Goal: Task Accomplishment & Management: Complete application form

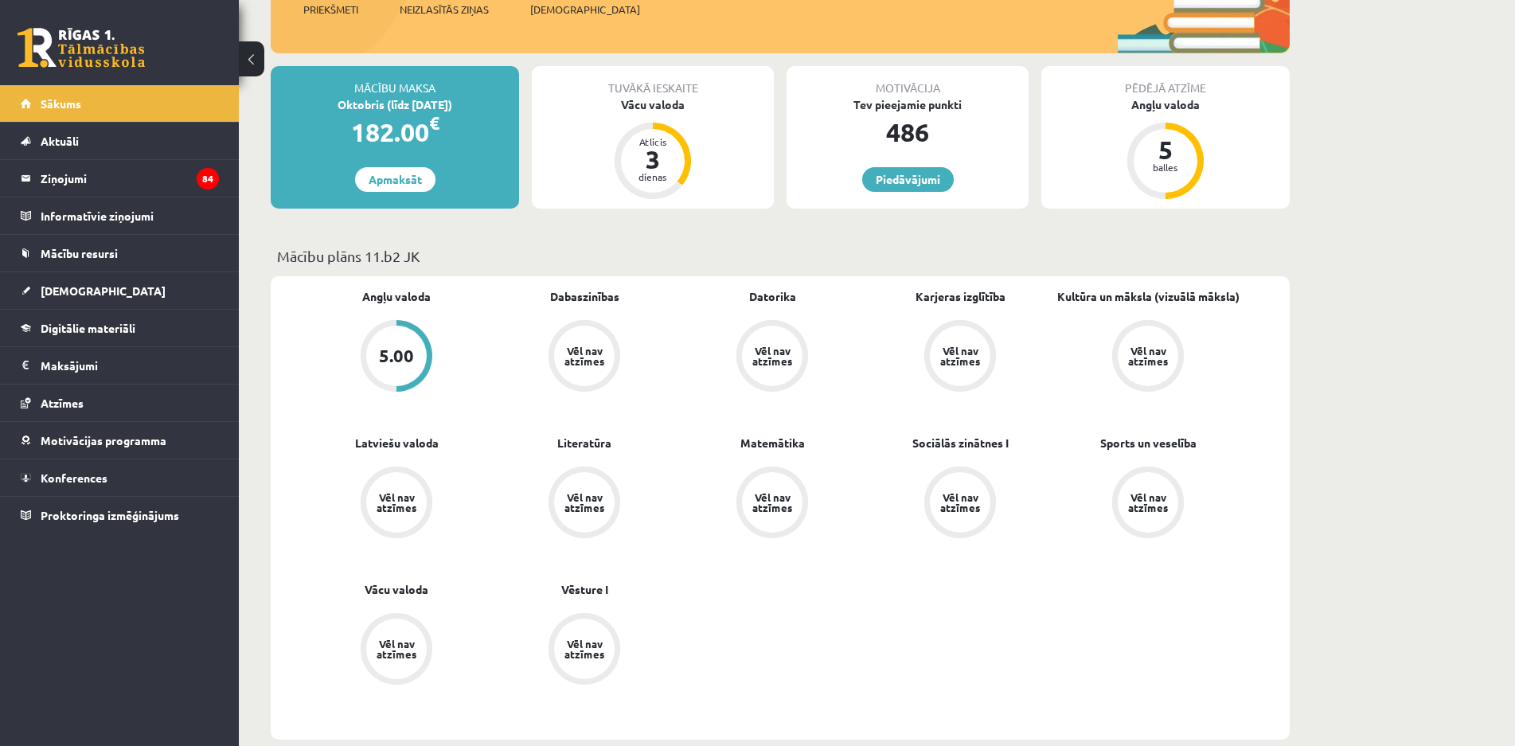
scroll to position [80, 0]
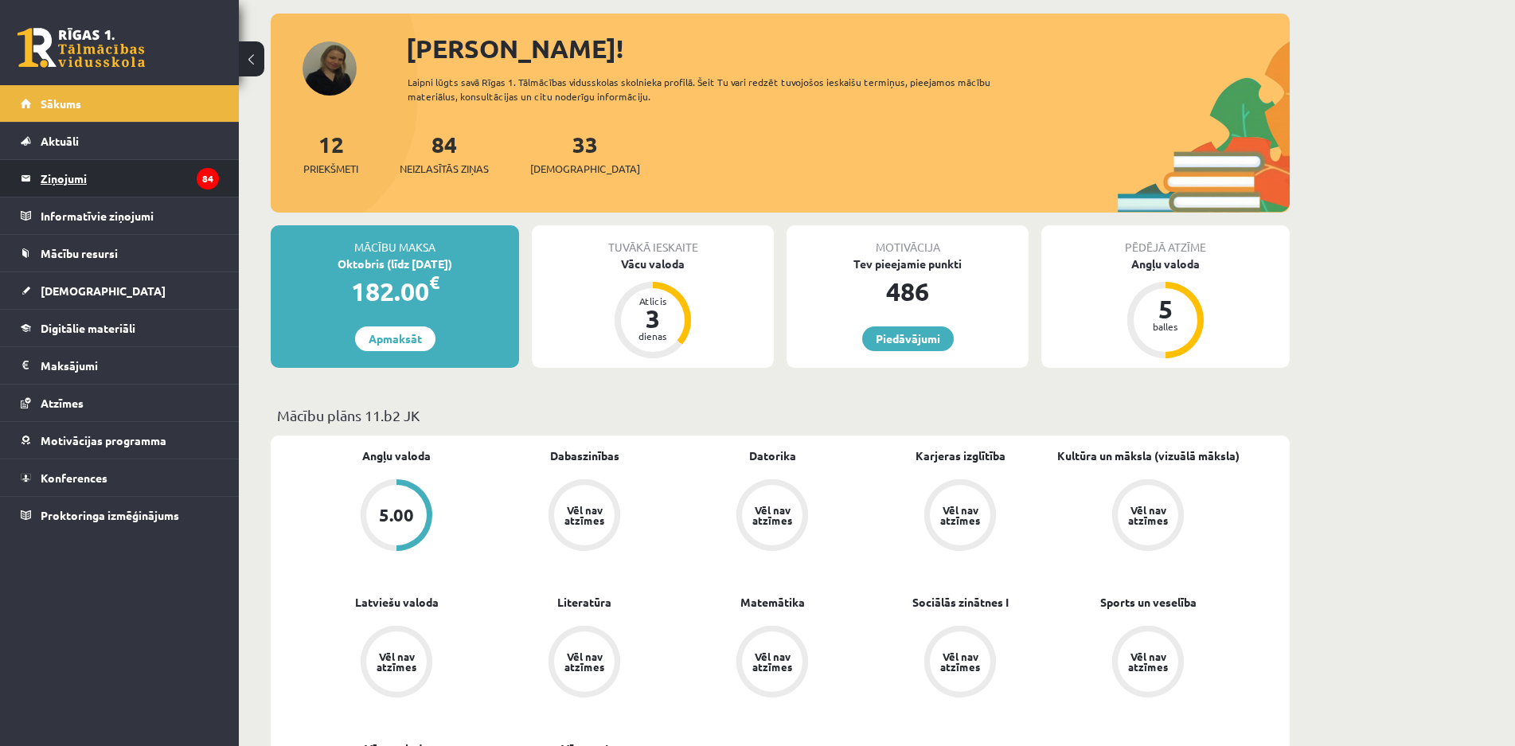
click at [62, 192] on legend "Ziņojumi 84" at bounding box center [130, 178] width 178 height 37
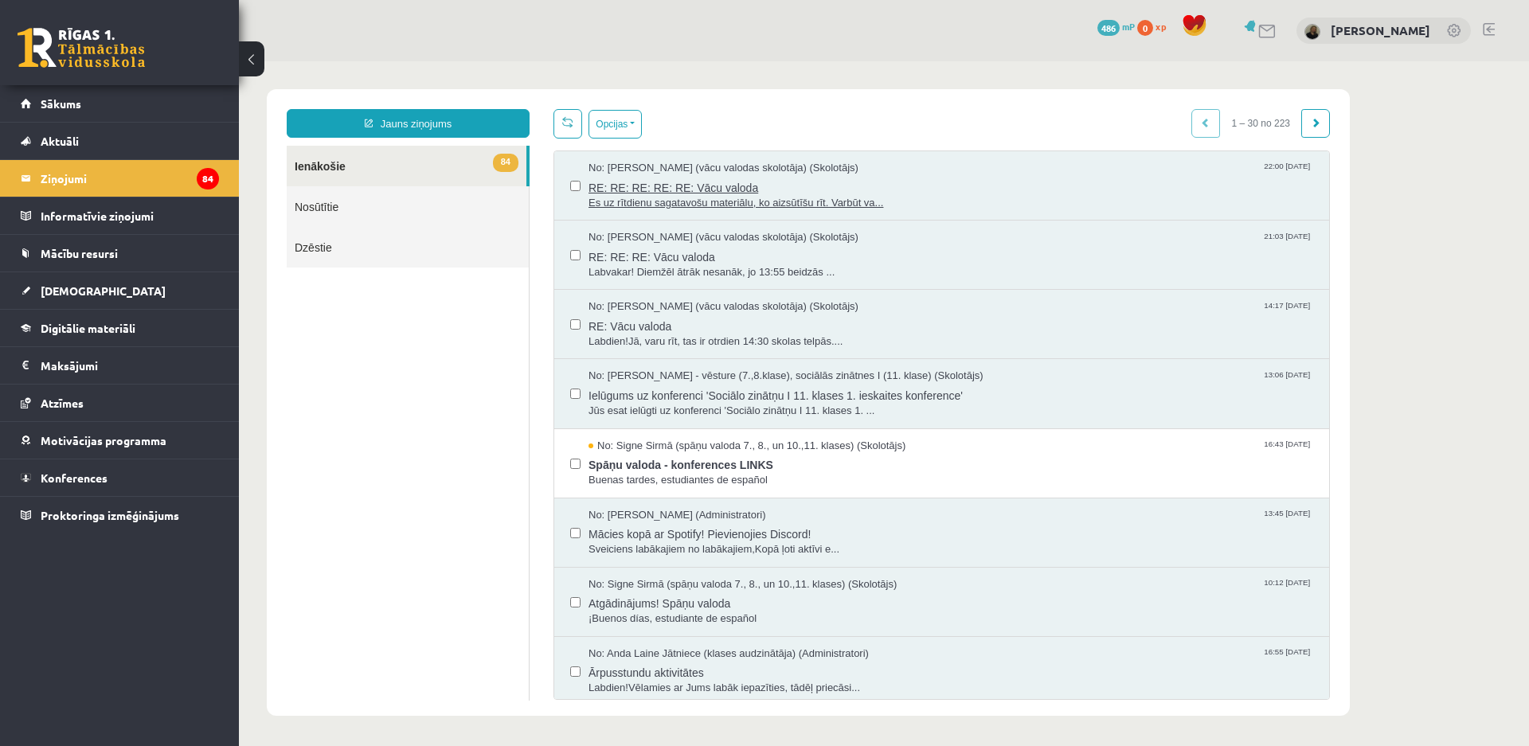
click at [740, 201] on span "Es uz rītdienu sagatavošu materiālu, ko aizsūtīšu rīt. Varbūt va..." at bounding box center [950, 203] width 725 height 15
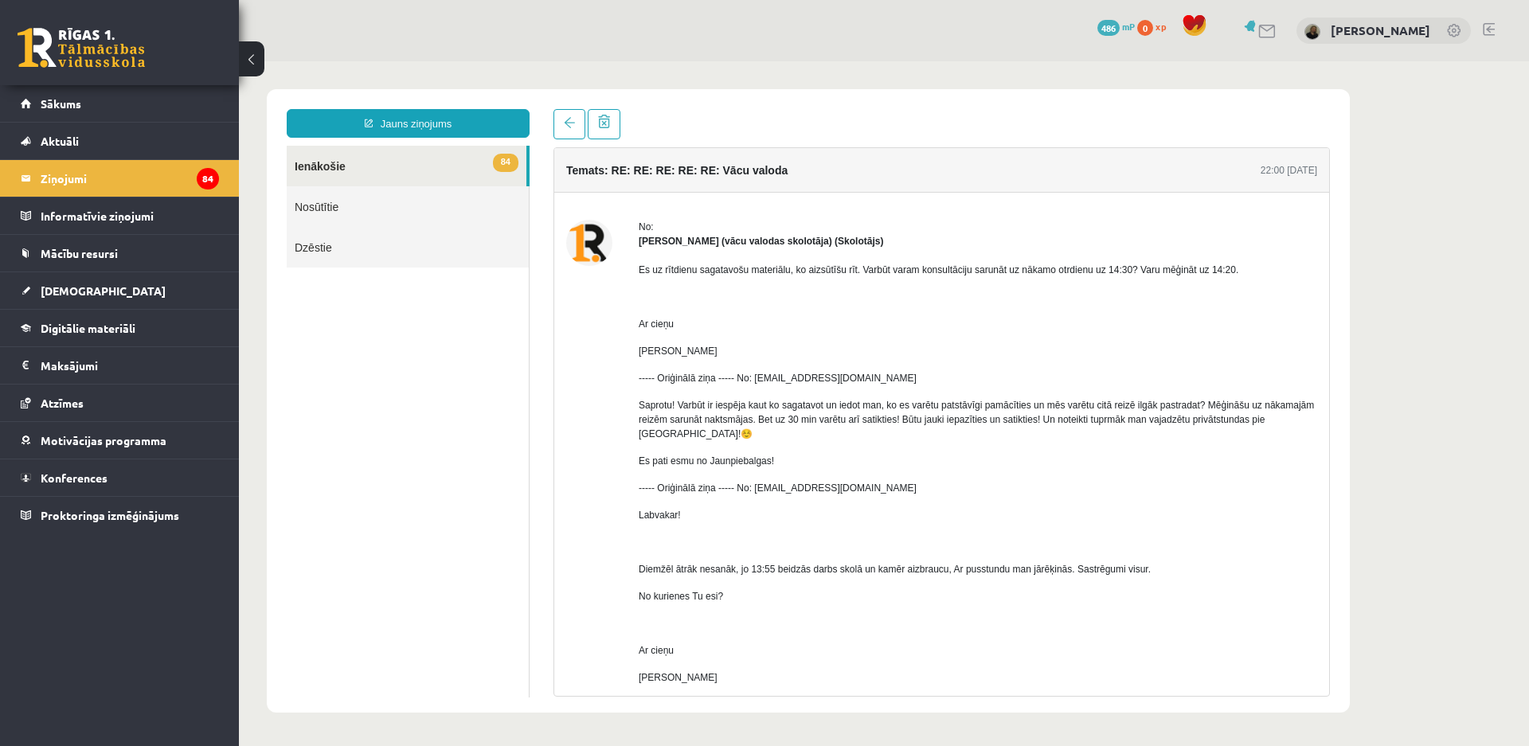
click at [332, 168] on link "84 Ienākošie" at bounding box center [407, 166] width 240 height 41
click at [245, 64] on button at bounding box center [251, 58] width 25 height 35
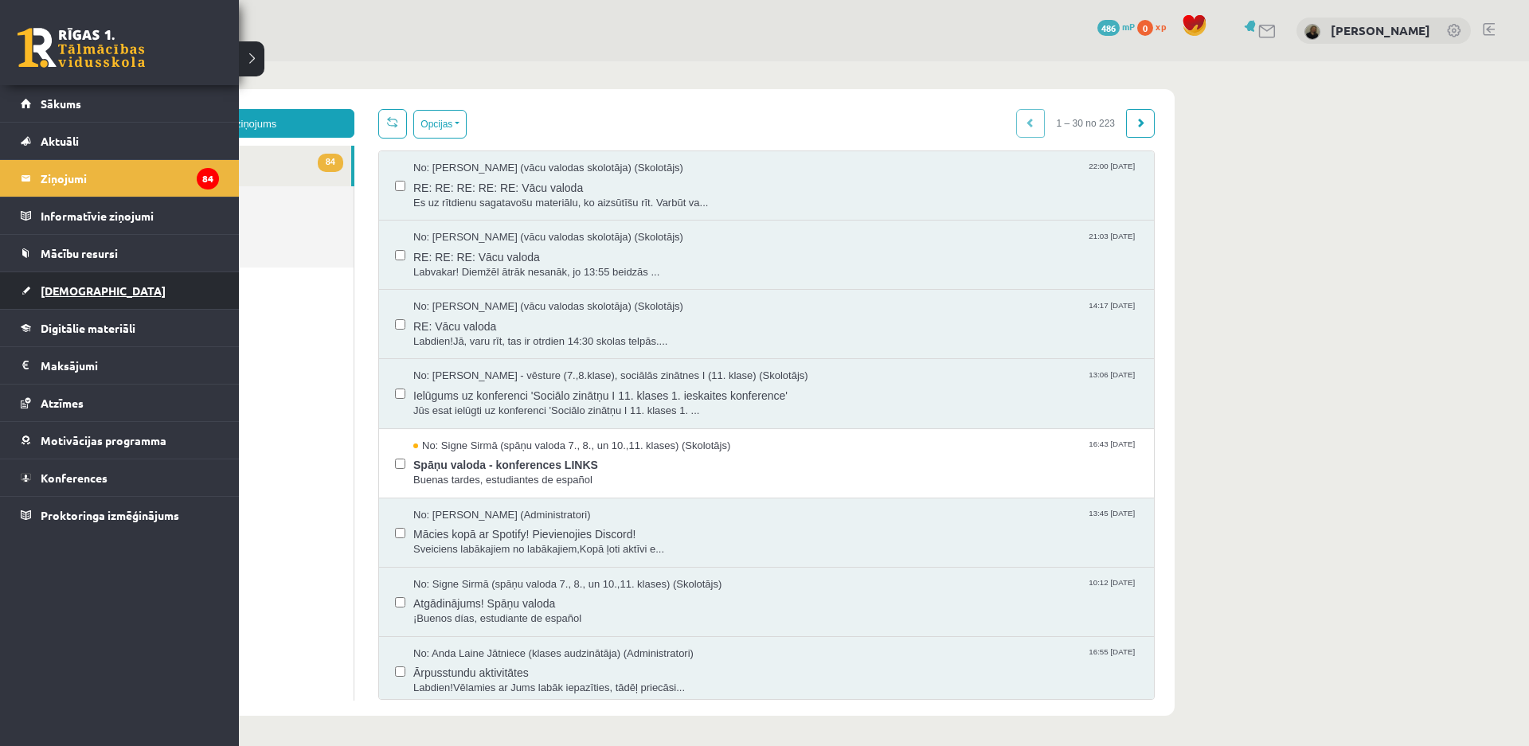
click at [71, 282] on link "[DEMOGRAPHIC_DATA]" at bounding box center [120, 290] width 198 height 37
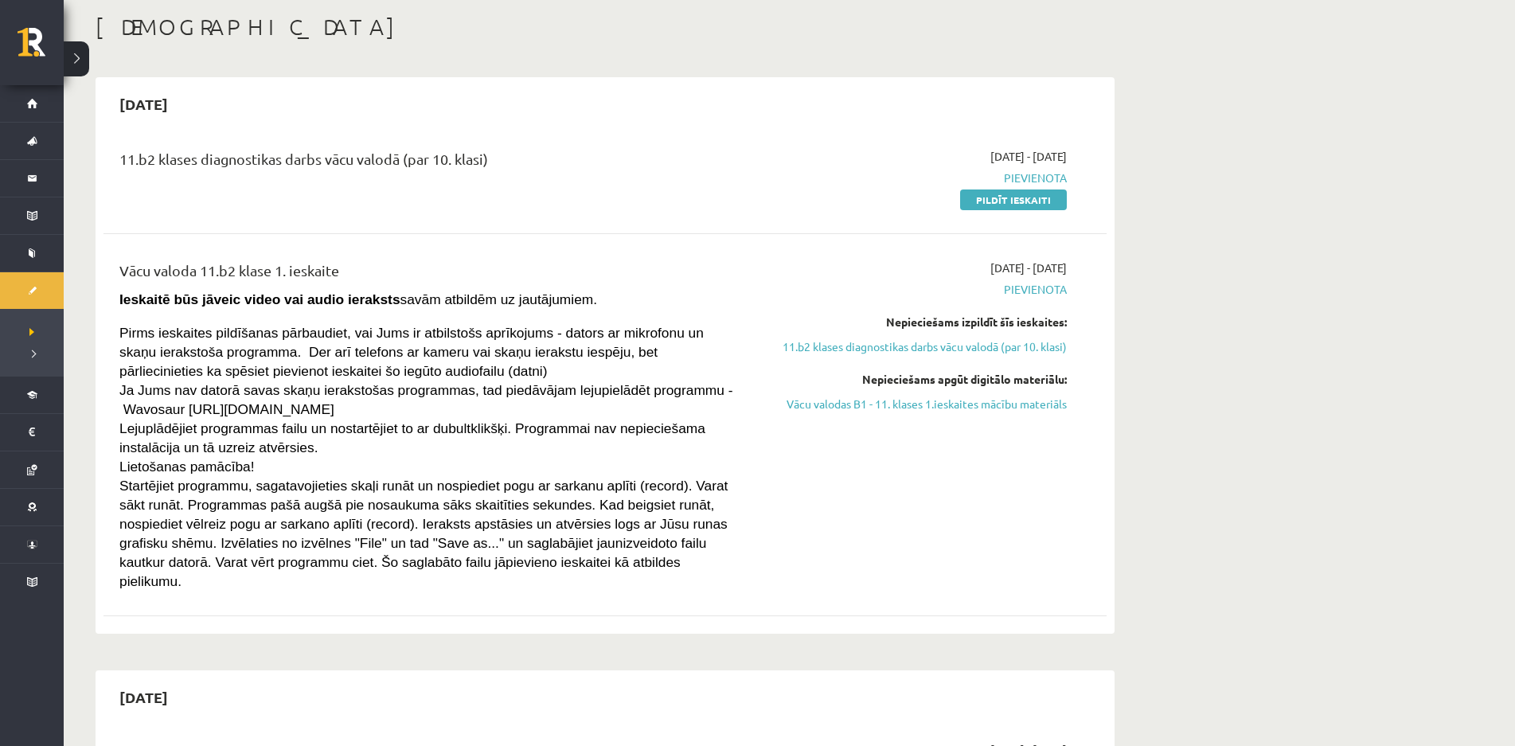
scroll to position [159, 0]
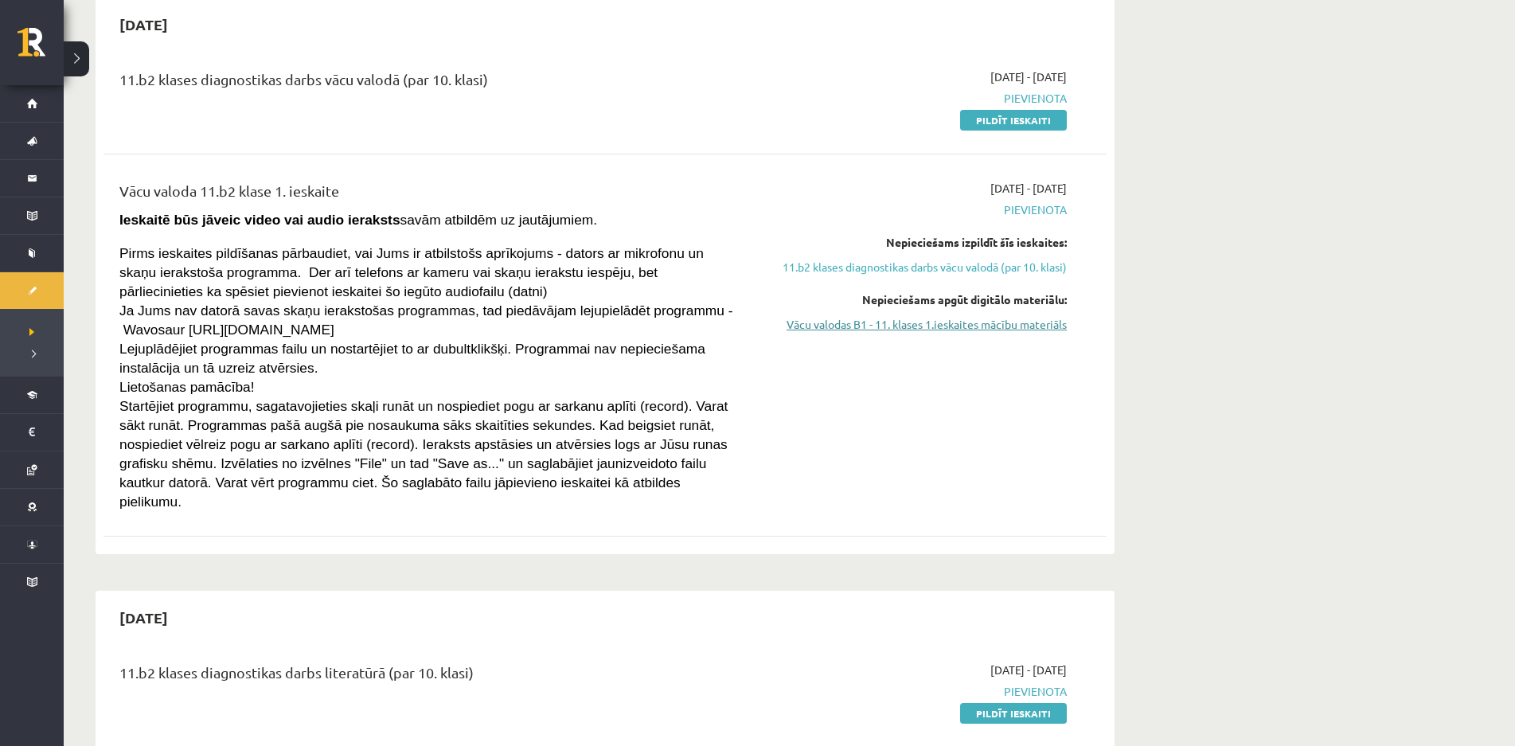
click at [955, 324] on link "Vācu valodas B1 - 11. klases 1.ieskaites mācību materiāls" at bounding box center [917, 324] width 300 height 17
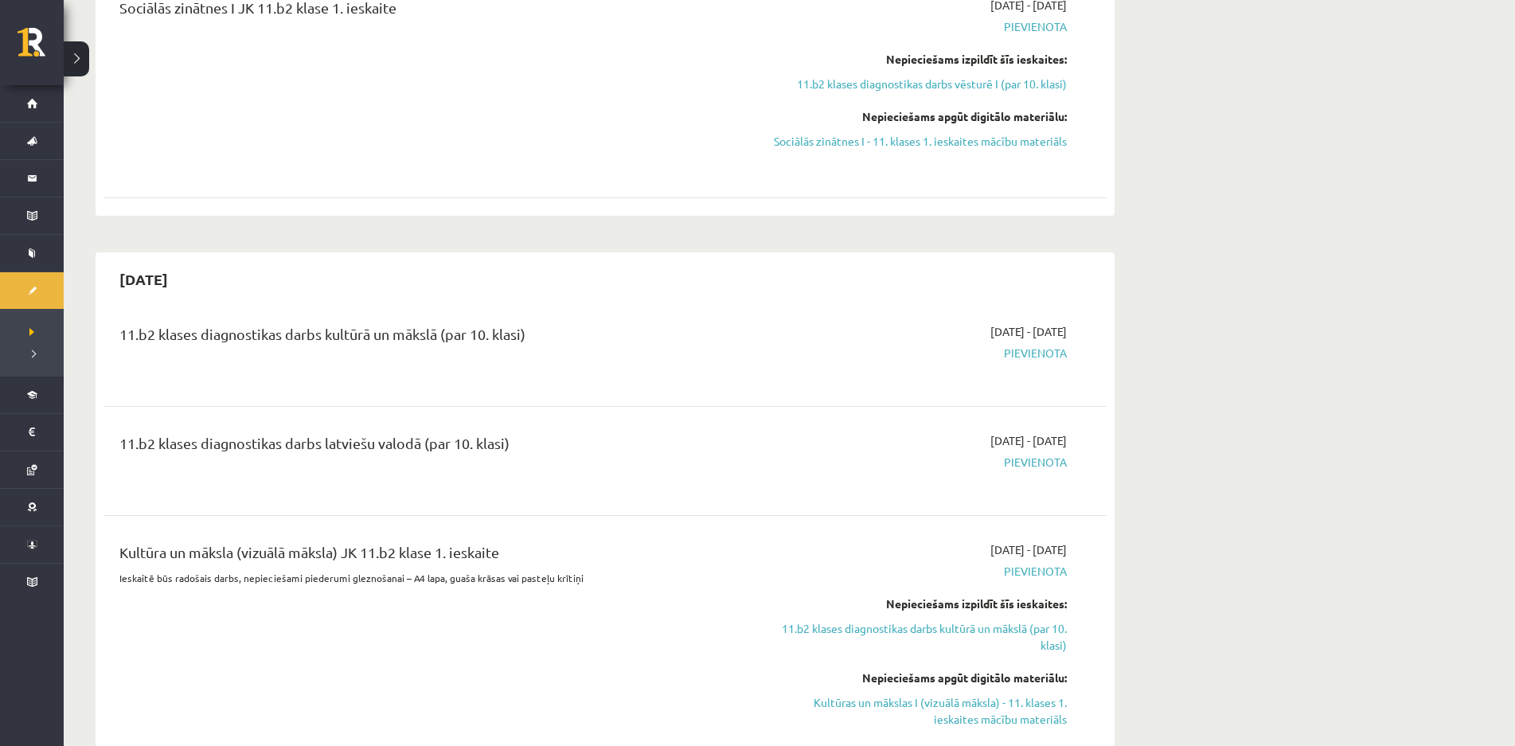
scroll to position [1433, 0]
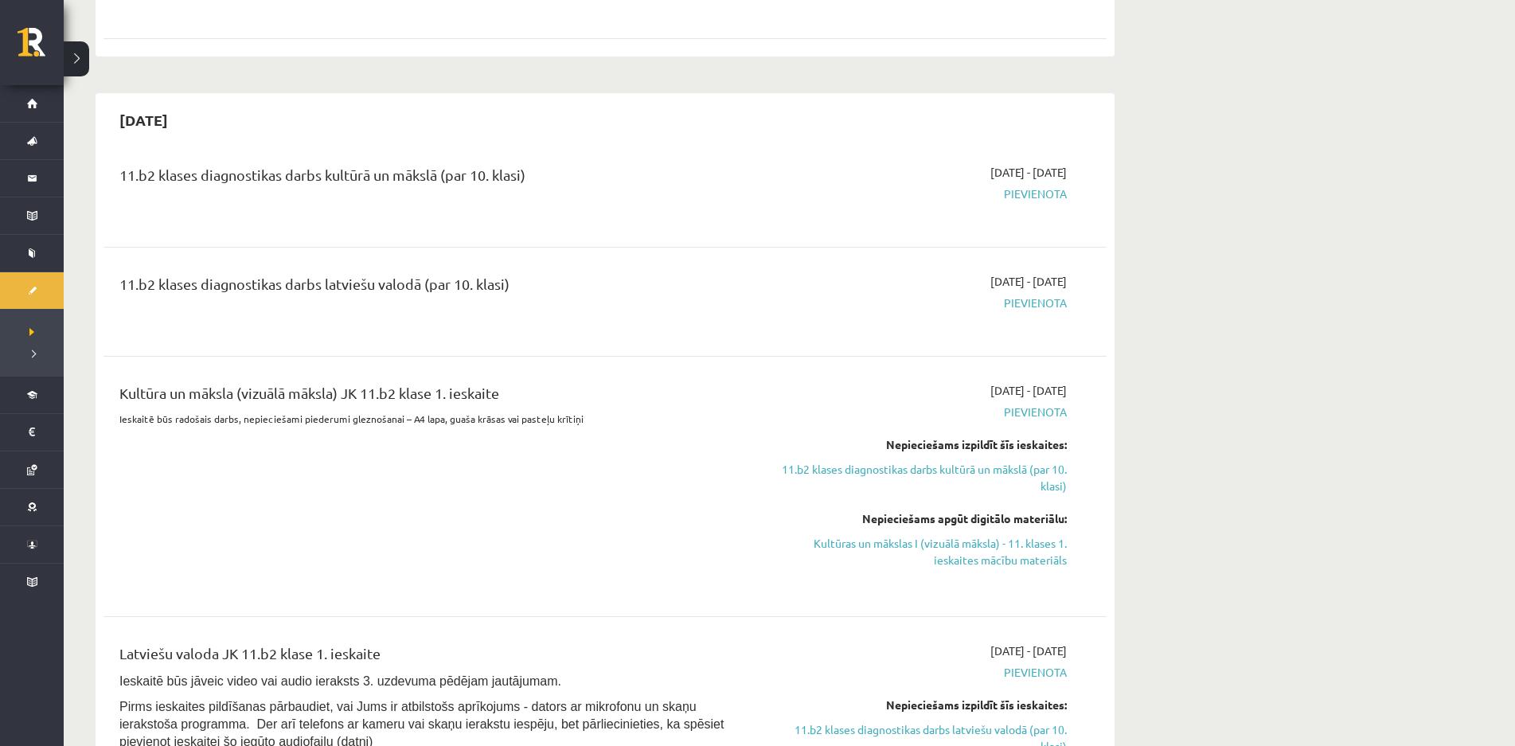
click at [409, 291] on div "11.b2 klases diagnostikas darbs latviešu valodā (par 10. klasi)" at bounding box center [430, 301] width 647 height 57
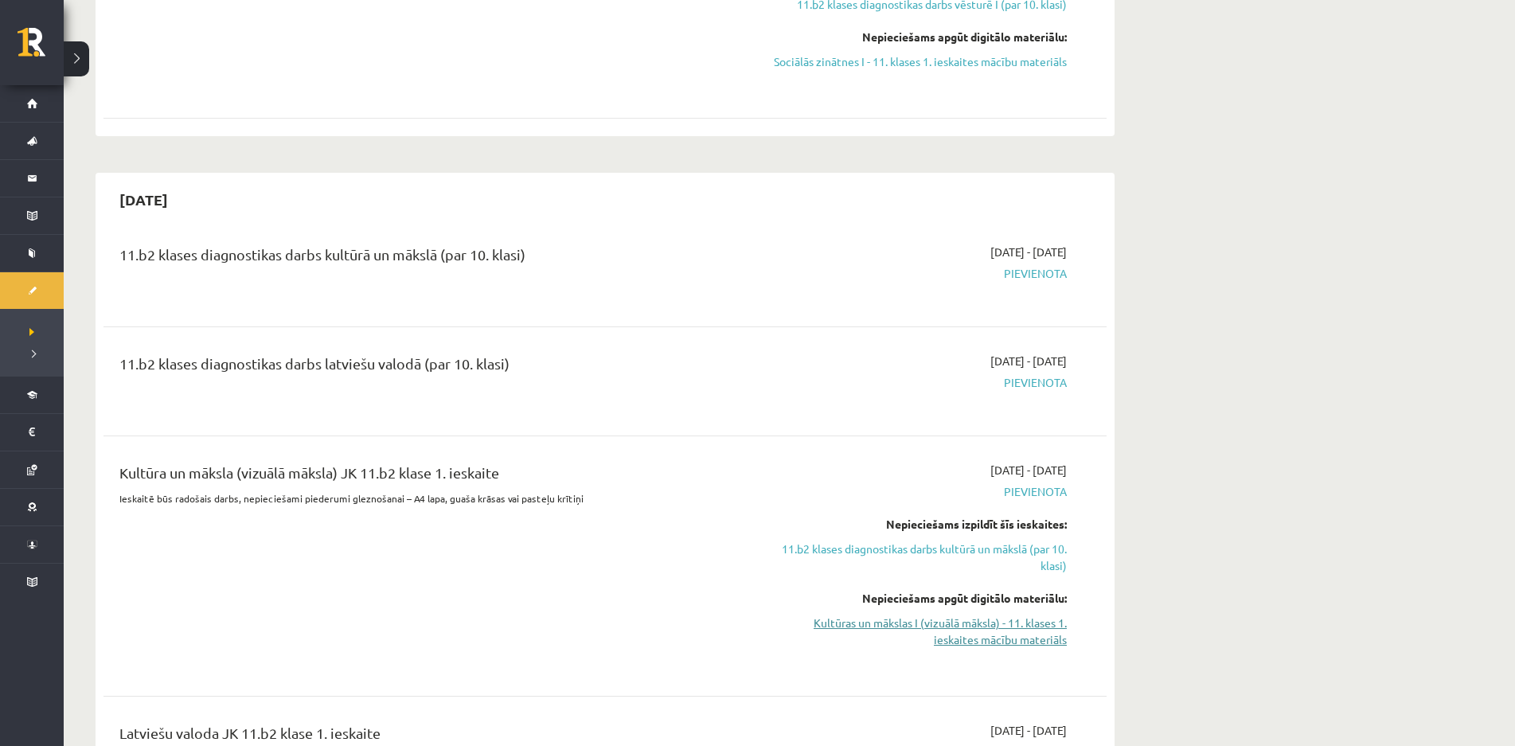
click at [847, 615] on link "Kultūras un mākslas I (vizuālā māksla) - 11. klases 1. ieskaites mācību materiā…" at bounding box center [917, 631] width 300 height 33
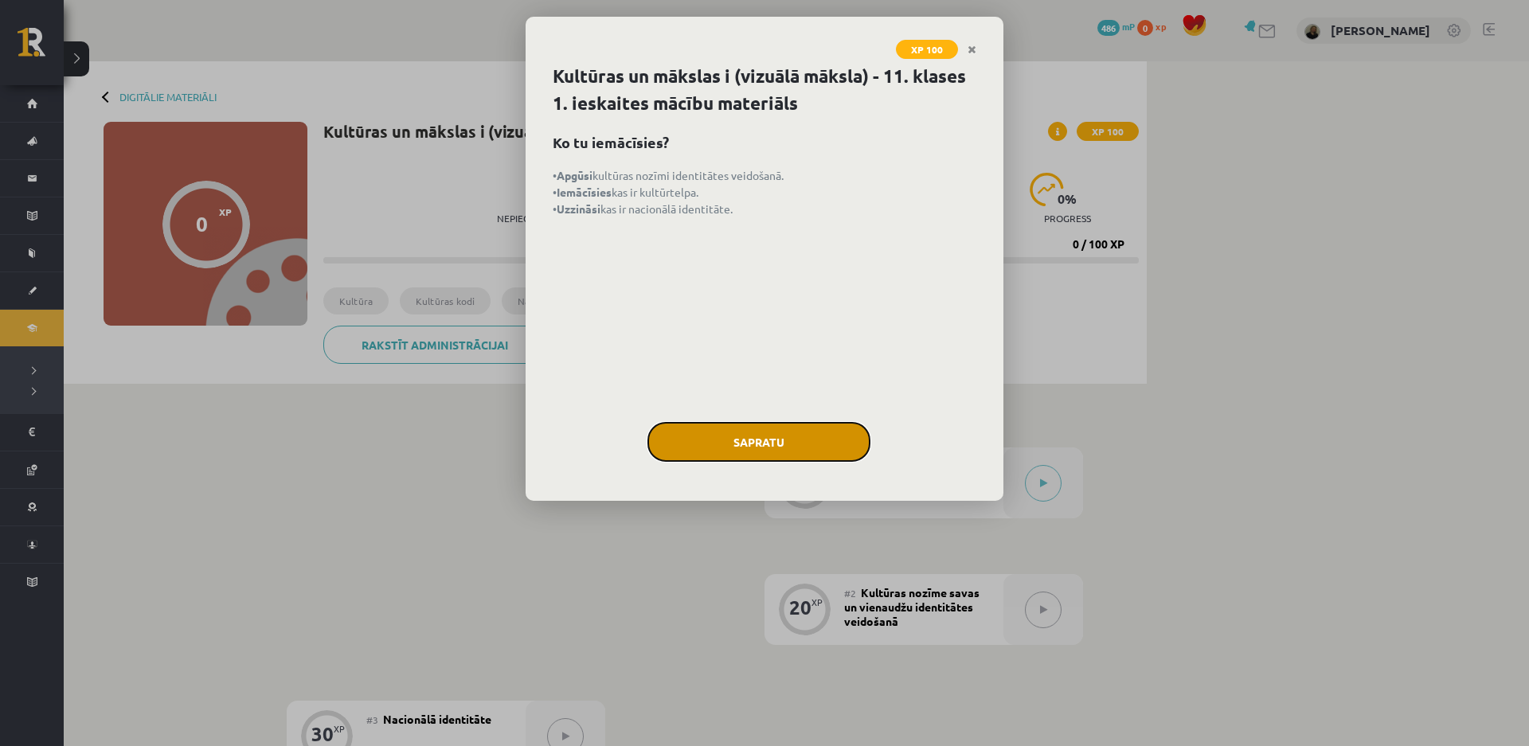
click at [752, 439] on button "Sapratu" at bounding box center [758, 442] width 223 height 40
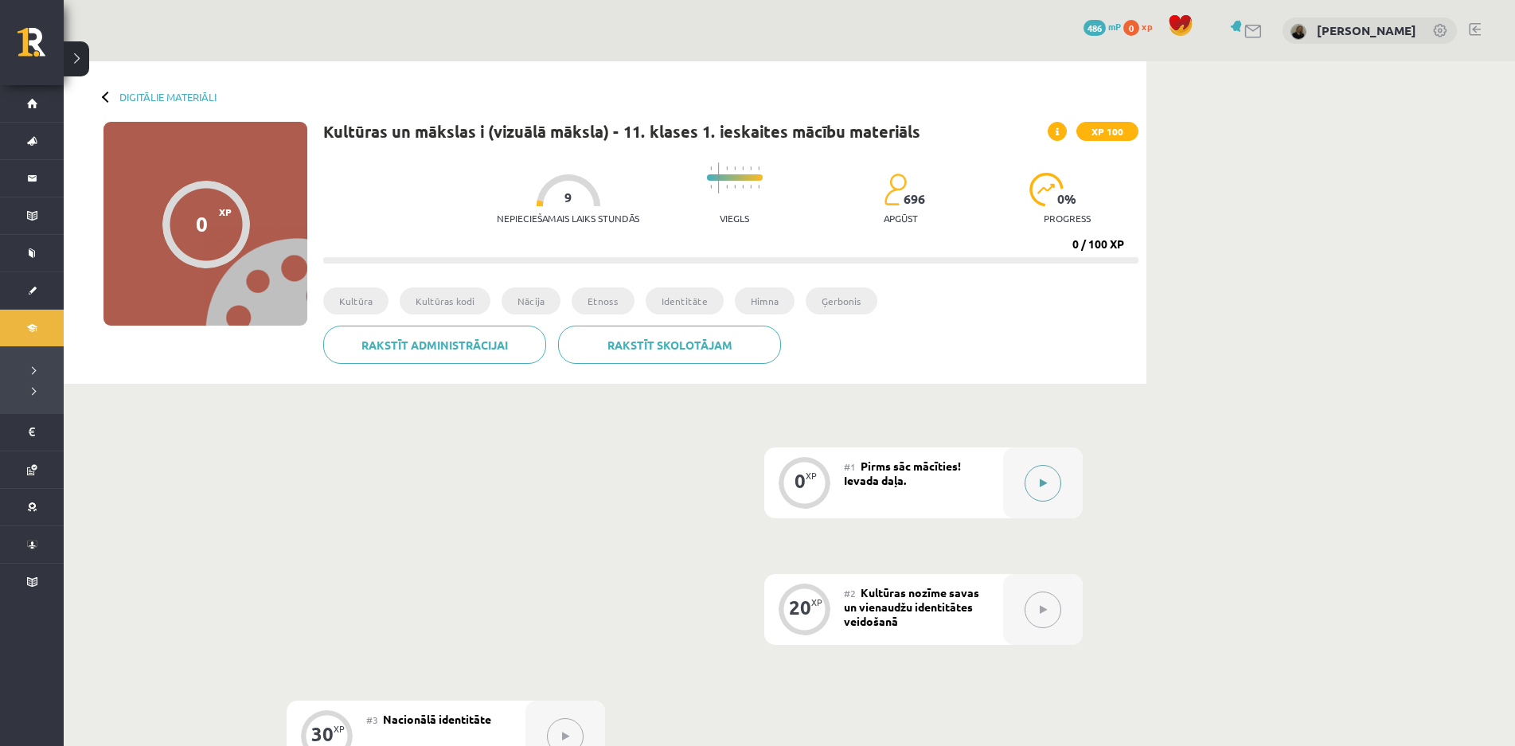
click at [1041, 480] on icon at bounding box center [1043, 484] width 7 height 10
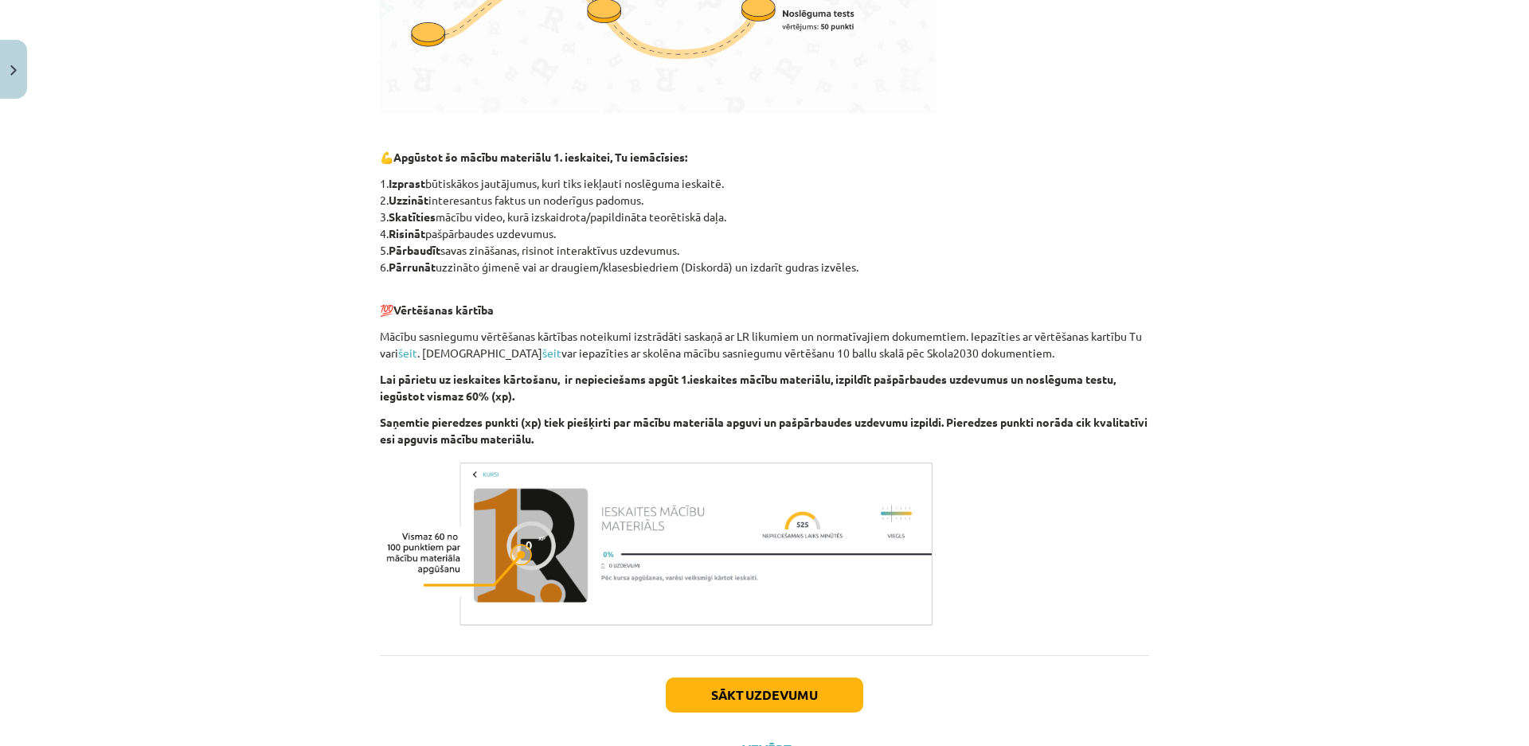
scroll to position [707, 0]
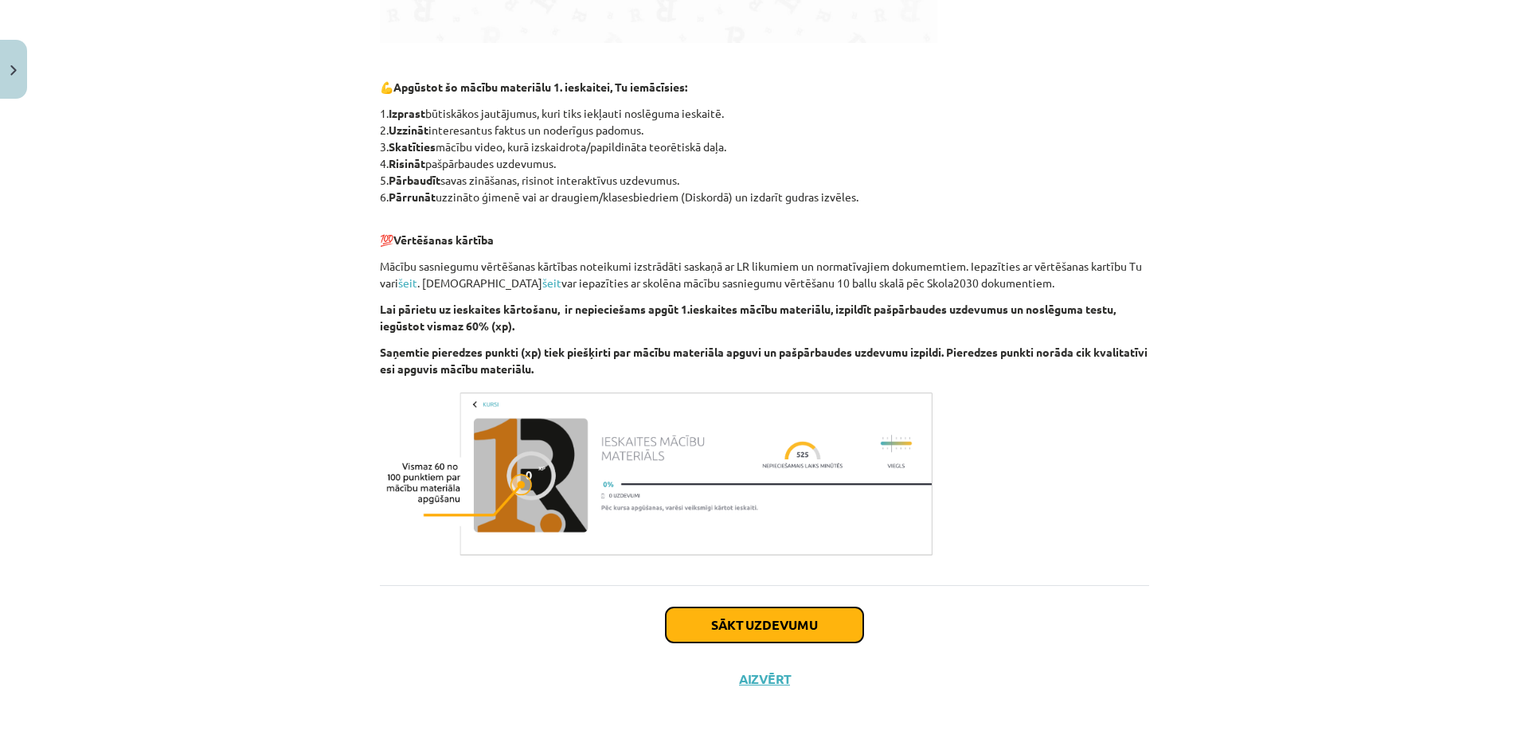
click at [777, 621] on button "Sākt uzdevumu" at bounding box center [764, 624] width 197 height 35
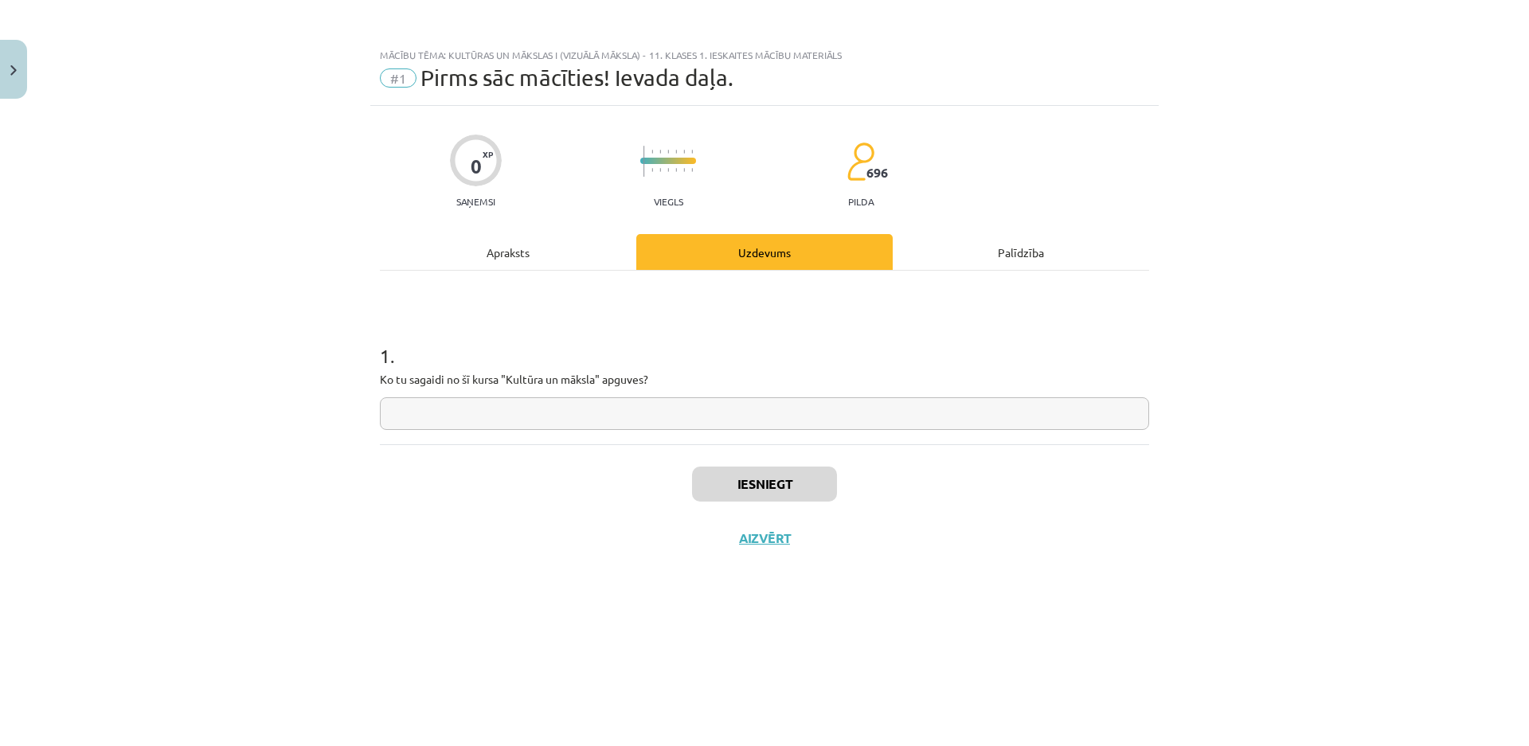
click at [536, 419] on input "text" at bounding box center [764, 413] width 769 height 33
click at [542, 408] on input "text" at bounding box center [764, 413] width 769 height 33
click at [468, 408] on input "text" at bounding box center [764, 413] width 769 height 33
type input "*"
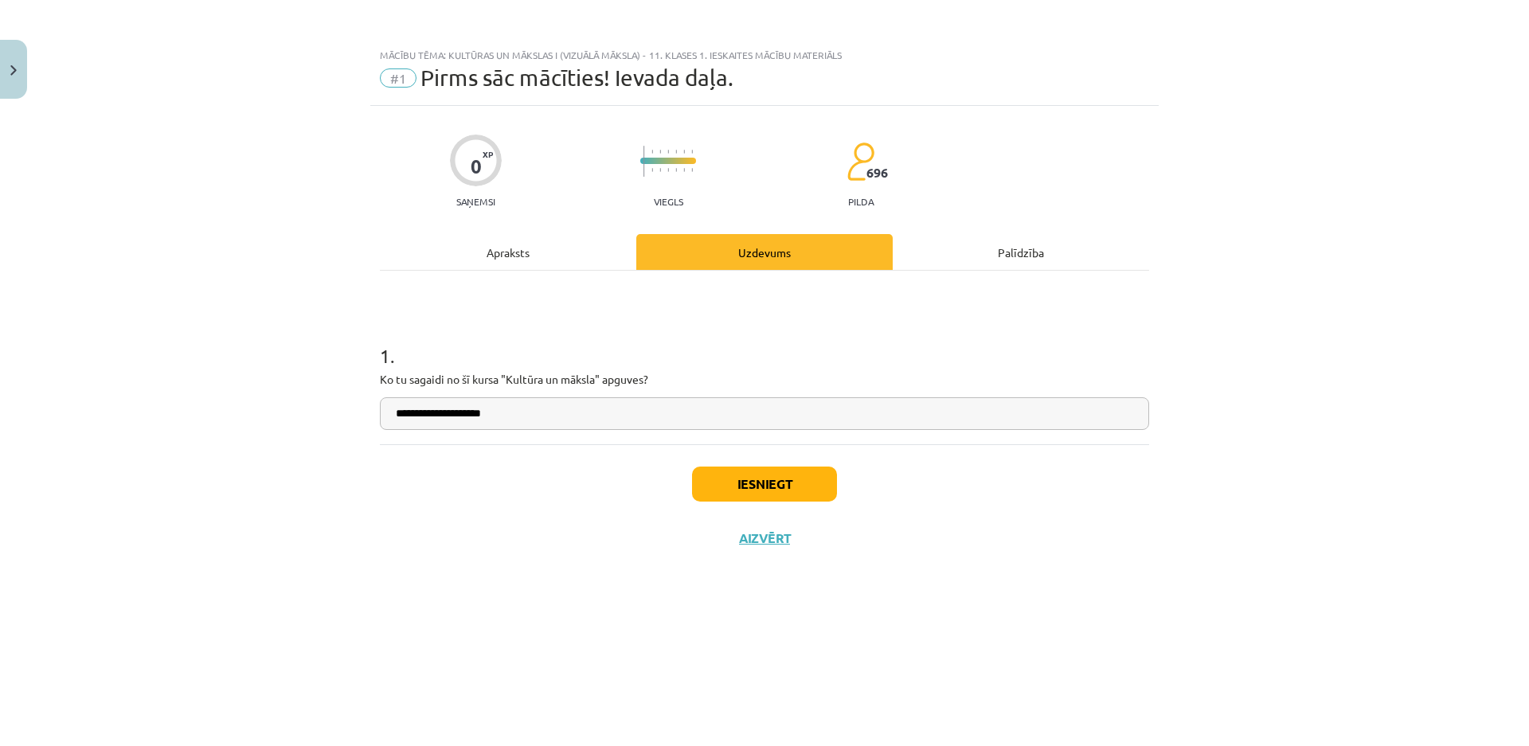
click at [846, 406] on input "**********" at bounding box center [764, 413] width 769 height 33
type input "**********"
click at [752, 491] on button "Iesniegt" at bounding box center [764, 484] width 145 height 35
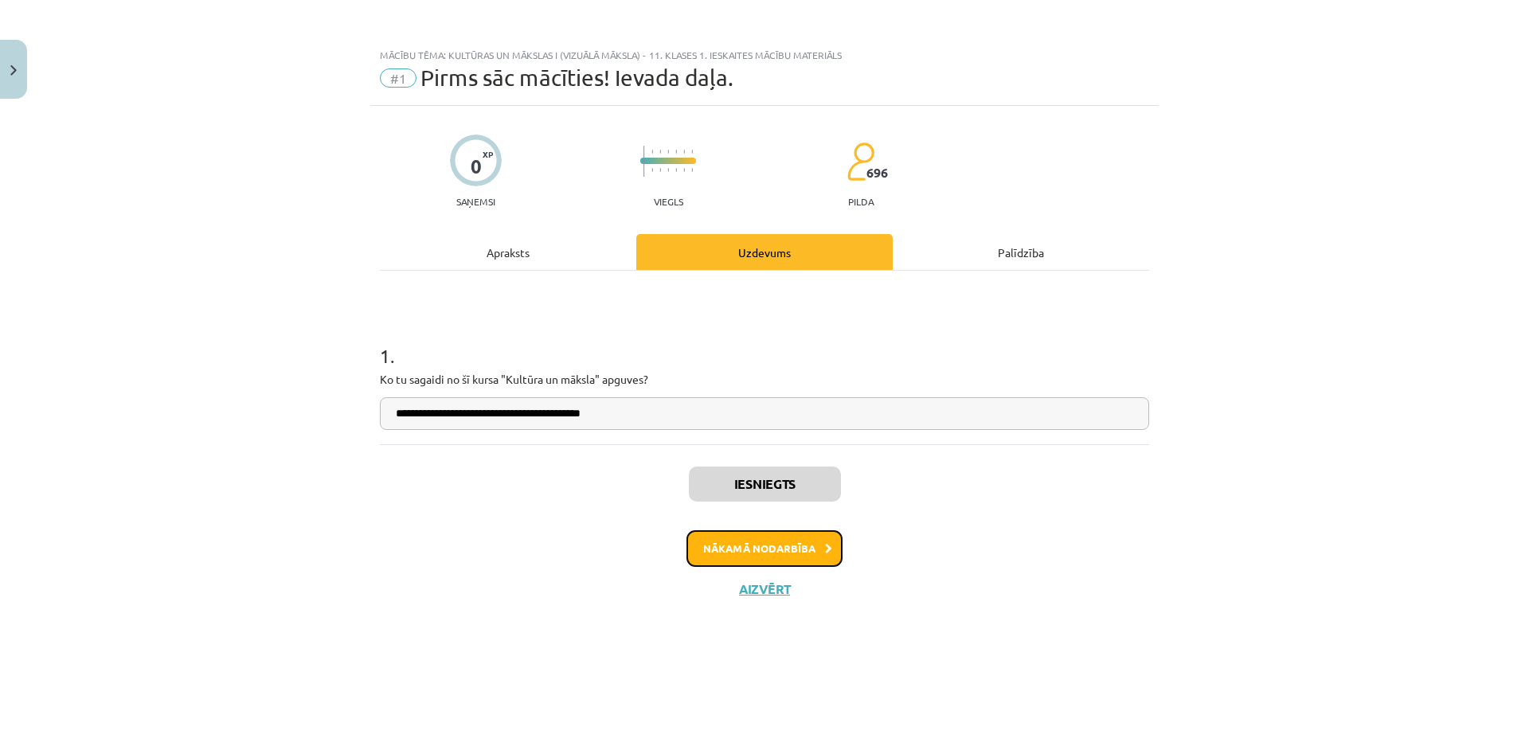
click at [728, 537] on button "Nākamā nodarbība" at bounding box center [764, 548] width 156 height 37
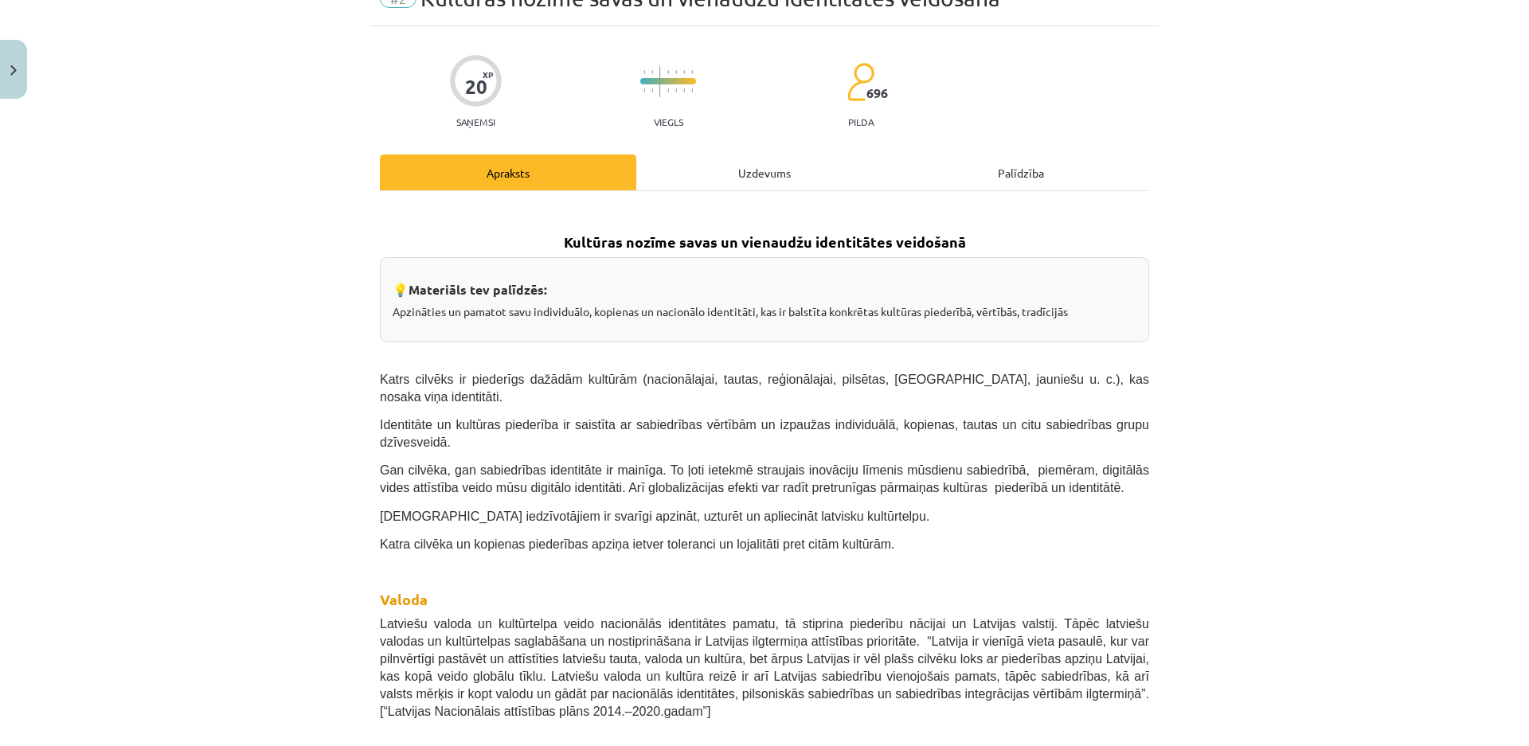
scroll to position [159, 0]
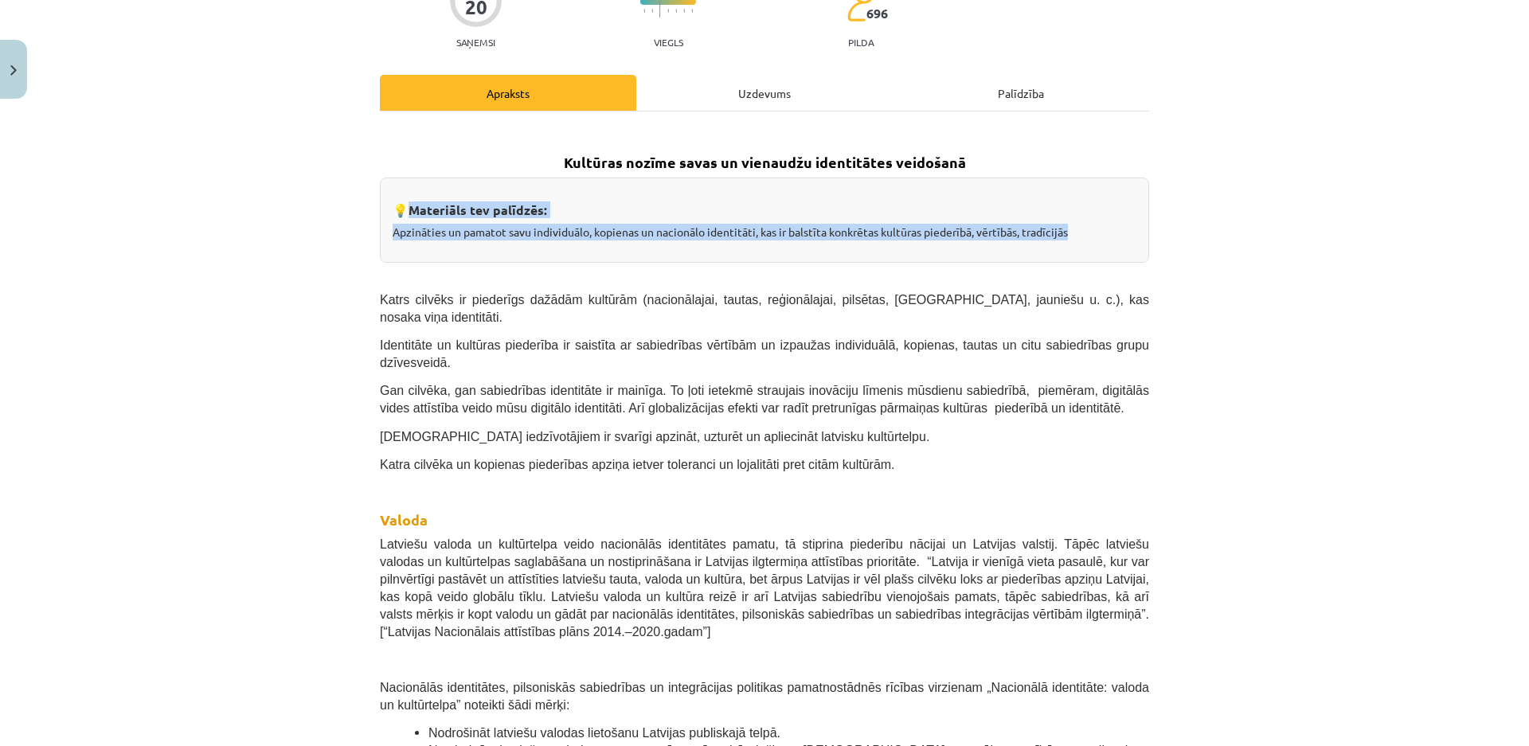
drag, startPoint x: 397, startPoint y: 209, endPoint x: 1085, endPoint y: 229, distance: 689.0
click at [1085, 229] on div "💡 Materiāls tev palīdzēs: Apzināties un pamatot savu individuālo, kopienas un n…" at bounding box center [764, 221] width 769 height 86
copy div "💡 Materiāls tev palīdzēs: Apzināties un pamatot savu individuālo, kopienas un n…"
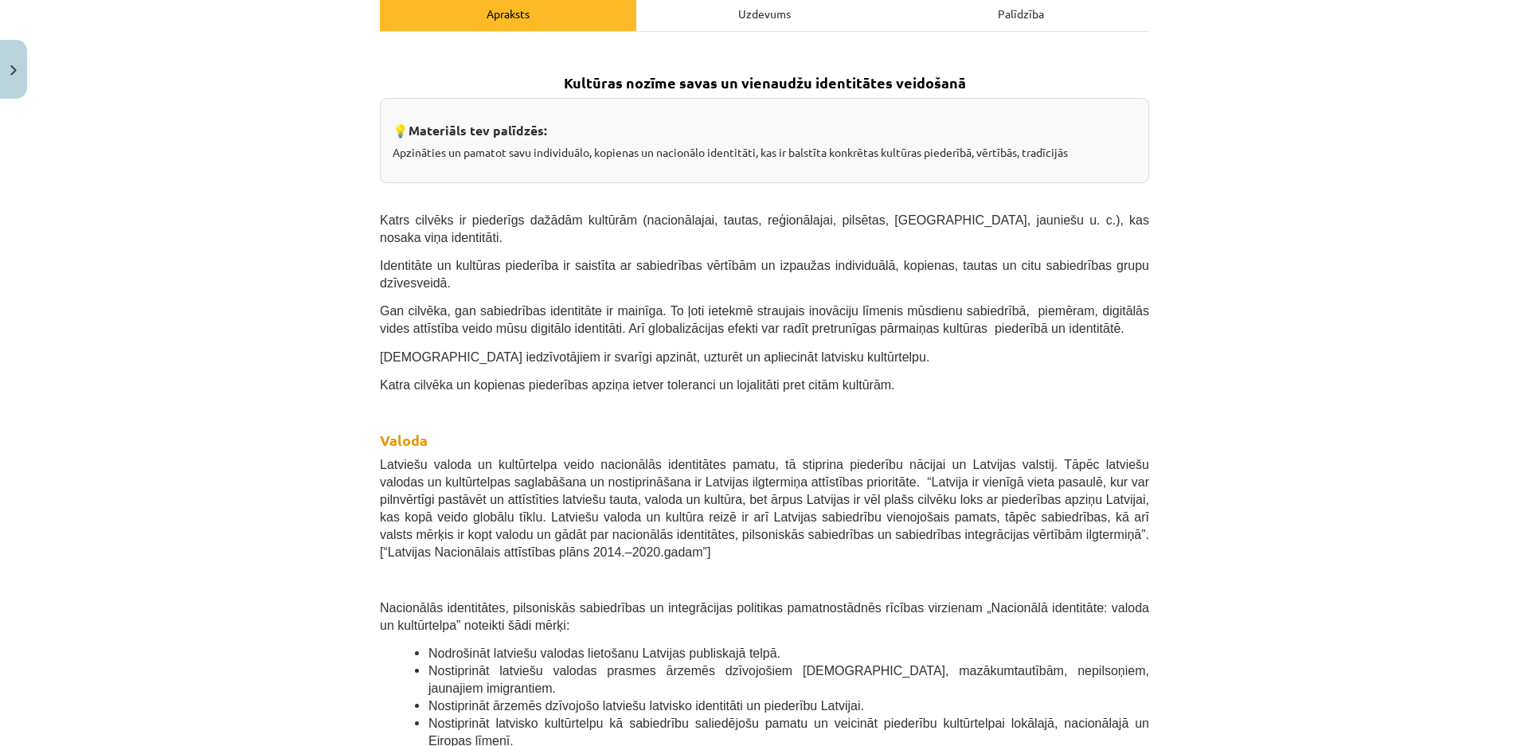
click at [278, 303] on div "Mācību tēma: Kultūras un mākslas i (vizuālā māksla) - 11. klases 1. ieskaites m…" at bounding box center [764, 373] width 1529 height 746
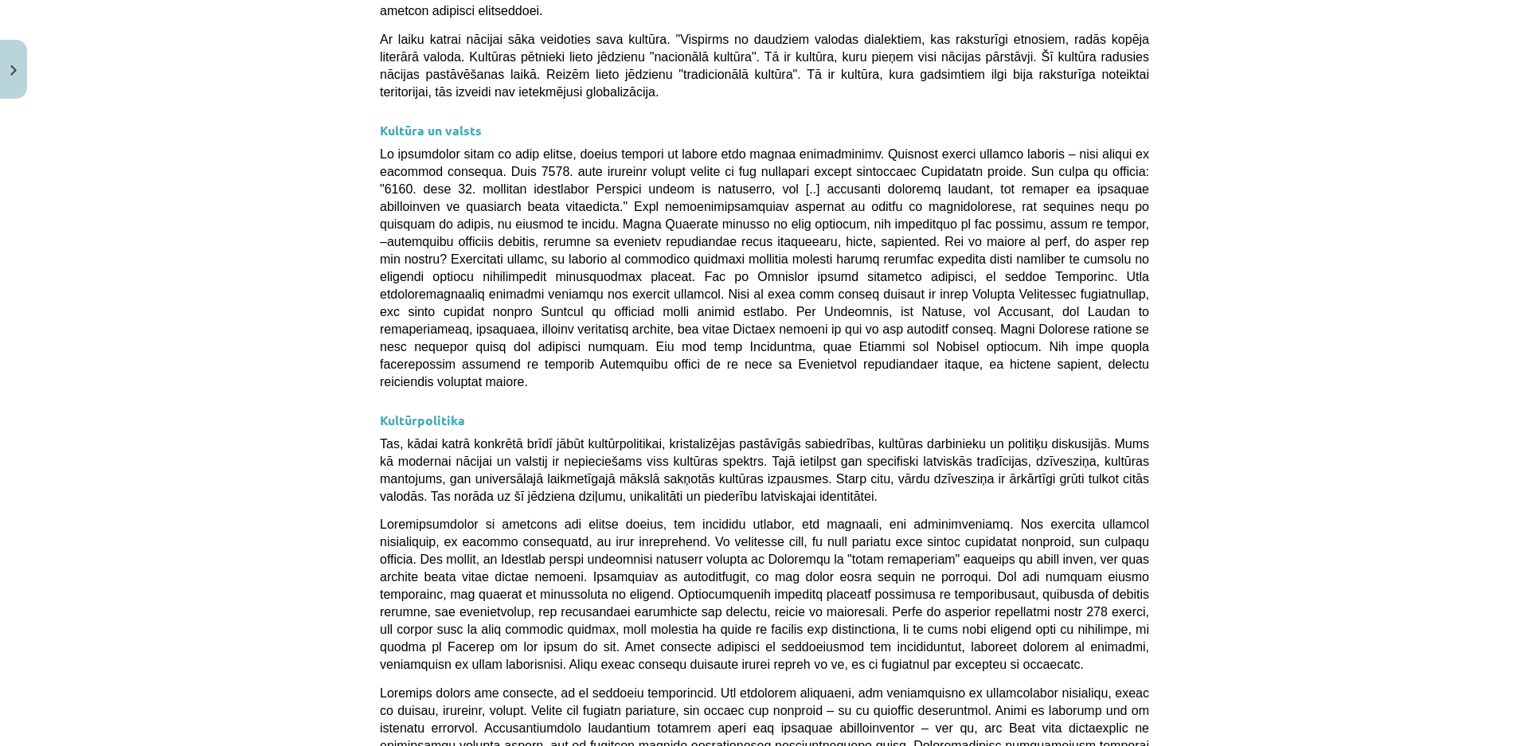
scroll to position [3744, 0]
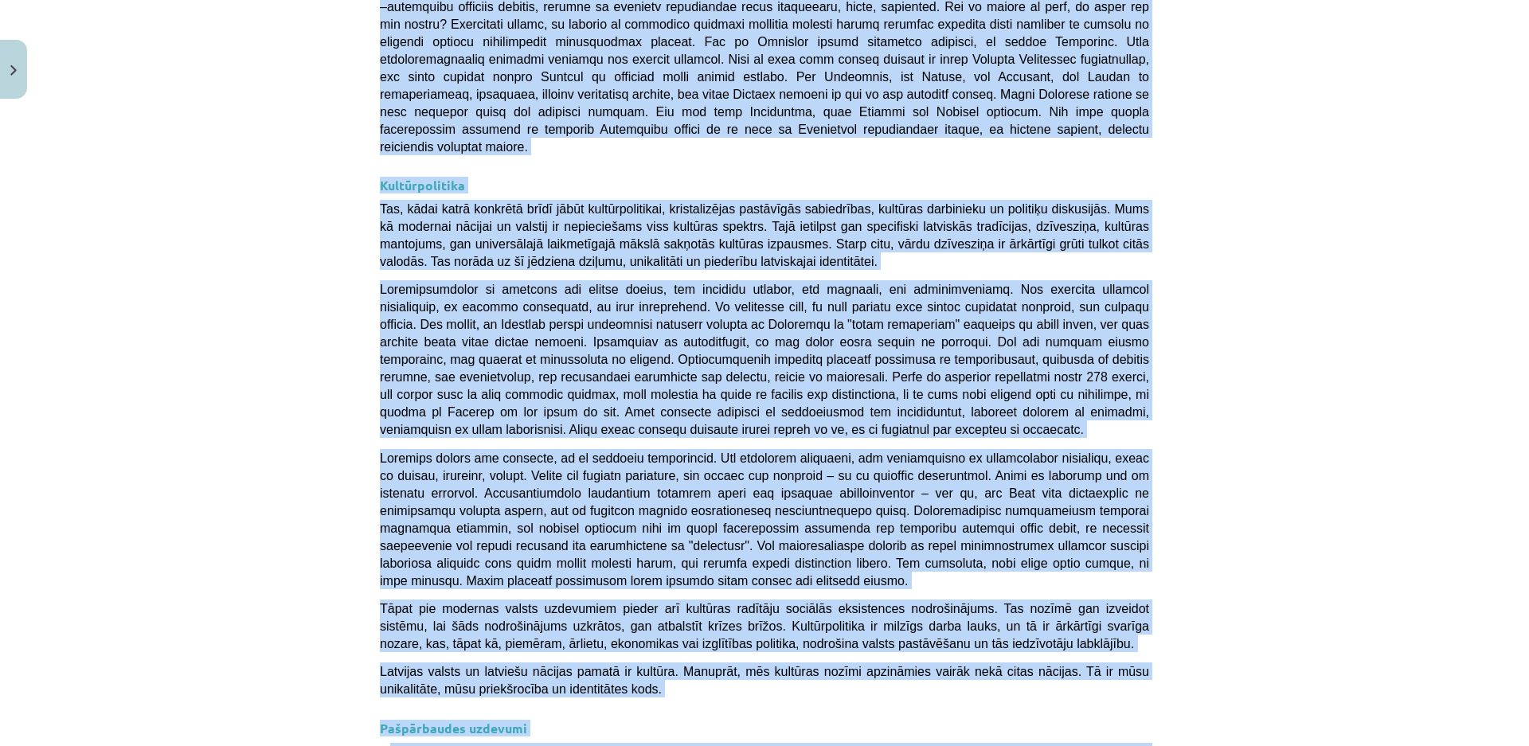
drag, startPoint x: 374, startPoint y: 219, endPoint x: 1024, endPoint y: 564, distance: 735.9
copy div "Katrs cilvēks ir piederīgs dažādām kultūrām (nacionālajai, tautas, reģionālajai…"
click at [1273, 227] on div "Mācību tēma: Kultūras un mākslas i (vizuālā māksla) - 11. klases 1. ieskaites m…" at bounding box center [764, 373] width 1529 height 746
drag, startPoint x: 625, startPoint y: 285, endPoint x: 637, endPoint y: 292, distance: 13.9
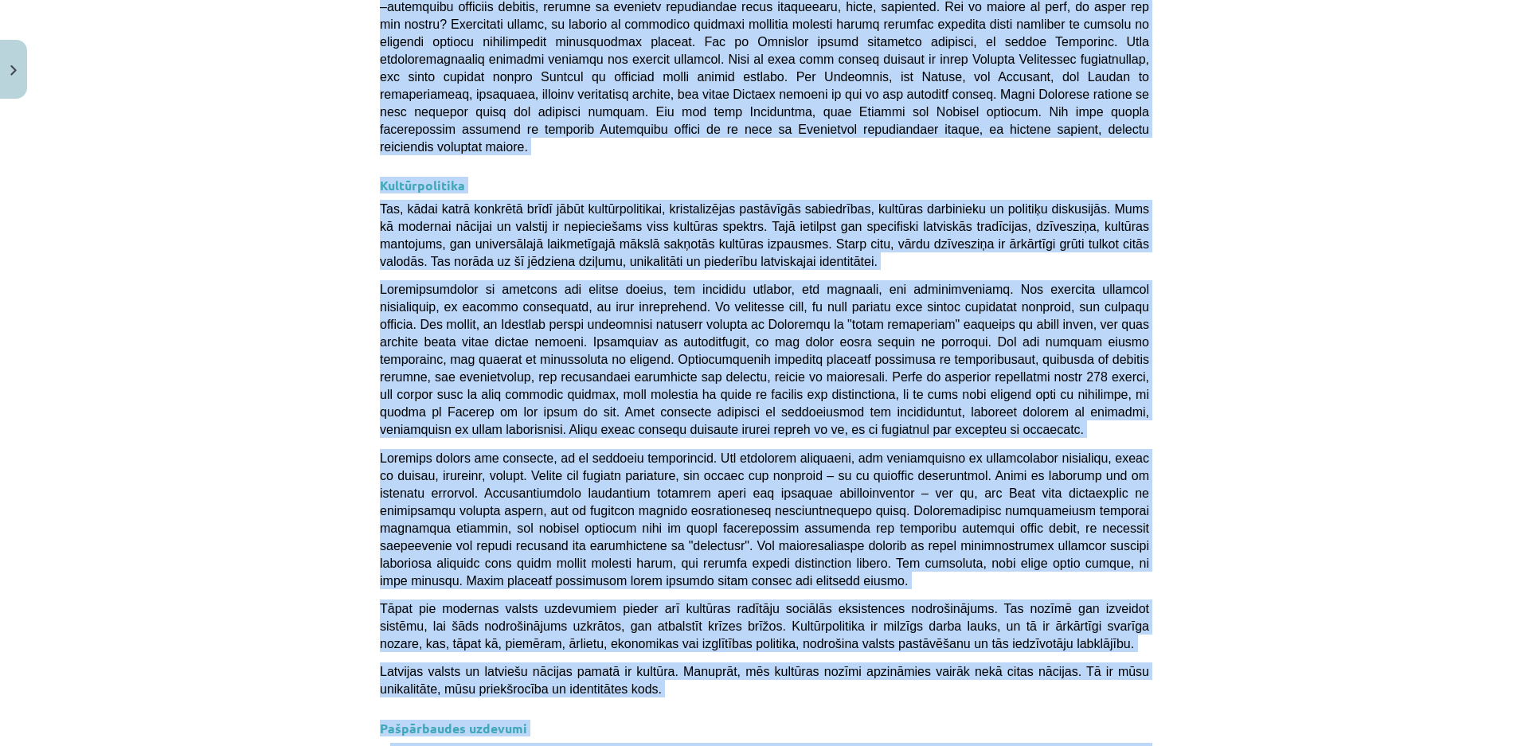
click at [625, 602] on span "Tāpat pie modernas valsts uzdevumiem pieder arī kultūras radītāju sociālās eksi…" at bounding box center [764, 626] width 769 height 49
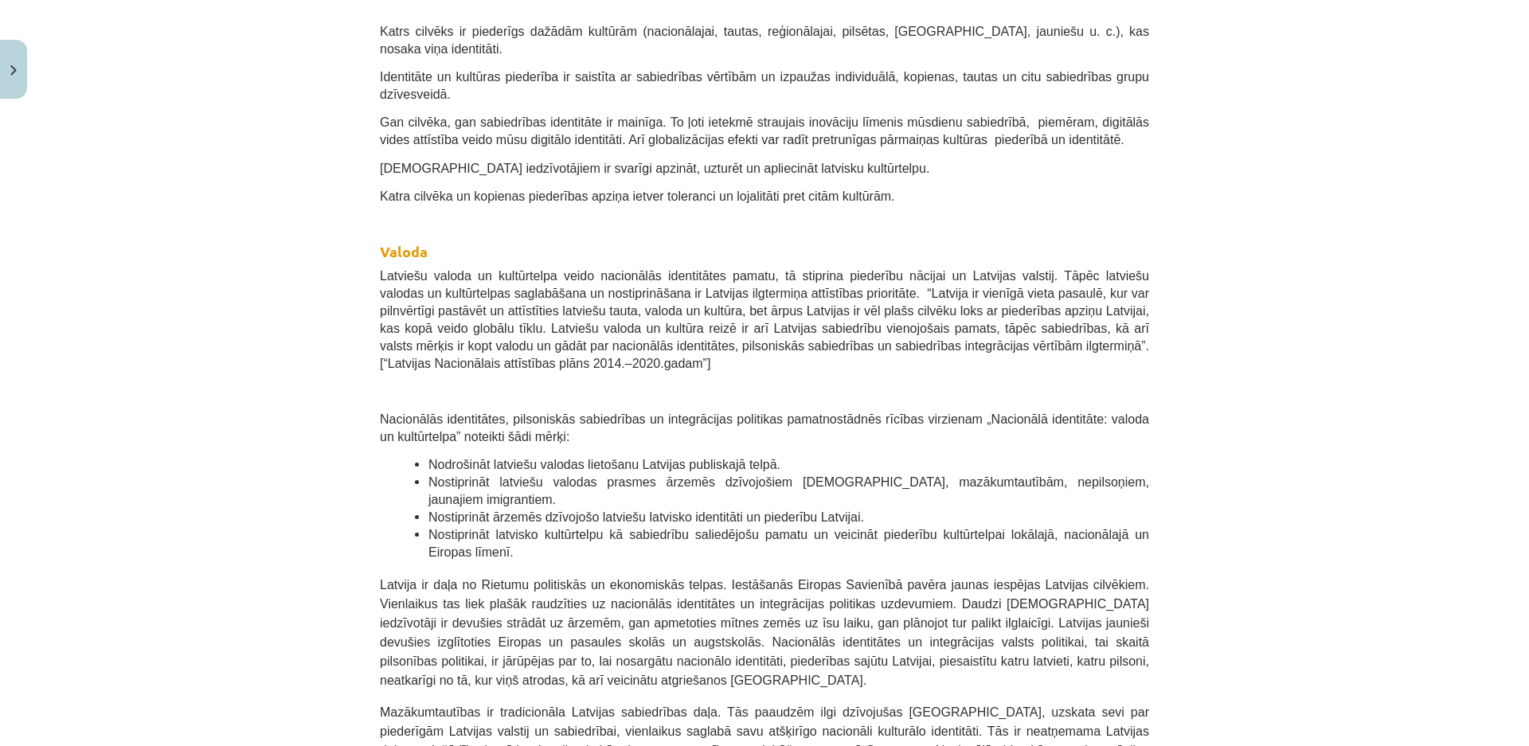
scroll to position [333, 0]
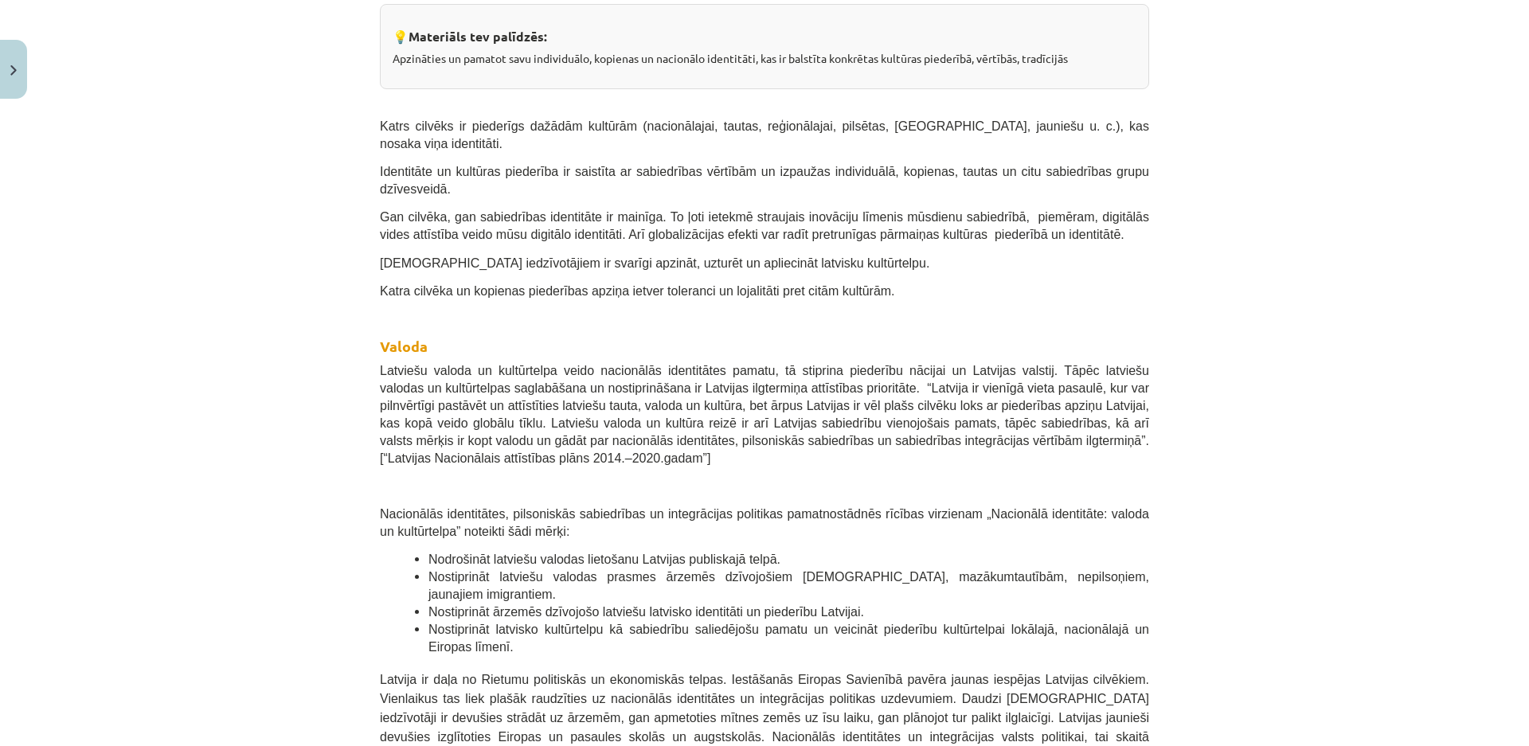
drag, startPoint x: 775, startPoint y: 10, endPoint x: 786, endPoint y: 6, distance: 11.1
click at [780, 10] on div "💡 Materiāls tev palīdzēs: Apzināties un pamatot savu individuālo, kopienas un n…" at bounding box center [764, 47] width 769 height 86
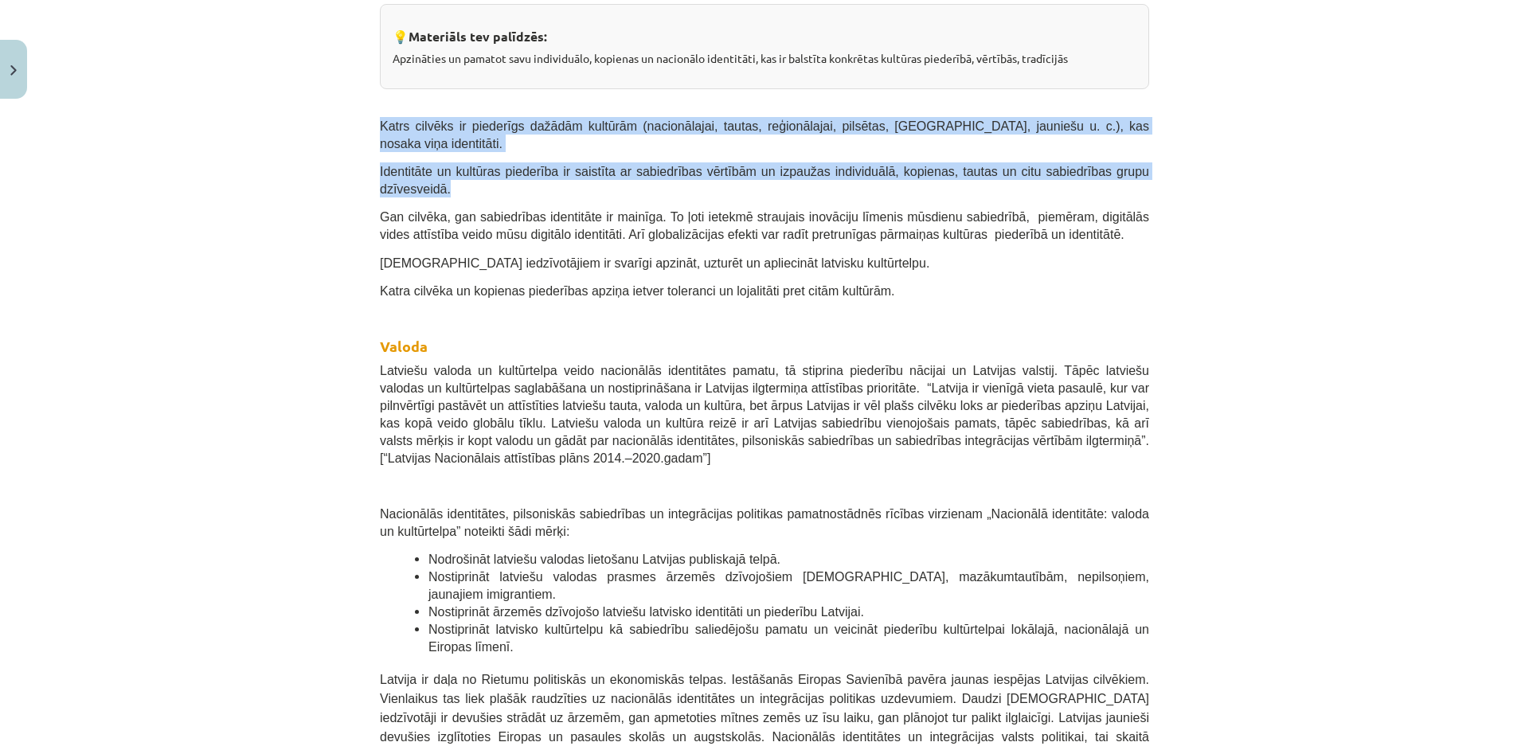
drag, startPoint x: 376, startPoint y: 126, endPoint x: 1130, endPoint y: 158, distance: 754.7
copy div "Katrs cilvēks ir piederīgs dažādām kultūrām (nacionālajai, tautas, reģionālajai…"
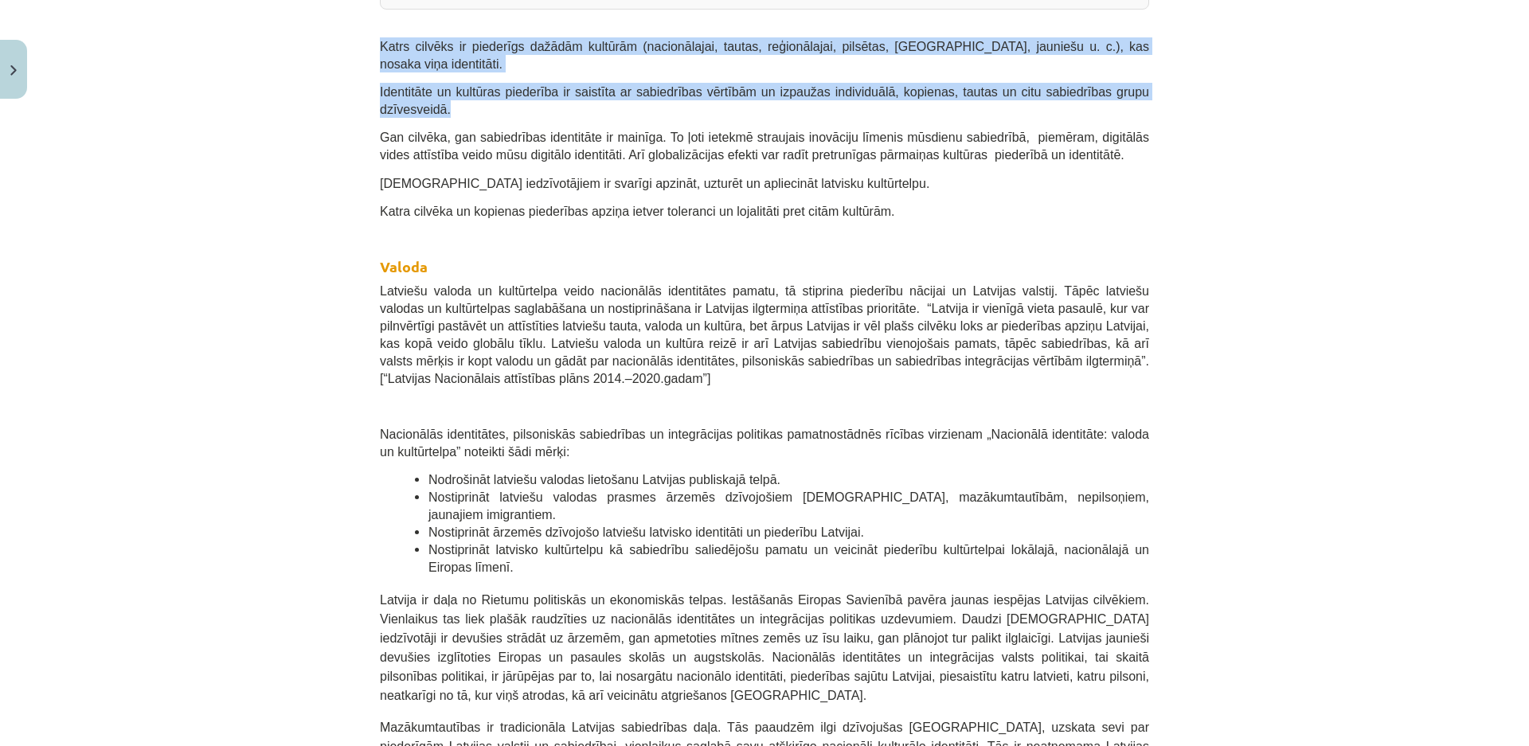
scroll to position [492, 0]
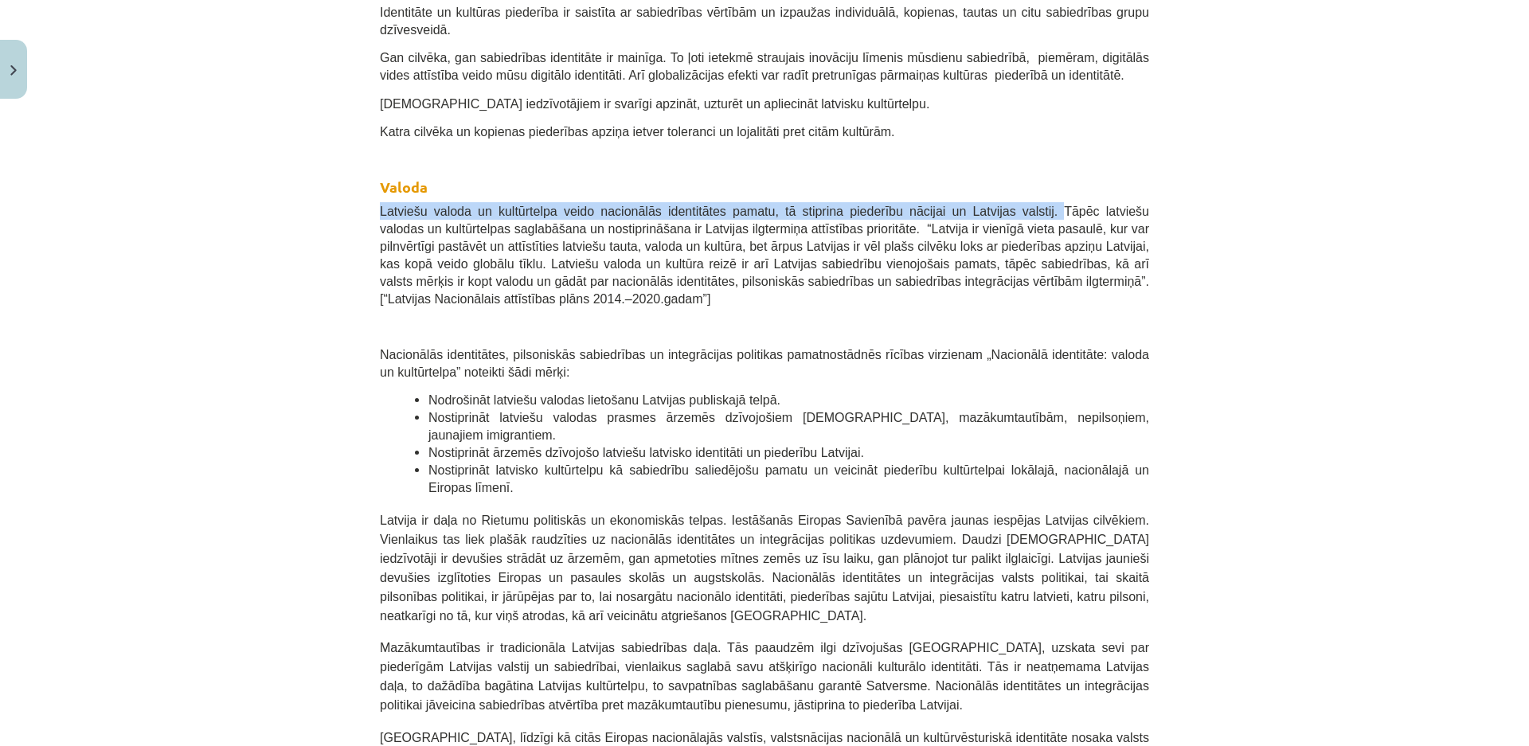
drag, startPoint x: 373, startPoint y: 177, endPoint x: 1000, endPoint y: 170, distance: 626.6
click at [1000, 205] on span "Latviešu valoda un kultūrtelpa veido nacionālās identitātes pamatu, tā stiprina…" at bounding box center [764, 255] width 769 height 101
copy span "Latviešu valoda un kultūrtelpa veido nacionālās identitātes pamatu, tā stiprina…"
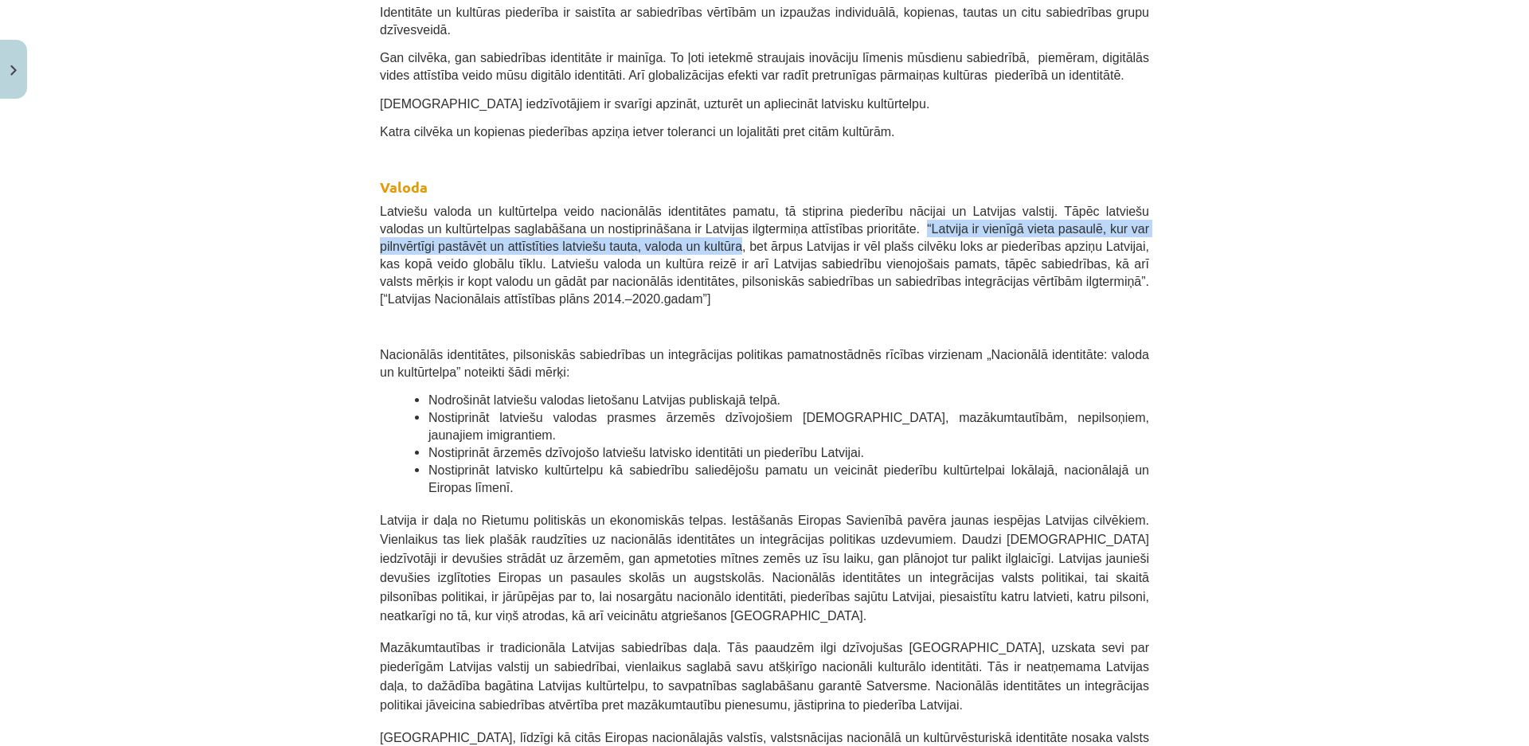
drag, startPoint x: 827, startPoint y: 189, endPoint x: 612, endPoint y: 214, distance: 216.4
click at [612, 214] on span "Latviešu valoda un kultūrtelpa veido nacionālās identitātes pamatu, tā stiprina…" at bounding box center [764, 255] width 769 height 101
copy span "“Latvija ir vienīgā vieta pasaulē, kur var pilnvērtīgi pastāvēt un attīstīties …"
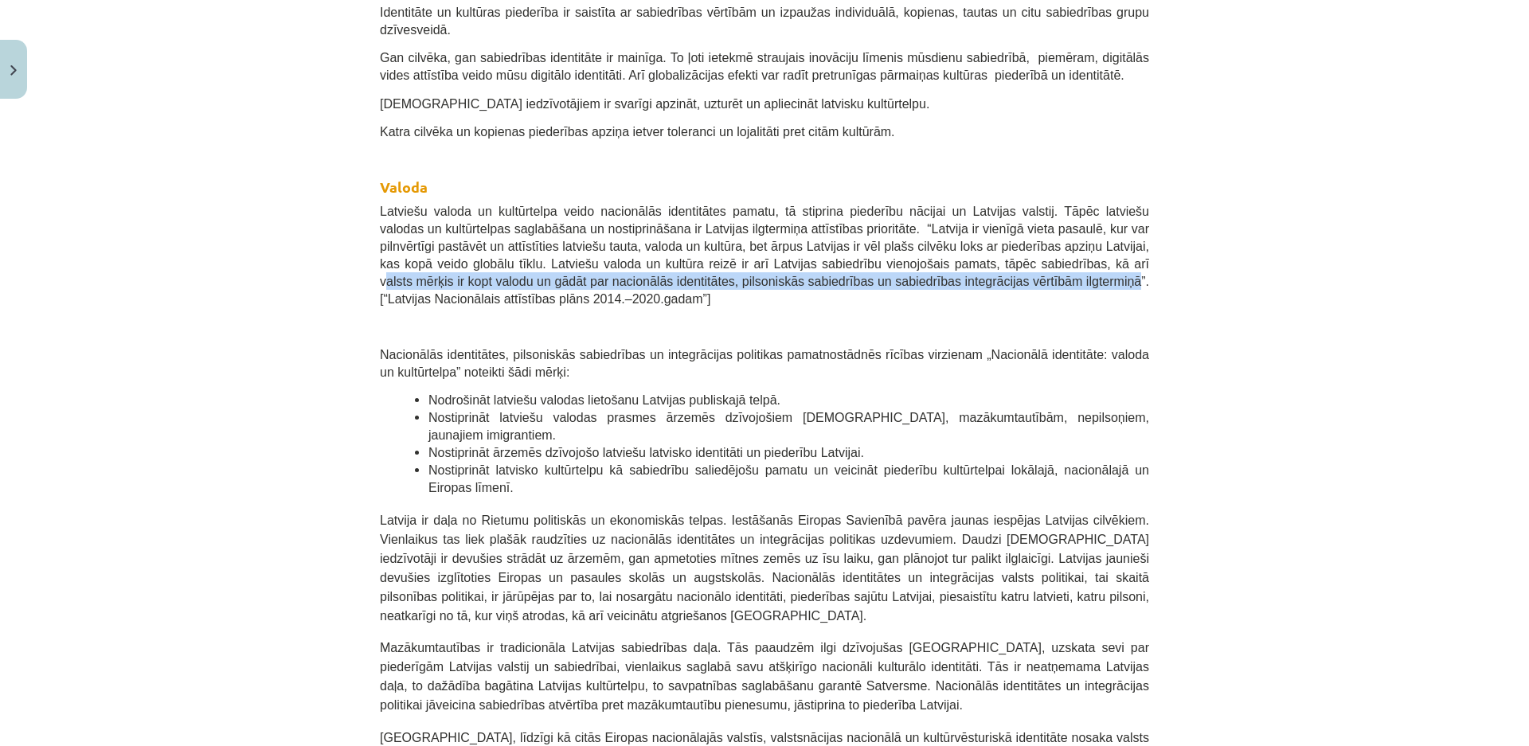
drag, startPoint x: 928, startPoint y: 228, endPoint x: 881, endPoint y: 251, distance: 53.1
click at [881, 251] on span "Latviešu valoda un kultūrtelpa veido nacionālās identitātes pamatu, tā stiprina…" at bounding box center [764, 255] width 769 height 101
copy span "alsts mērķis ir kopt valodu un gādāt par nacionālās identitātes, pilsoniskās sa…"
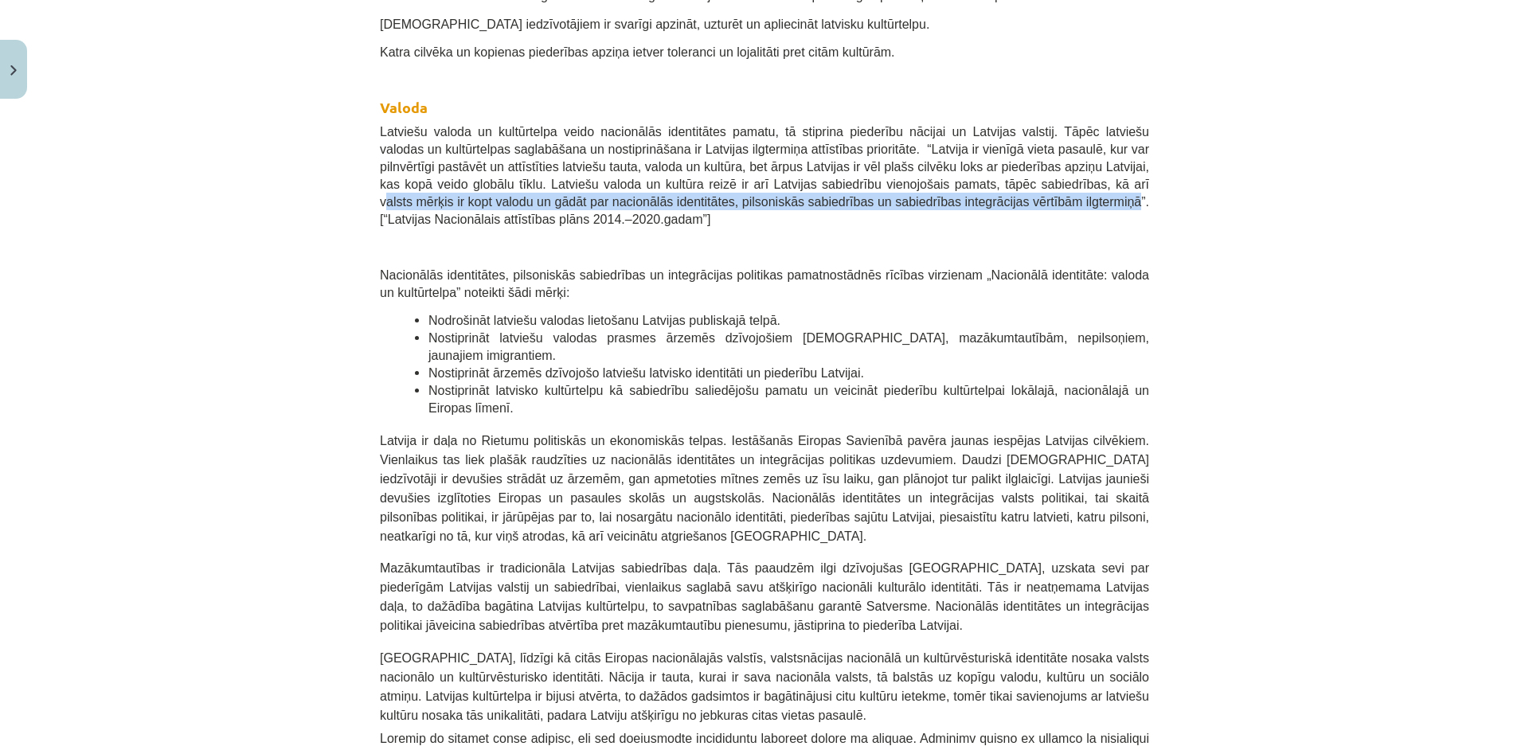
scroll to position [651, 0]
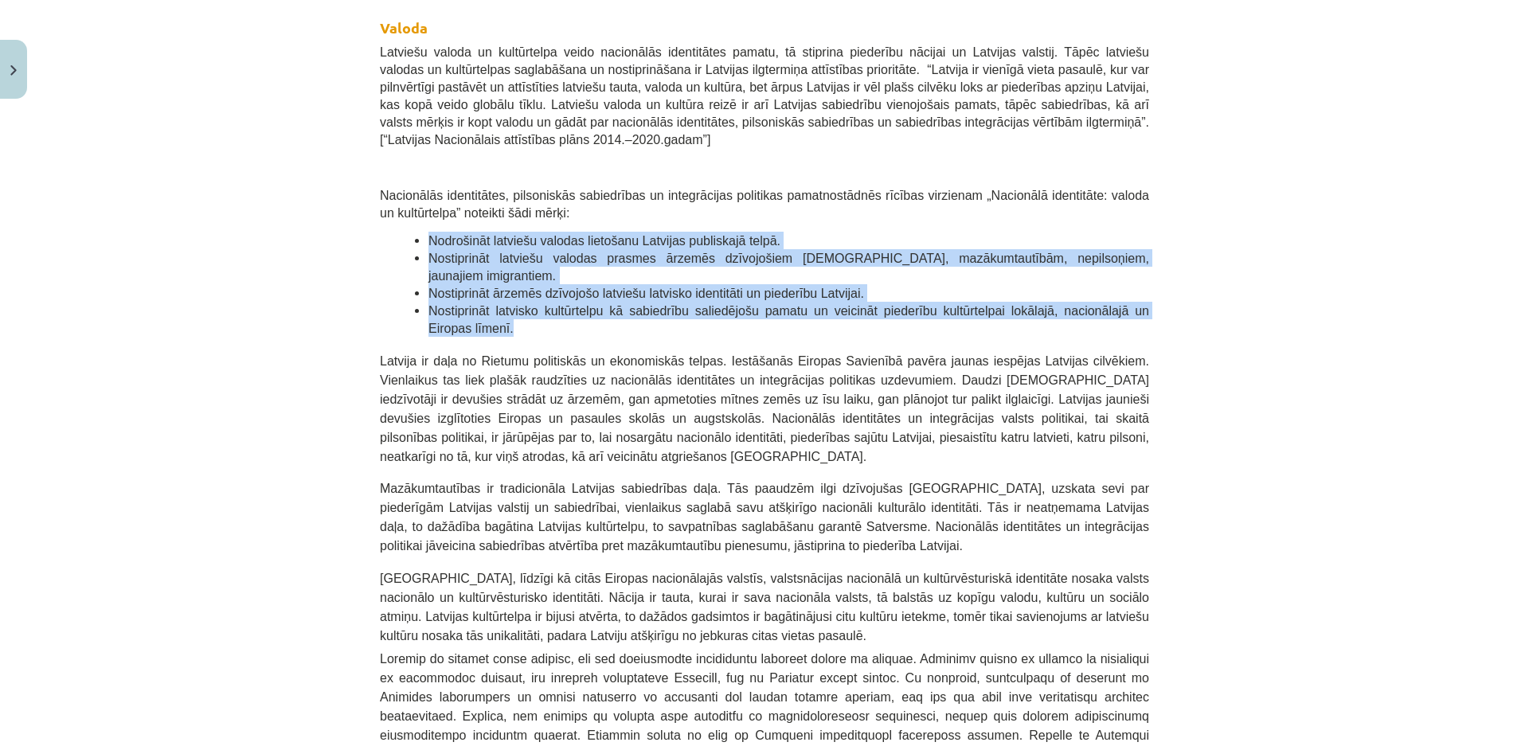
drag, startPoint x: 424, startPoint y: 203, endPoint x: 1139, endPoint y: 263, distance: 716.7
click at [1139, 263] on ul "Nodrošināt latviešu valodas lietošanu Latvijas publiskajā telpā. Nostiprināt la…" at bounding box center [764, 284] width 769 height 105
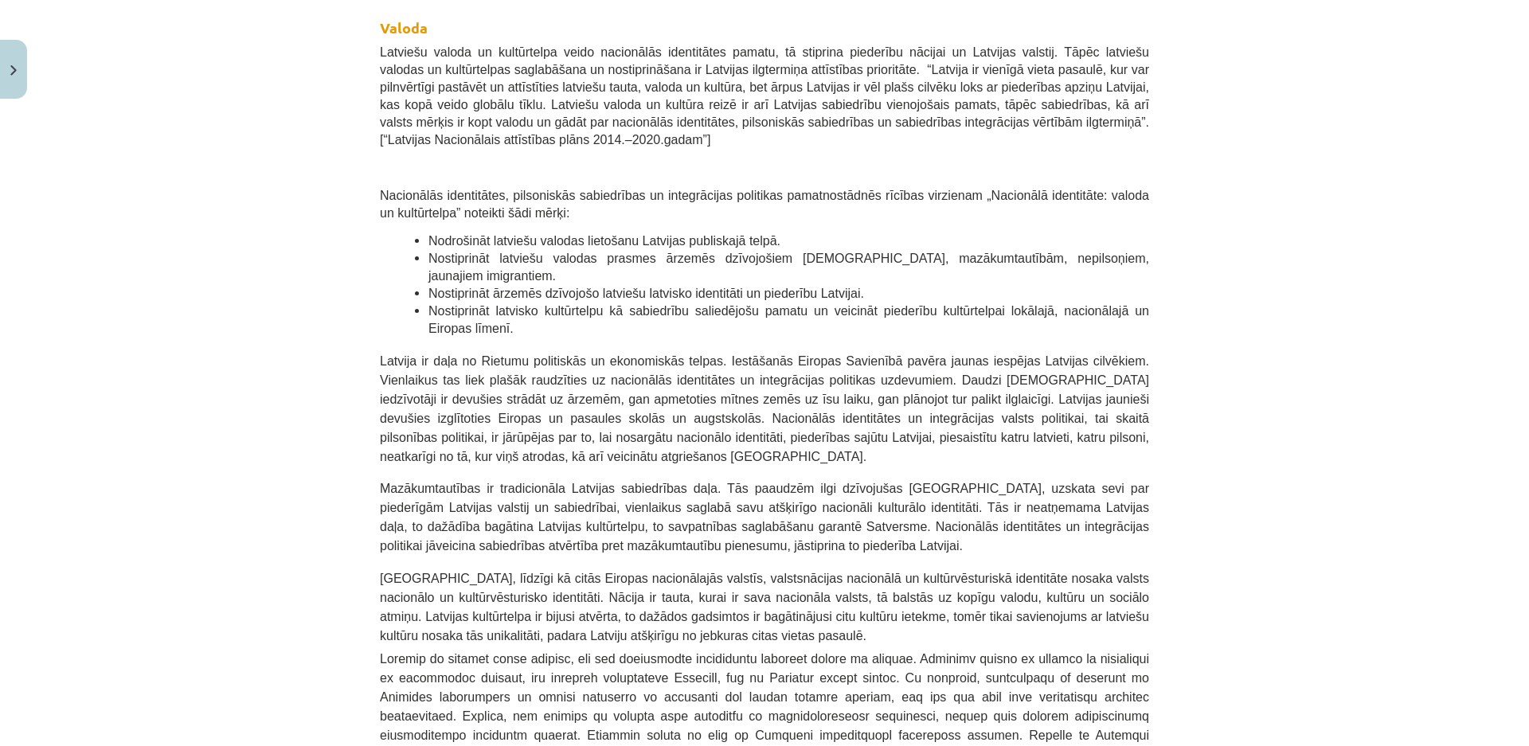
click at [380, 189] on span "Nacionālās identitātes, pilsoniskās sabiedrības un integrācijas politikas pamat…" at bounding box center [764, 204] width 769 height 31
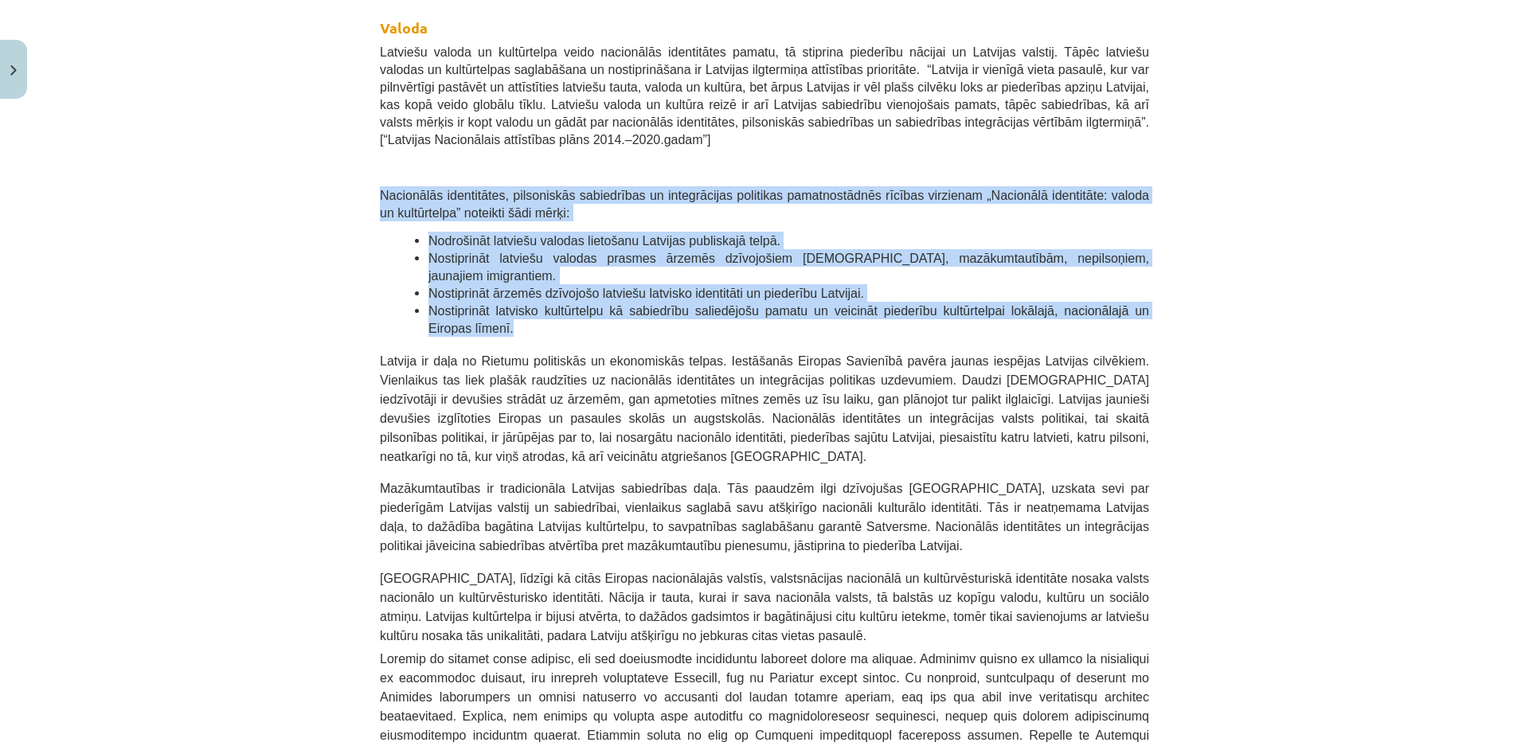
drag, startPoint x: 374, startPoint y: 157, endPoint x: 1167, endPoint y: 261, distance: 799.8
click at [1167, 261] on div "Mācību tēma: Kultūras un mākslas i (vizuālā māksla) - 11. klases 1. ieskaites m…" at bounding box center [764, 373] width 1529 height 746
copy div "Nacionālās identitātes, pilsoniskās sabiedrības un integrācijas politikas pamat…"
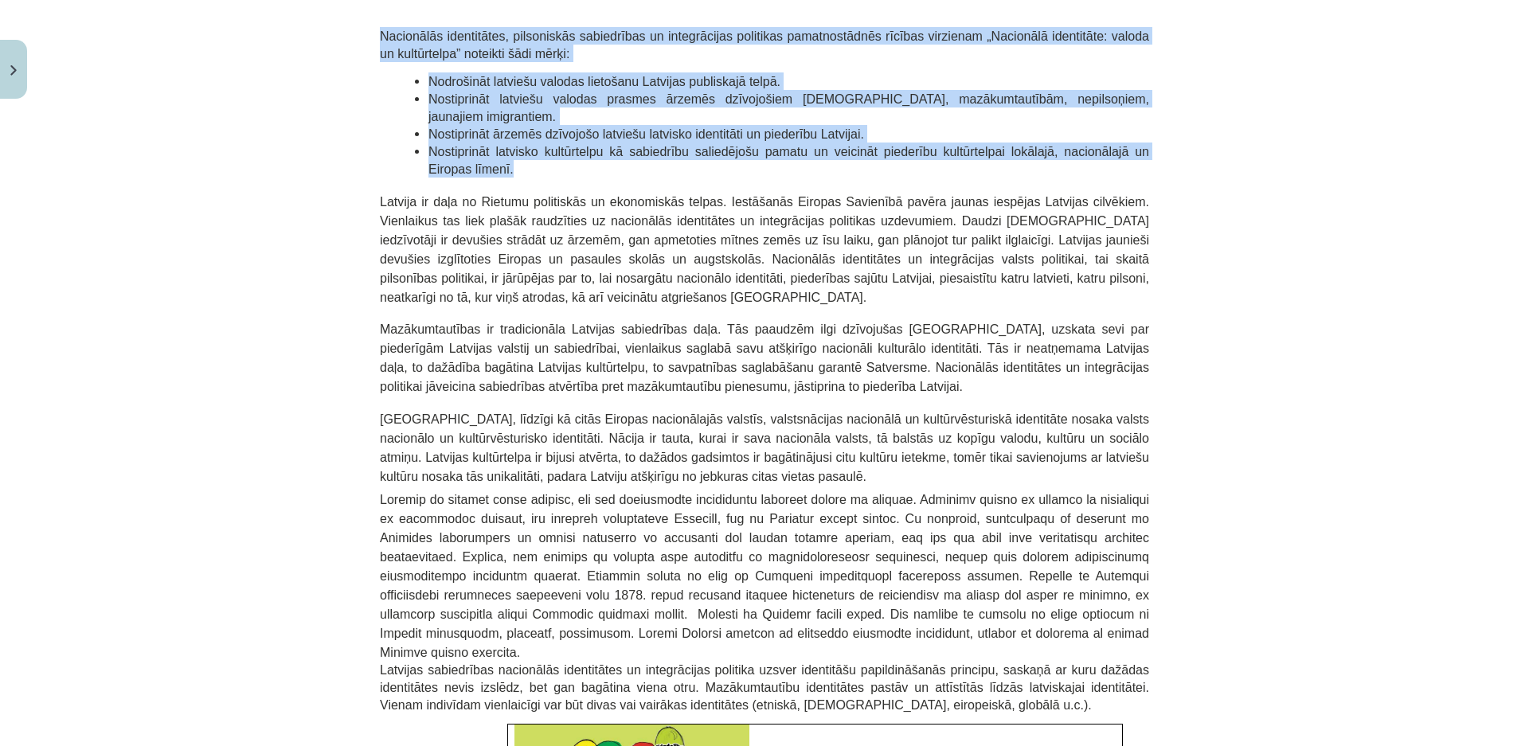
scroll to position [890, 0]
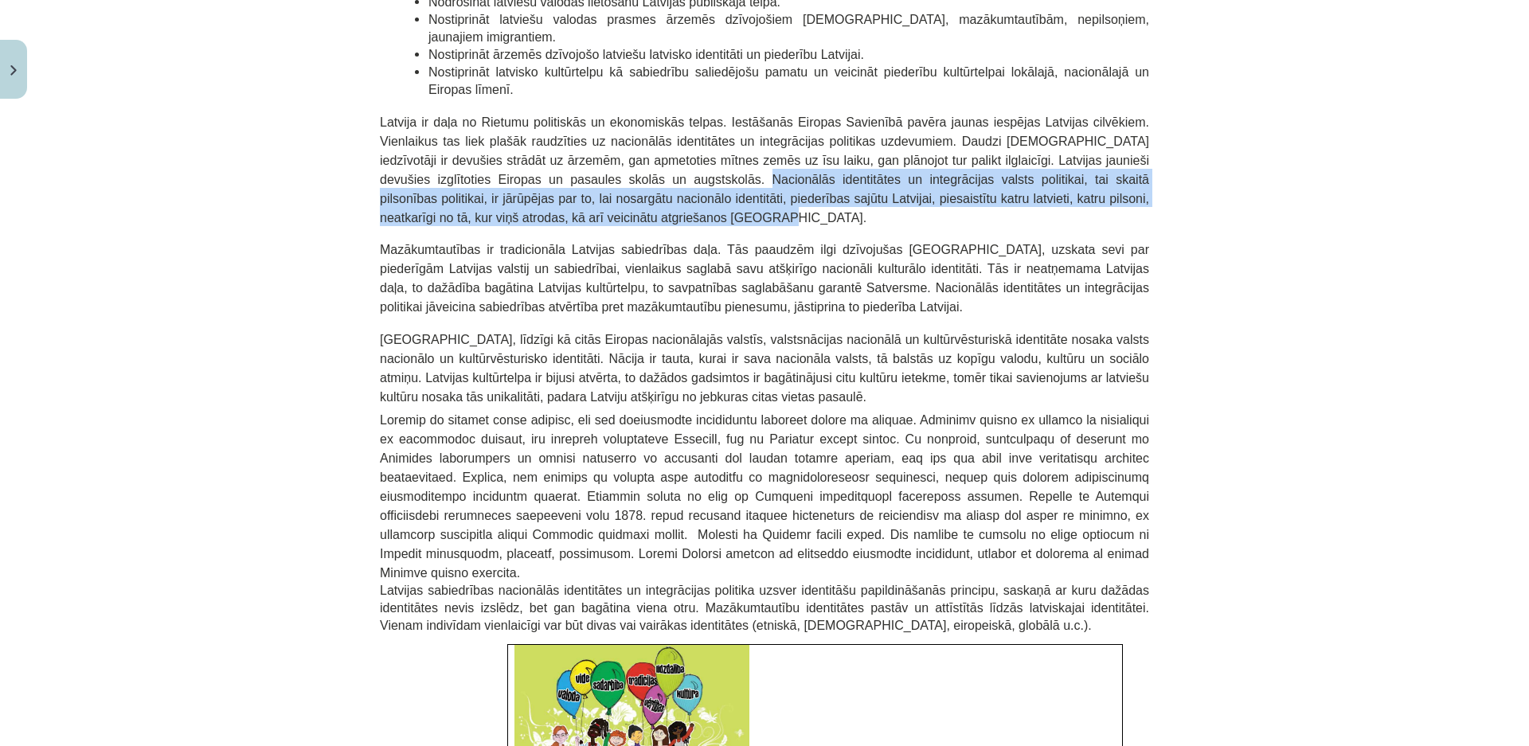
drag, startPoint x: 446, startPoint y: 112, endPoint x: 1127, endPoint y: 131, distance: 681.0
click at [1127, 131] on p "Latvija ir daļa no Rietumu politiskās un ekonomiskās telpas. Iestāšanās Eiropas…" at bounding box center [764, 168] width 769 height 115
copy span "Nacionālās identitātes un integrācijas valsts politikai, tai skaitā pilsonības …"
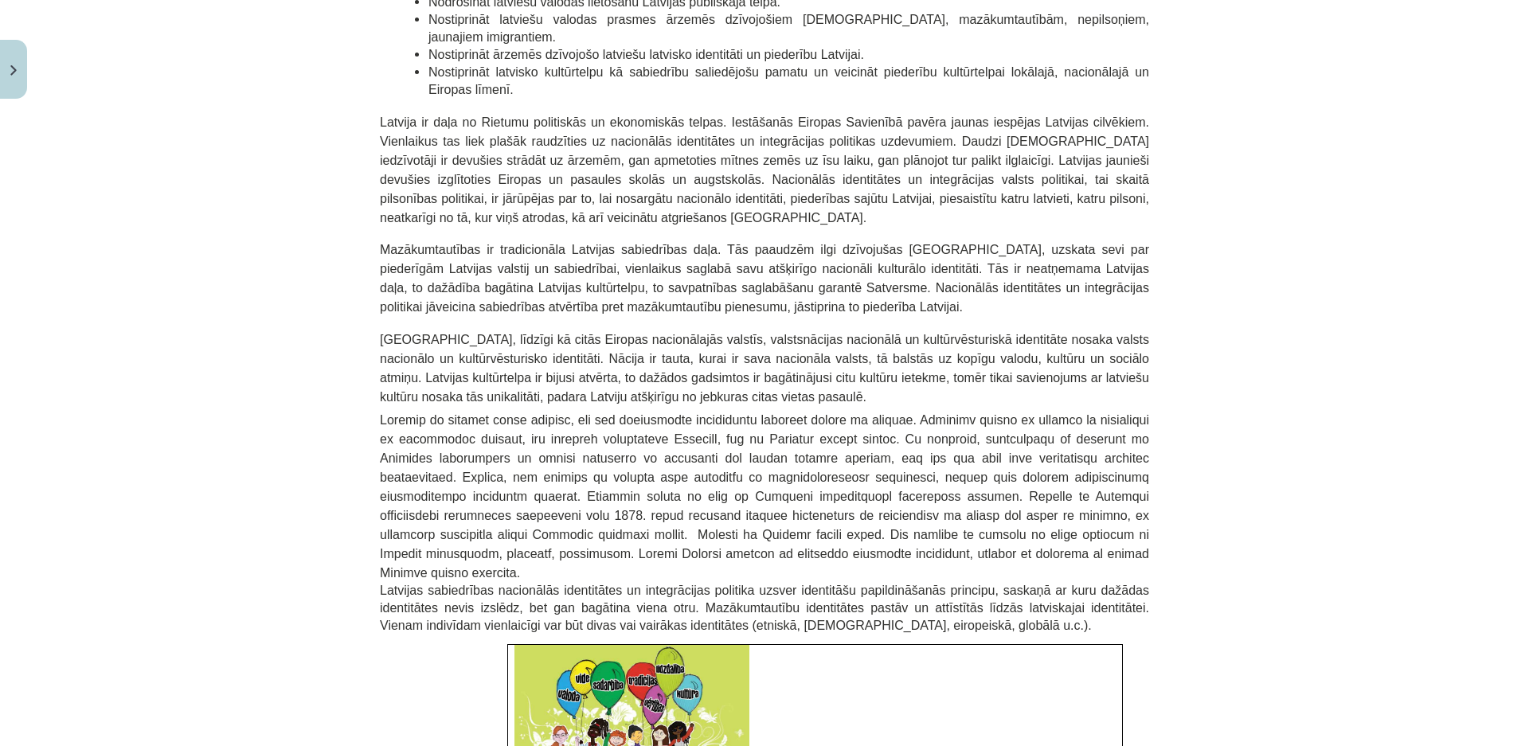
click at [345, 193] on div "Mācību tēma: Kultūras un mākslas i (vizuālā māksla) - 11. klases 1. ieskaites m…" at bounding box center [764, 373] width 1529 height 746
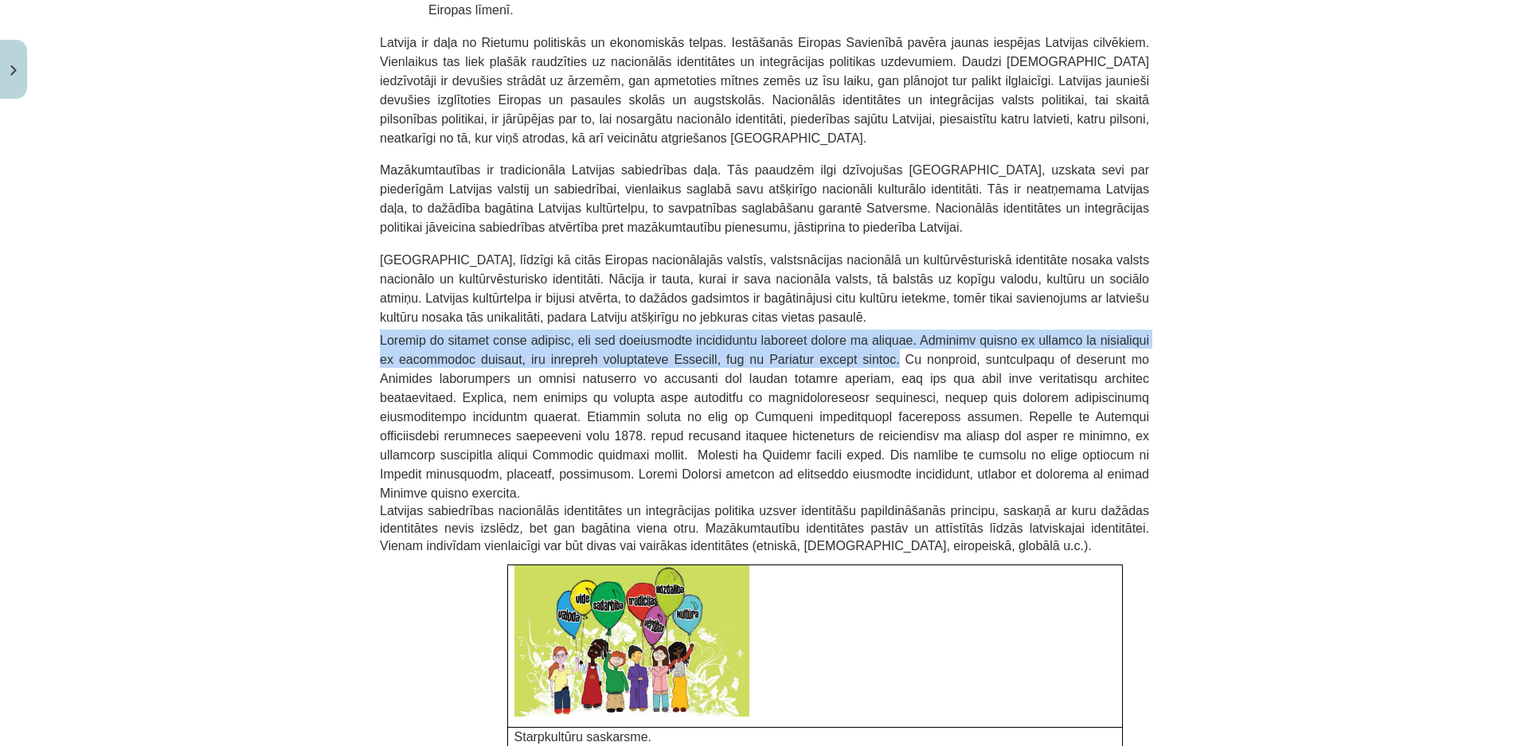
drag, startPoint x: 375, startPoint y: 249, endPoint x: 705, endPoint y: 272, distance: 331.2
click at [705, 334] on span at bounding box center [764, 417] width 769 height 166
copy span "Latvija ir vienīgā vieta pasaulē, kur var pilnvērtīgi attīstīties latviešu valo…"
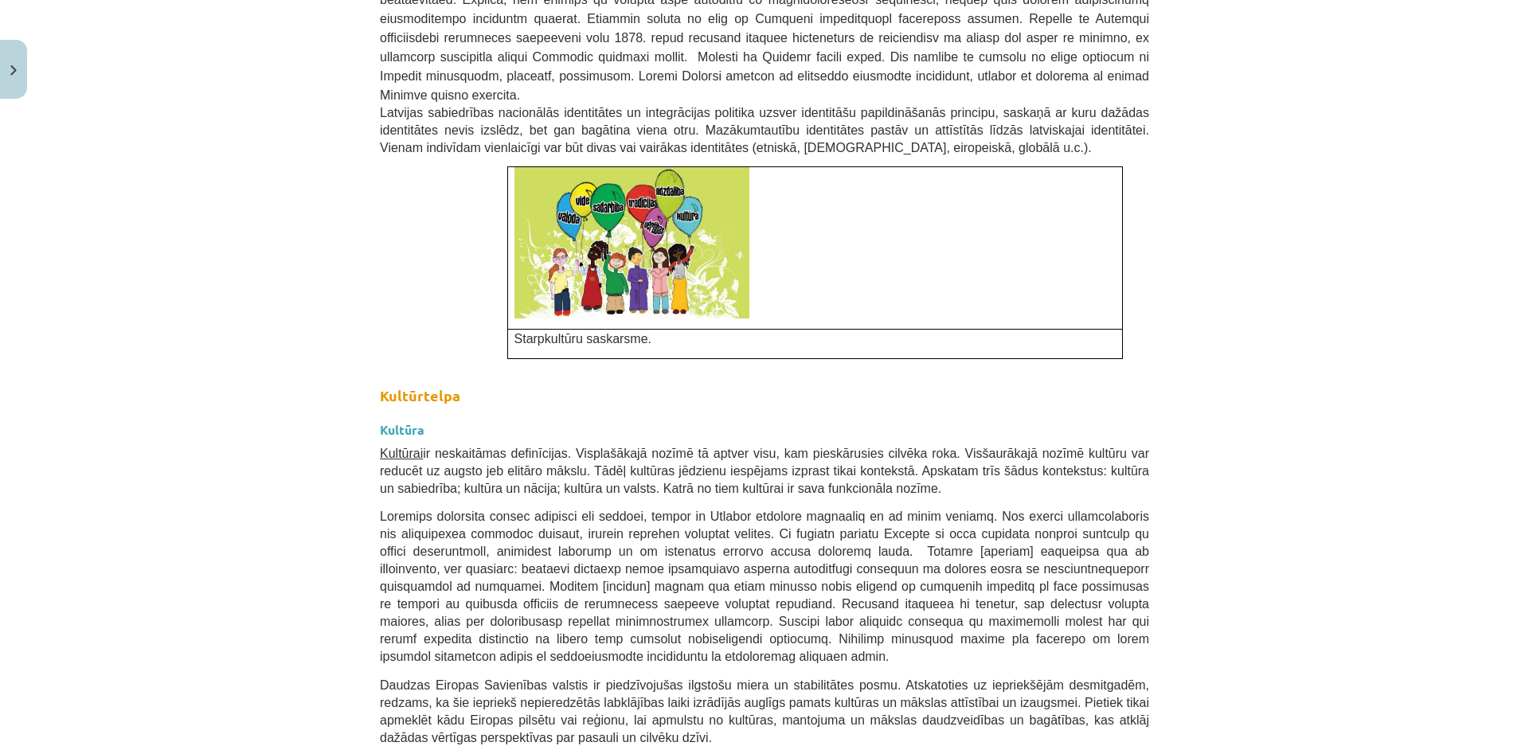
scroll to position [1447, 0]
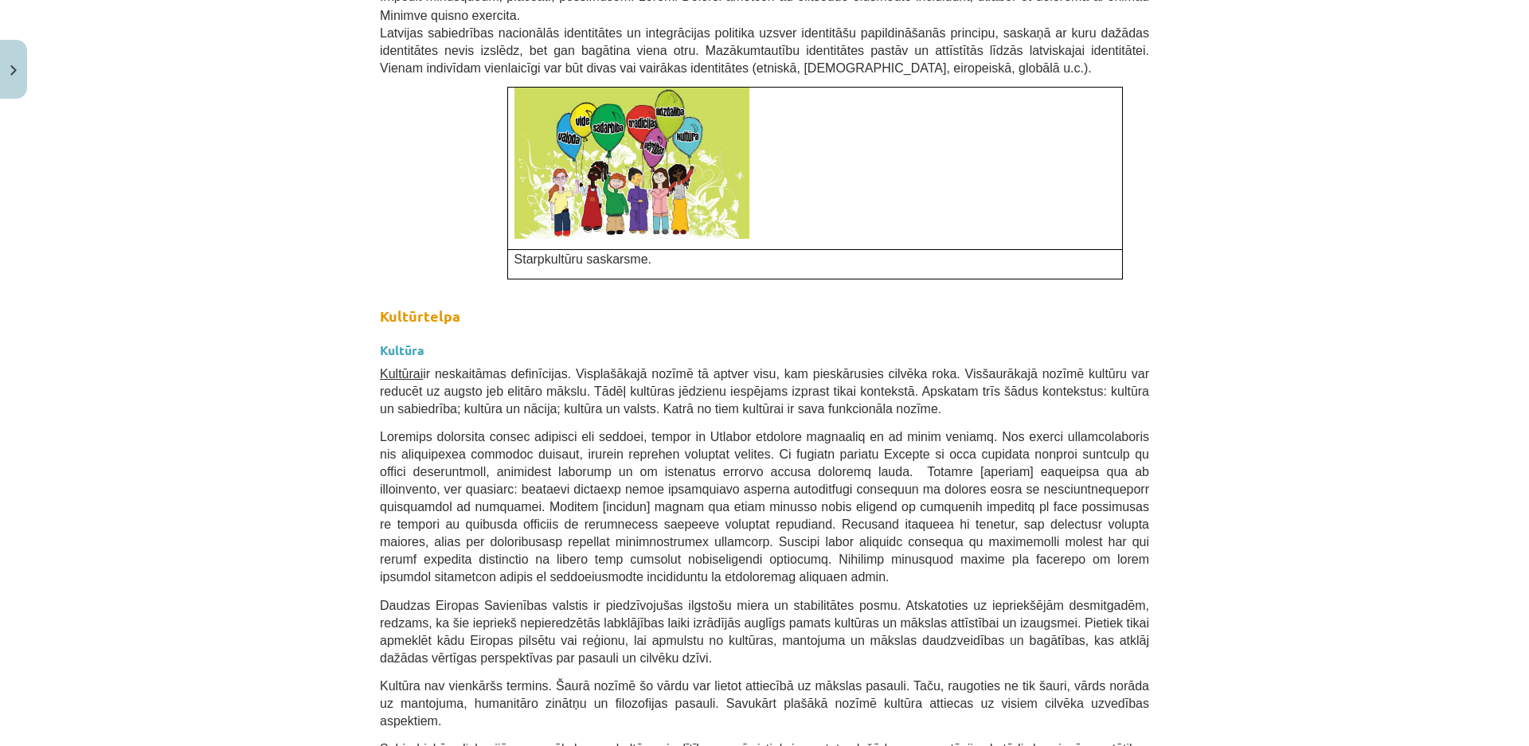
drag, startPoint x: 373, startPoint y: 186, endPoint x: 779, endPoint y: 283, distance: 416.7
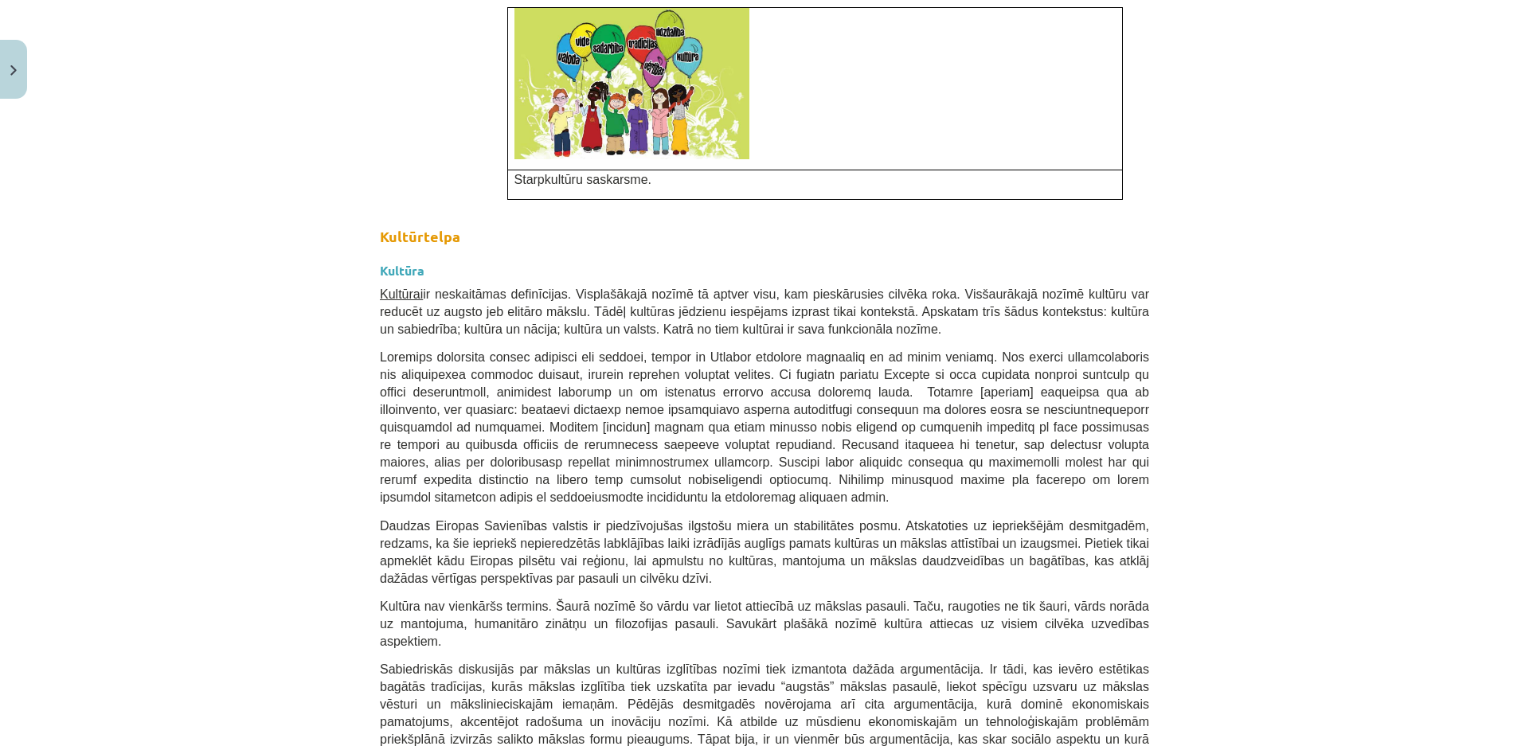
click at [941, 350] on span at bounding box center [764, 427] width 769 height 154
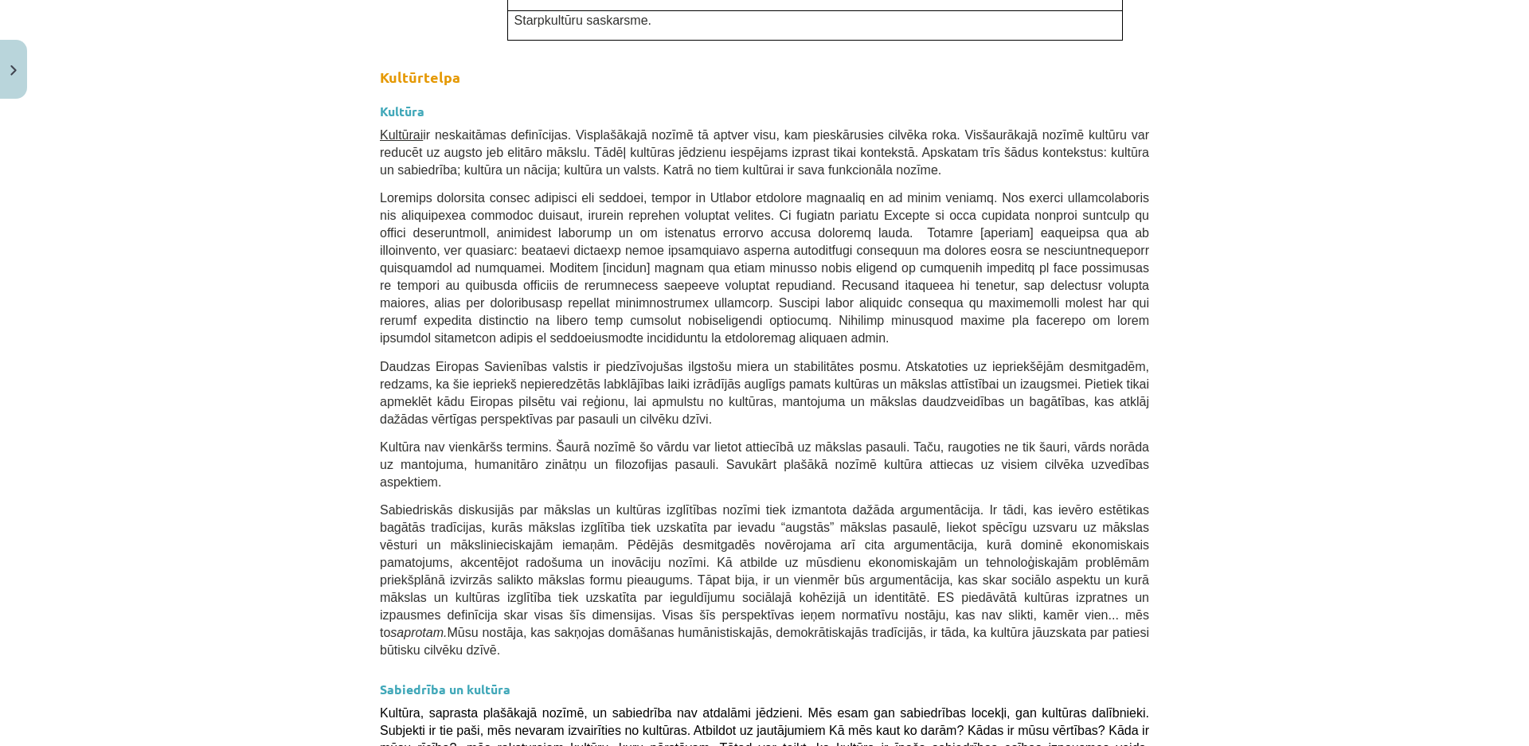
scroll to position [1607, 0]
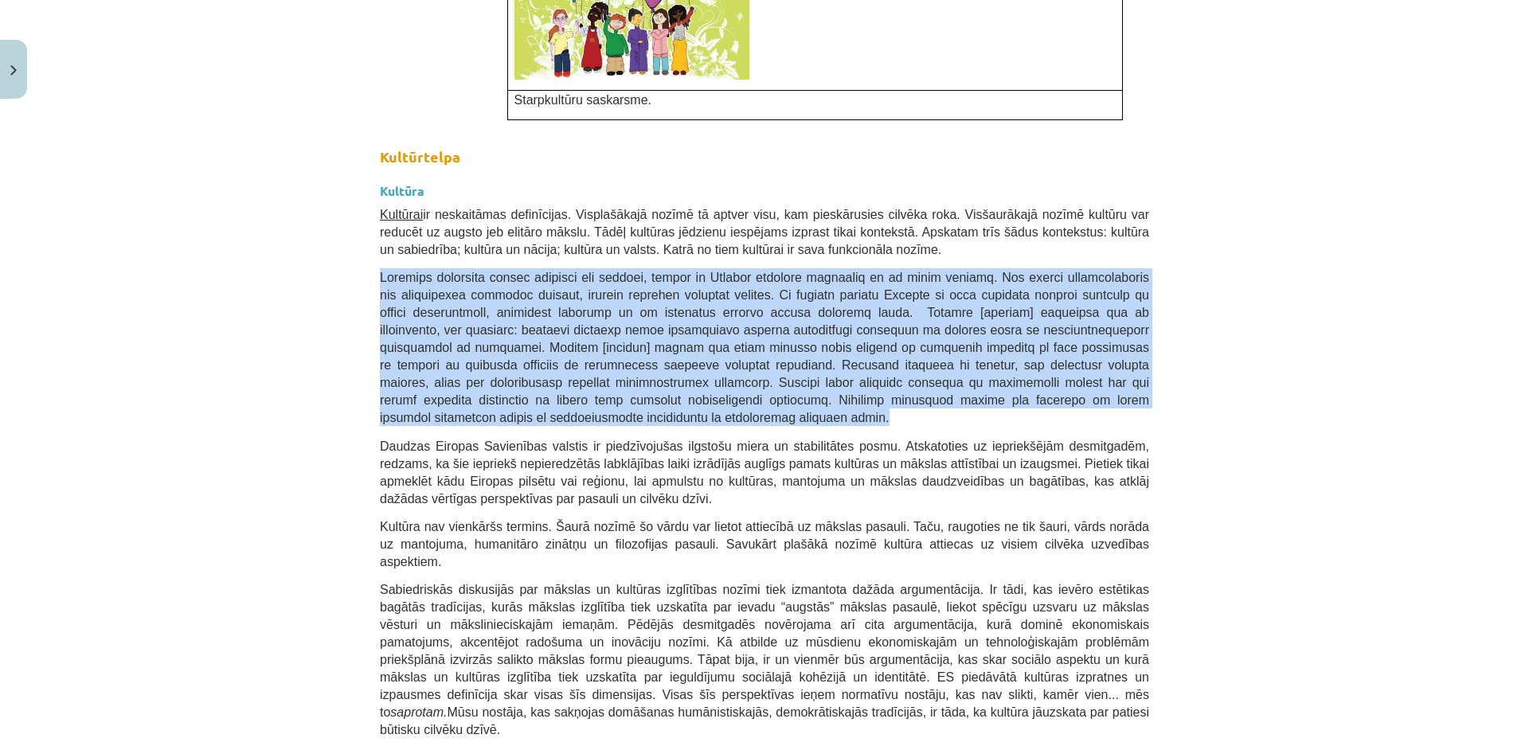
drag, startPoint x: 375, startPoint y: 152, endPoint x: 867, endPoint y: 276, distance: 507.5
click at [867, 276] on p at bounding box center [764, 347] width 769 height 158
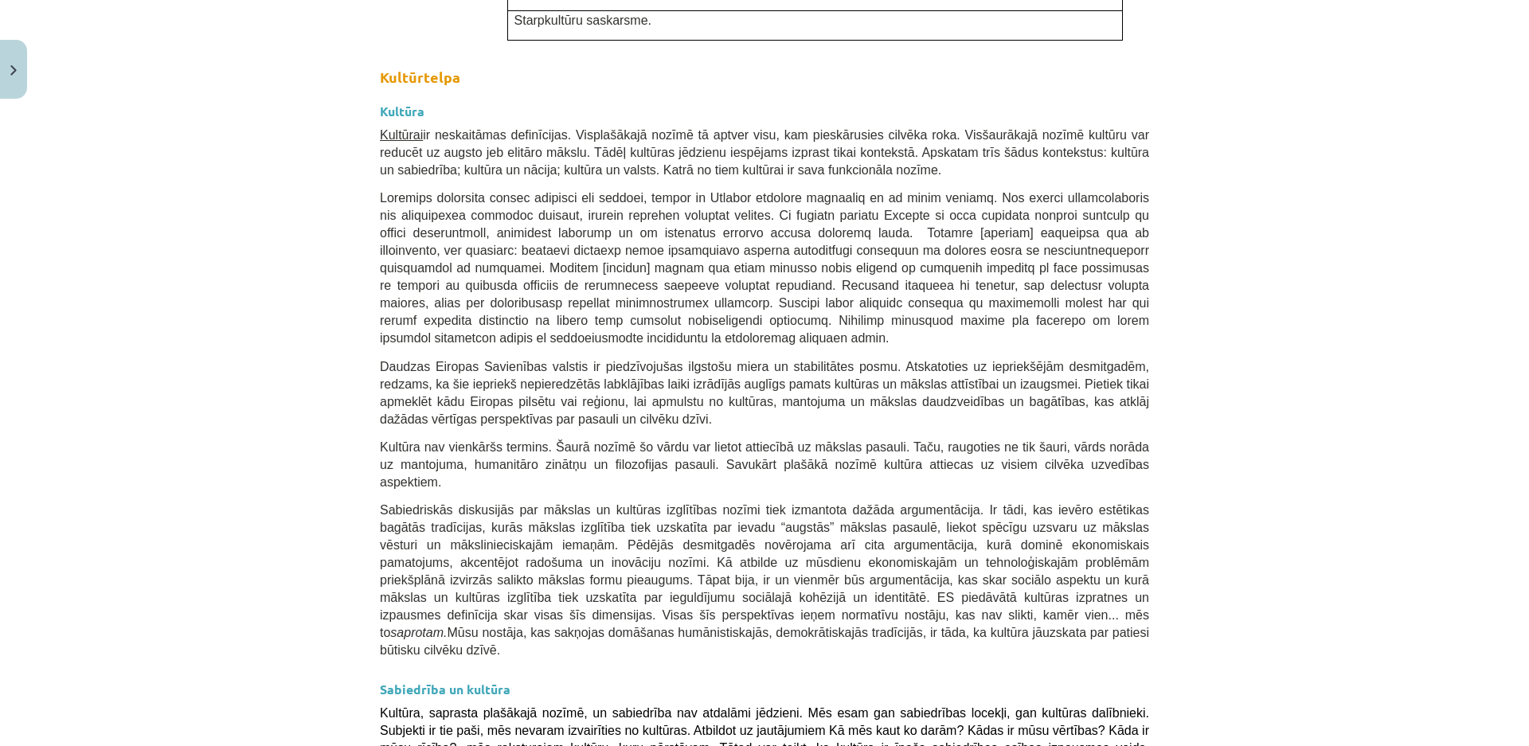
click at [1006, 357] on p "Daudzas Eiropas Savienības valstis ir piedzīvojušas ilgstošu miera un stabilitā…" at bounding box center [764, 392] width 769 height 70
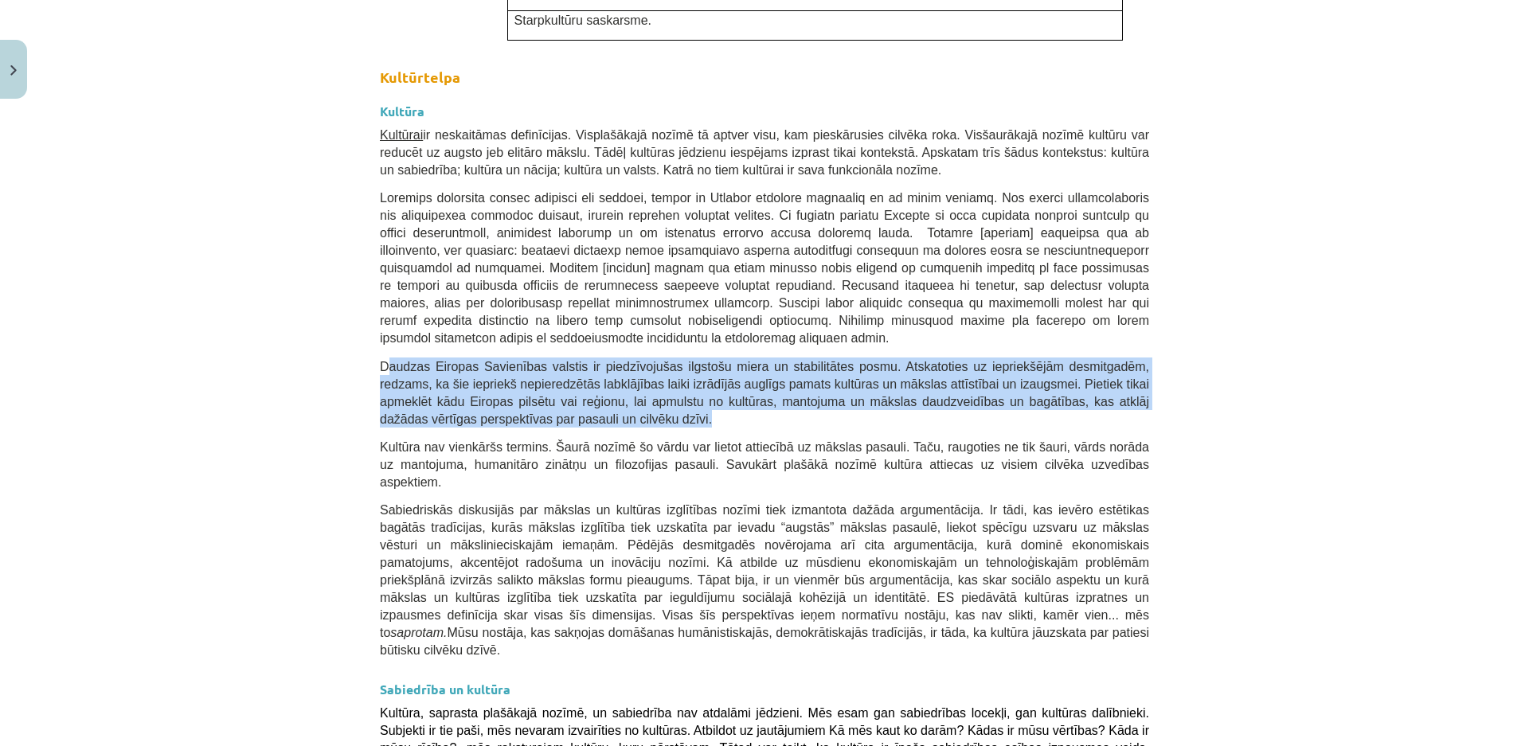
drag, startPoint x: 381, startPoint y: 223, endPoint x: 334, endPoint y: 222, distance: 47.0
click at [510, 357] on p "Daudzas Eiropas Savienības valstis ir piedzīvojušas ilgstošu miera un stabilitā…" at bounding box center [764, 392] width 769 height 70
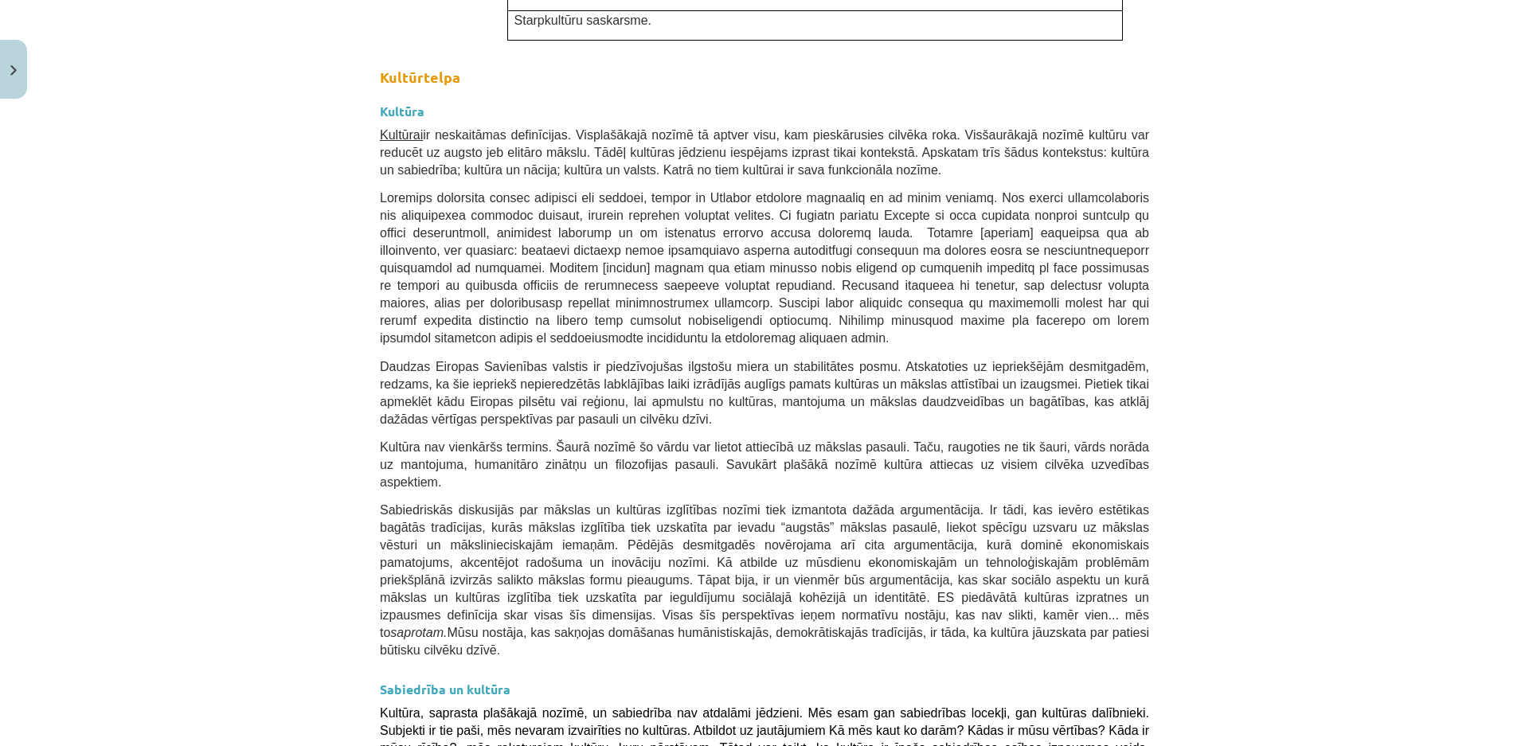
click at [380, 360] on span "Daudzas Eiropas Savienības valstis ir piedzīvojušas ilgstošu miera un stabilitā…" at bounding box center [764, 393] width 769 height 66
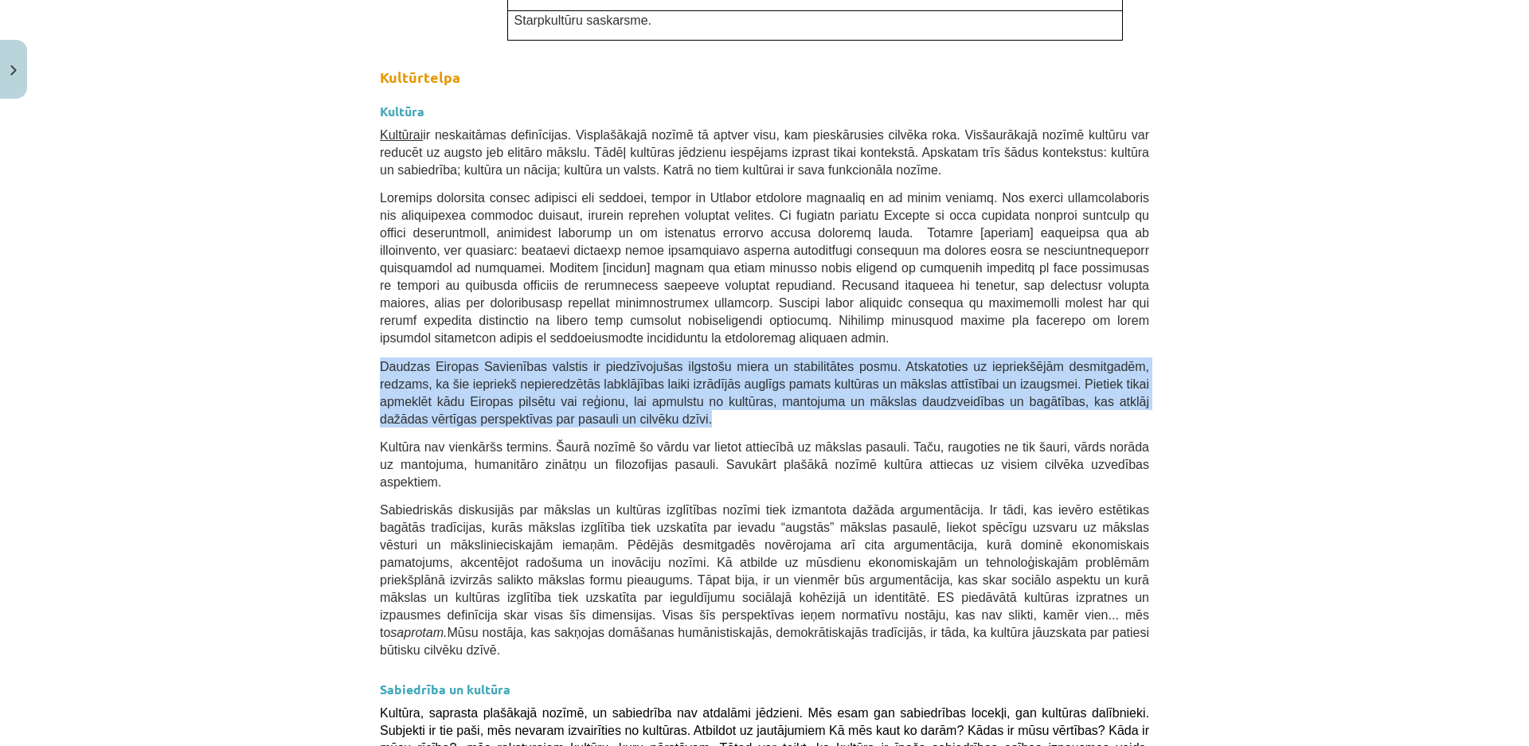
drag, startPoint x: 373, startPoint y: 217, endPoint x: 514, endPoint y: 277, distance: 153.8
click at [514, 357] on p "Daudzas Eiropas Savienības valstis ir piedzīvojušas ilgstošu miera un stabilitā…" at bounding box center [764, 392] width 769 height 70
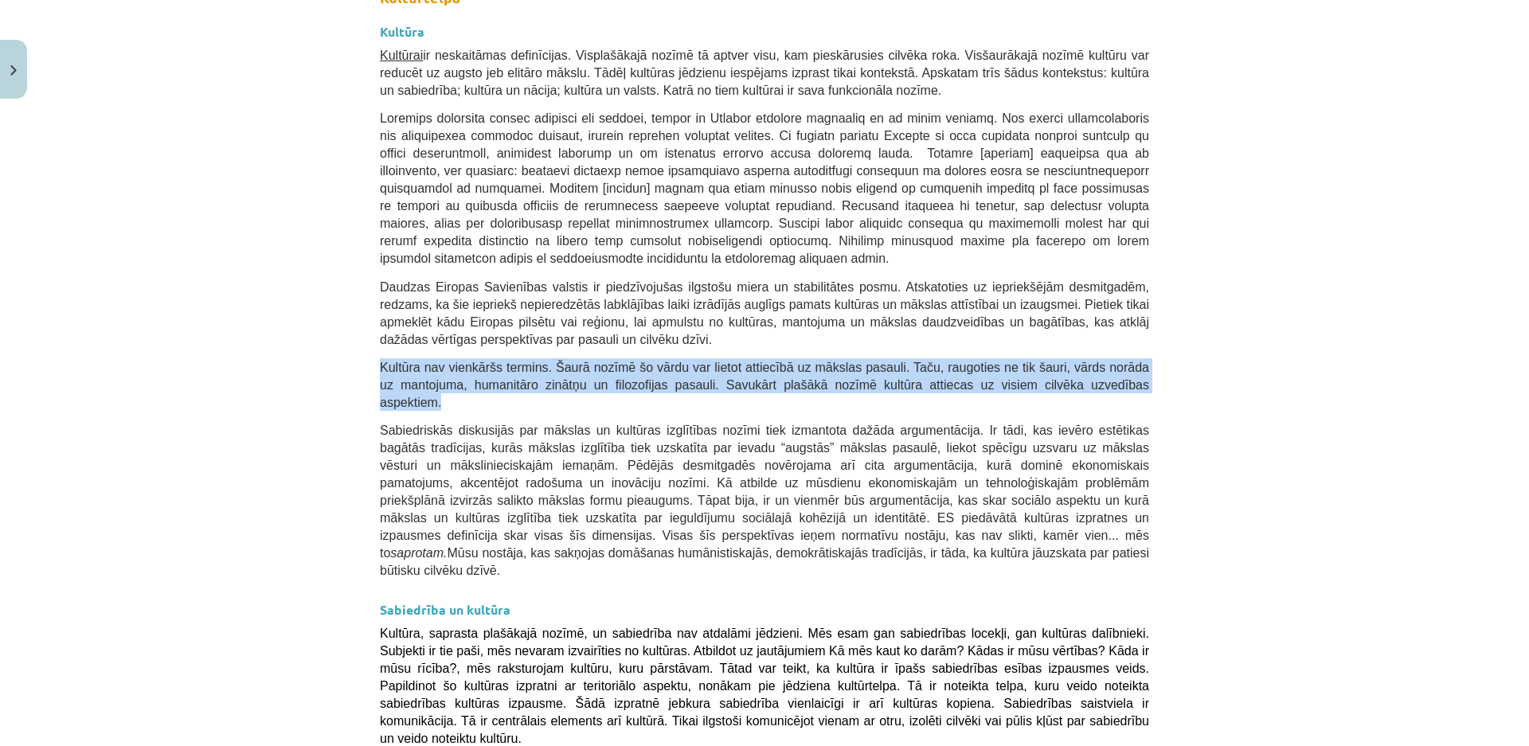
drag, startPoint x: 373, startPoint y: 219, endPoint x: 1174, endPoint y: 232, distance: 800.3
click at [1174, 232] on div "Mācību tēma: Kultūras un mākslas i (vizuālā māksla) - 11. klases 1. ieskaites m…" at bounding box center [764, 373] width 1529 height 746
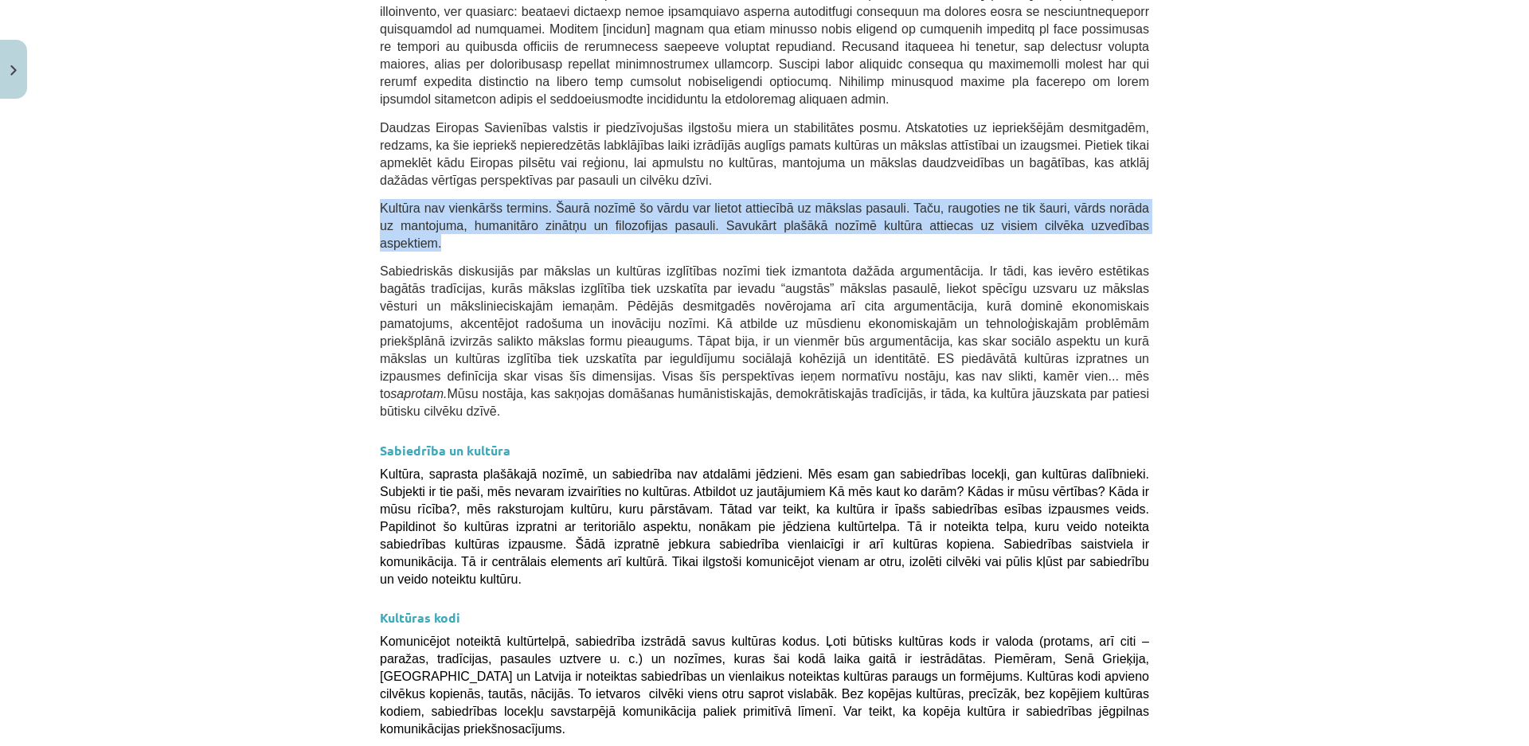
scroll to position [1846, 0]
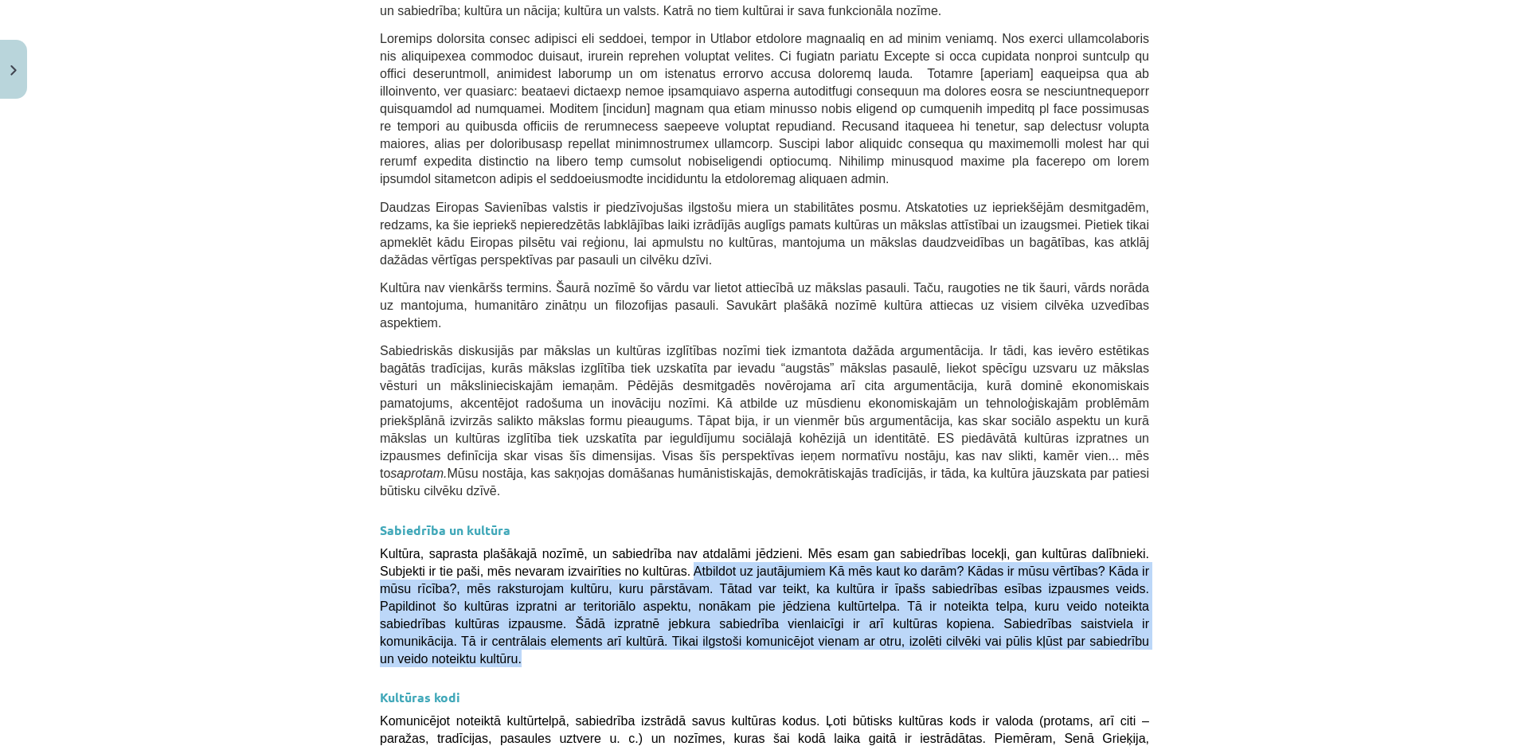
drag, startPoint x: 605, startPoint y: 392, endPoint x: 820, endPoint y: 467, distance: 227.9
click at [820, 545] on p "Kultūra, saprasta plašākajā nozīmē, un sabiedrība nav atdalāmi jēdzieni. Mēs es…" at bounding box center [764, 606] width 769 height 123
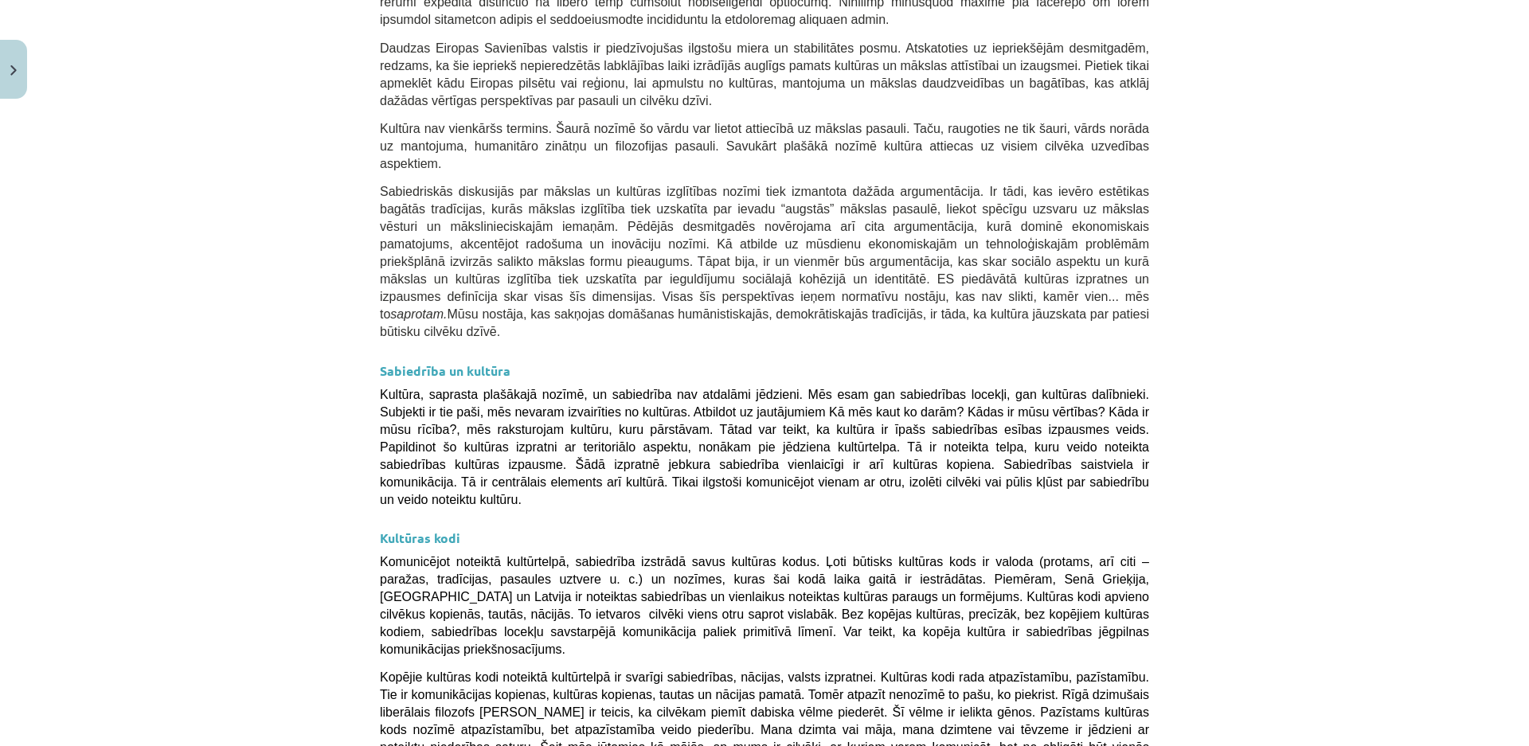
click at [558, 555] on span "Komunicējot noteiktā kultūrtelpā, sabiedrība izstrādā savus kultūras kodus. Ļot…" at bounding box center [764, 605] width 769 height 101
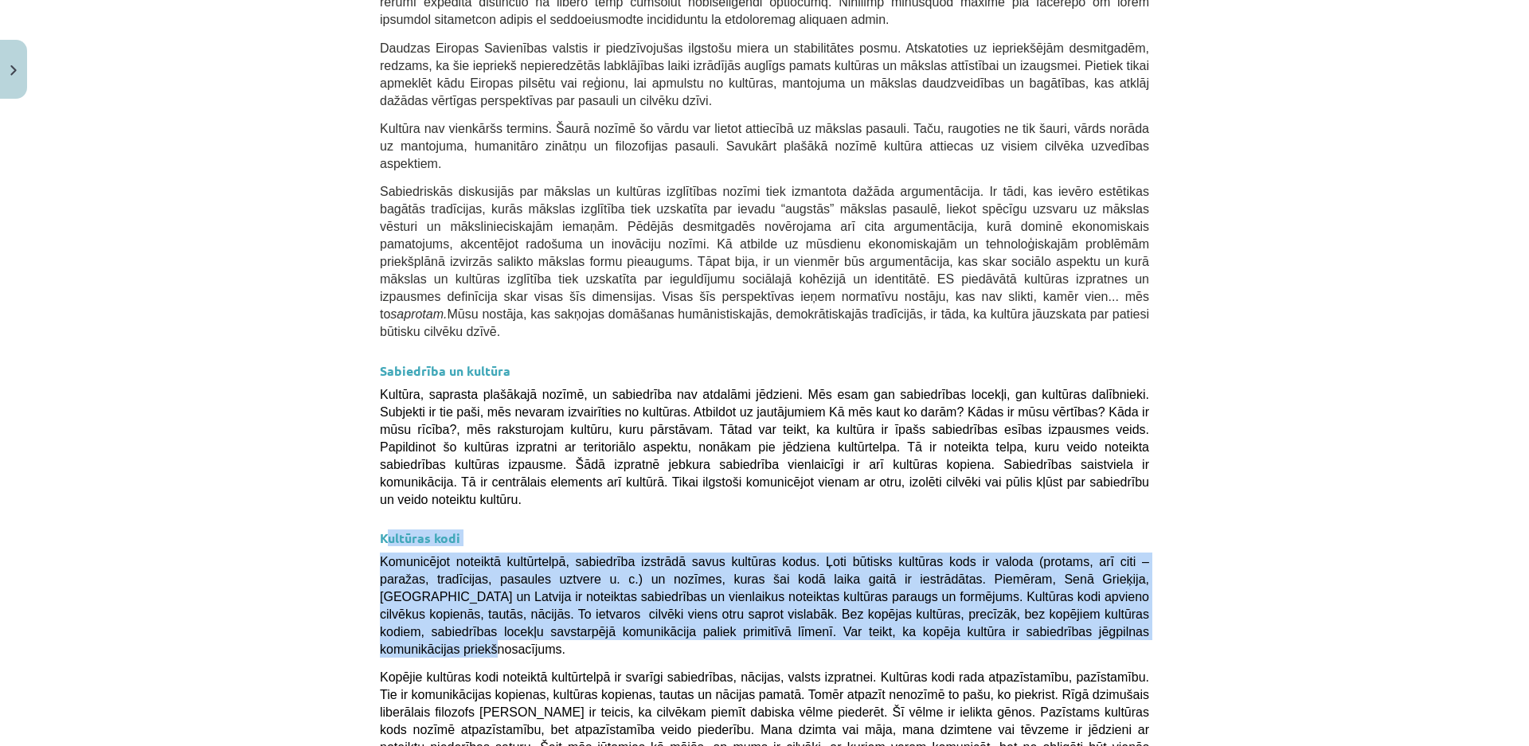
drag, startPoint x: 377, startPoint y: 337, endPoint x: 767, endPoint y: 441, distance: 403.1
click at [767, 441] on div "Kultūras nozīme savas un vienaudžu identitātes veidošanā 💡 Materiāls tev palīdz…" at bounding box center [764, 451] width 769 height 4342
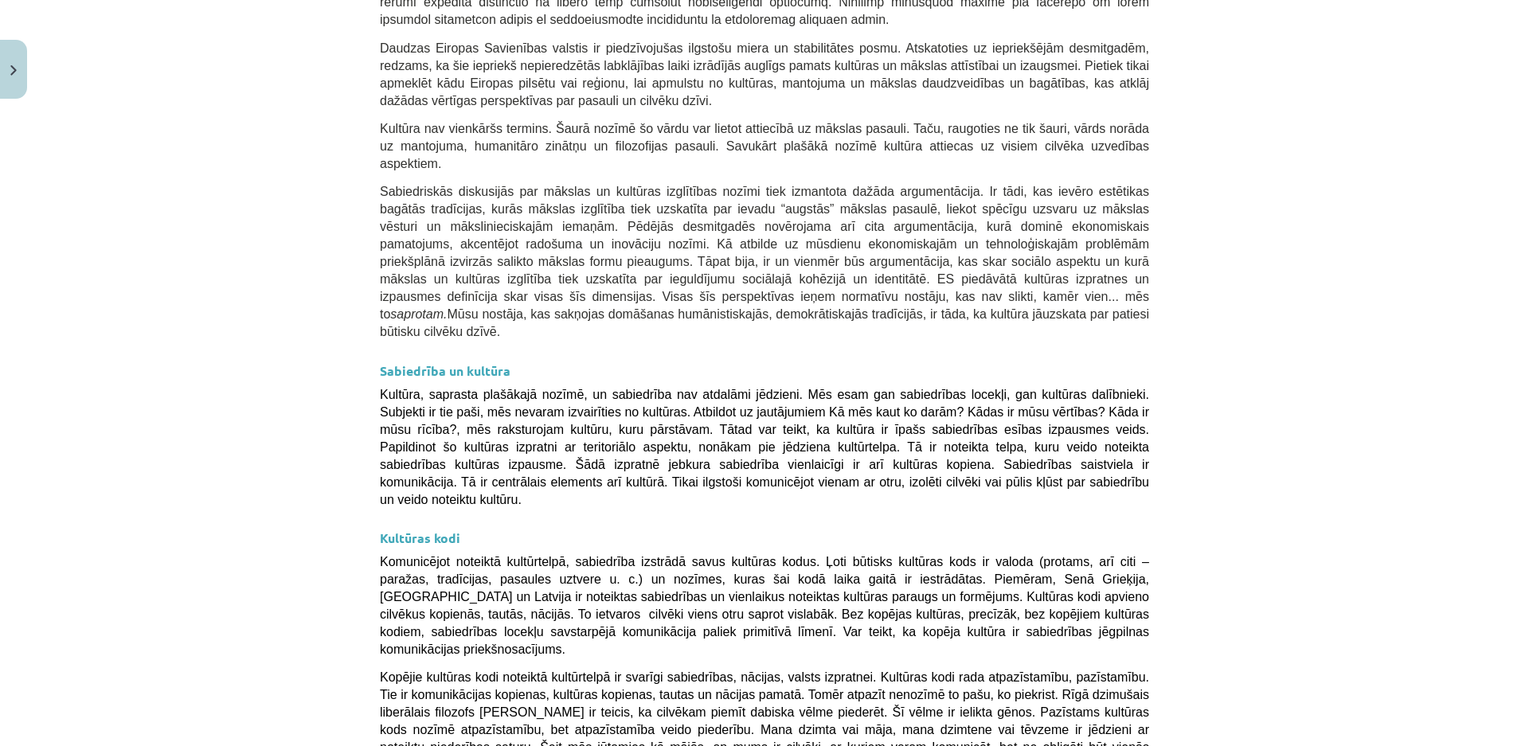
click at [604, 670] on span "Kopējie kultūras kodi noteiktā kultūrtelpā ir svarīgi sabiedrības, nācijas, val…" at bounding box center [764, 720] width 769 height 101
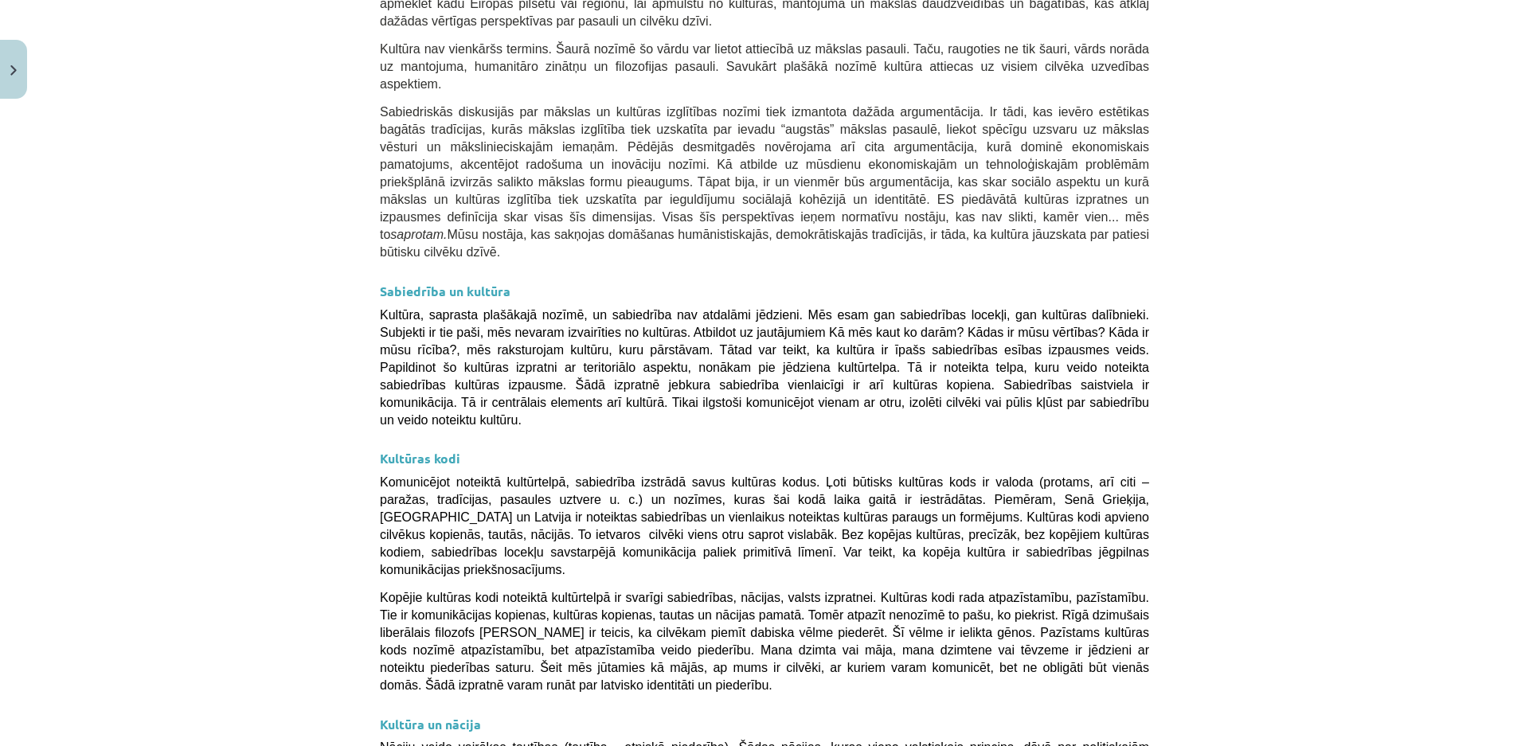
drag, startPoint x: 374, startPoint y: 383, endPoint x: 465, endPoint y: 469, distance: 125.0
click at [465, 588] on p "Kopējie kultūras kodi noteiktā kultūrtelpā ir svarīgi sabiedrības, nācijas, val…" at bounding box center [764, 640] width 769 height 105
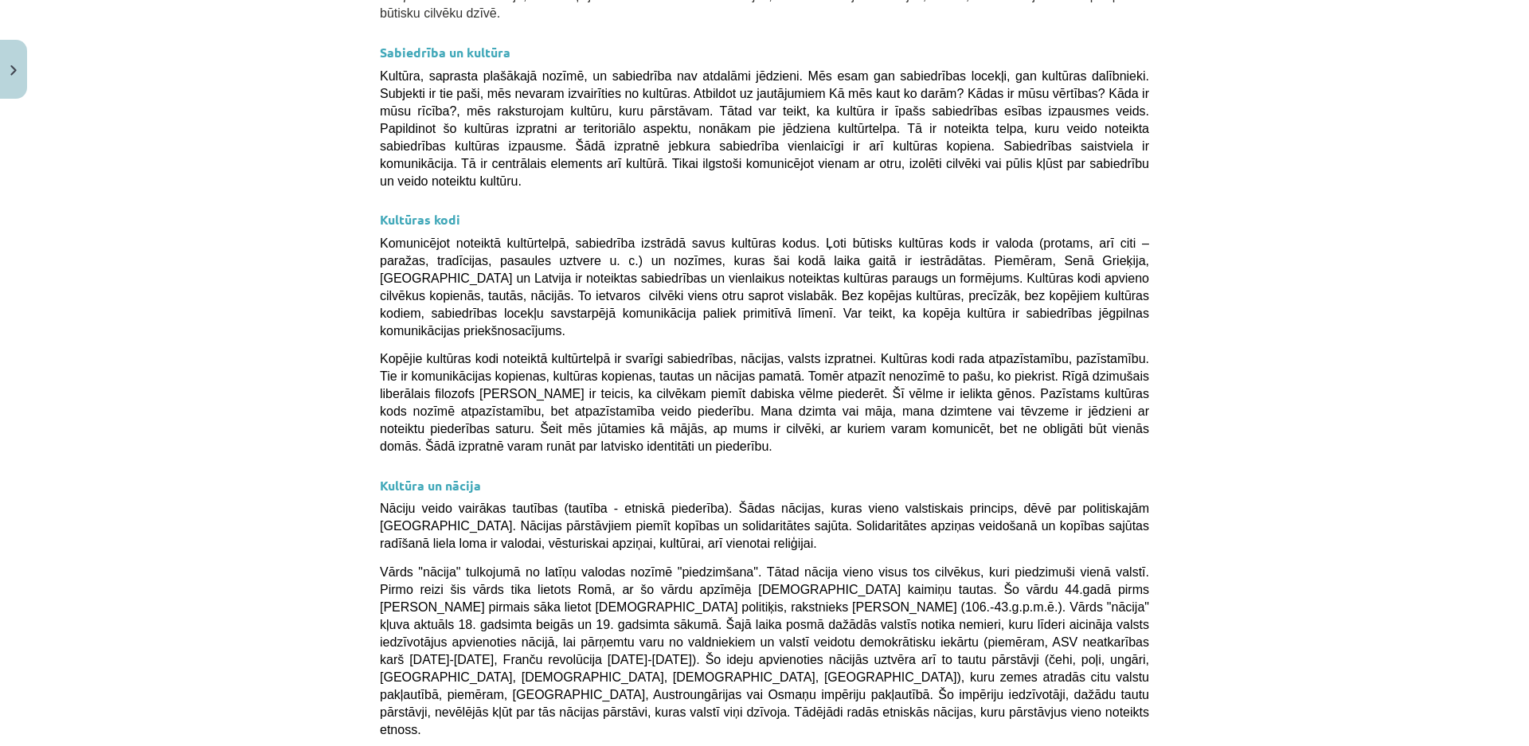
scroll to position [2244, 0]
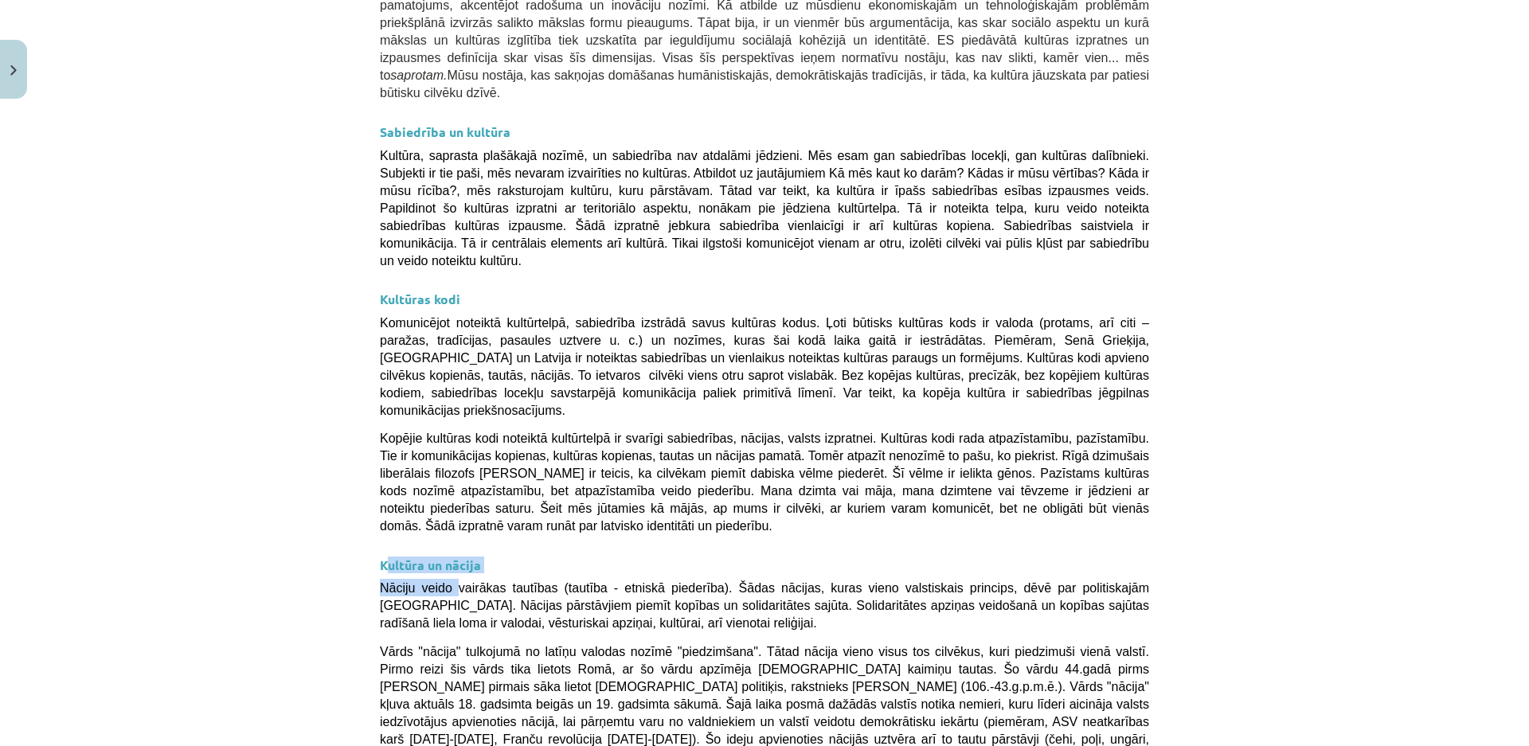
drag, startPoint x: 384, startPoint y: 353, endPoint x: 420, endPoint y: 346, distance: 37.3
click at [441, 545] on h3 "Kultūra un nācija" at bounding box center [764, 559] width 769 height 29
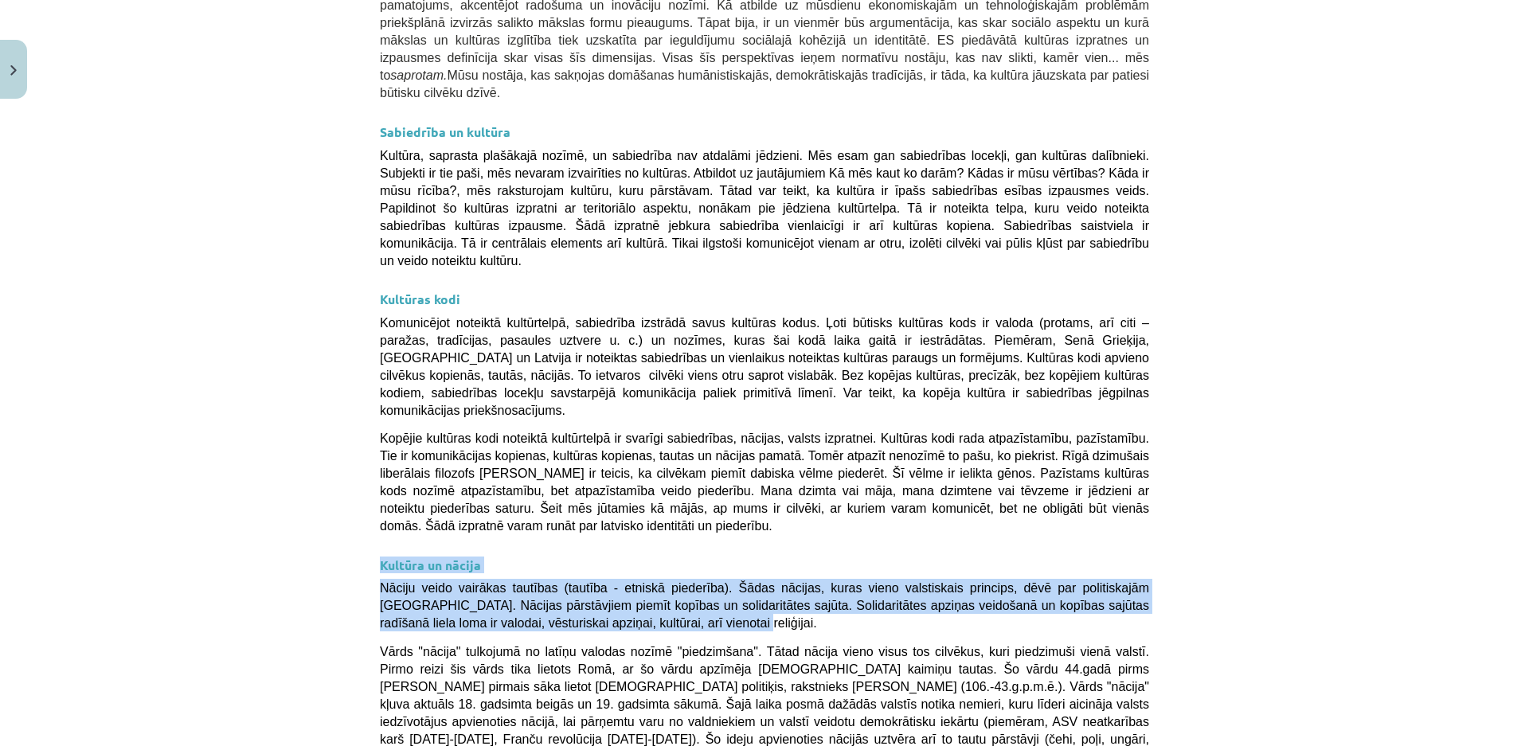
drag, startPoint x: 374, startPoint y: 348, endPoint x: 590, endPoint y: 413, distance: 225.4
click at [590, 413] on div "Kultūras nozīme savas un vienaudžu identitātes veidošanā 💡 Materiāls tev palīdz…" at bounding box center [764, 212] width 769 height 4342
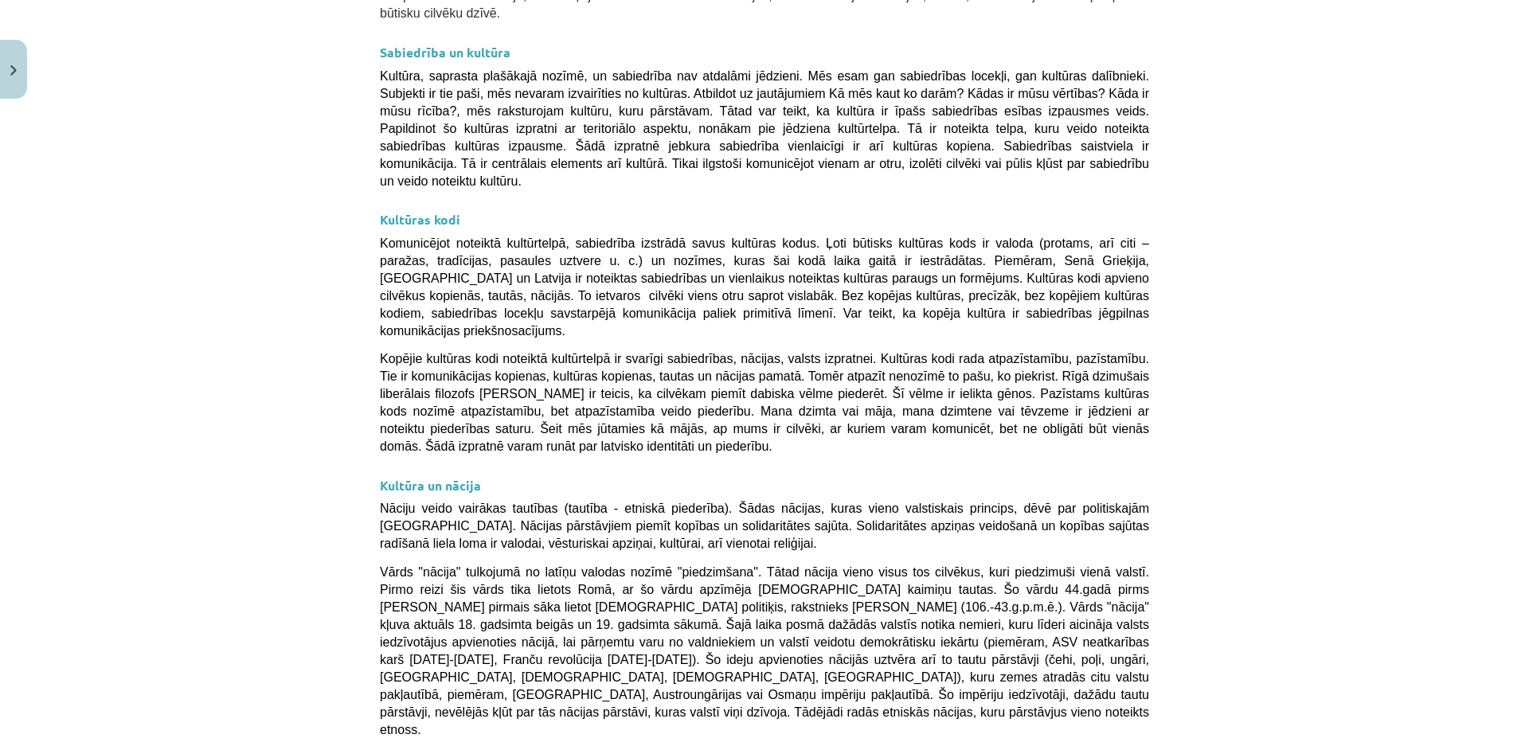
click at [1221, 438] on div "Mācību tēma: Kultūras un mākslas i (vizuālā māksla) - 11. klases 1. ieskaites m…" at bounding box center [764, 373] width 1529 height 746
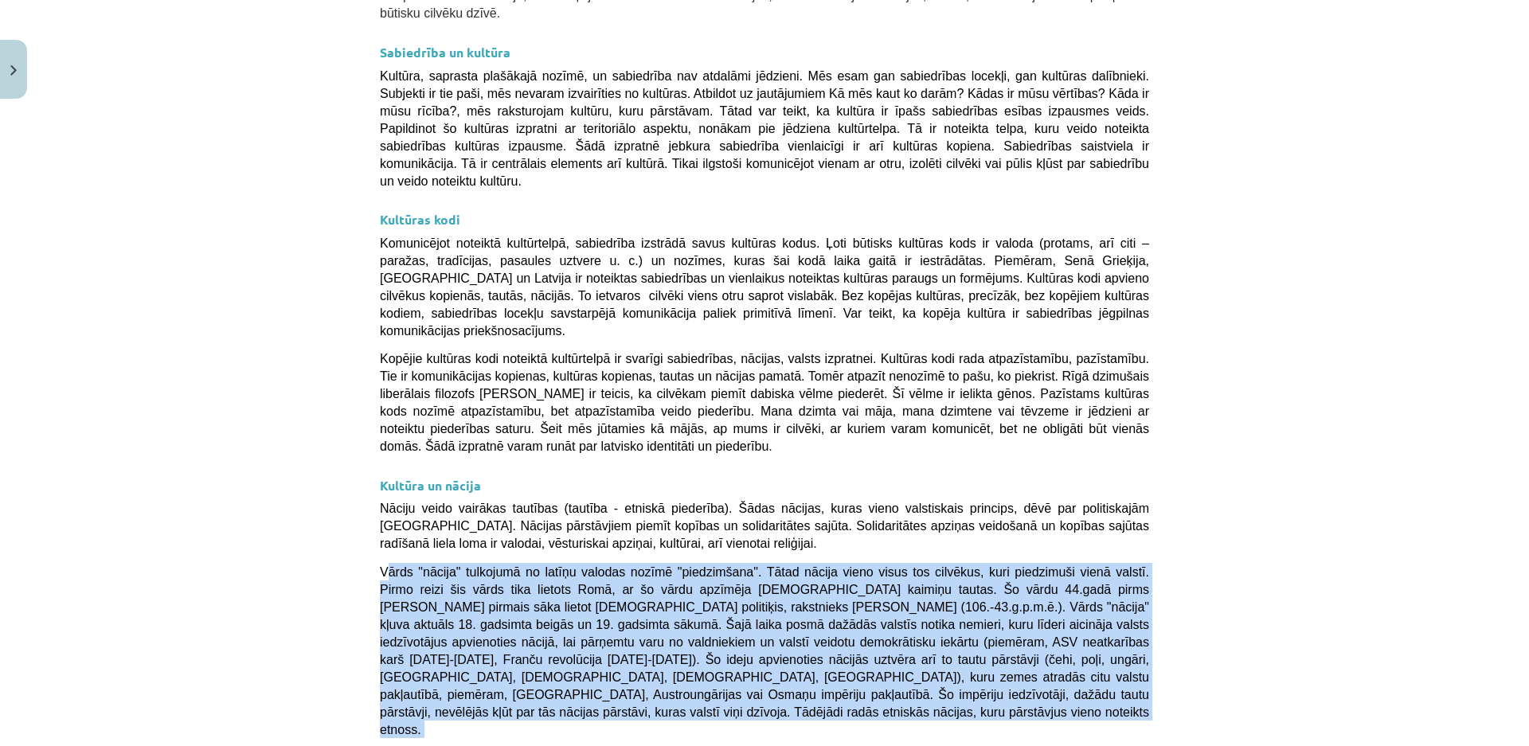
drag, startPoint x: 379, startPoint y: 359, endPoint x: 626, endPoint y: 547, distance: 310.2
click at [626, 547] on div "Kultūras nozīme savas un vienaudžu identitātes veidošanā 💡 Materiāls tev palīdz…" at bounding box center [764, 133] width 769 height 4342
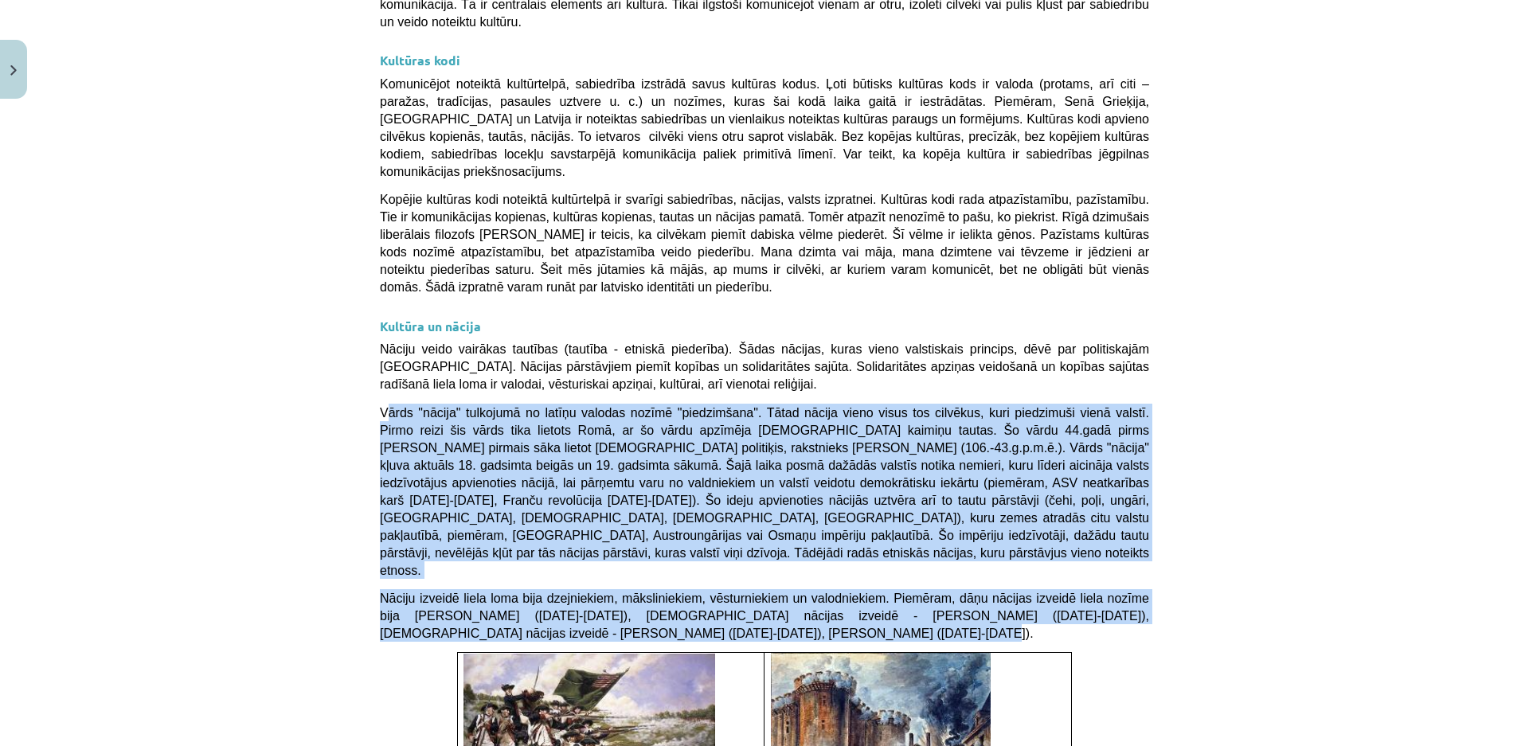
scroll to position [2562, 0]
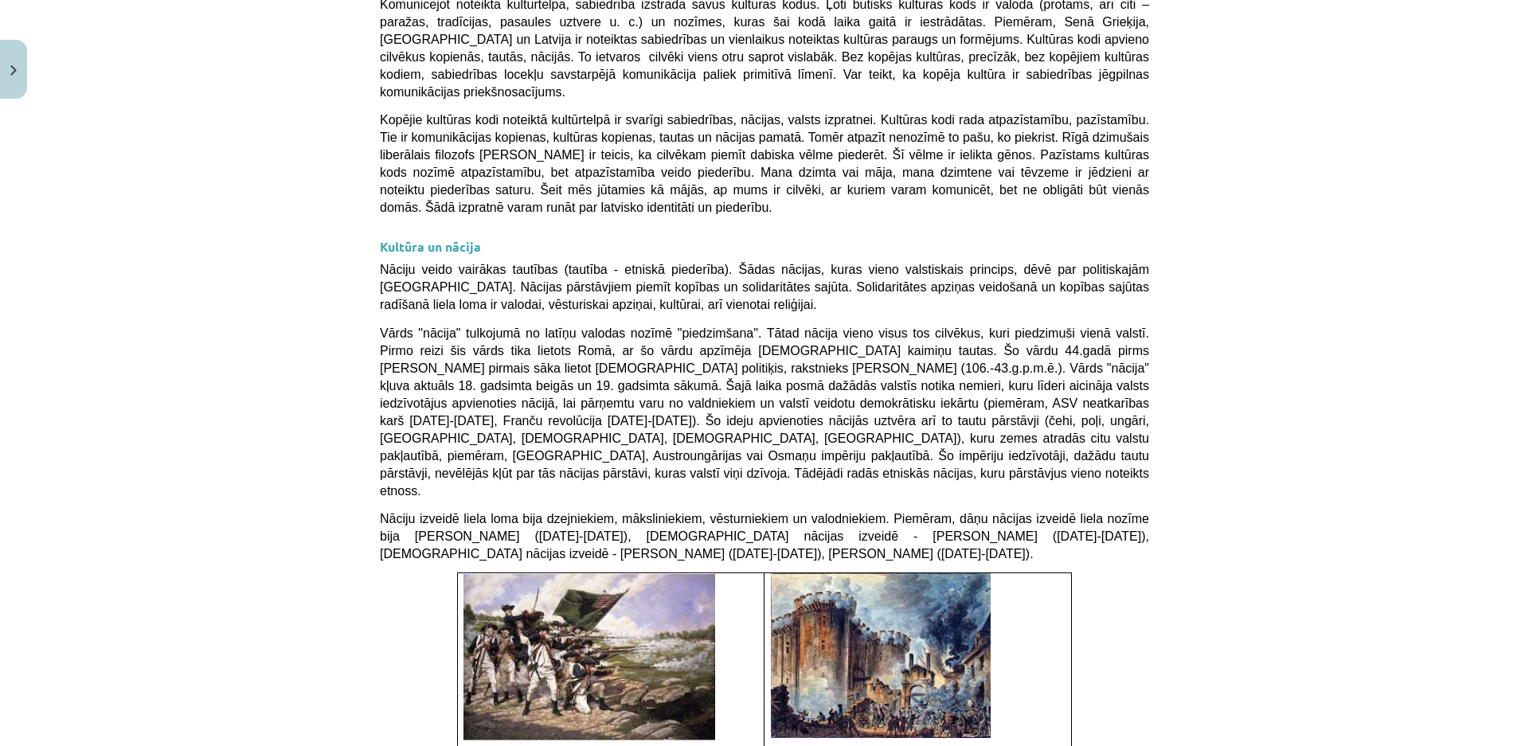
click at [1235, 533] on div "Mācību tēma: Kultūras un mākslas i (vizuālā māksla) - 11. klases 1. ieskaites m…" at bounding box center [764, 373] width 1529 height 746
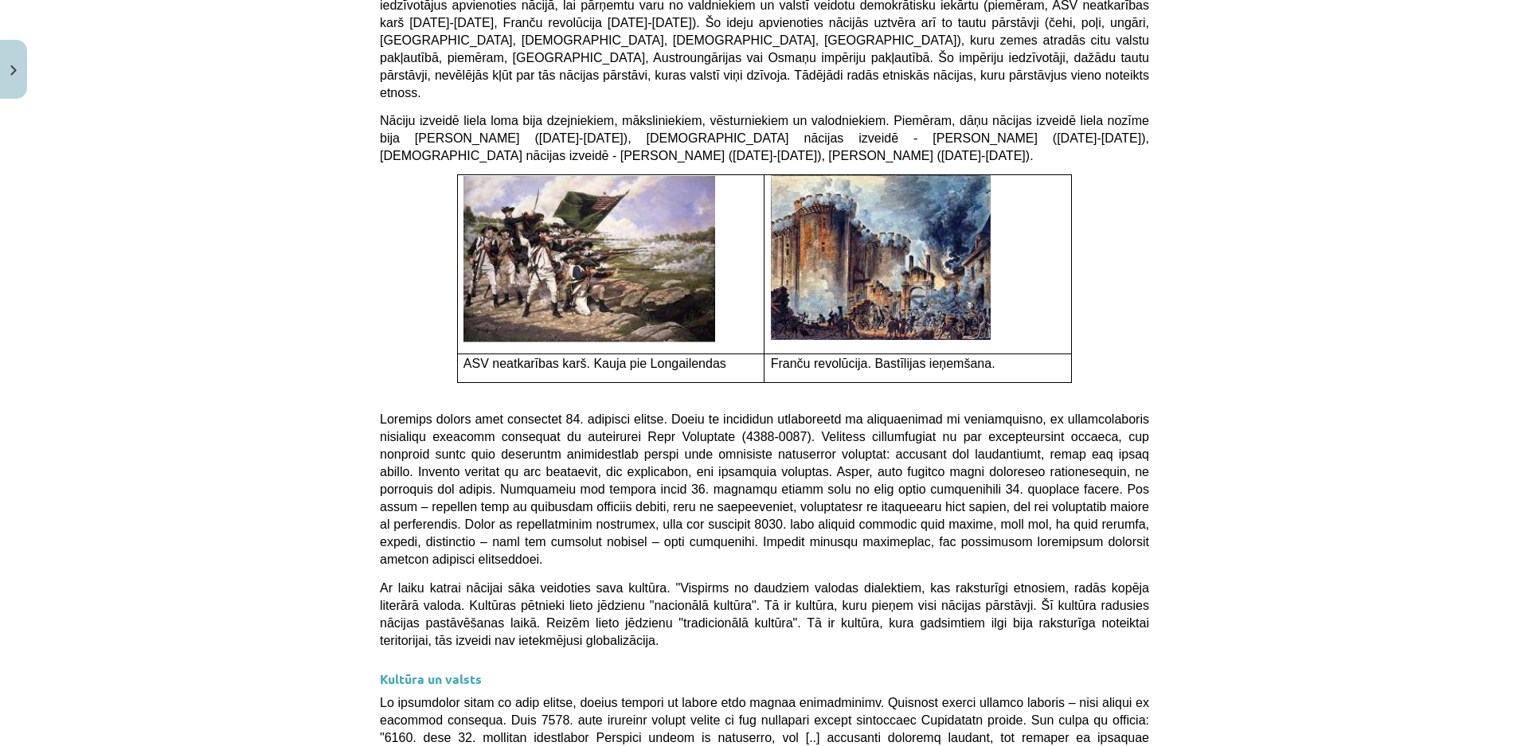
scroll to position [3040, 0]
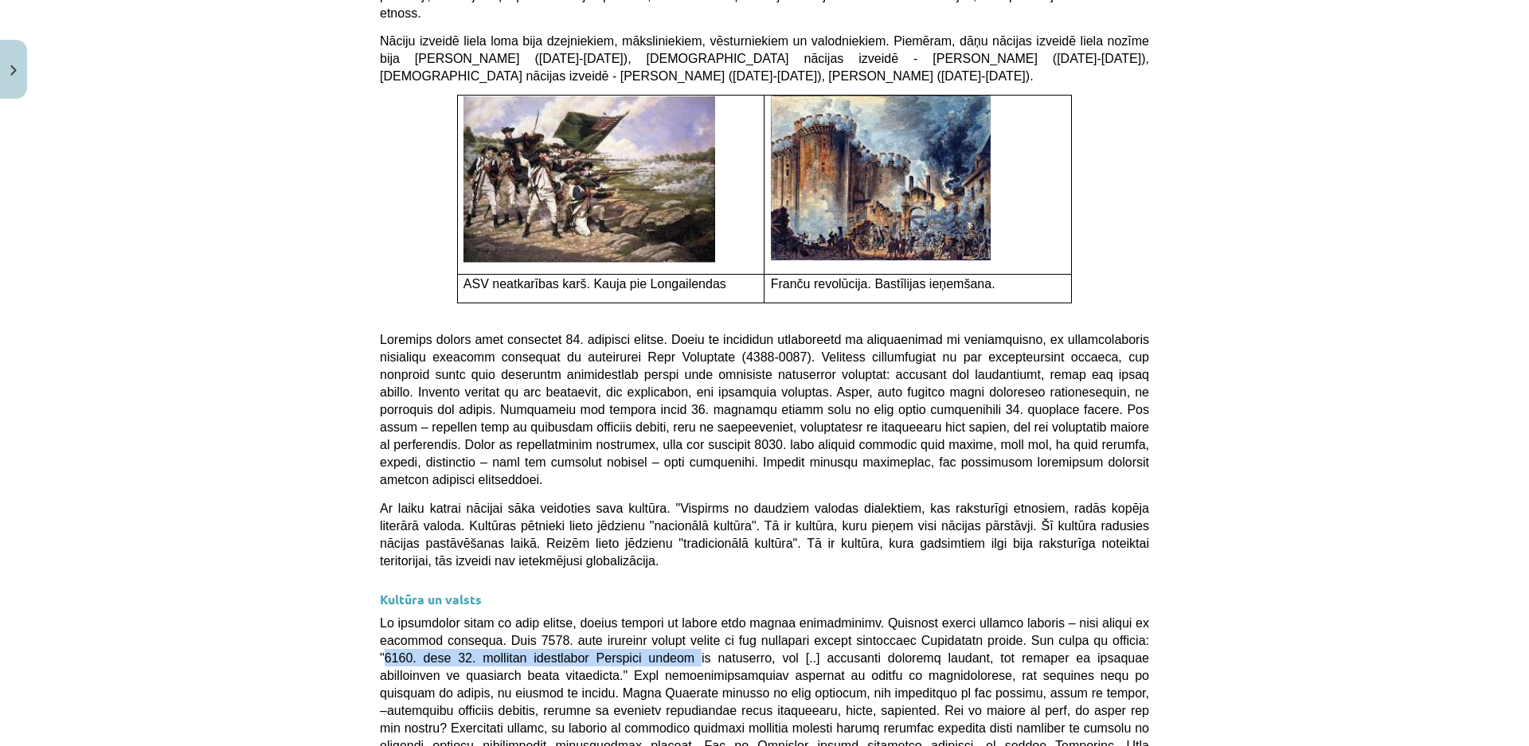
drag, startPoint x: 1060, startPoint y: 369, endPoint x: 575, endPoint y: 388, distance: 485.2
click at [575, 616] on span at bounding box center [764, 736] width 769 height 241
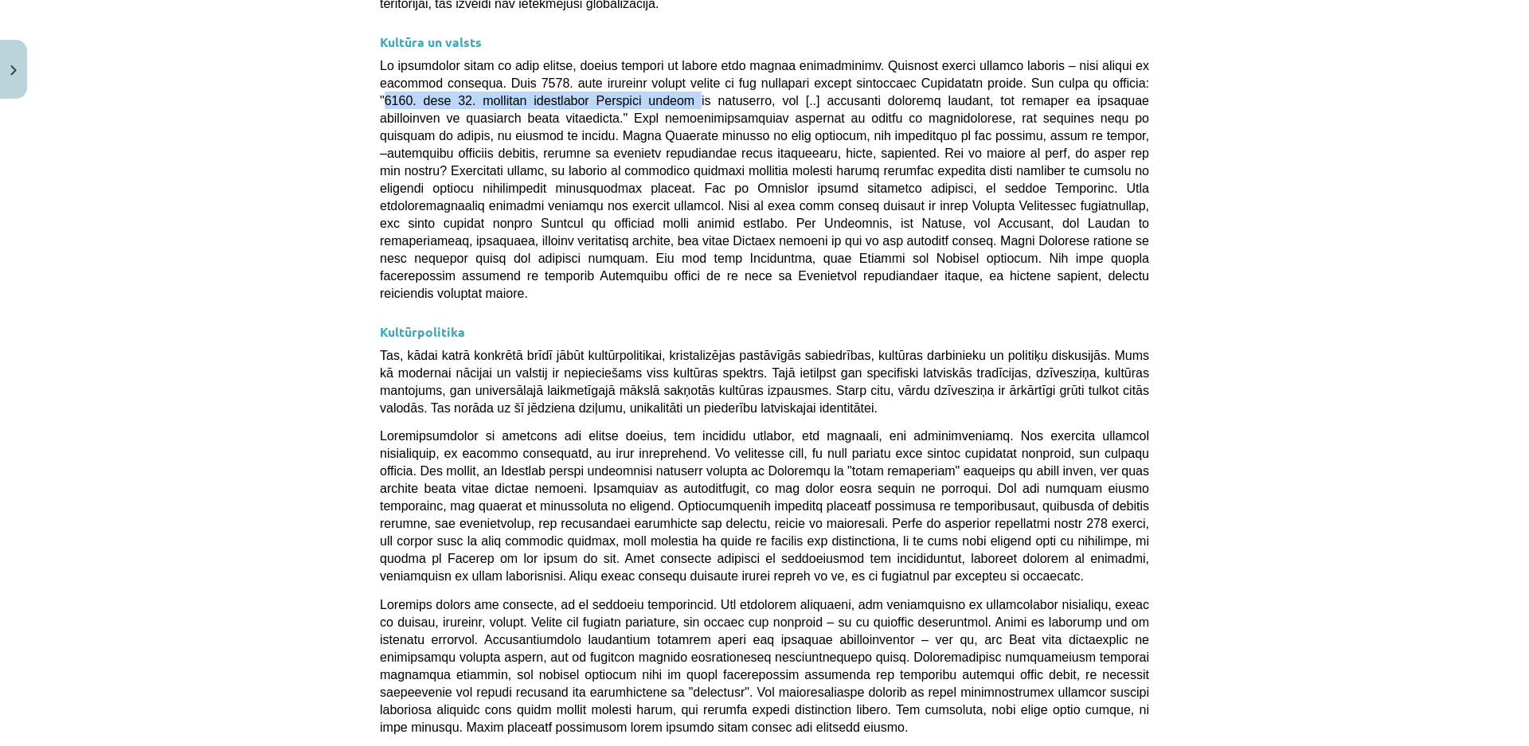
scroll to position [3677, 0]
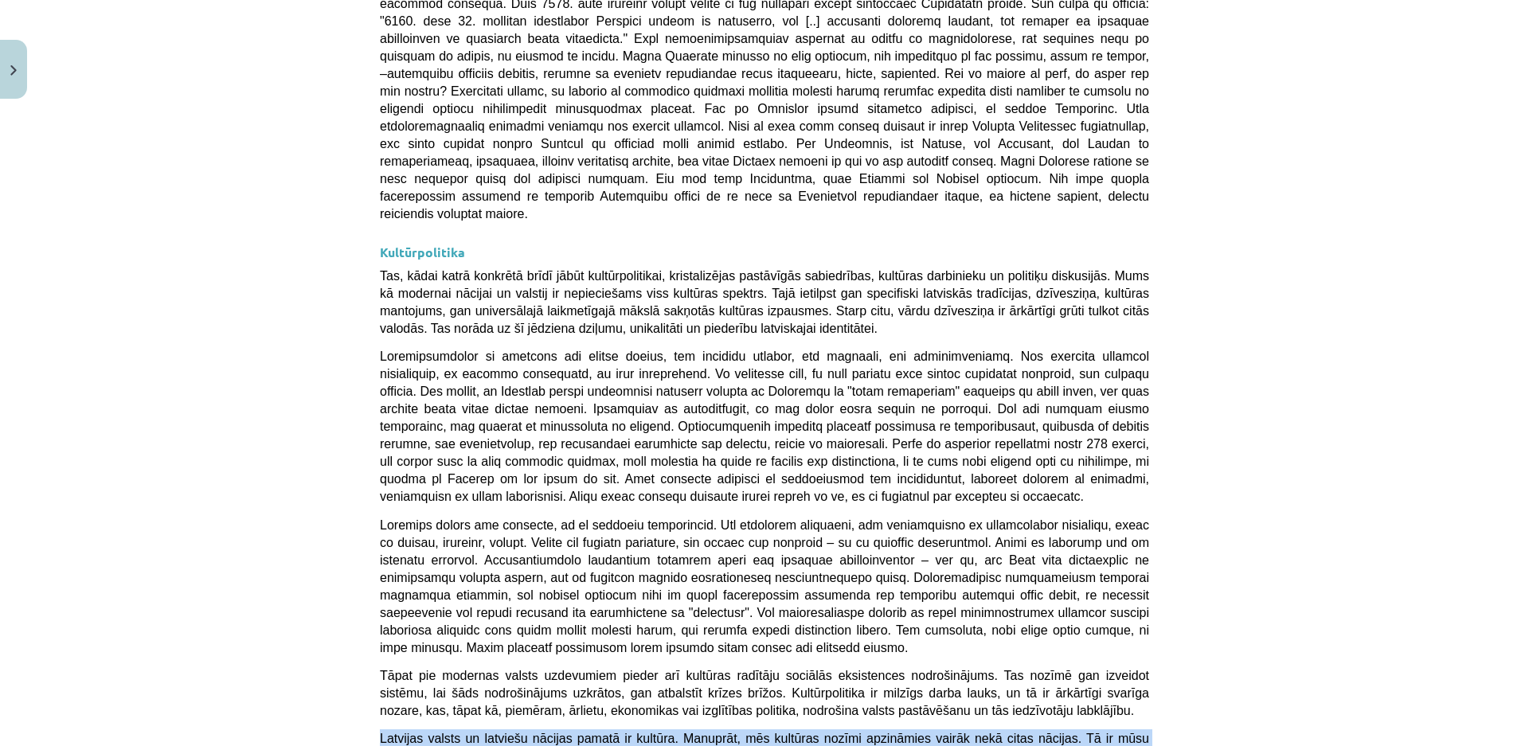
drag, startPoint x: 375, startPoint y: 421, endPoint x: 601, endPoint y: 436, distance: 226.6
click at [601, 729] on p "Latvijas valsts un latviešu nācijas pamatā ir kultūra. Manuprāt, mēs kultūras n…" at bounding box center [764, 746] width 769 height 35
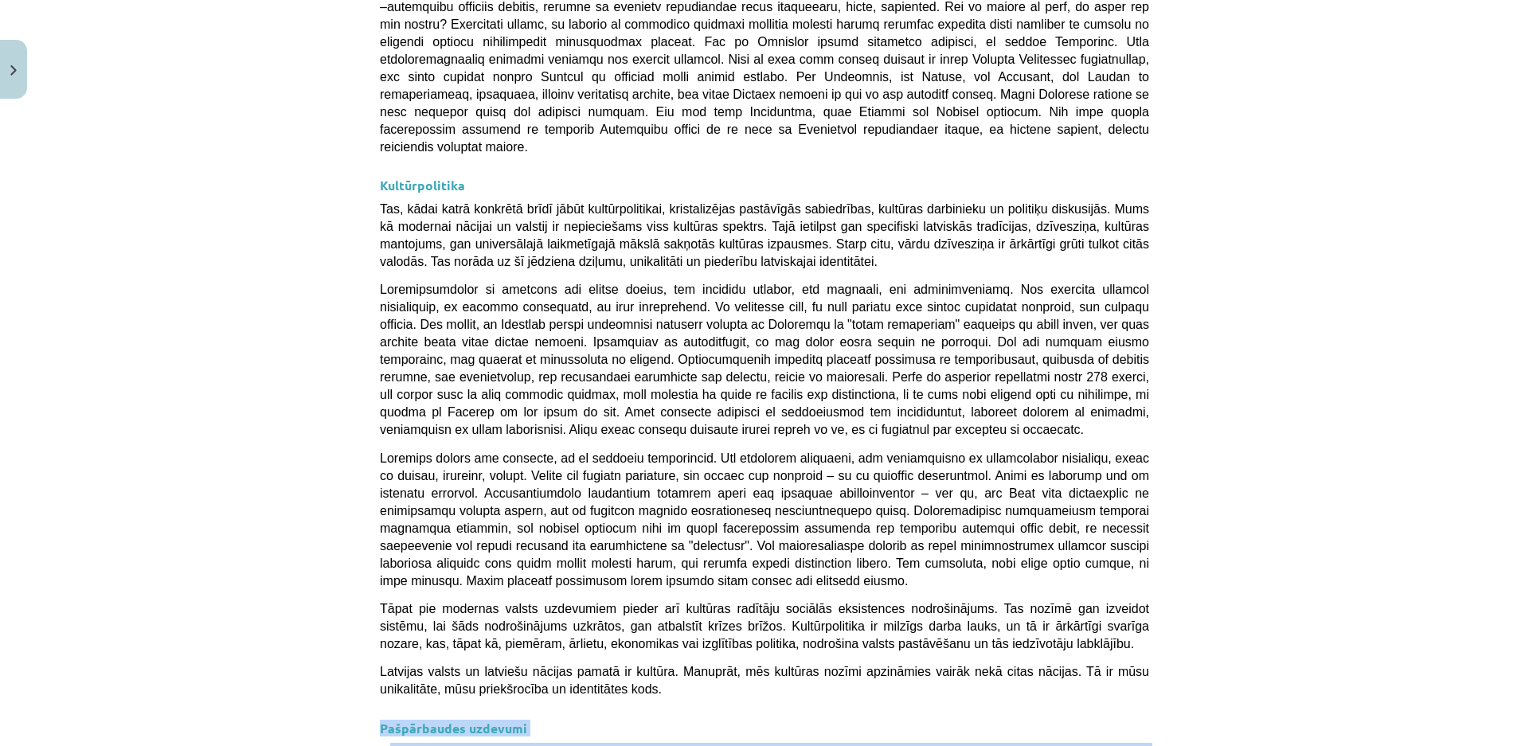
drag, startPoint x: 373, startPoint y: 408, endPoint x: 1014, endPoint y: 567, distance: 660.4
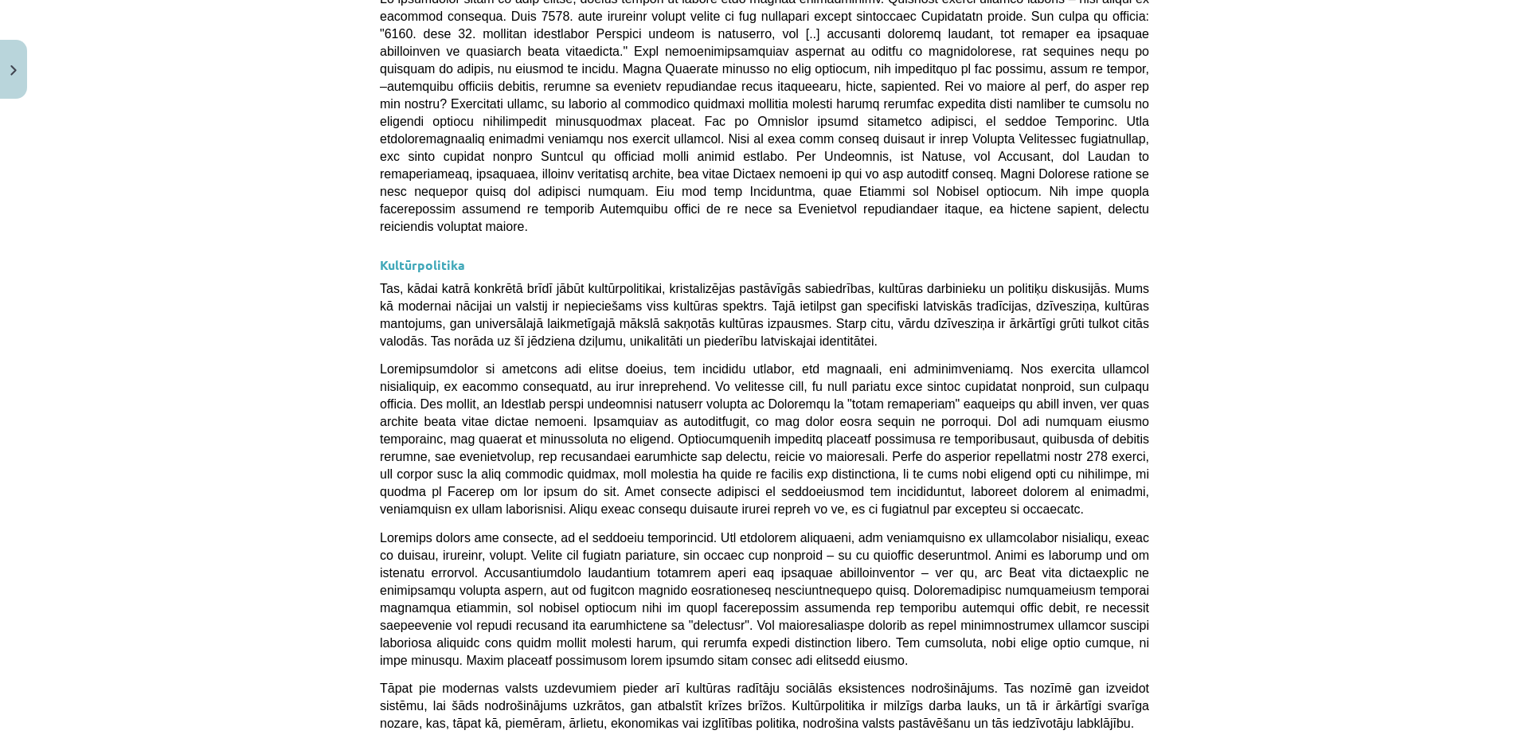
drag, startPoint x: 492, startPoint y: 620, endPoint x: 557, endPoint y: 619, distance: 65.3
drag, startPoint x: 555, startPoint y: 619, endPoint x: 546, endPoint y: 618, distance: 8.9
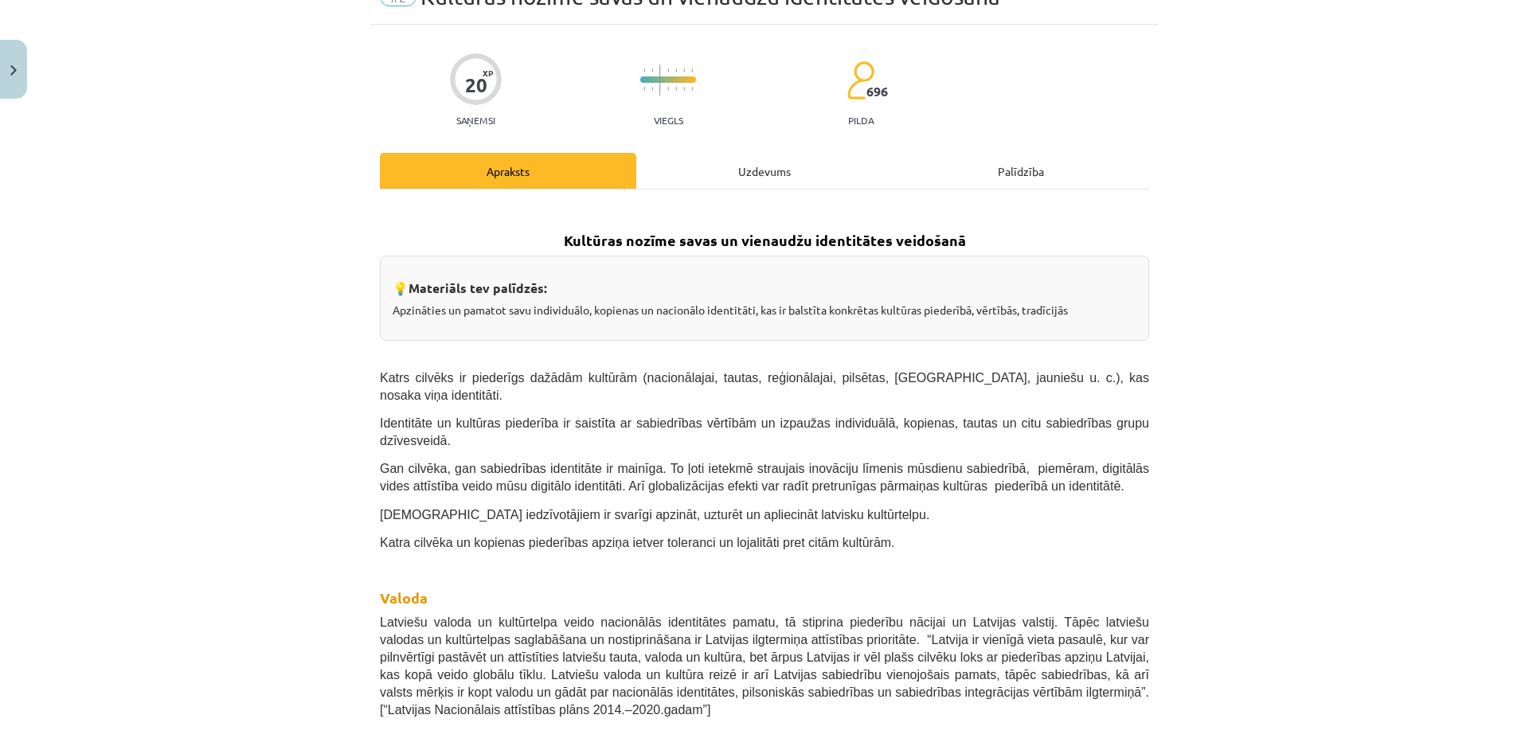
scroll to position [0, 0]
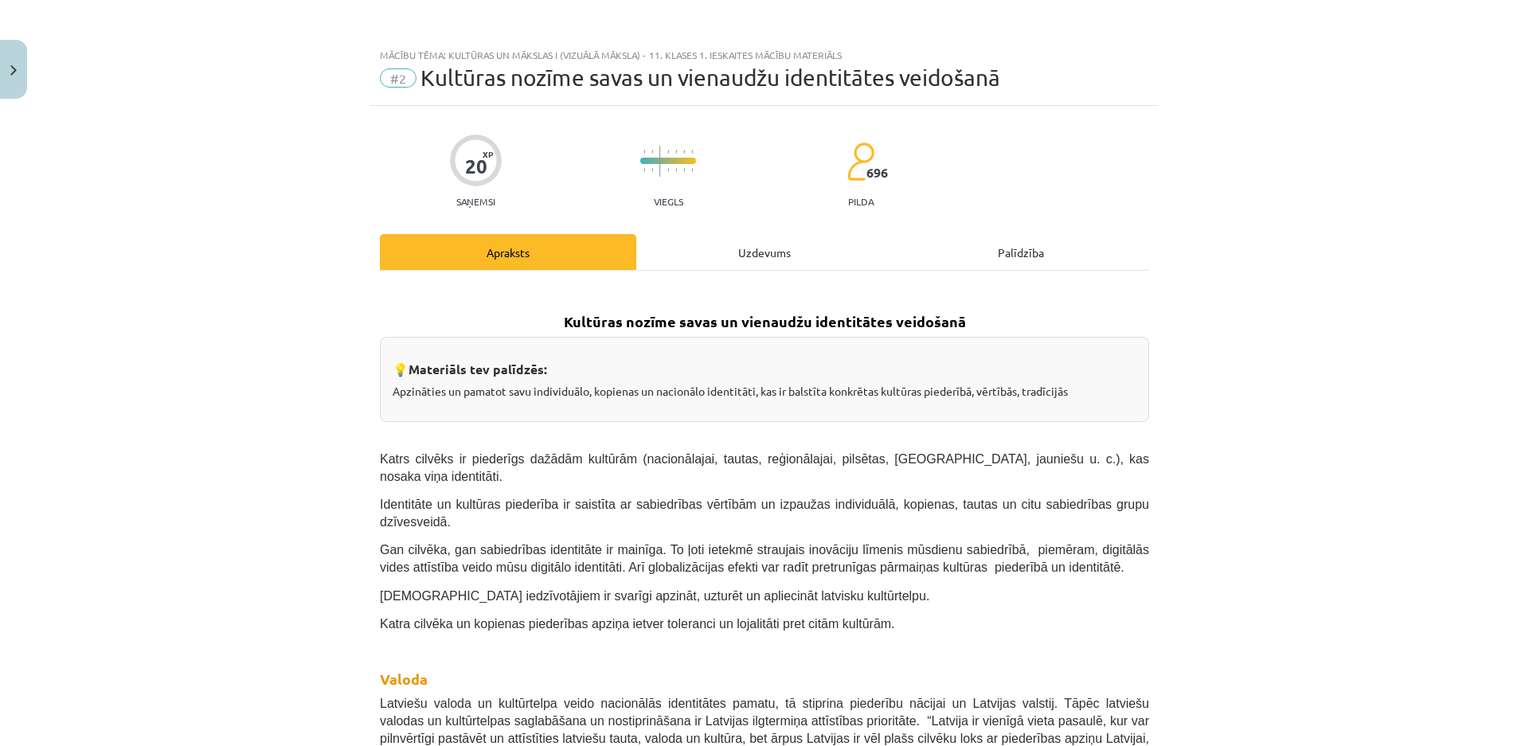
drag, startPoint x: 1257, startPoint y: 51, endPoint x: 1395, endPoint y: 39, distance: 138.3
click at [1395, 39] on div "Mācību tēma: Kultūras un mākslas i (vizuālā māksla) - 11. klases 1. ieskaites m…" at bounding box center [764, 373] width 1529 height 746
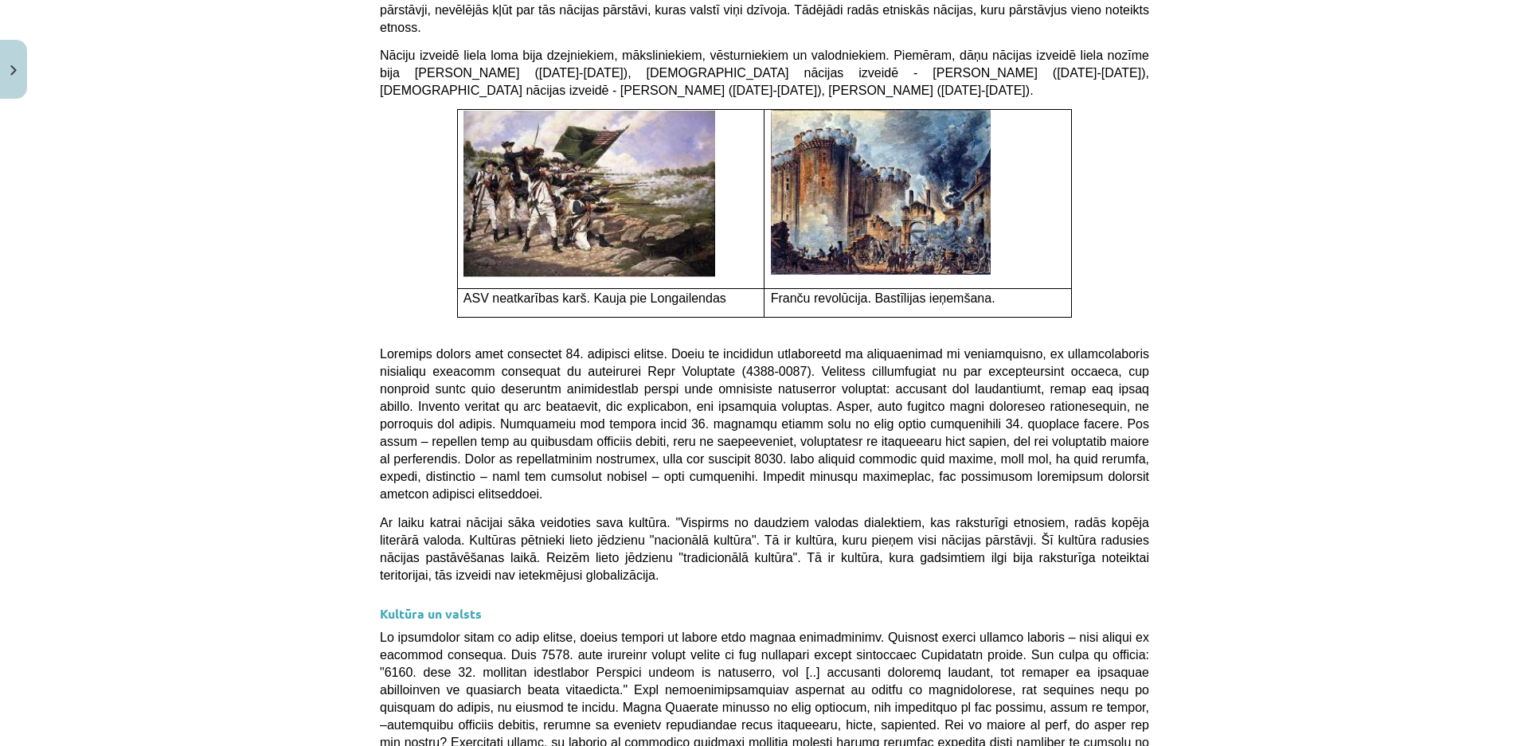
scroll to position [3744, 0]
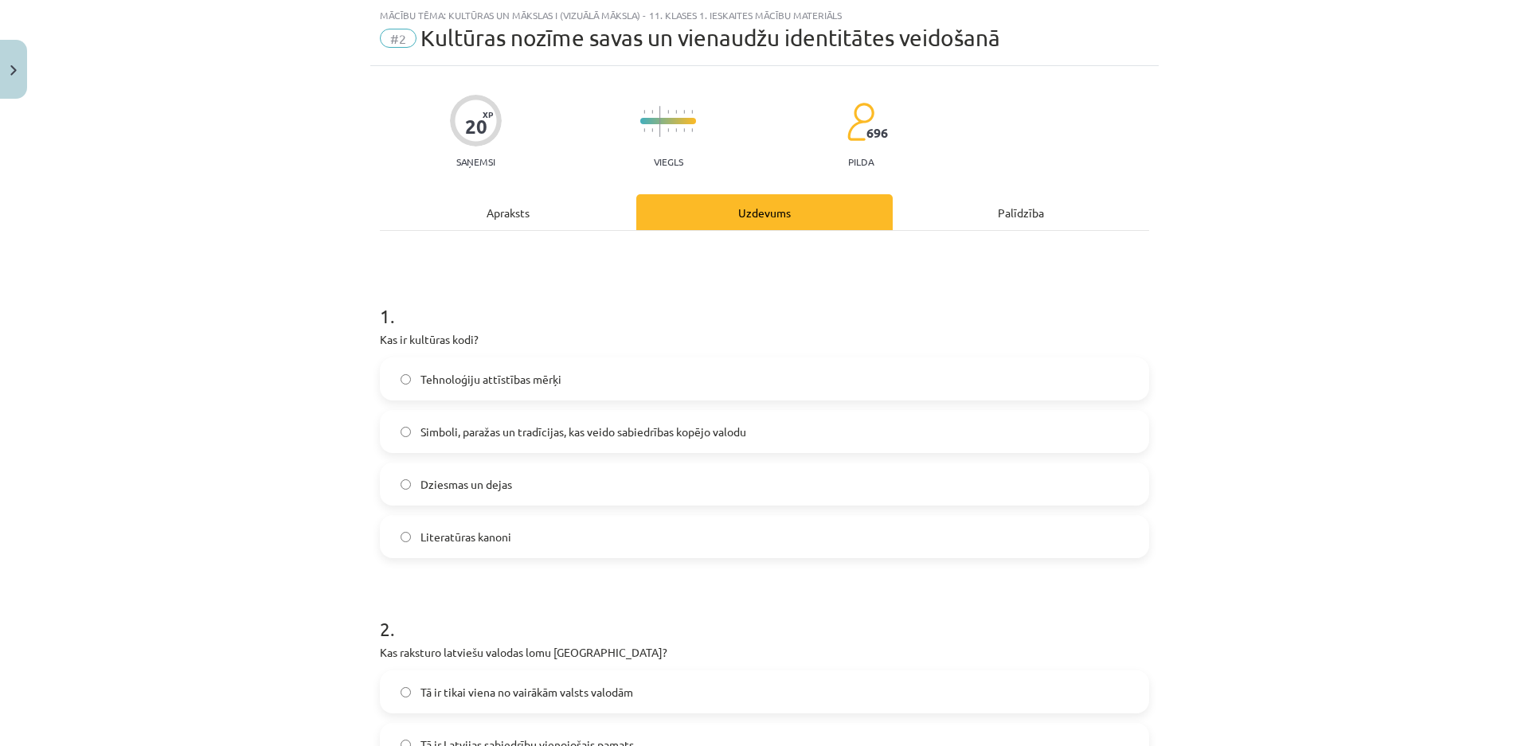
click at [404, 433] on label "Simboli, paražas un tradīcijas, kas veido sabiedrības kopējo valodu" at bounding box center [764, 432] width 766 height 40
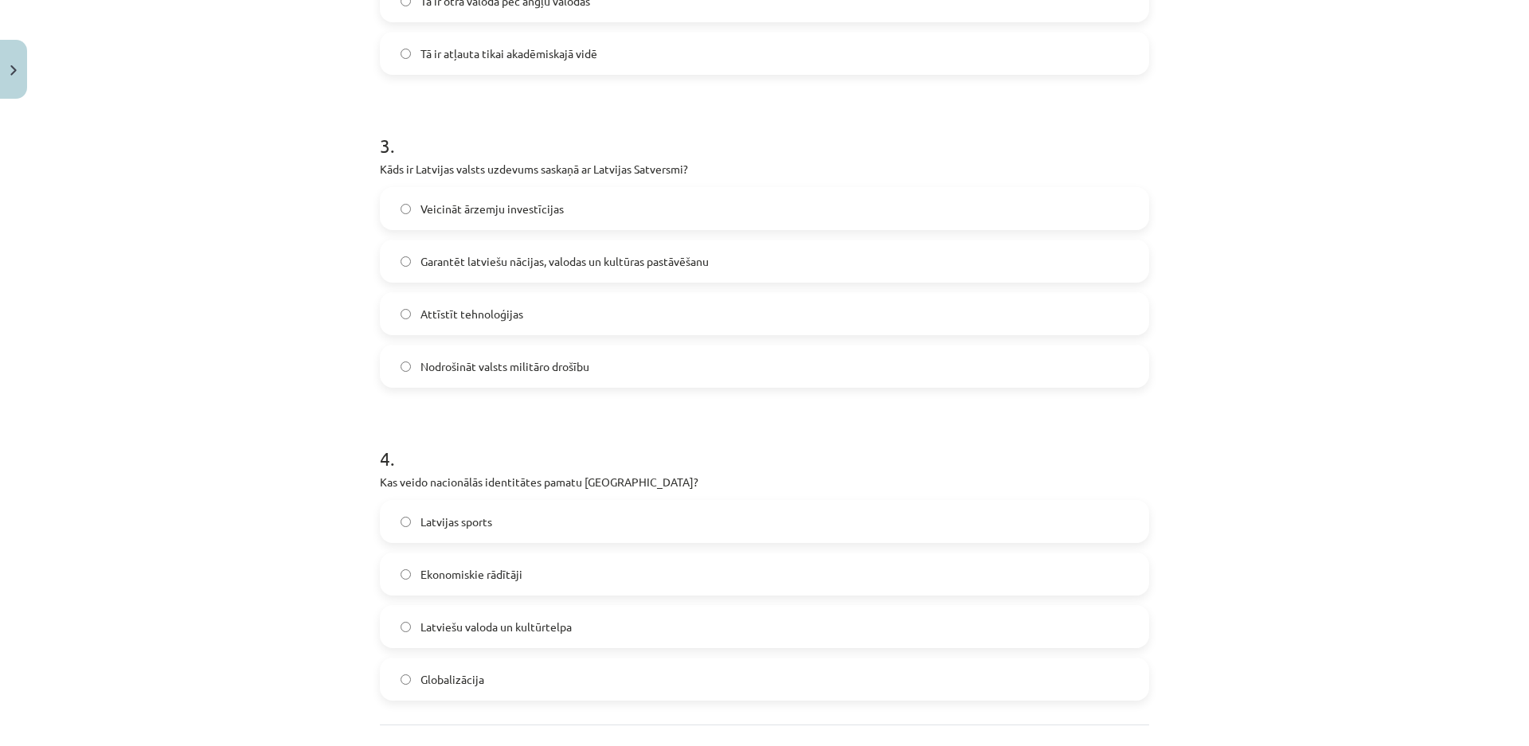
scroll to position [916, 0]
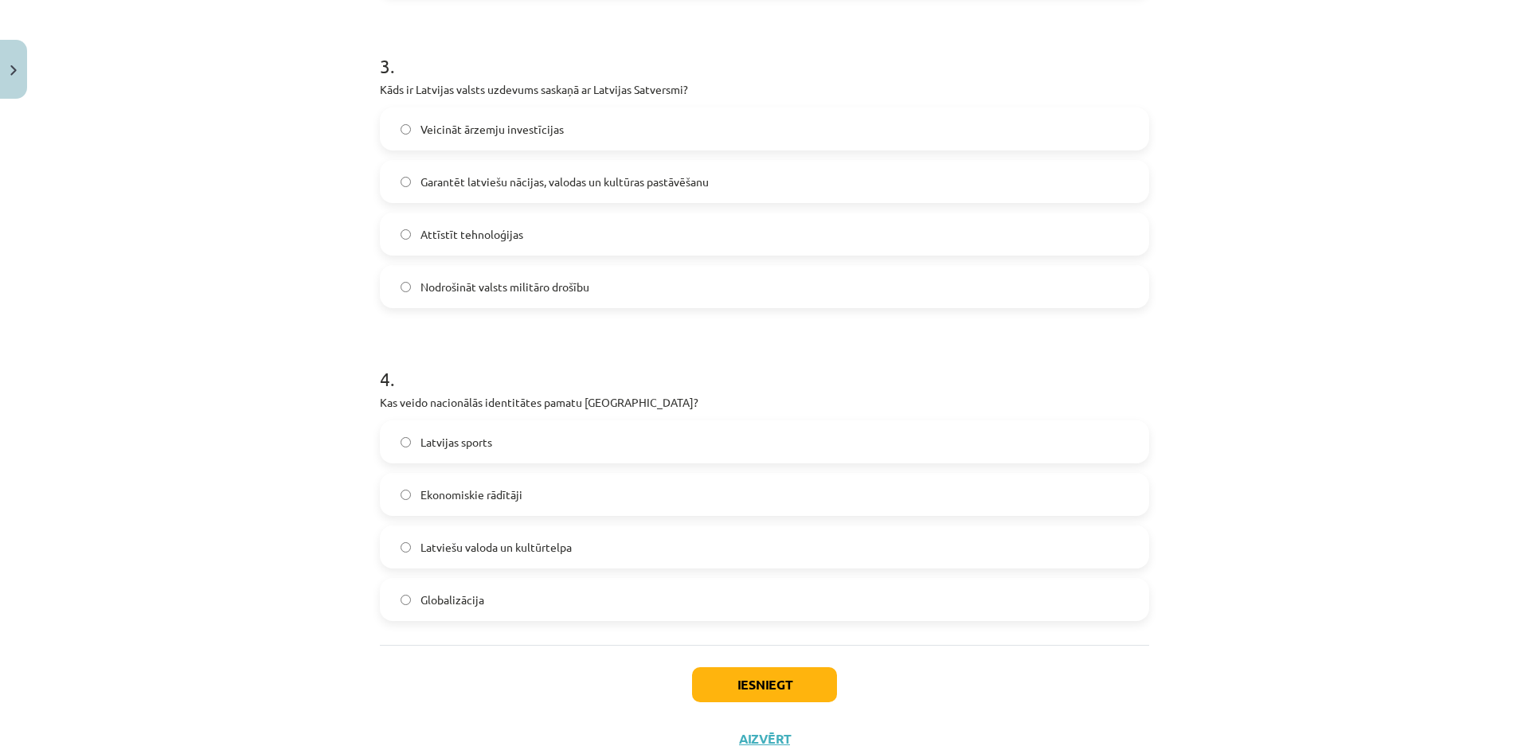
click at [401, 541] on label "Latviešu valoda un kultūrtelpa" at bounding box center [764, 547] width 766 height 40
click at [809, 682] on button "Iesniegt" at bounding box center [764, 684] width 145 height 35
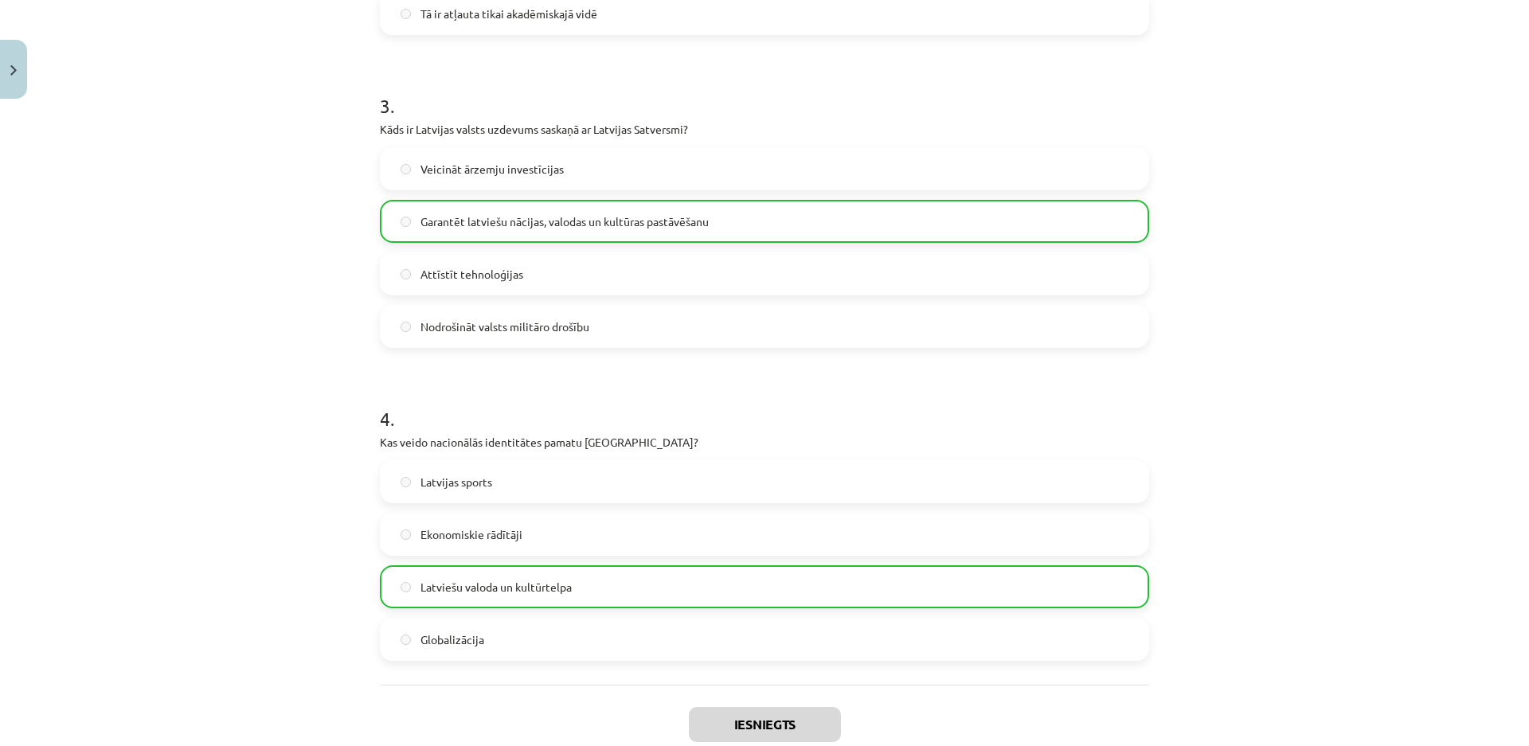
scroll to position [1026, 0]
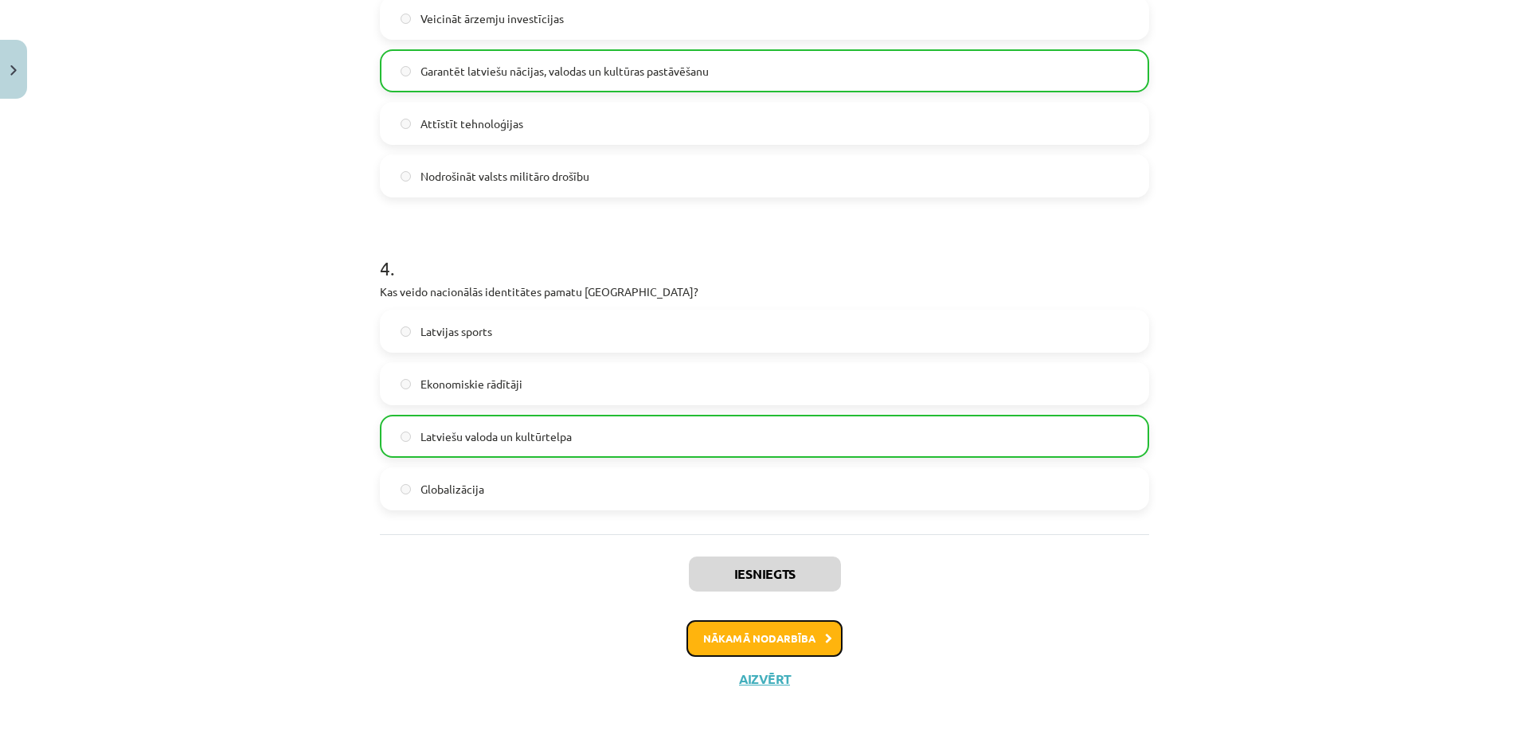
click at [759, 635] on button "Nākamā nodarbība" at bounding box center [764, 638] width 156 height 37
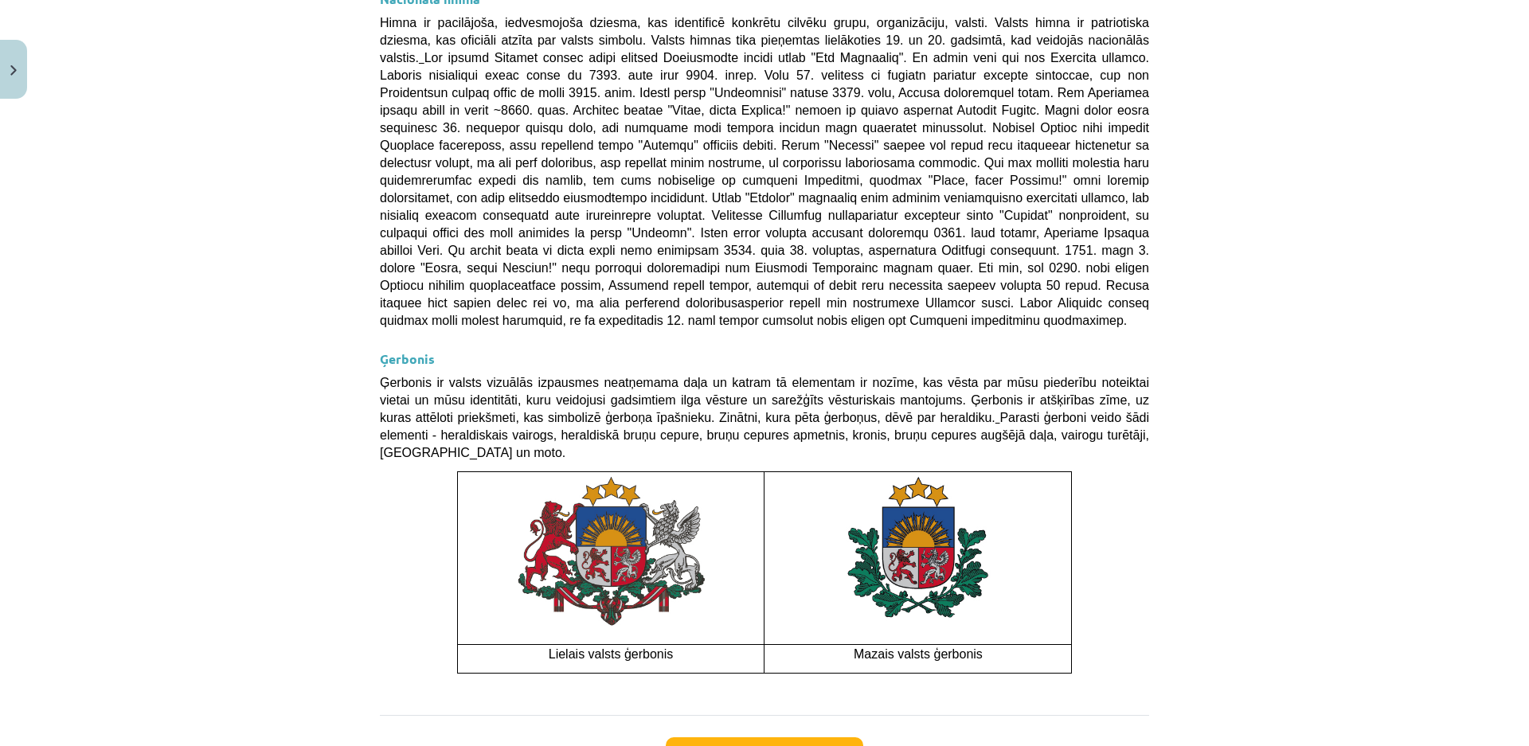
scroll to position [1028, 0]
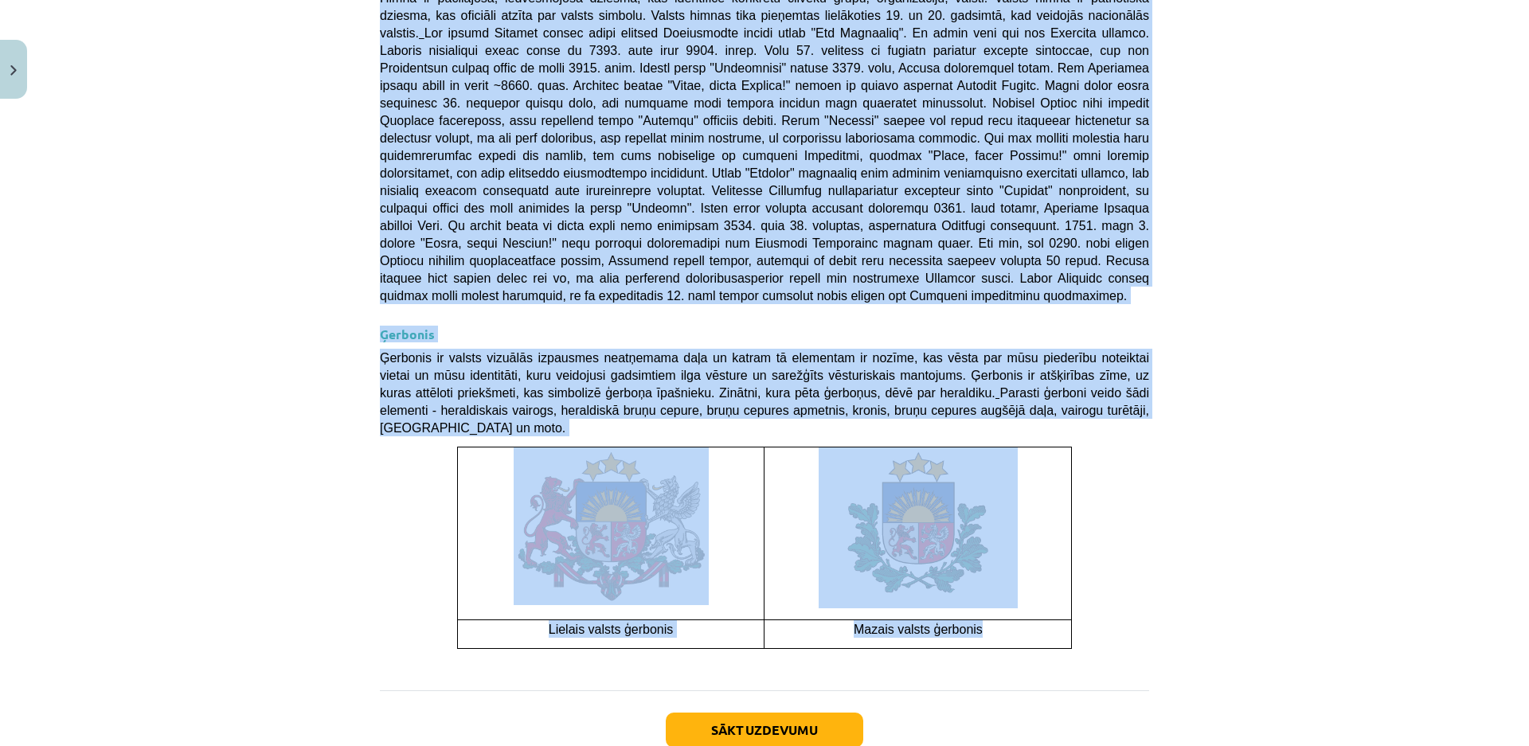
drag, startPoint x: 416, startPoint y: 38, endPoint x: 1049, endPoint y: 535, distance: 805.3
click at [1049, 535] on div "Mācību tēma: Kultūras un mākslas i (vizuālā māksla) - 11. klases 1. ieskaites m…" at bounding box center [764, 373] width 1529 height 746
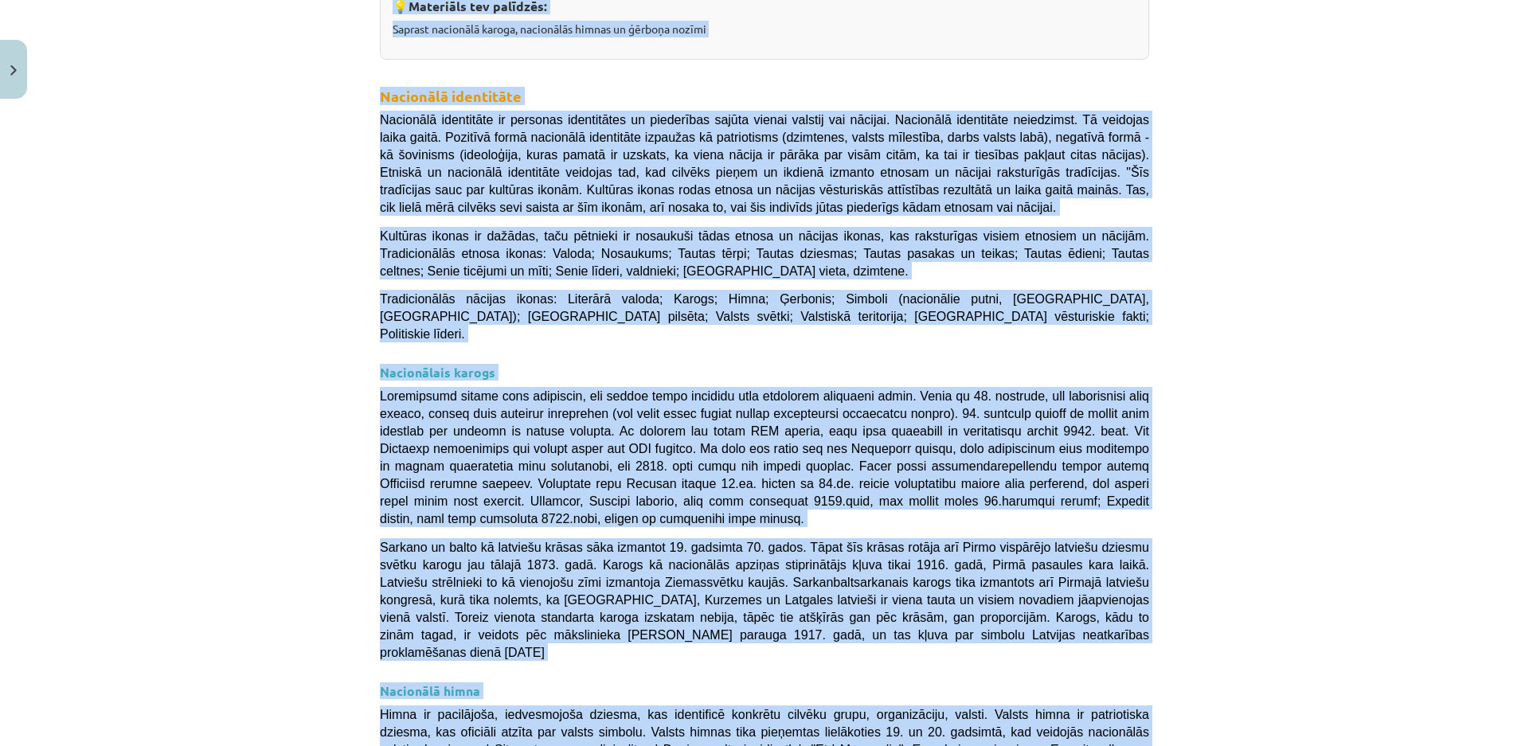
scroll to position [0, 0]
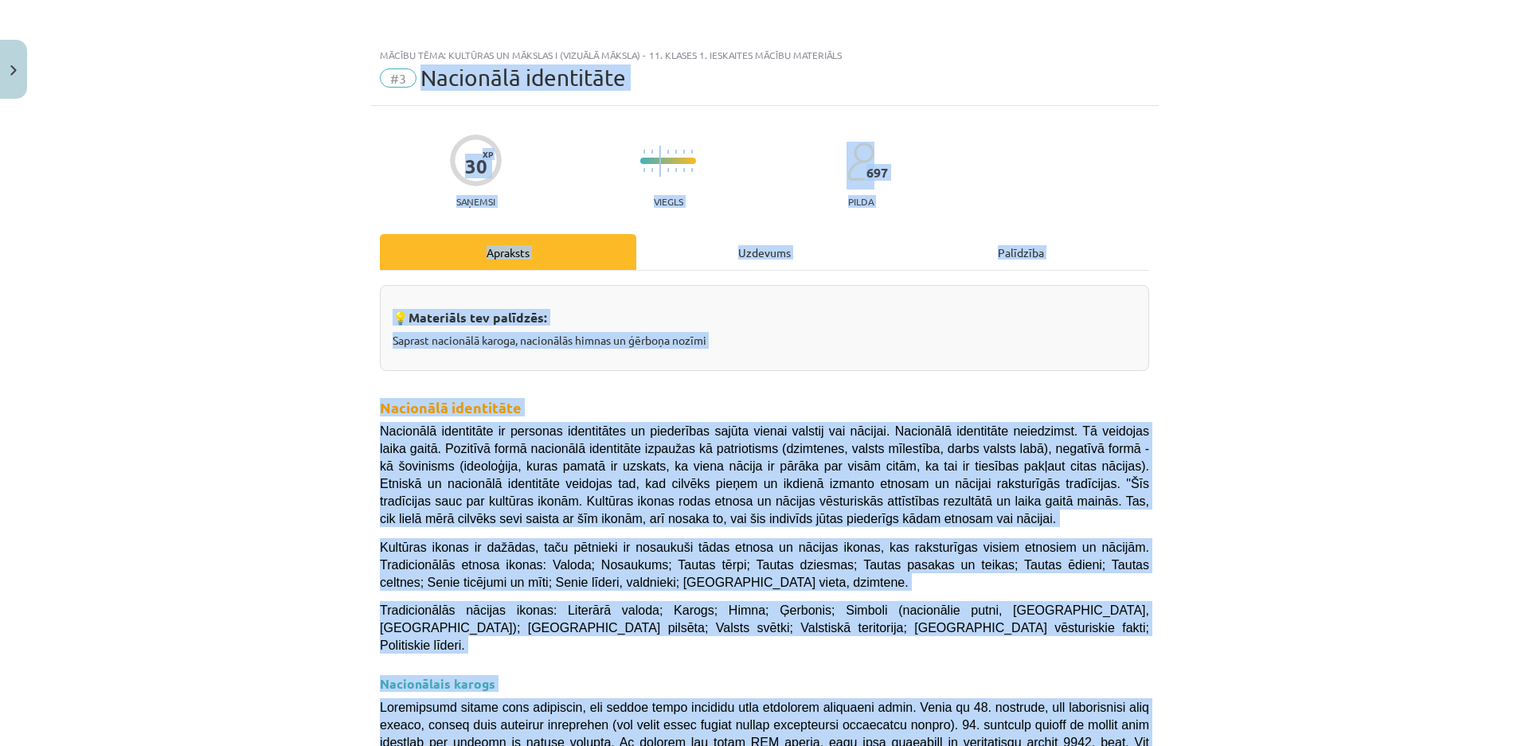
drag, startPoint x: 411, startPoint y: 72, endPoint x: 352, endPoint y: 61, distance: 60.1
click at [412, 73] on div "#3 Nacionālā identitāte" at bounding box center [764, 77] width 769 height 25
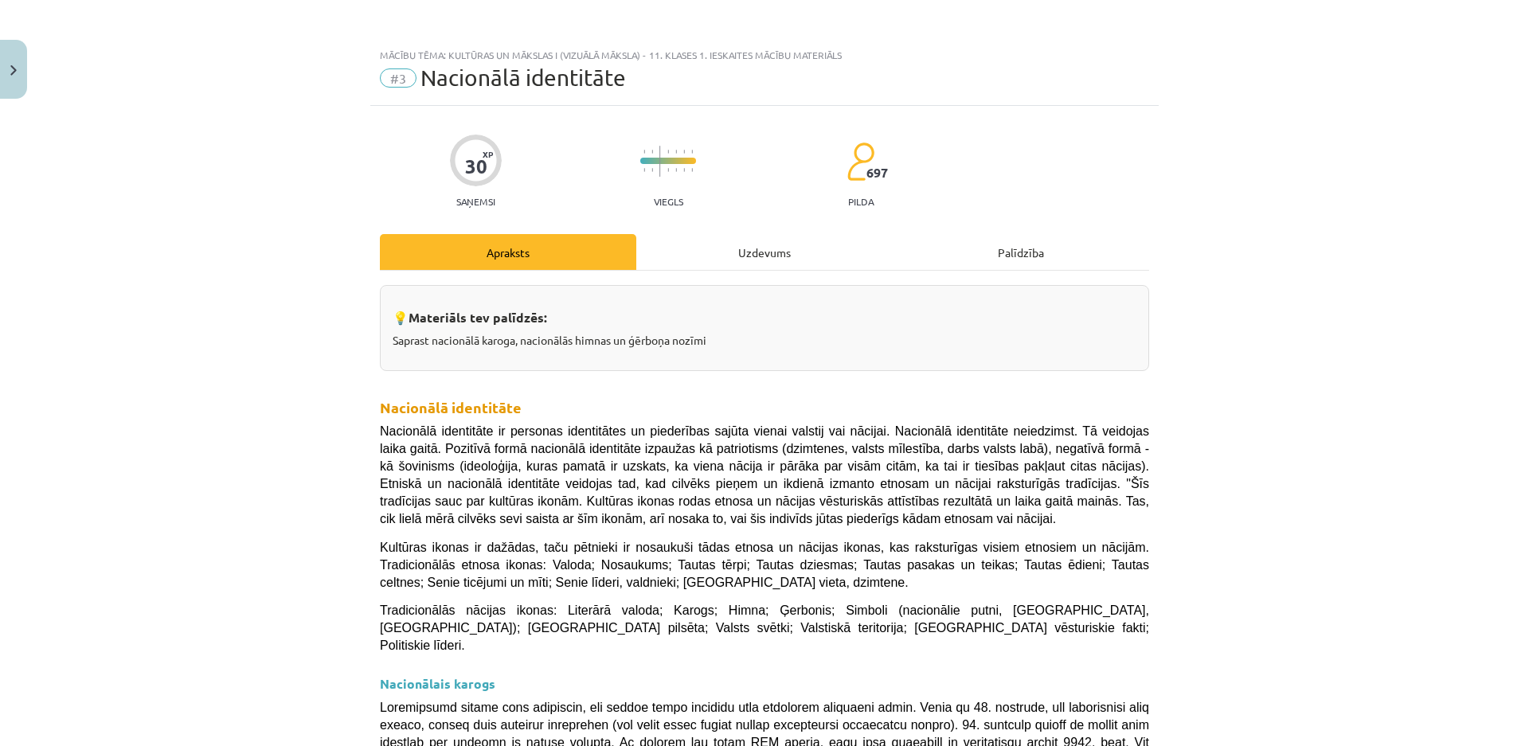
click at [340, 71] on div "Mācību tēma: Kultūras un mākslas i (vizuālā māksla) - 11. klases 1. ieskaites m…" at bounding box center [764, 373] width 1529 height 746
click at [411, 75] on div "#3 Nacionālā identitāte" at bounding box center [764, 77] width 769 height 25
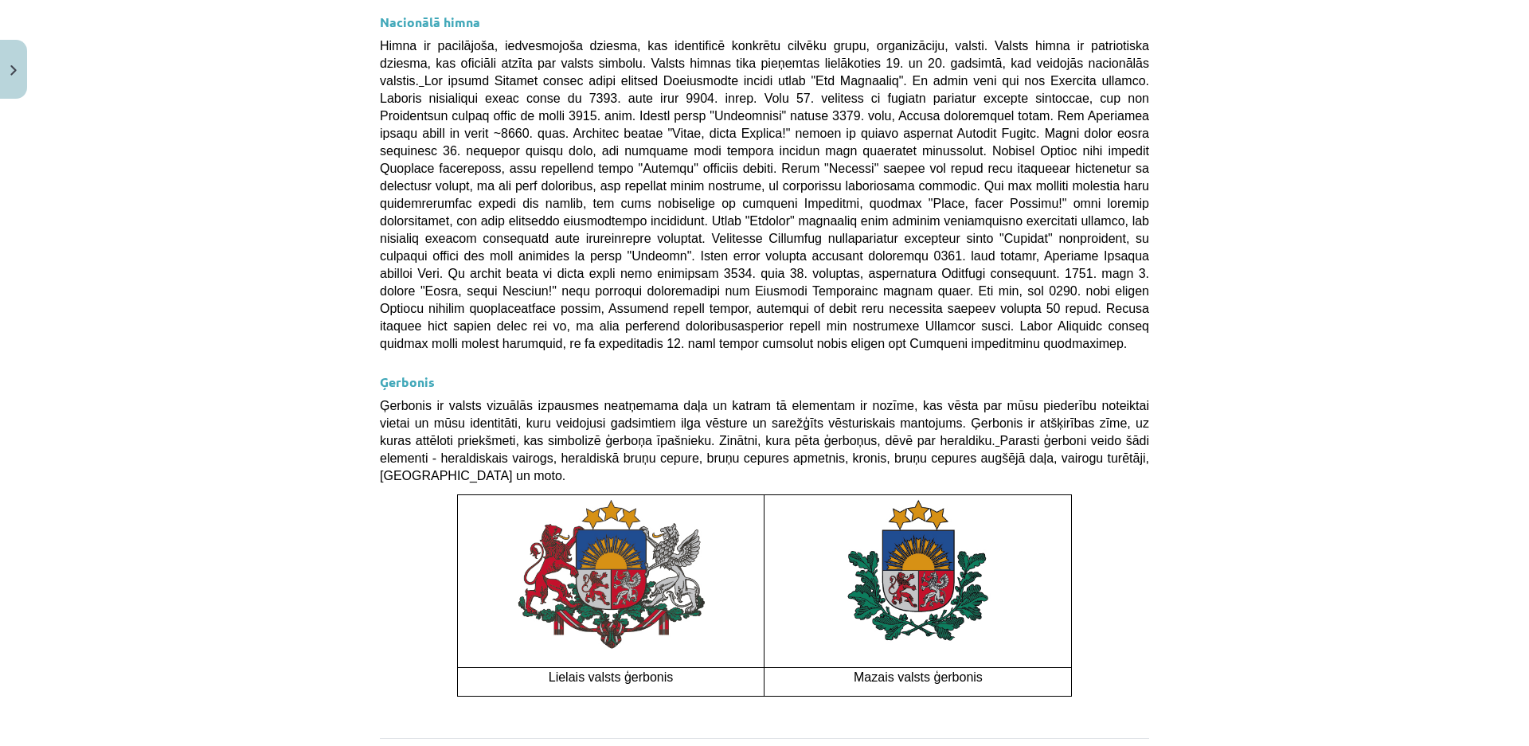
scroll to position [1028, 0]
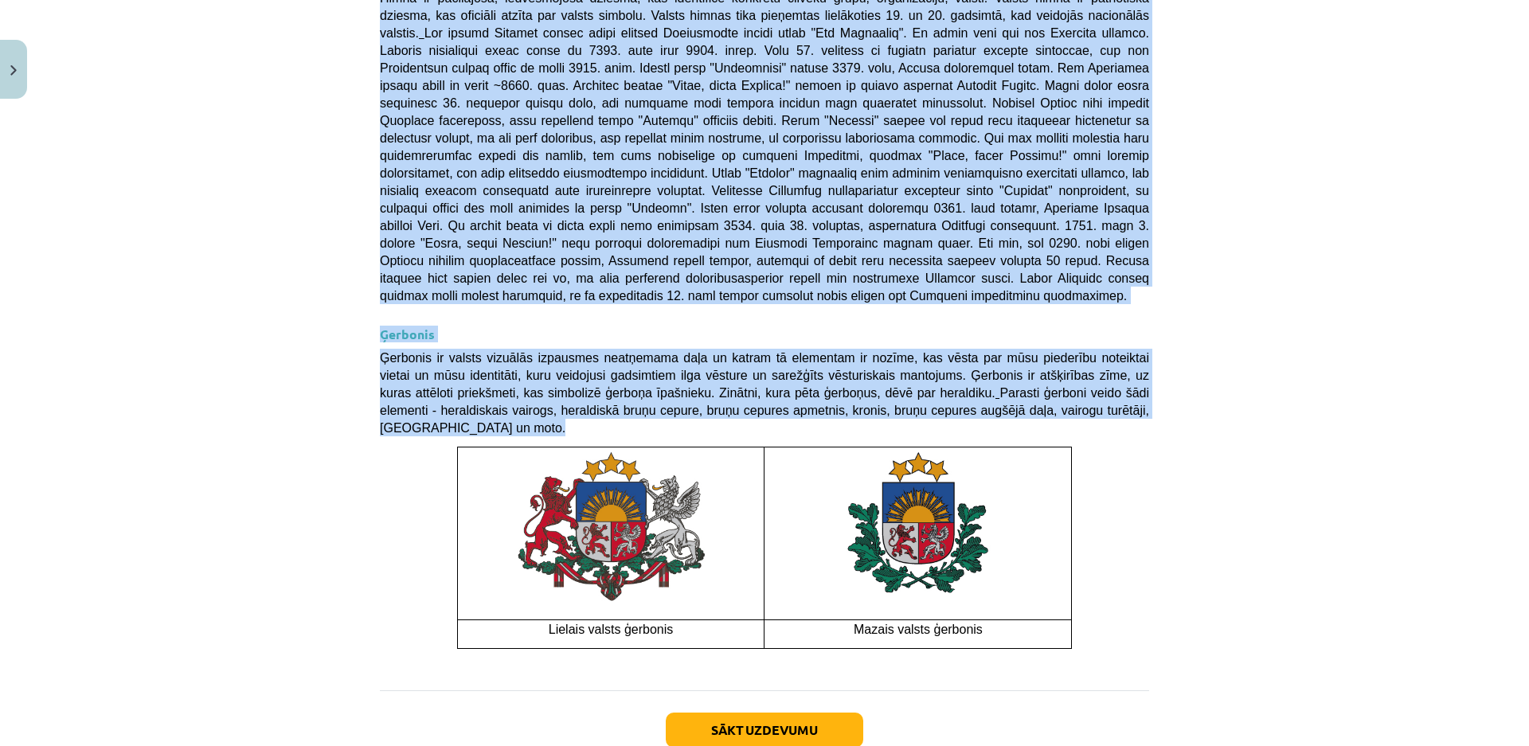
drag, startPoint x: 411, startPoint y: 70, endPoint x: 1162, endPoint y: 537, distance: 884.4
click at [1162, 537] on div "Mācību tēma: Kultūras un mākslas i (vizuālā māksla) - 11. klases 1. ieskaites m…" at bounding box center [764, 373] width 1529 height 746
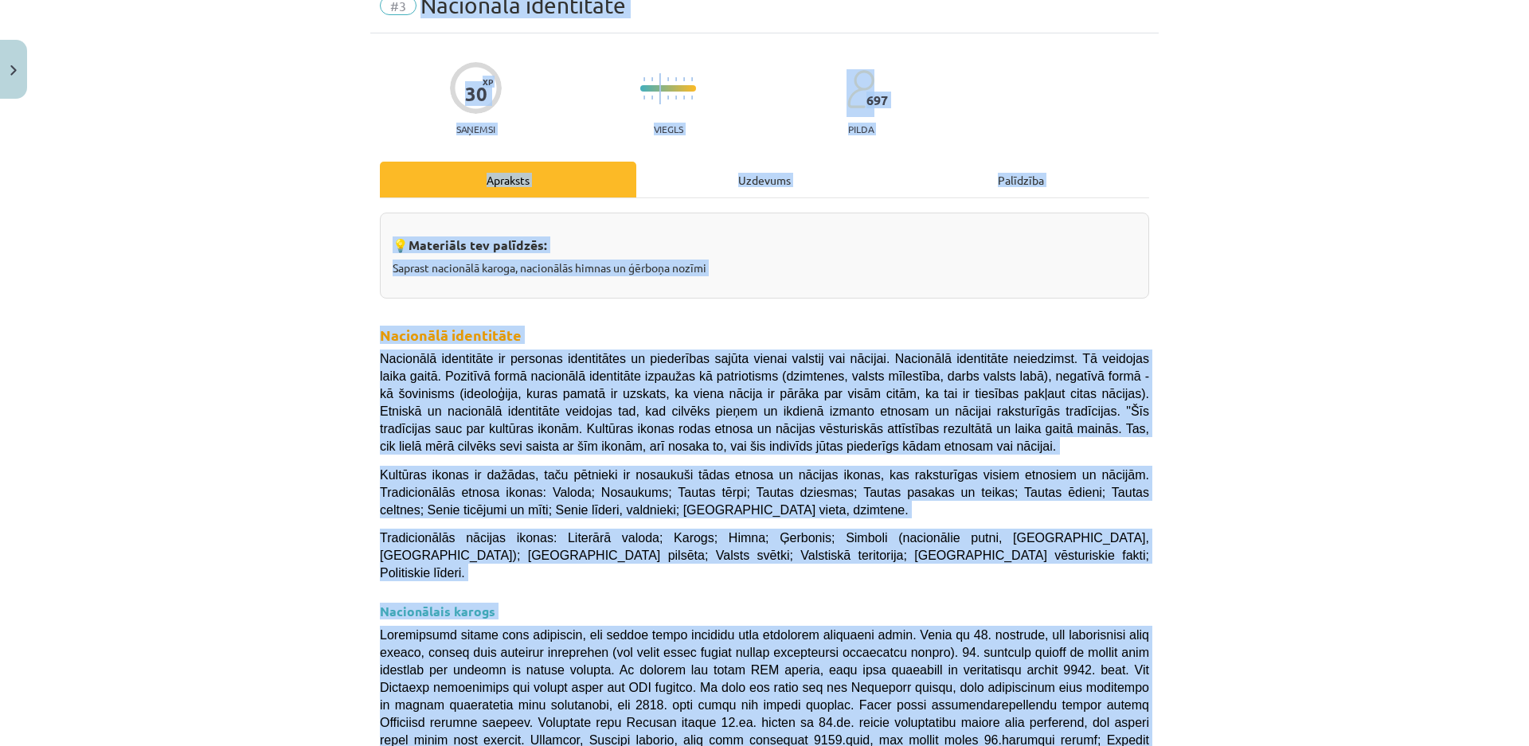
scroll to position [0, 0]
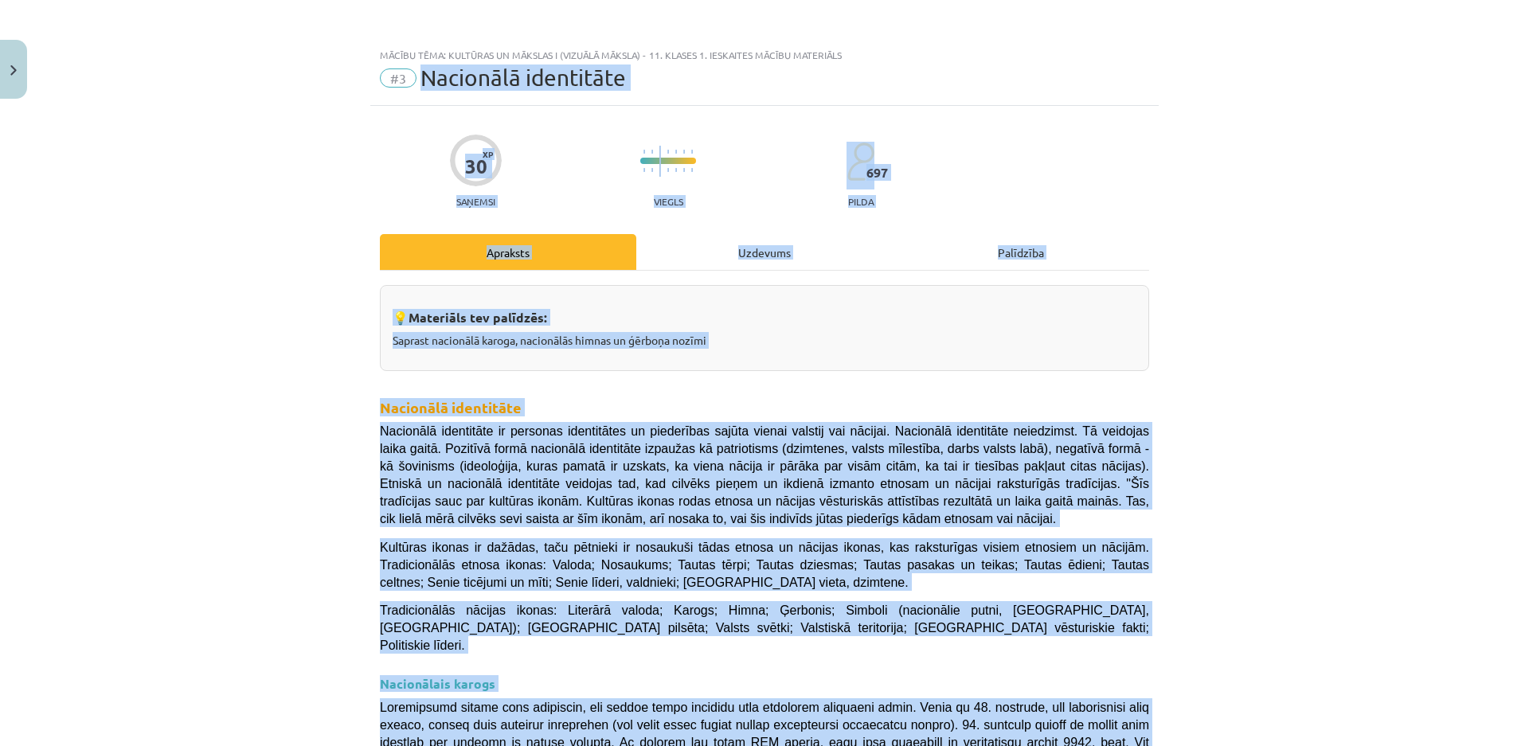
click at [1256, 447] on div "Mācību tēma: Kultūras un mākslas i (vizuālā māksla) - 11. klases 1. ieskaites m…" at bounding box center [764, 373] width 1529 height 746
click at [1092, 382] on h2 "Nacionālā identitāte" at bounding box center [764, 394] width 769 height 47
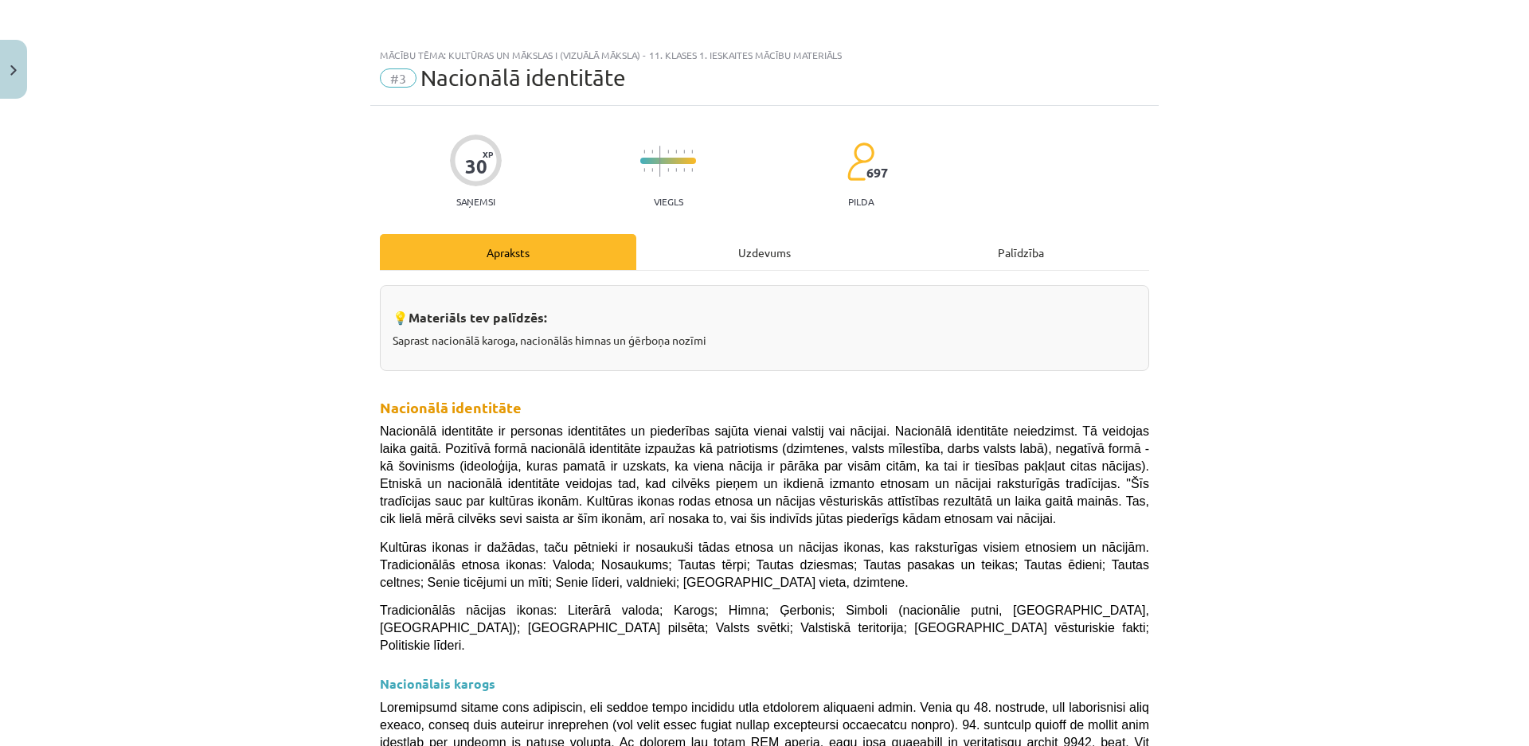
scroll to position [239, 0]
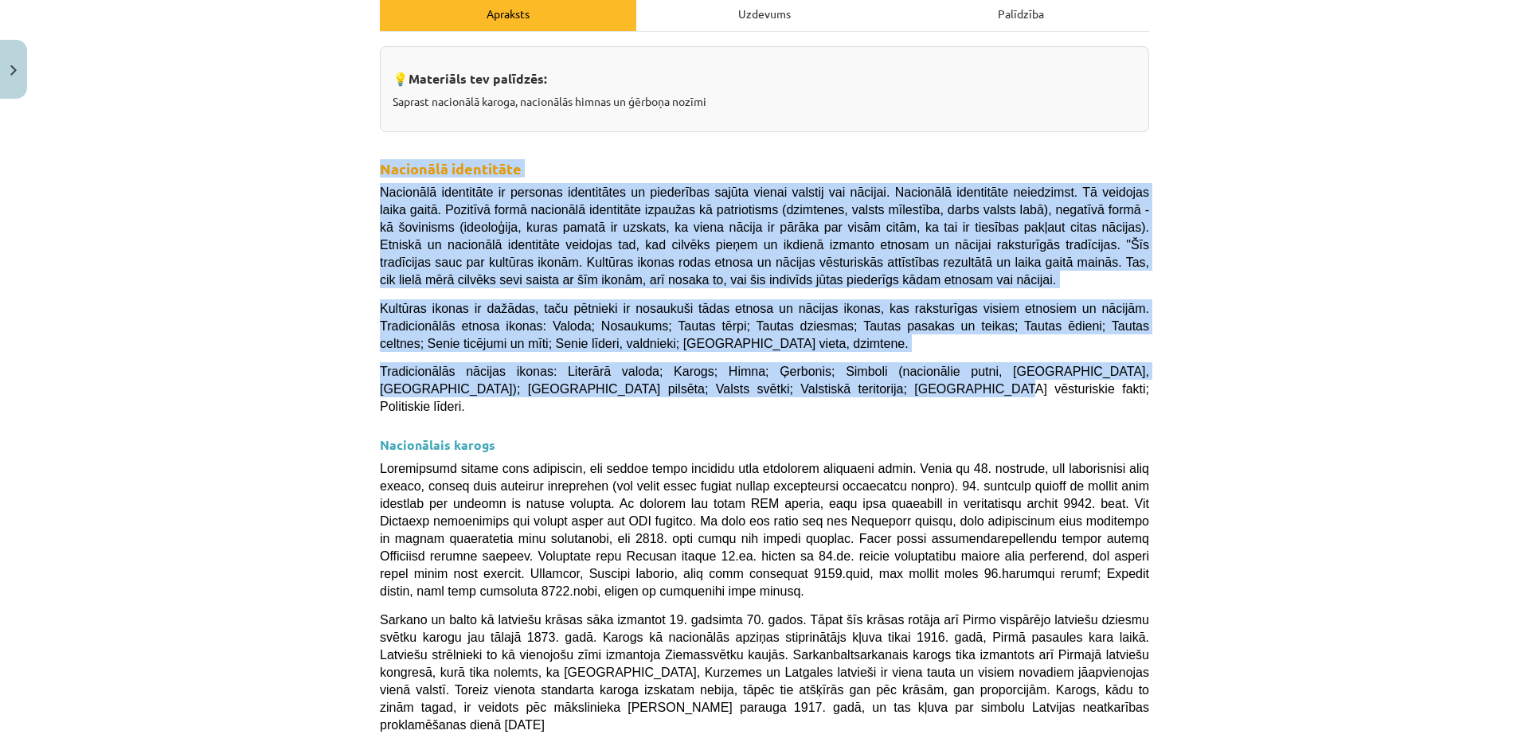
drag, startPoint x: 373, startPoint y: 163, endPoint x: 698, endPoint y: 386, distance: 394.0
click at [698, 386] on div "💡 Materiāls tev palīdzēs: Saprast nacionālā karoga, nacionālās himnas un ģērboņ…" at bounding box center [764, 750] width 769 height 1408
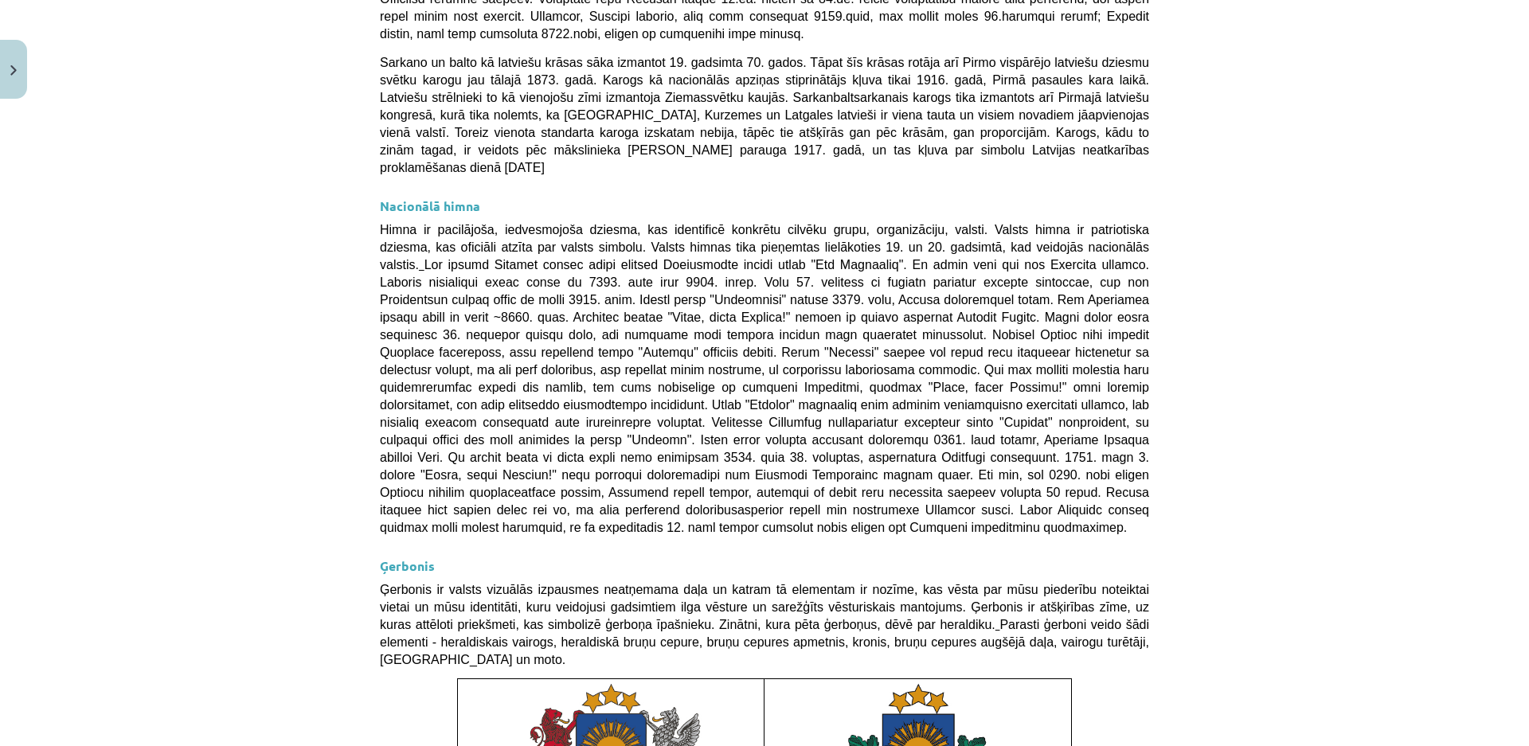
scroll to position [717, 0]
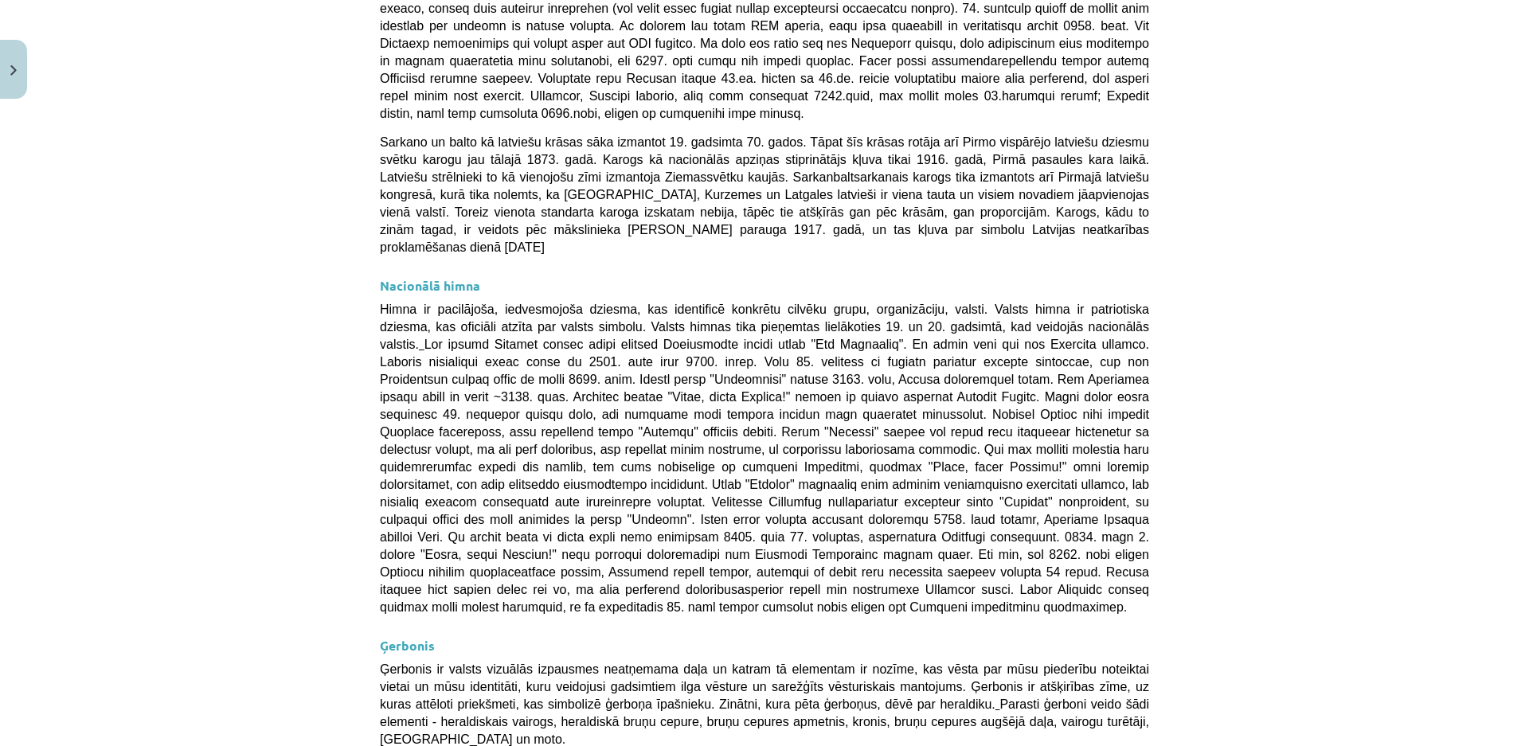
scroll to position [637, 0]
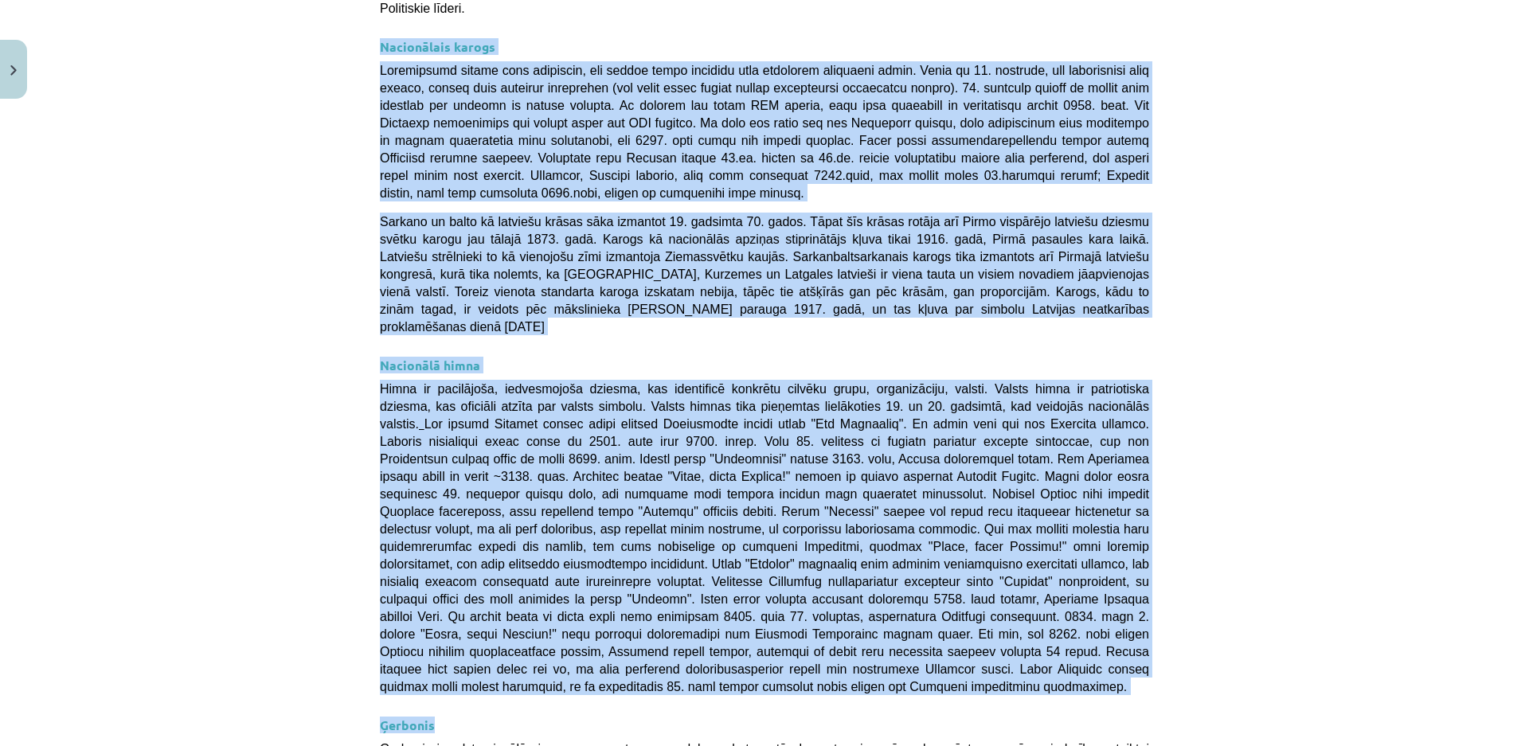
drag, startPoint x: 376, startPoint y: 29, endPoint x: 1054, endPoint y: 611, distance: 893.8
click at [1054, 611] on div "💡 Materiāls tev palīdzēs: Saprast nacionālā karoga, nacionālās himnas un ģērboņ…" at bounding box center [764, 352] width 769 height 1408
copy div "Nacionālais karogs Pirmsākumos karogs tika izmantots, lai kaujas laukā apzīmētu…"
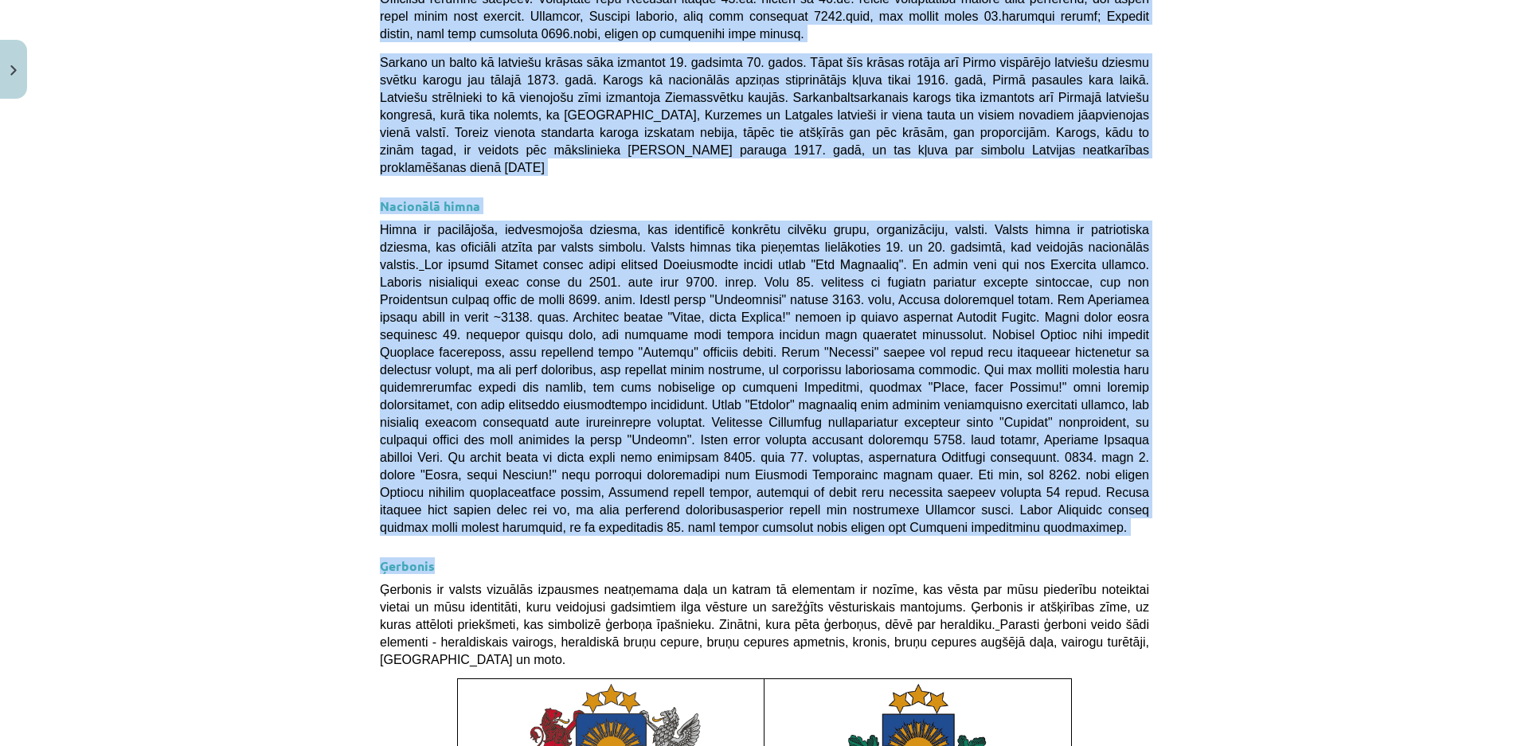
scroll to position [955, 0]
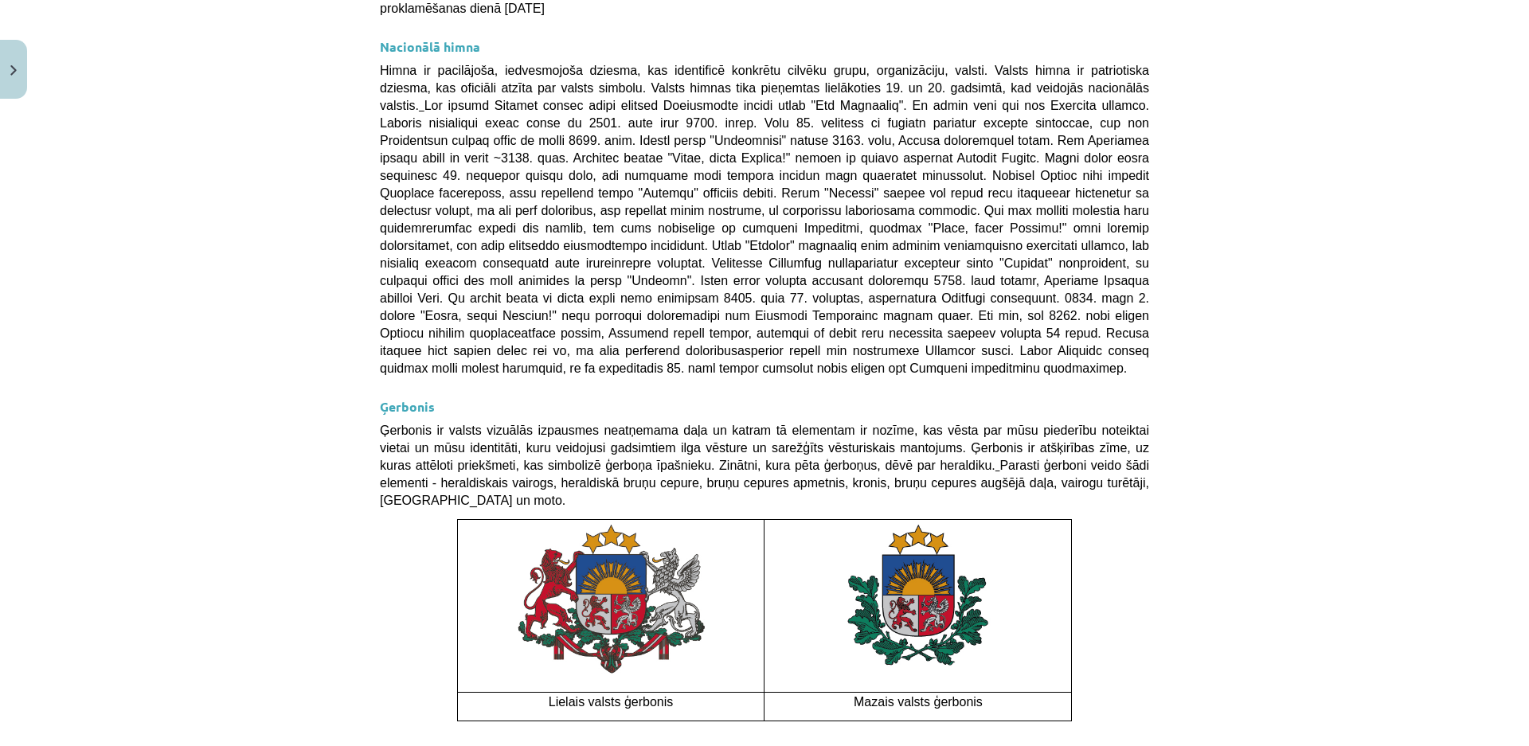
click at [664, 424] on span "Ģerbonis ir valsts vizuālās izpausmes neatņemama daļa un katram tā elementam ir…" at bounding box center [764, 466] width 769 height 84
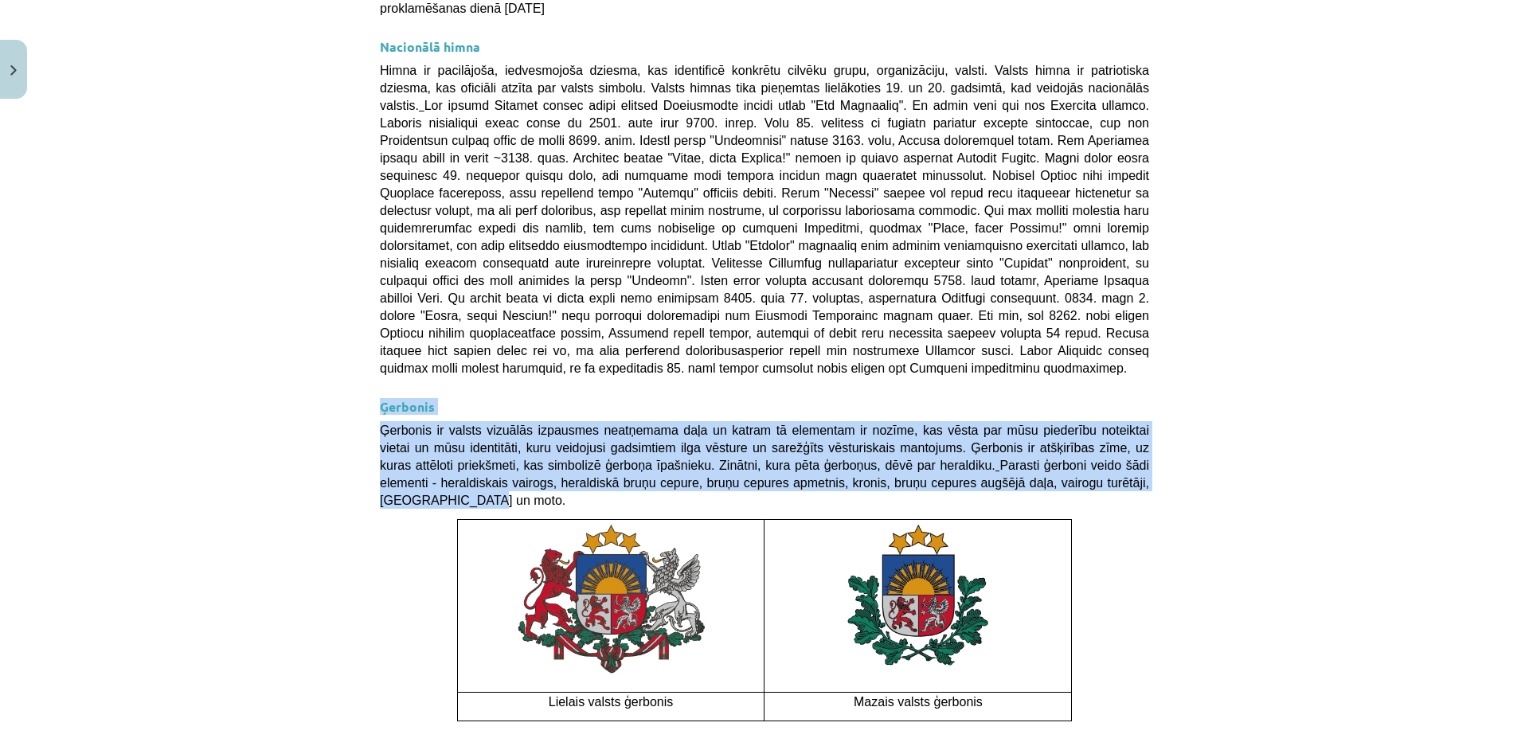
drag, startPoint x: 374, startPoint y: 320, endPoint x: 988, endPoint y: 400, distance: 619.0
click at [988, 400] on div "💡 Materiāls tev palīdzēs: Saprast nacionālā karoga, nacionālās himnas un ģērboņ…" at bounding box center [764, 34] width 769 height 1408
copy div "Ģerbonis Ģerbonis ir valsts vizuālās izpausmes neatņemama daļa un katram tā ele…"
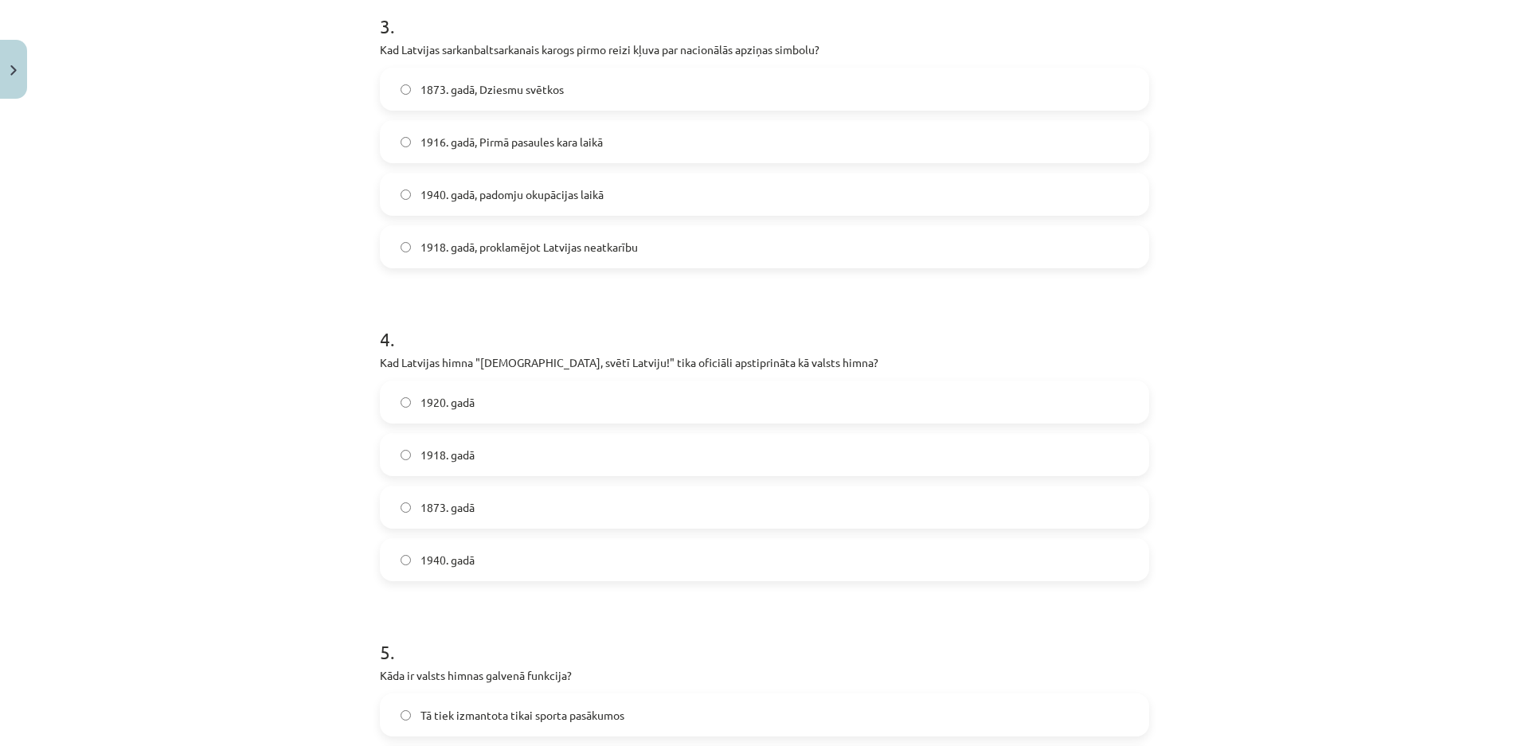
scroll to position [40, 0]
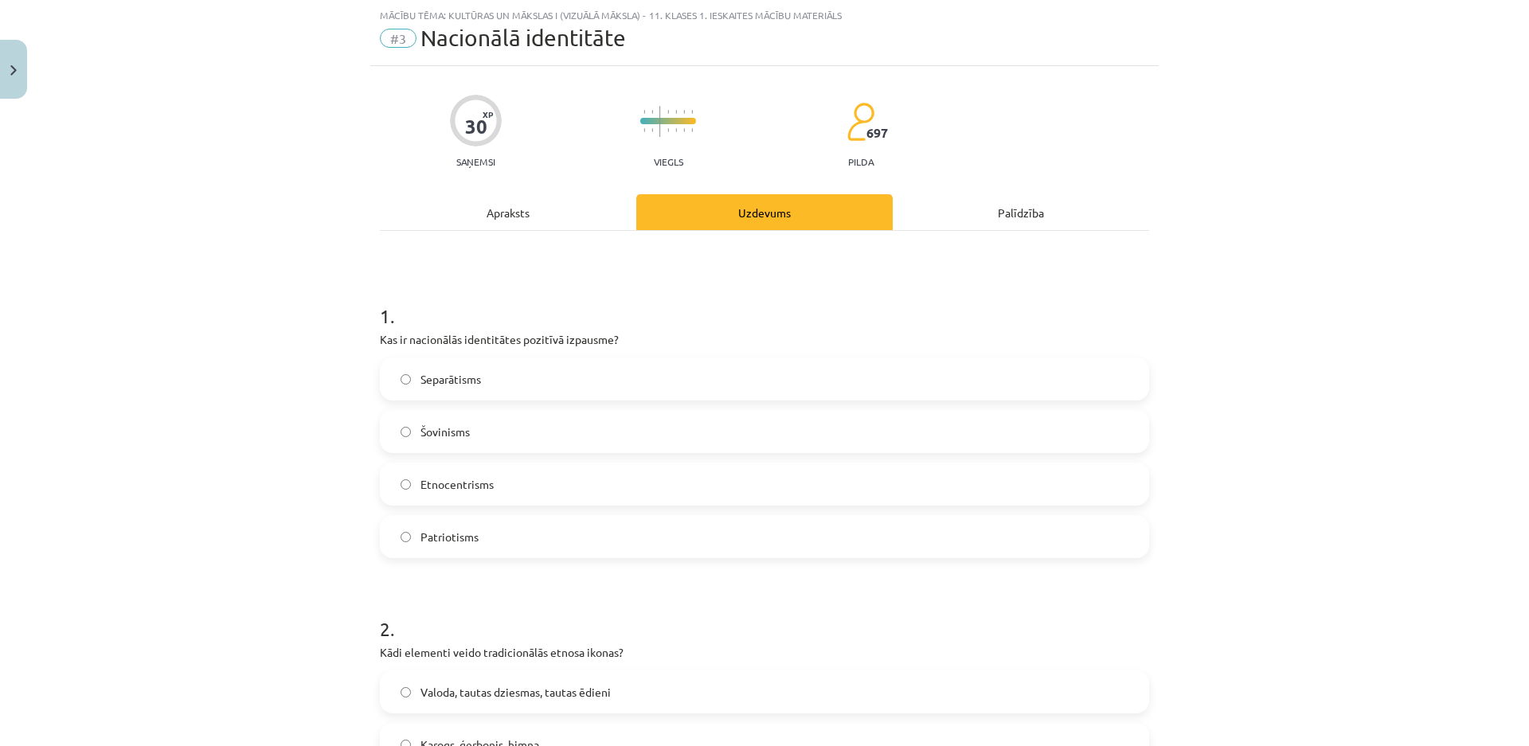
click at [395, 531] on label "Patriotisms" at bounding box center [764, 537] width 766 height 40
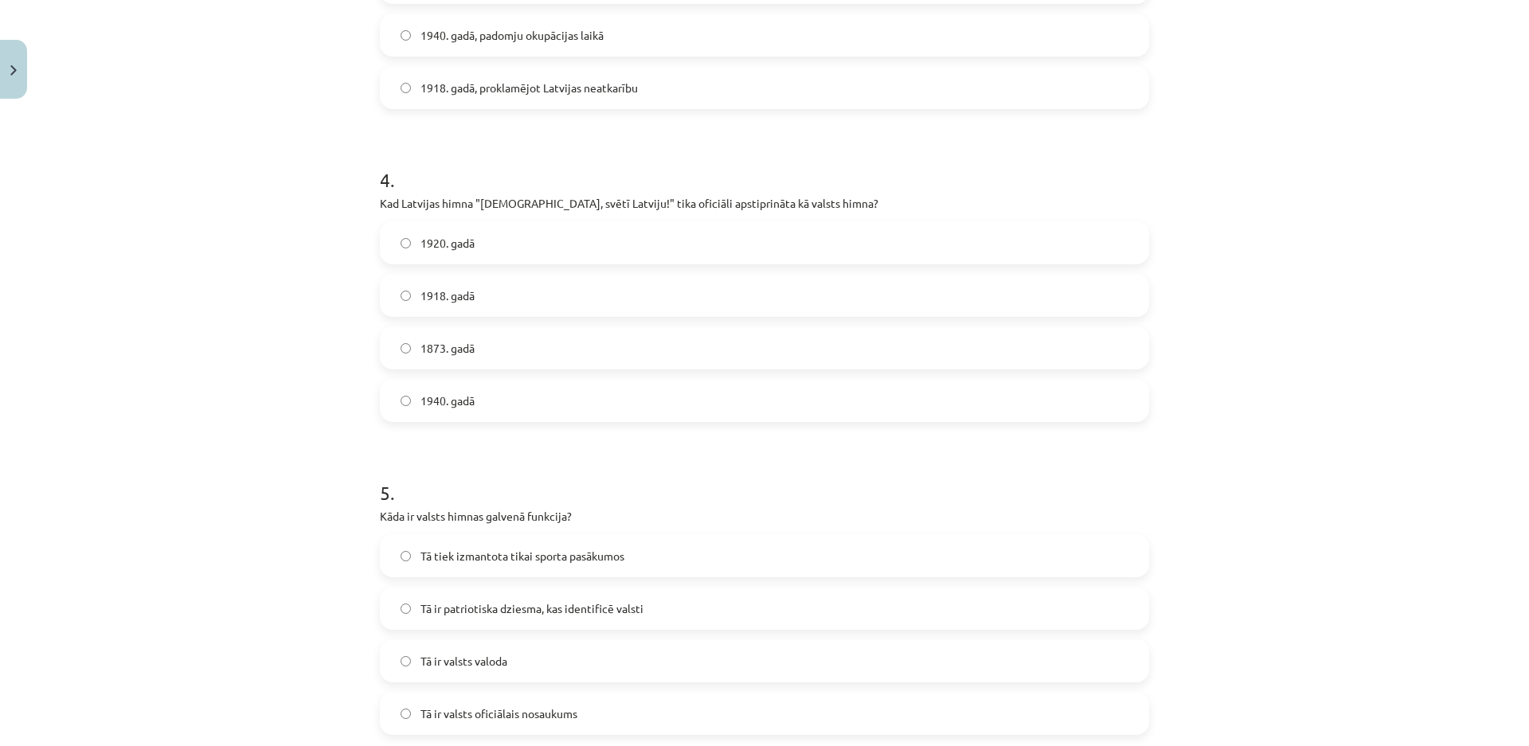
scroll to position [1194, 0]
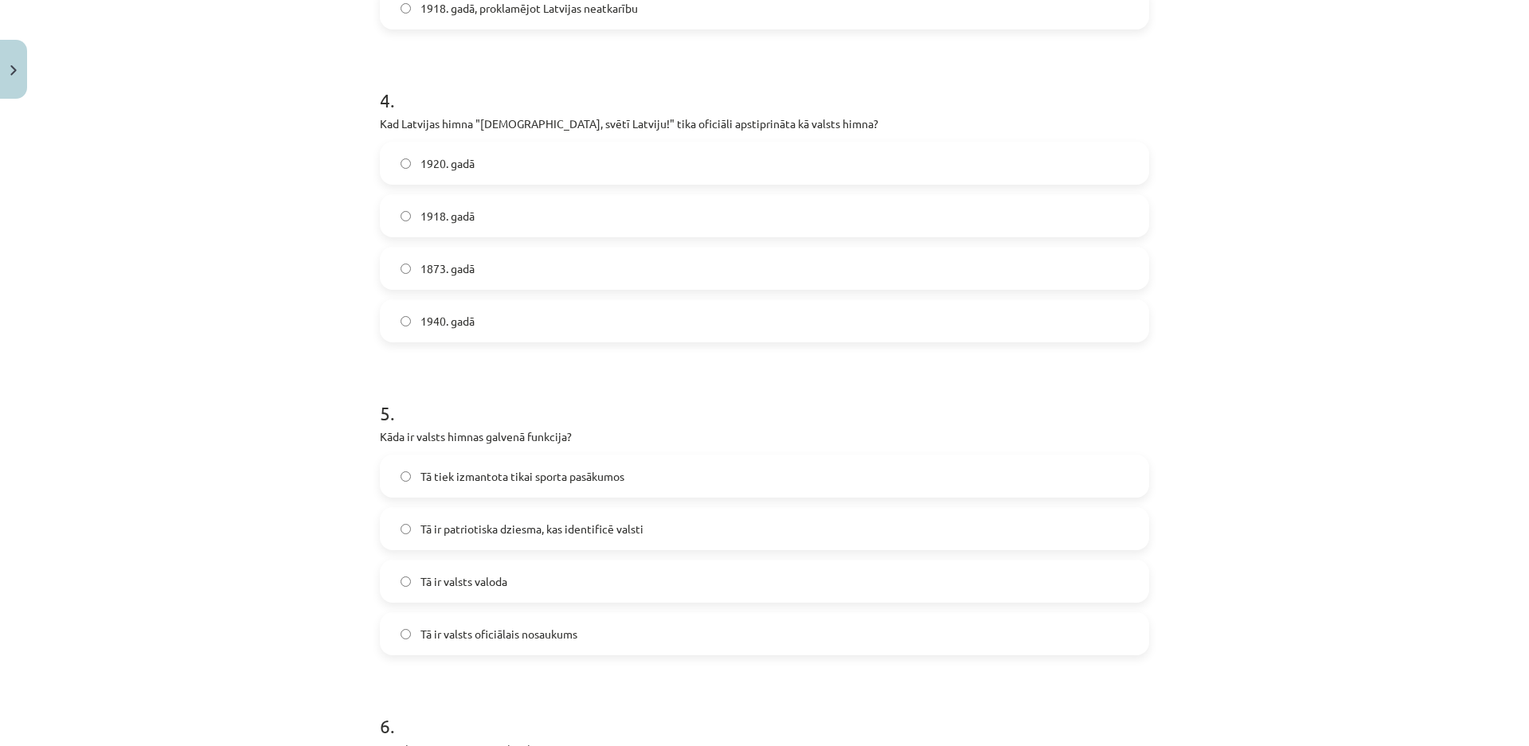
click at [404, 526] on label "Tā ir patriotiska dziesma, kas identificē valsti" at bounding box center [764, 529] width 766 height 40
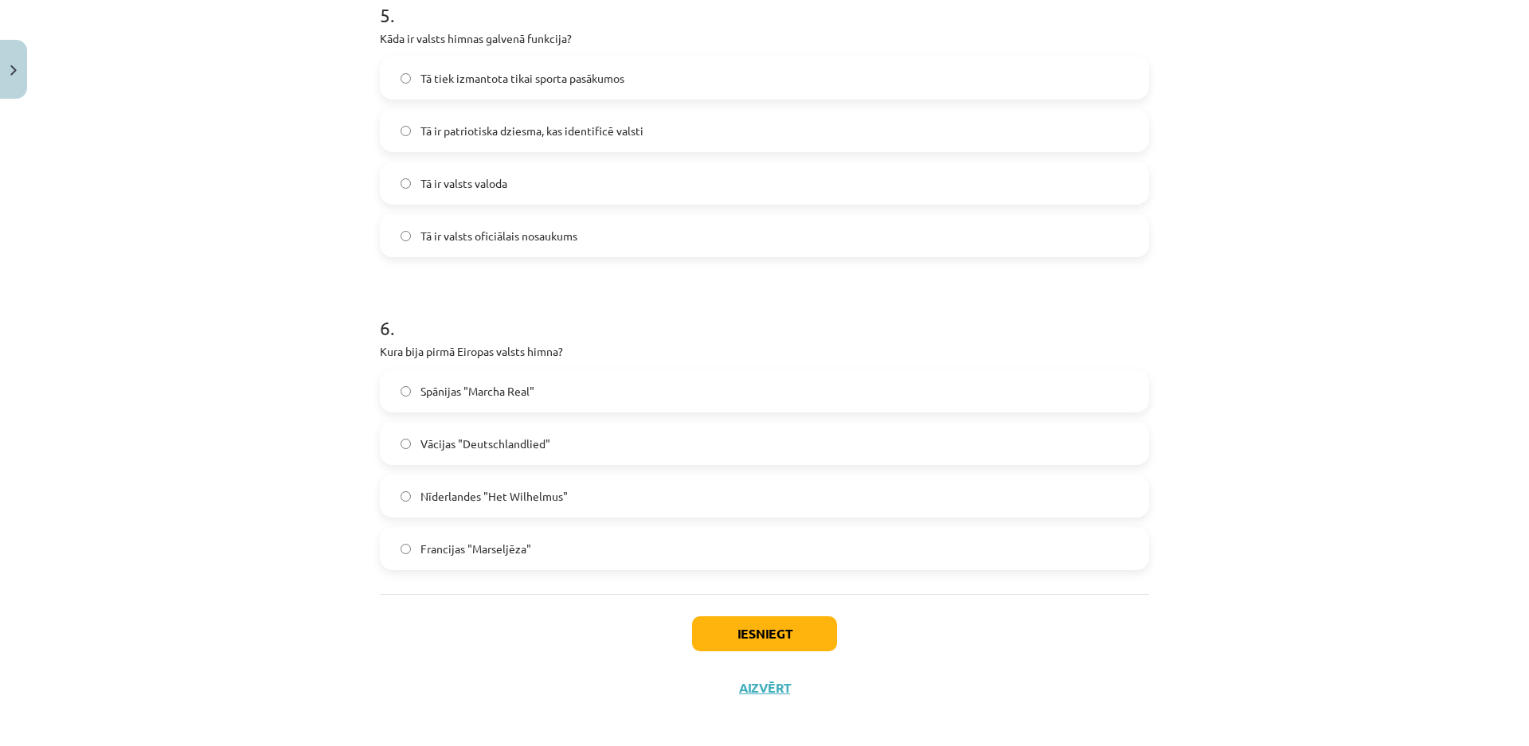
scroll to position [1601, 0]
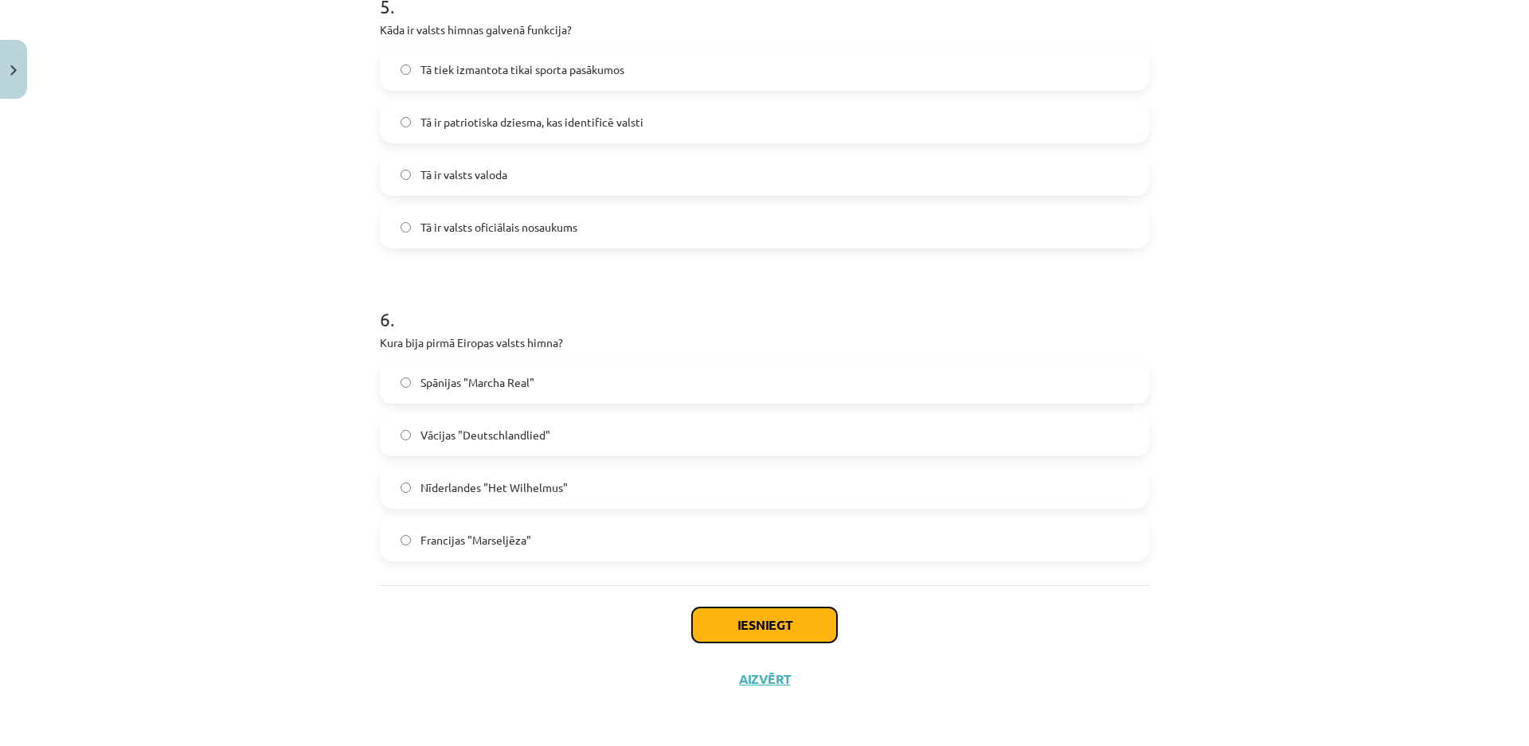
click at [764, 626] on button "Iesniegt" at bounding box center [764, 624] width 145 height 35
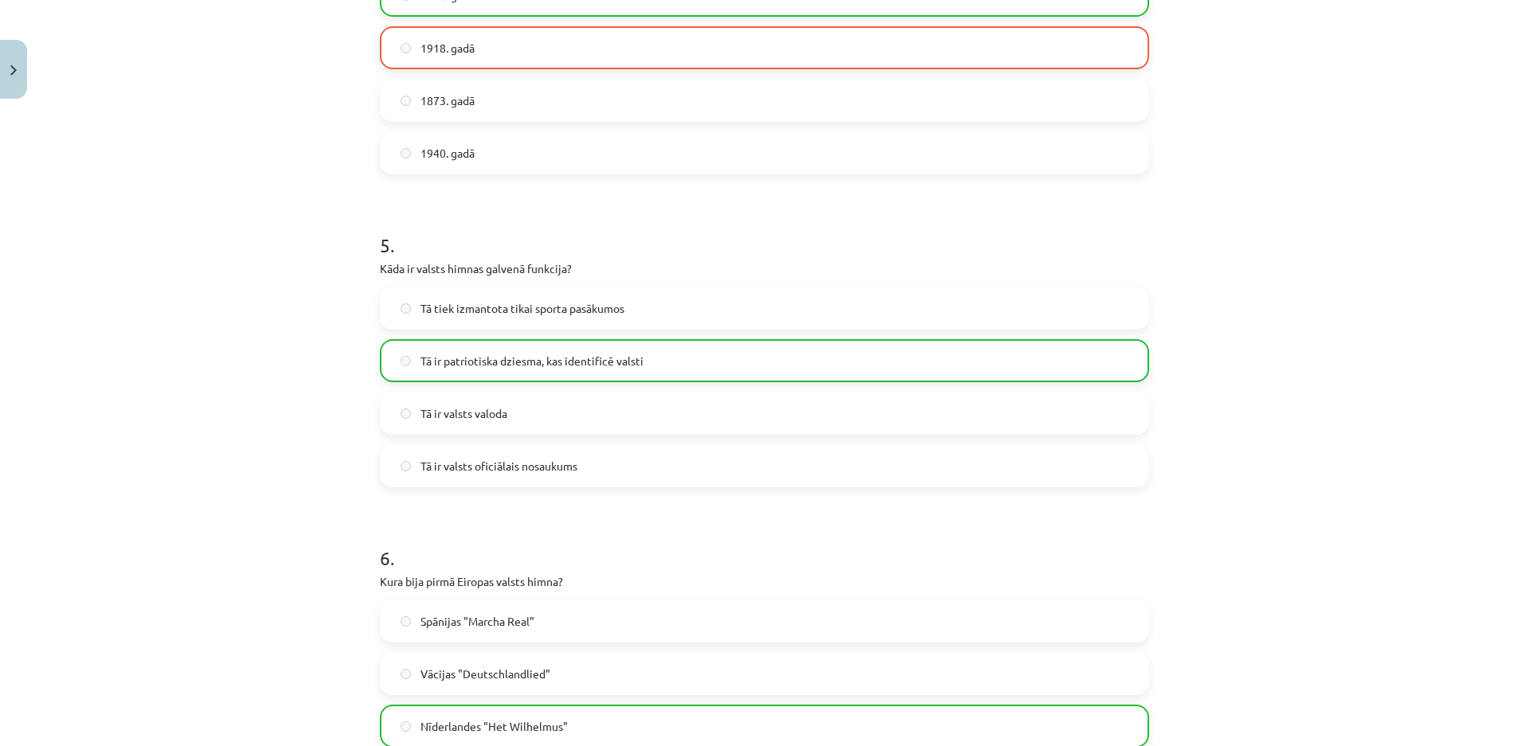
scroll to position [1652, 0]
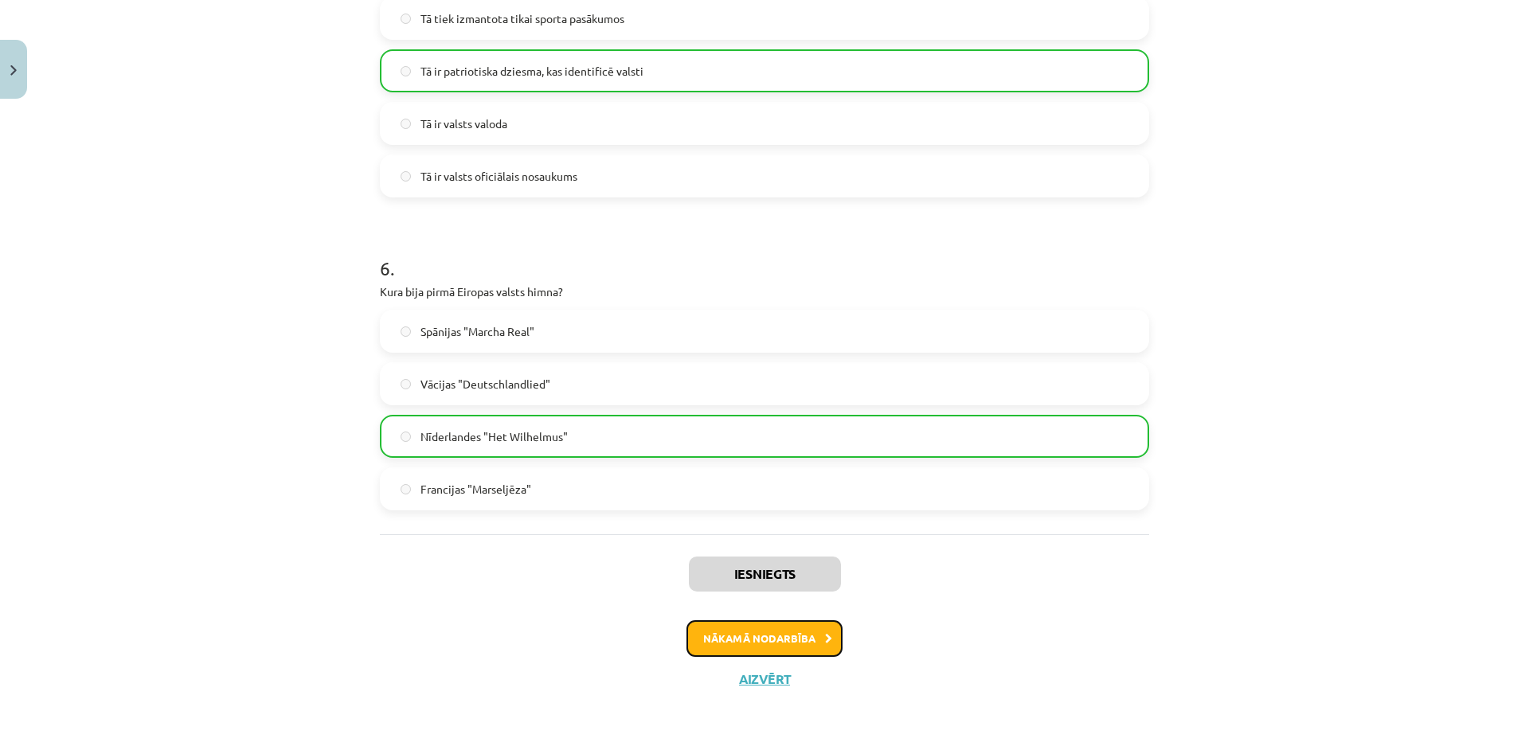
click at [761, 631] on button "Nākamā nodarbība" at bounding box center [764, 638] width 156 height 37
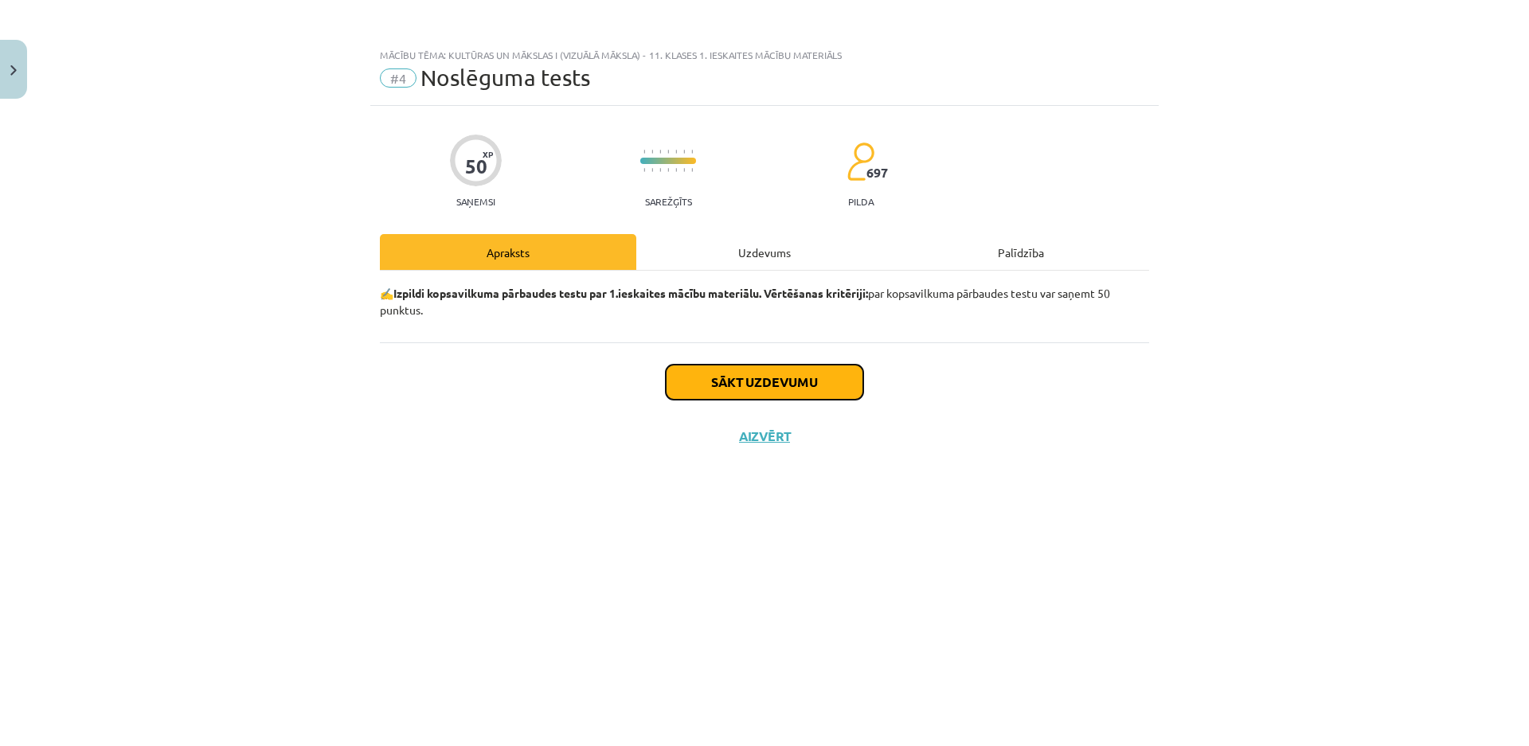
click at [777, 369] on button "Sākt uzdevumu" at bounding box center [764, 382] width 197 height 35
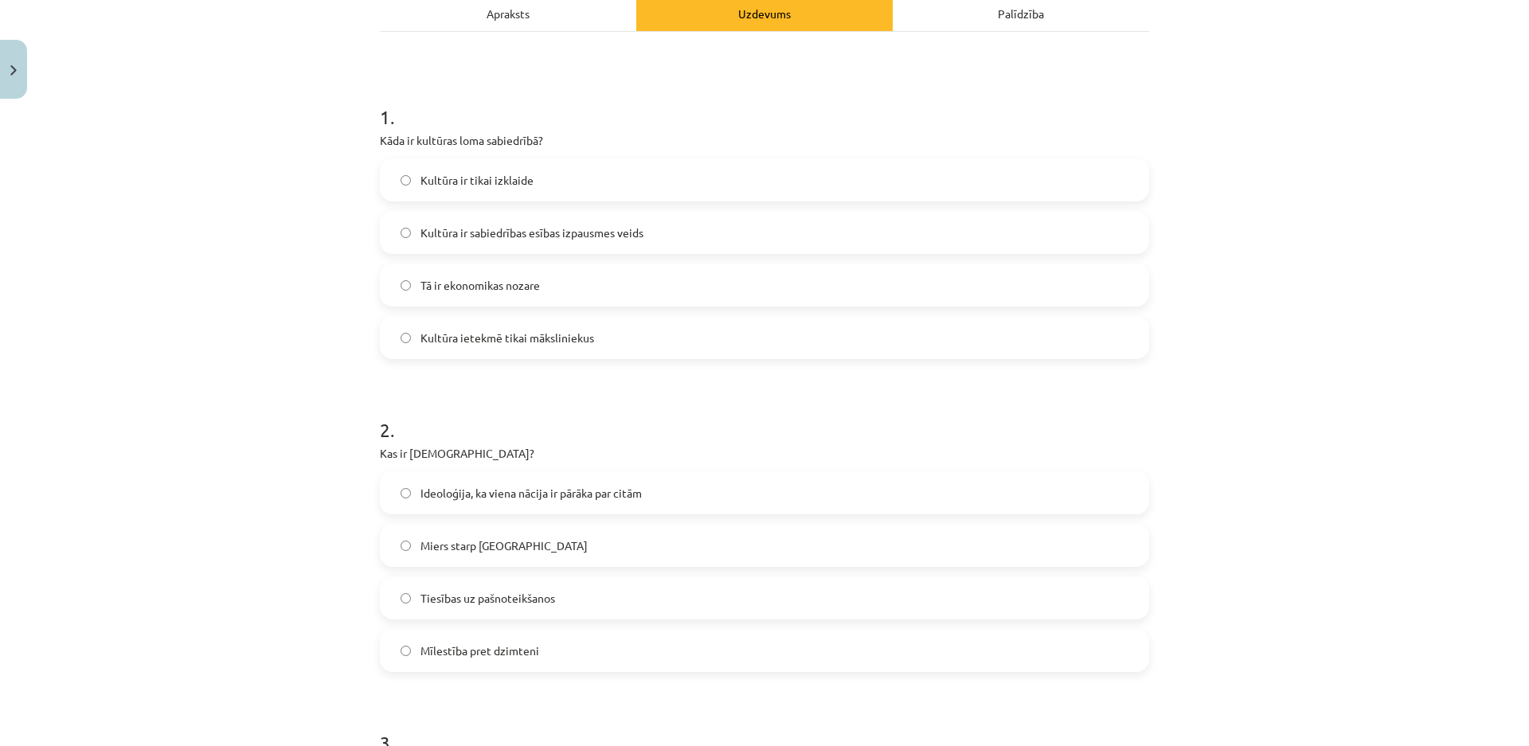
scroll to position [318, 0]
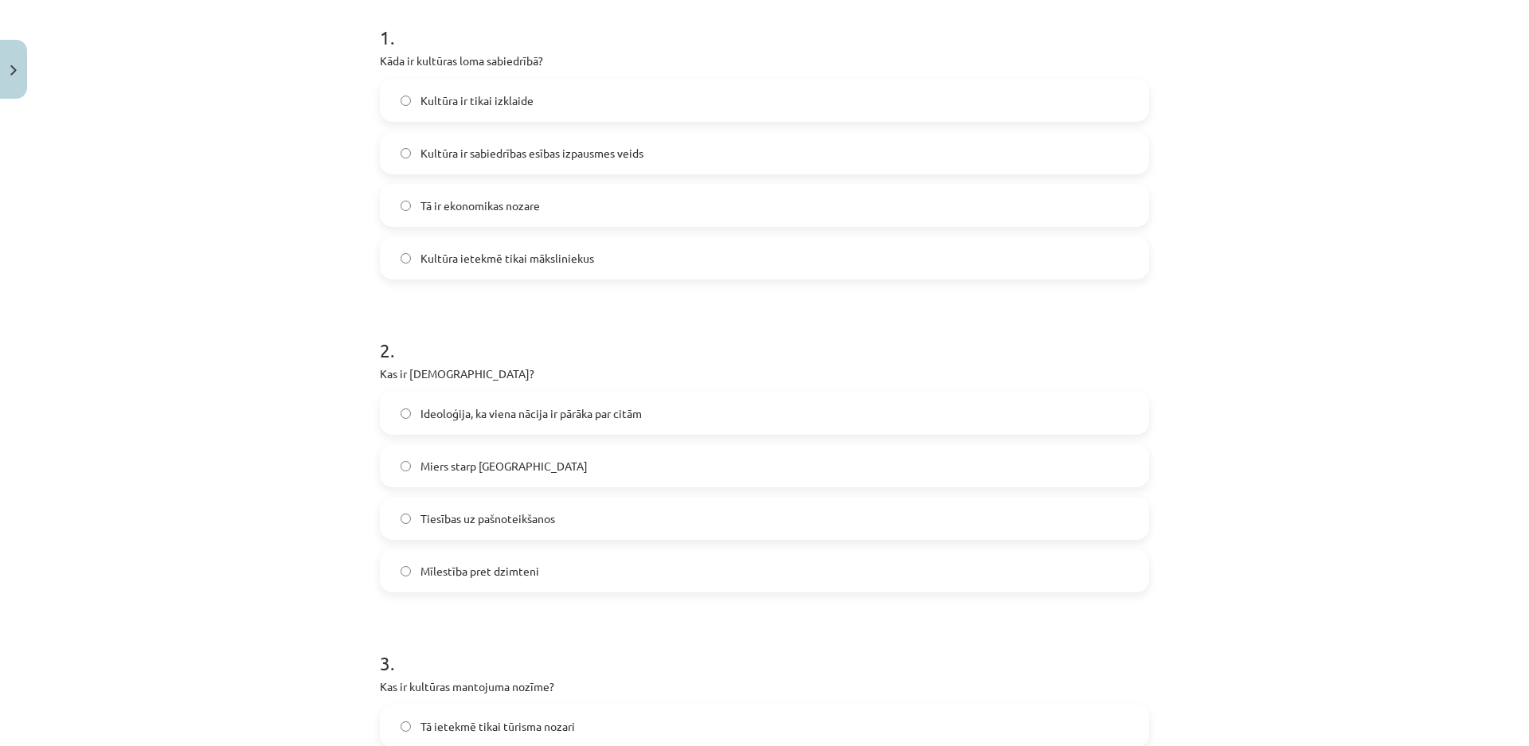
click at [390, 406] on label "Ideoloģija, ka viena nācija ir pārāka par citām" at bounding box center [764, 413] width 766 height 40
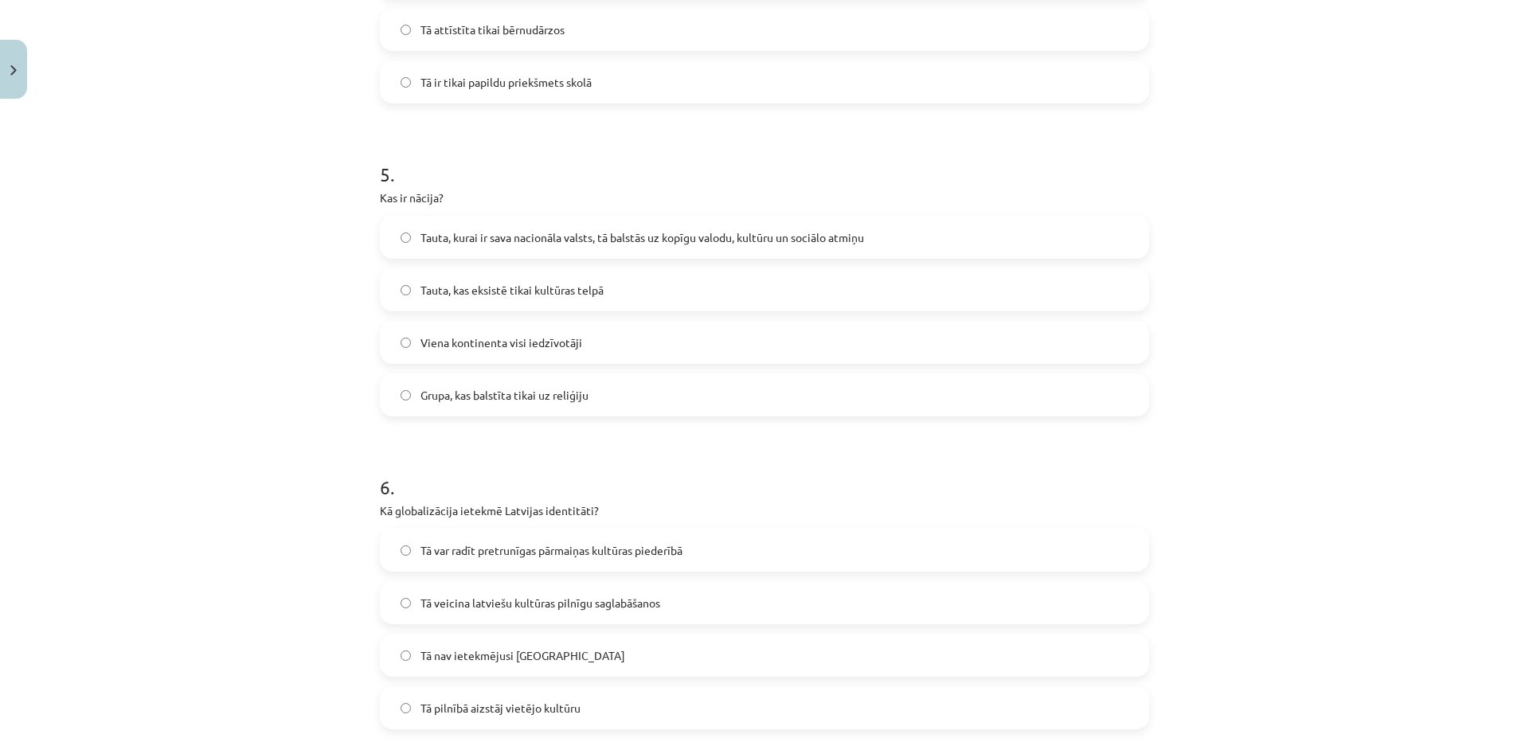
scroll to position [1513, 0]
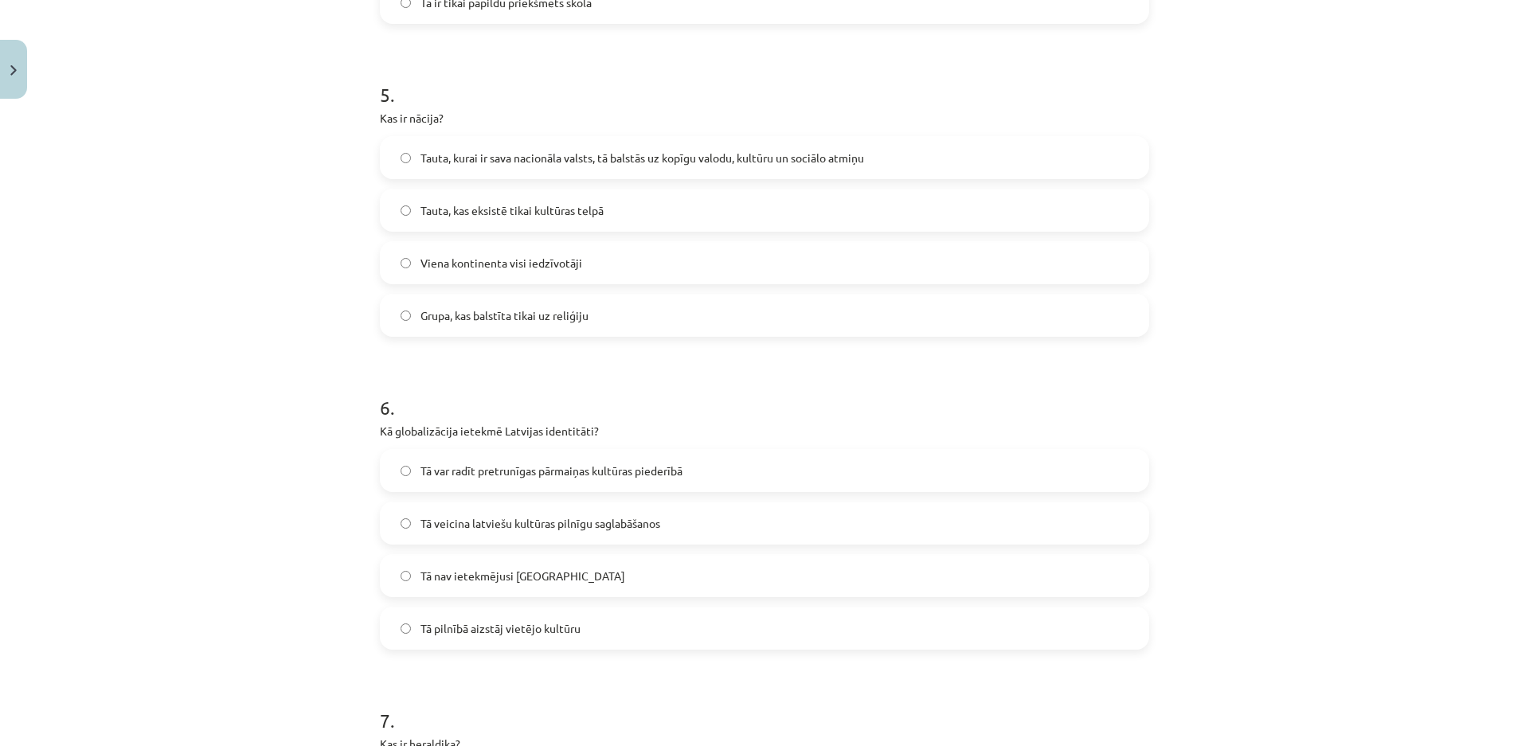
click at [401, 476] on label "Tā var radīt pretrunīgas pārmaiņas kultūras piederībā" at bounding box center [764, 471] width 766 height 40
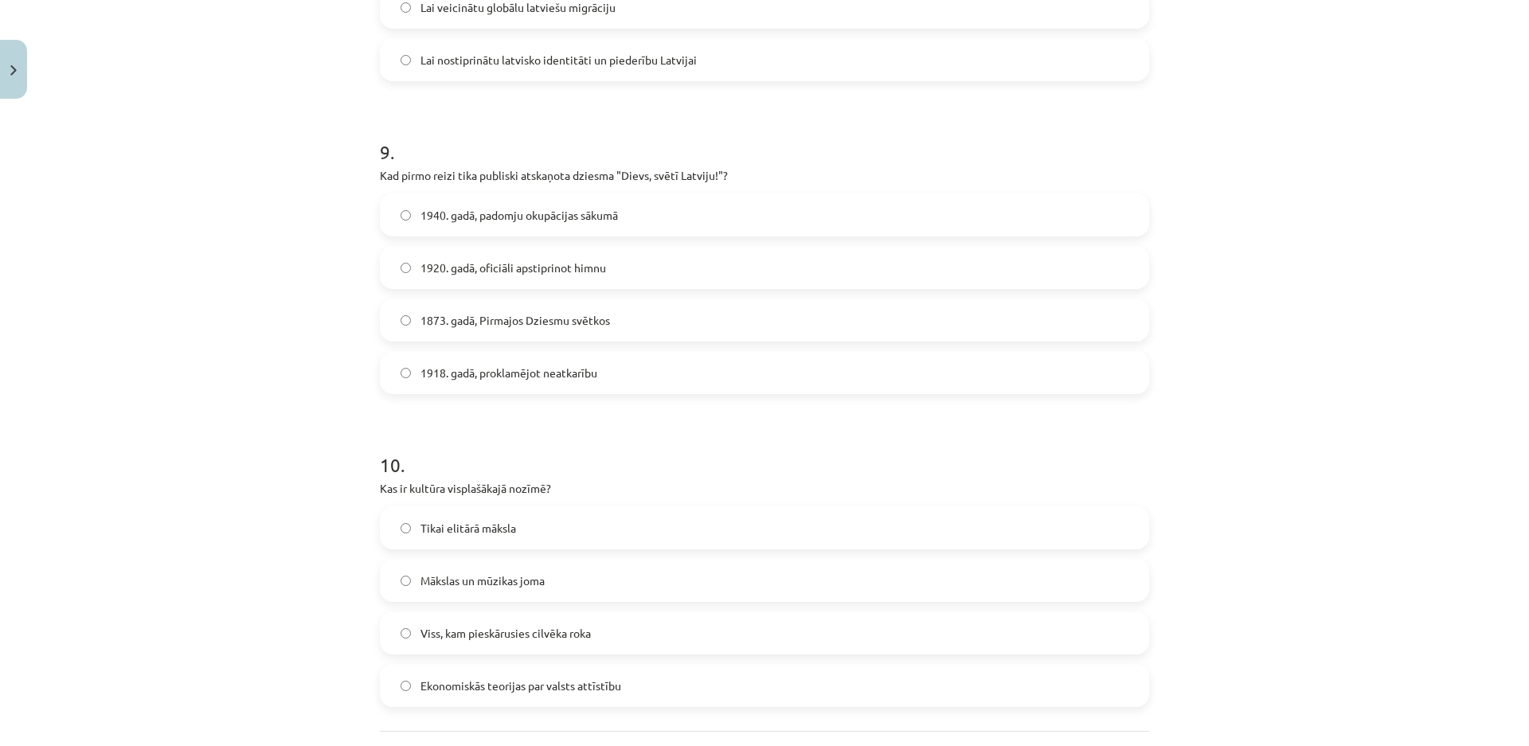
scroll to position [2787, 0]
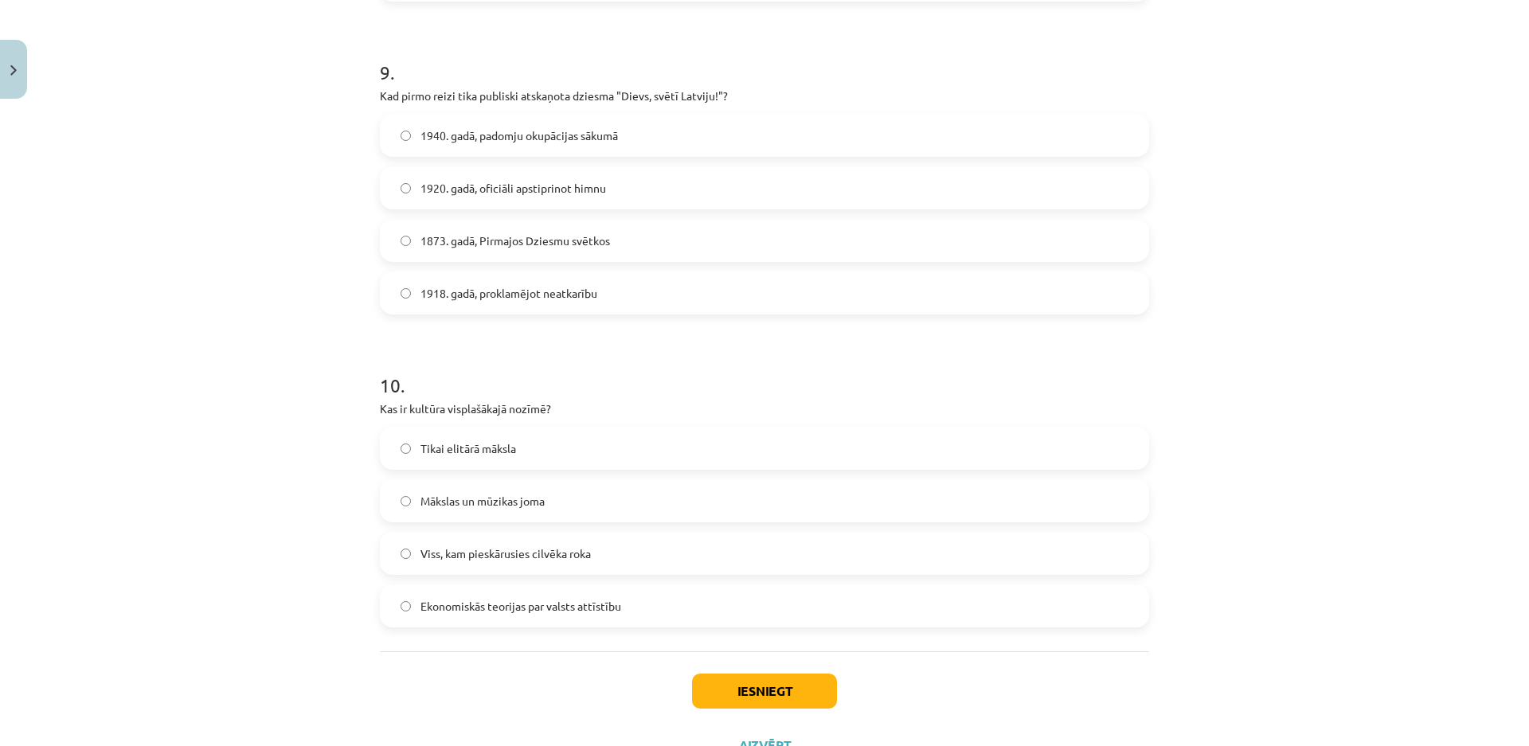
click at [404, 553] on label "Viss, kam pieskārusies cilvēka roka" at bounding box center [764, 553] width 766 height 40
click at [796, 693] on button "Iesniegt" at bounding box center [764, 691] width 145 height 35
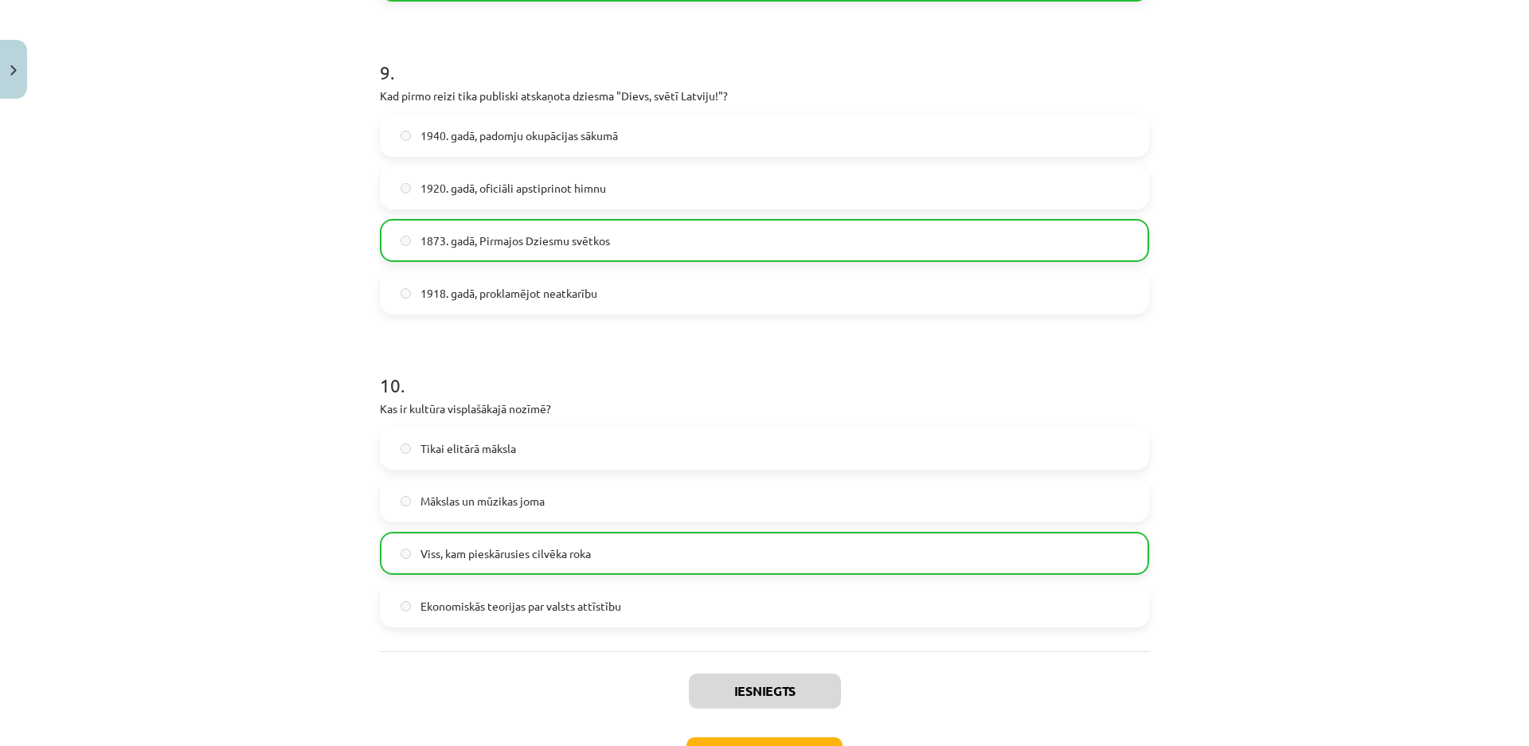
scroll to position [2866, 0]
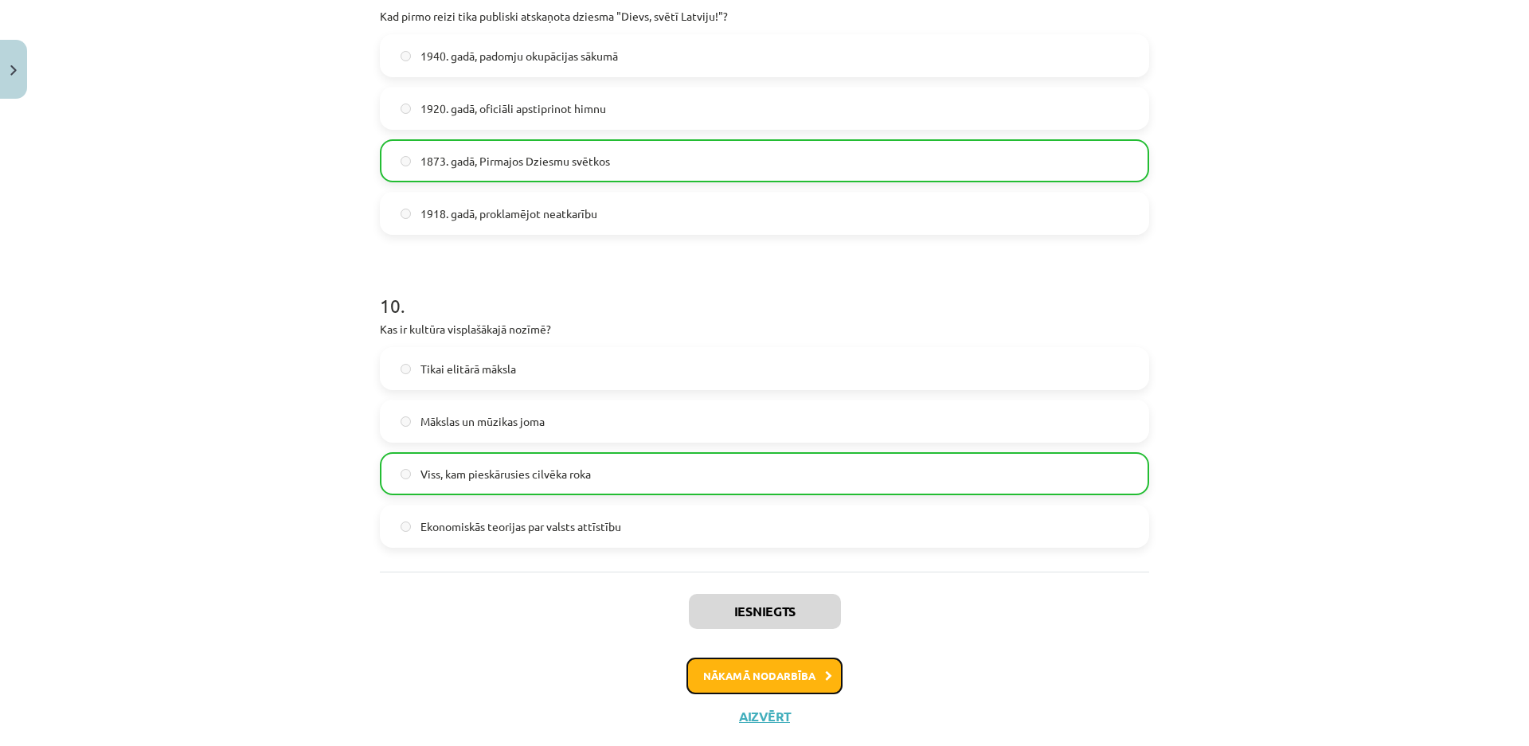
click at [763, 677] on button "Nākamā nodarbība" at bounding box center [764, 676] width 156 height 37
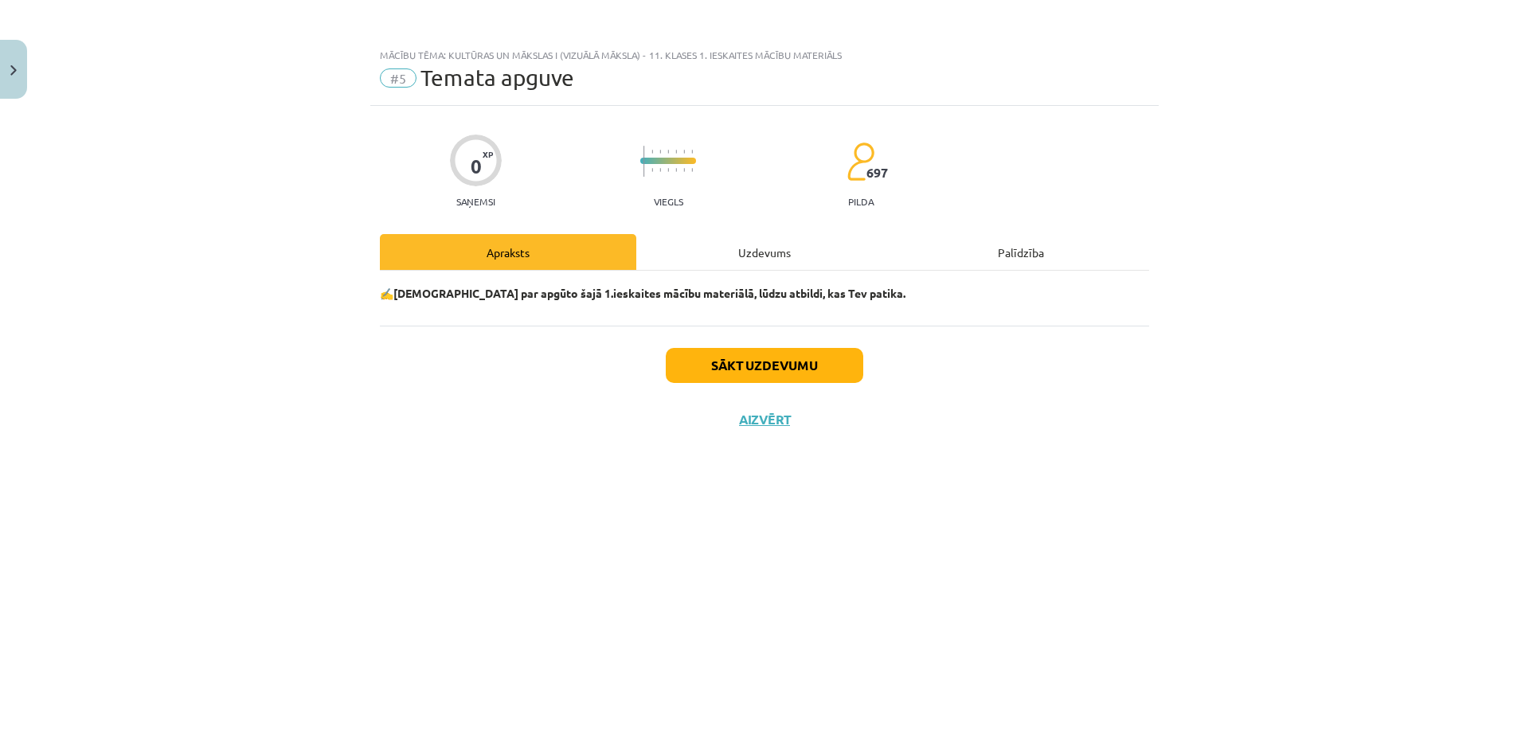
scroll to position [0, 0]
click at [790, 352] on button "Sākt uzdevumu" at bounding box center [764, 365] width 197 height 35
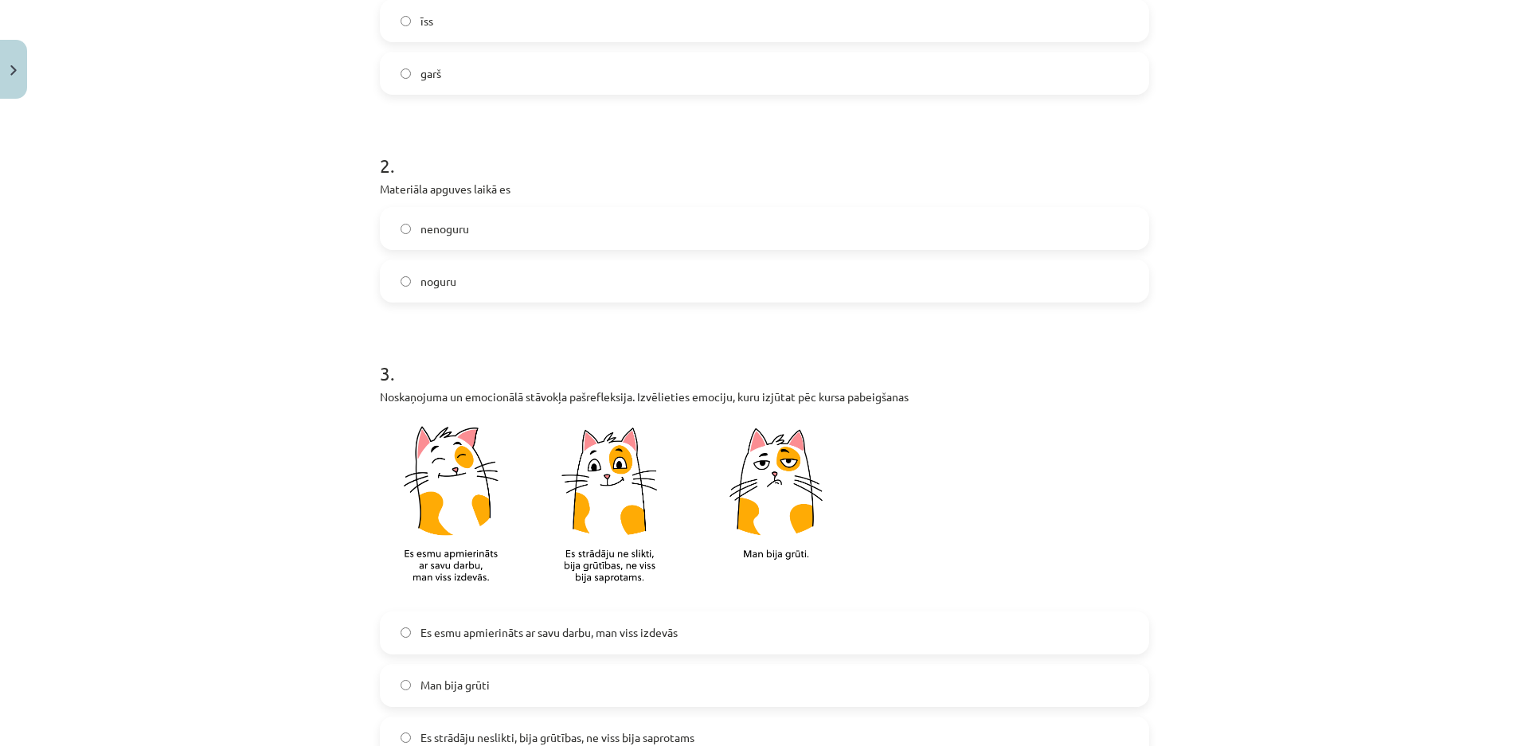
scroll to position [557, 0]
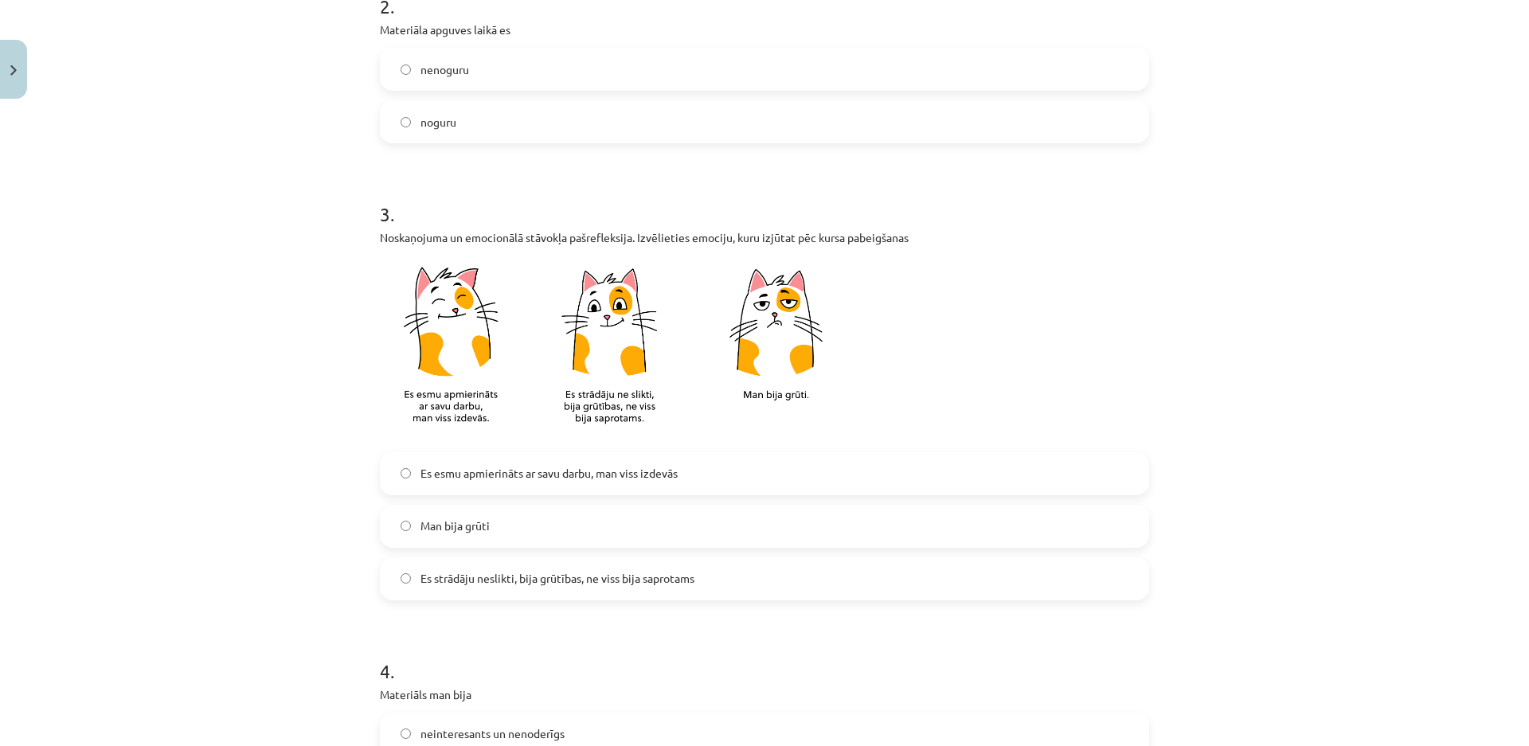
click at [432, 360] on img at bounding box center [619, 349] width 478 height 187
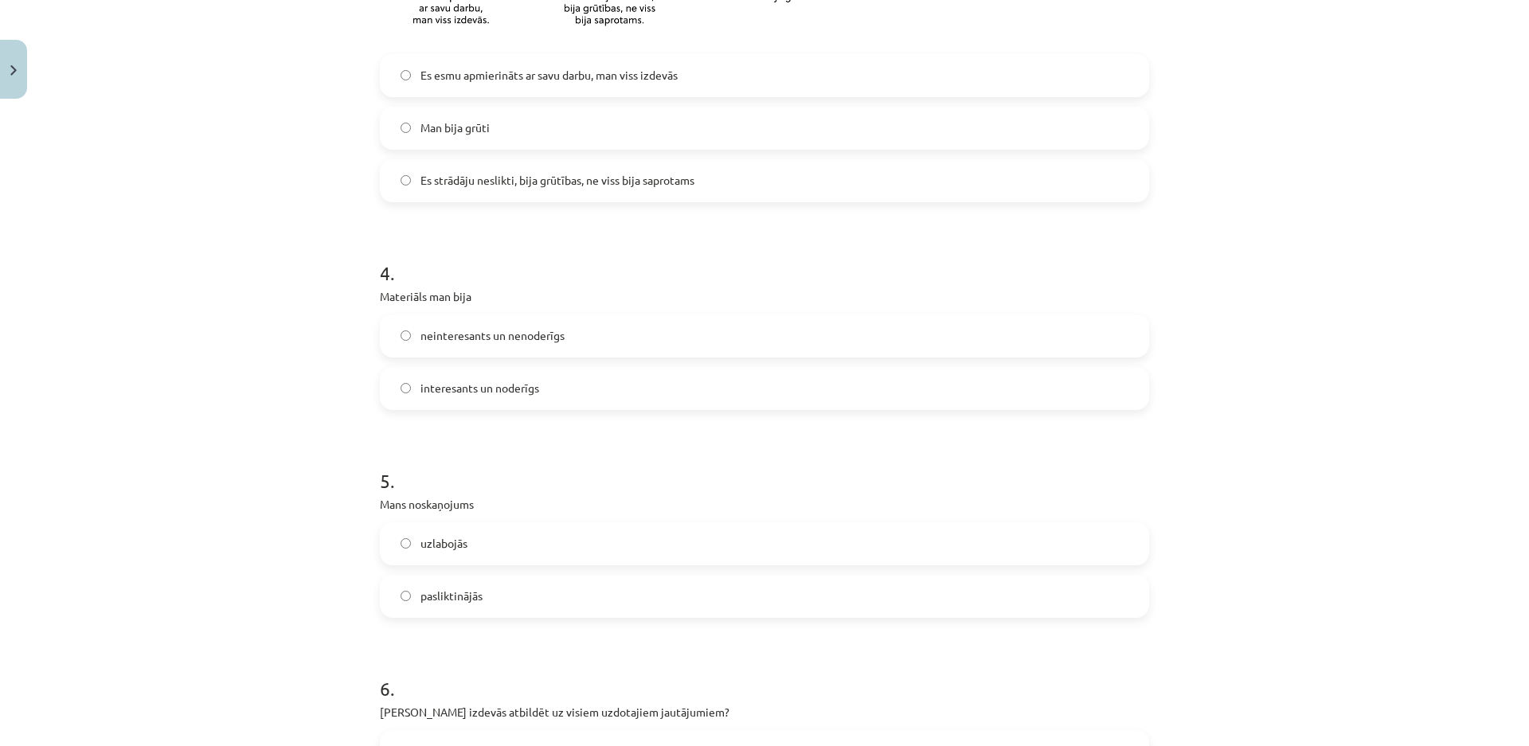
scroll to position [1035, 0]
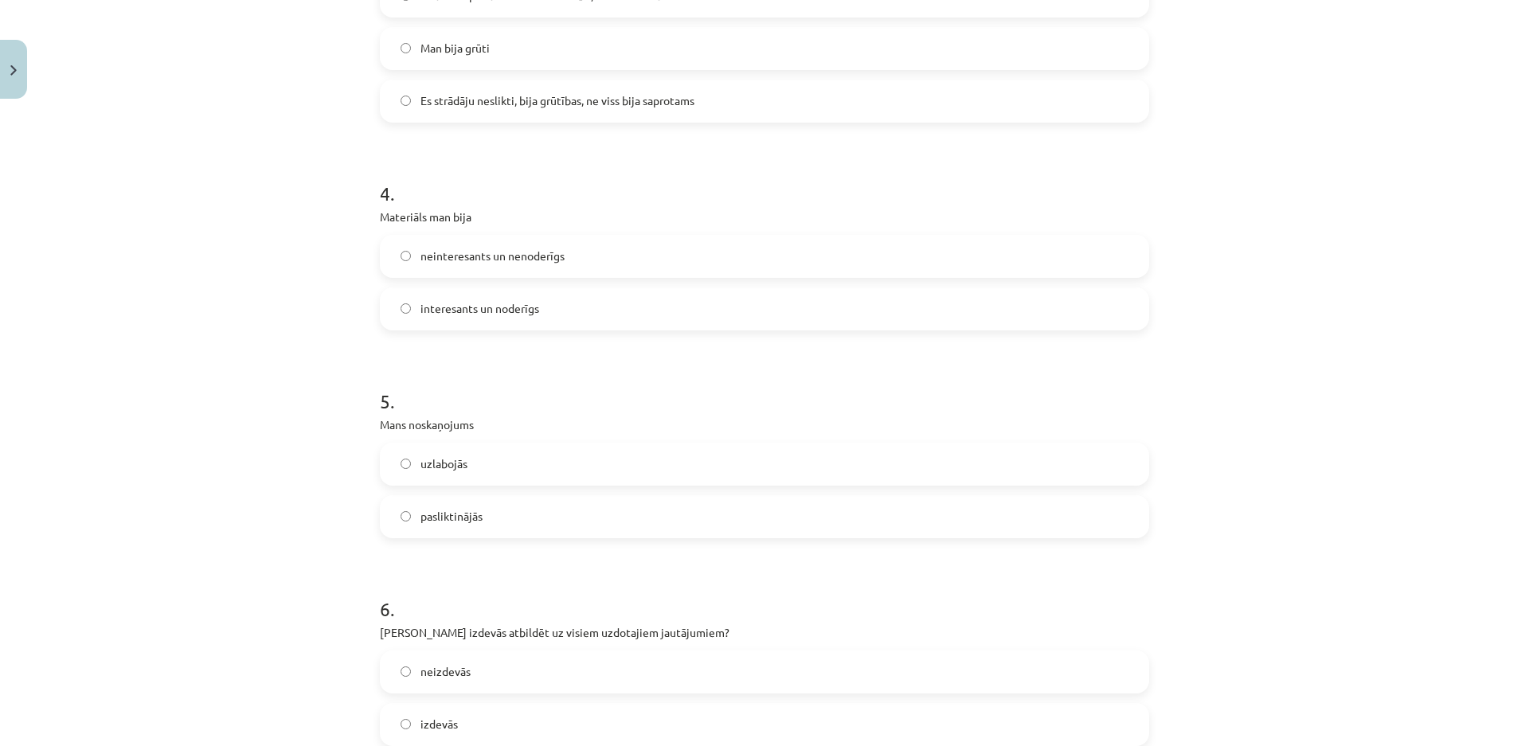
click at [404, 468] on label "uzlabojās" at bounding box center [764, 464] width 766 height 40
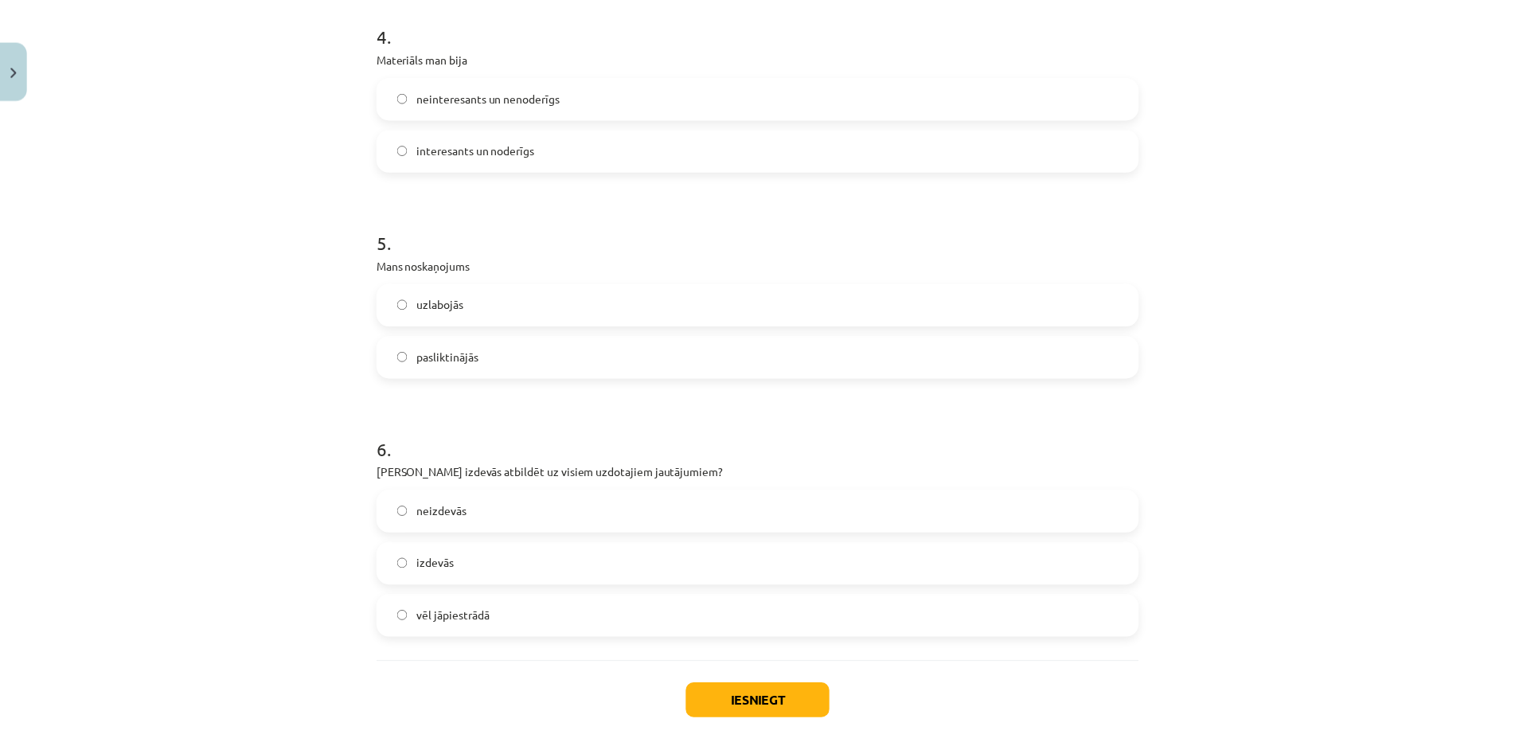
scroll to position [1272, 0]
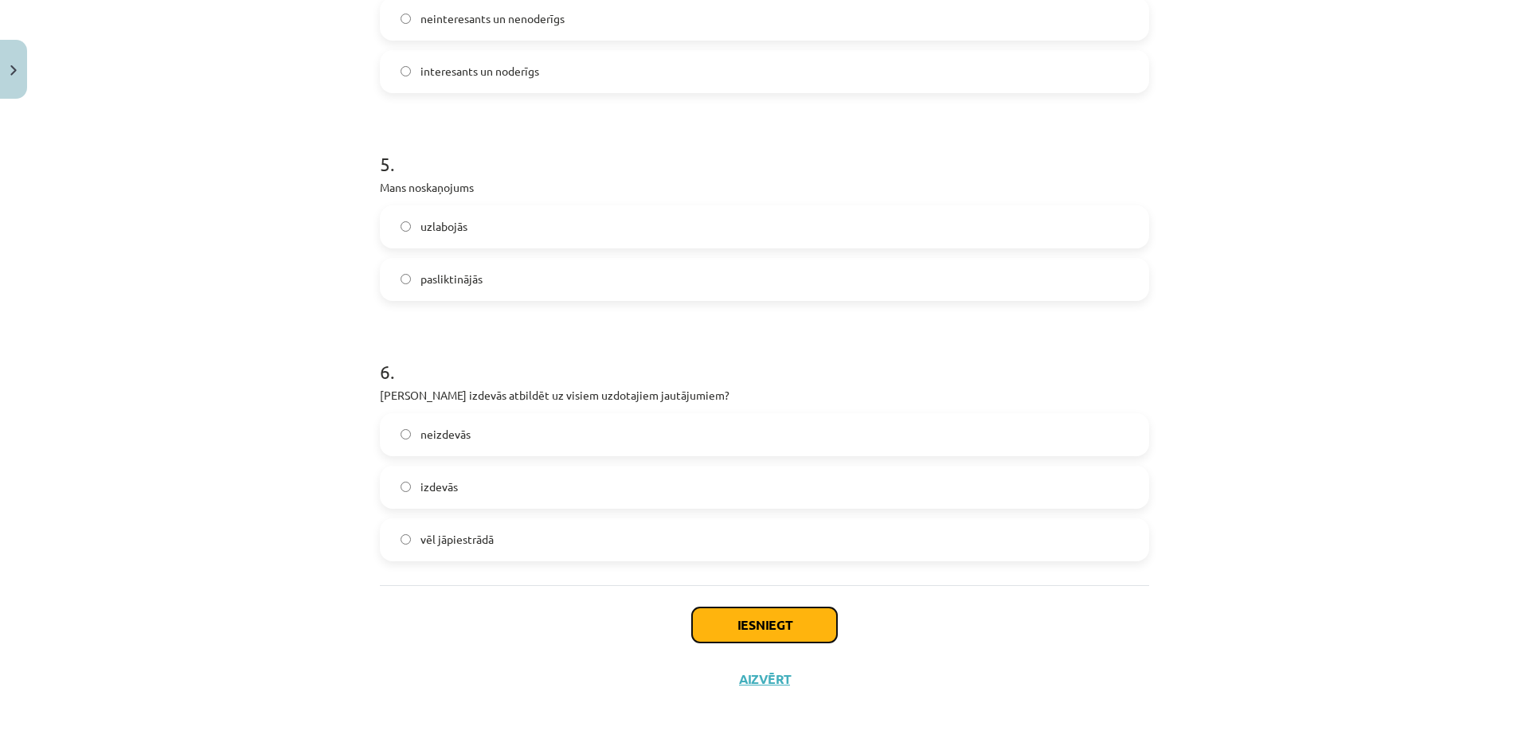
click at [772, 631] on button "Iesniegt" at bounding box center [764, 624] width 145 height 35
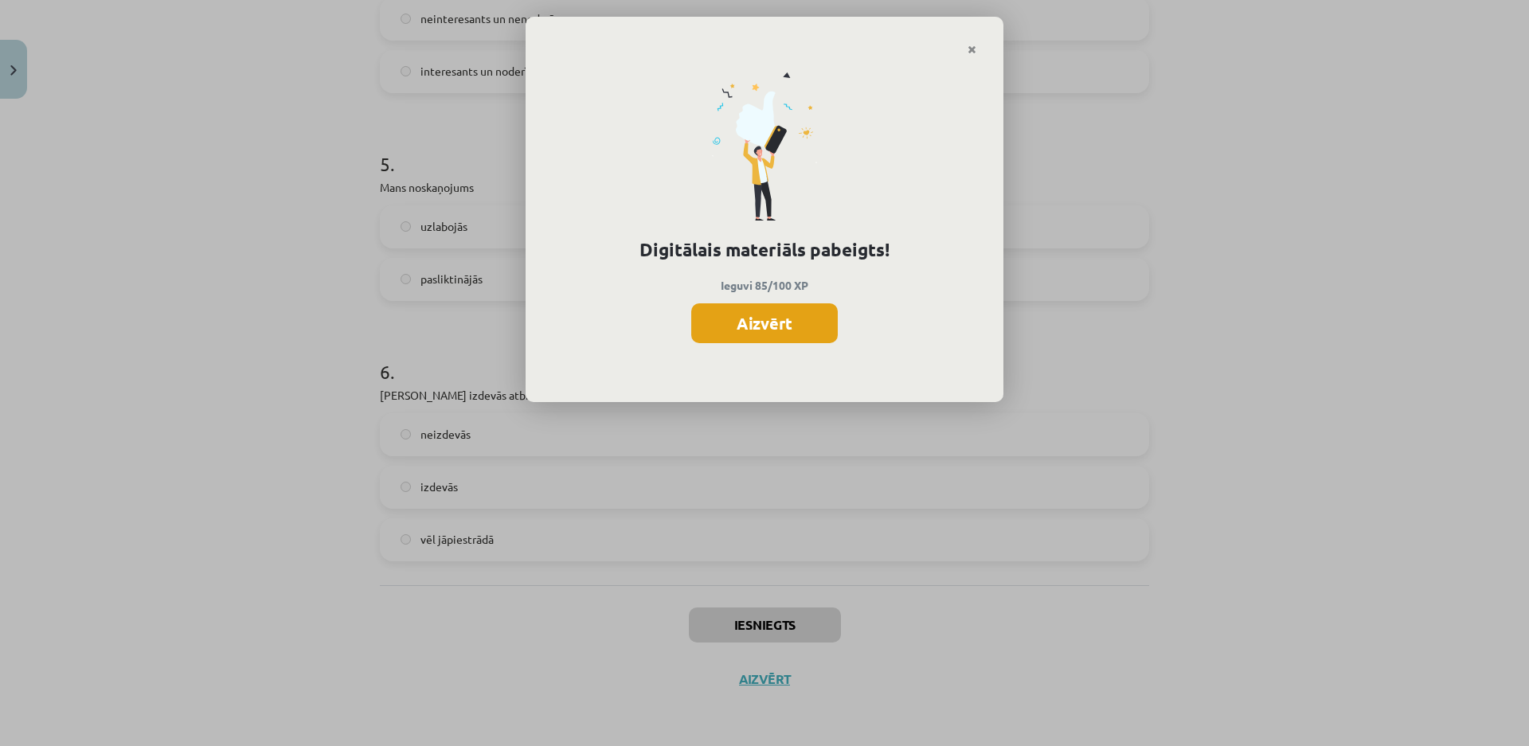
click at [791, 318] on button "Aizvērt" at bounding box center [764, 323] width 146 height 40
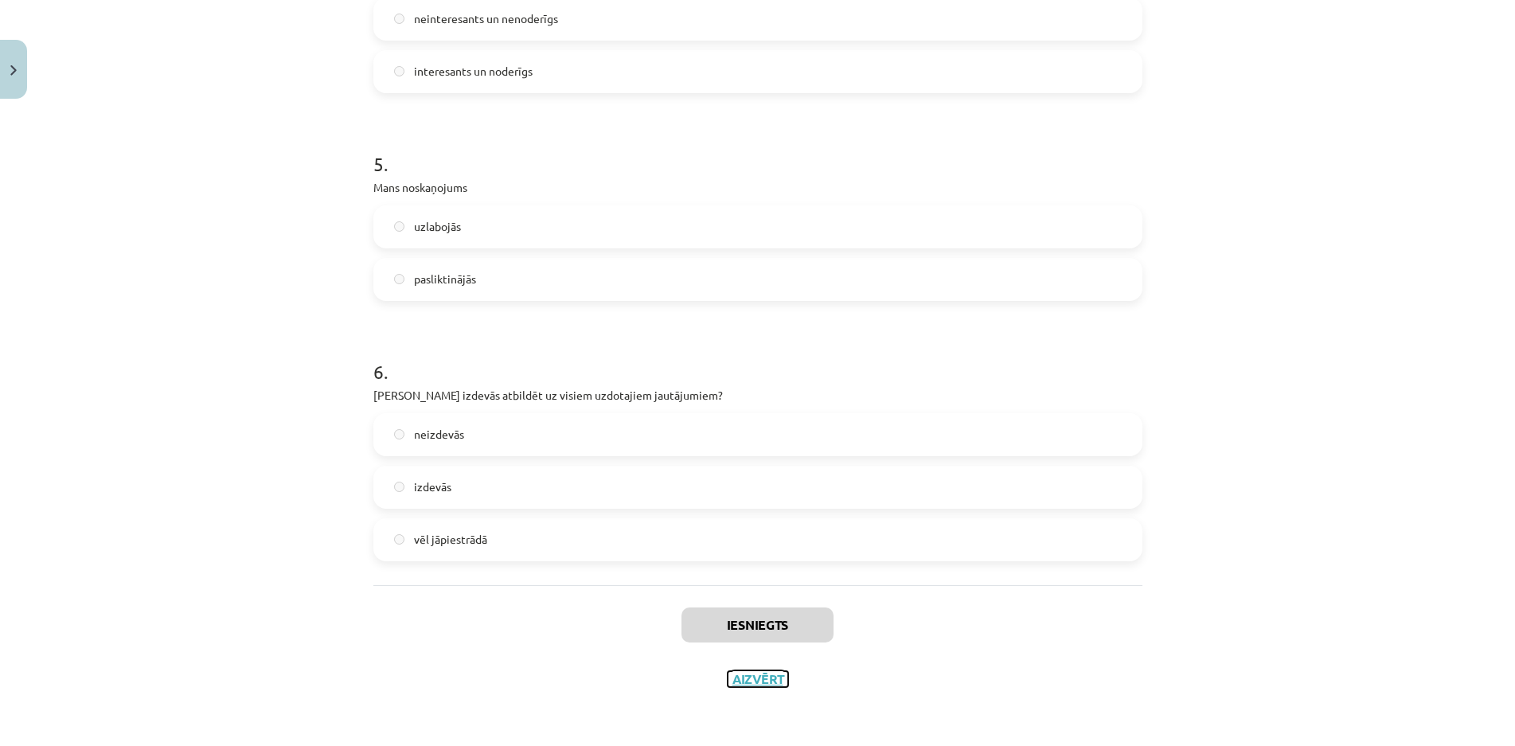
drag, startPoint x: 736, startPoint y: 674, endPoint x: 897, endPoint y: 537, distance: 211.2
click at [749, 678] on button "Aizvērt" at bounding box center [758, 679] width 61 height 16
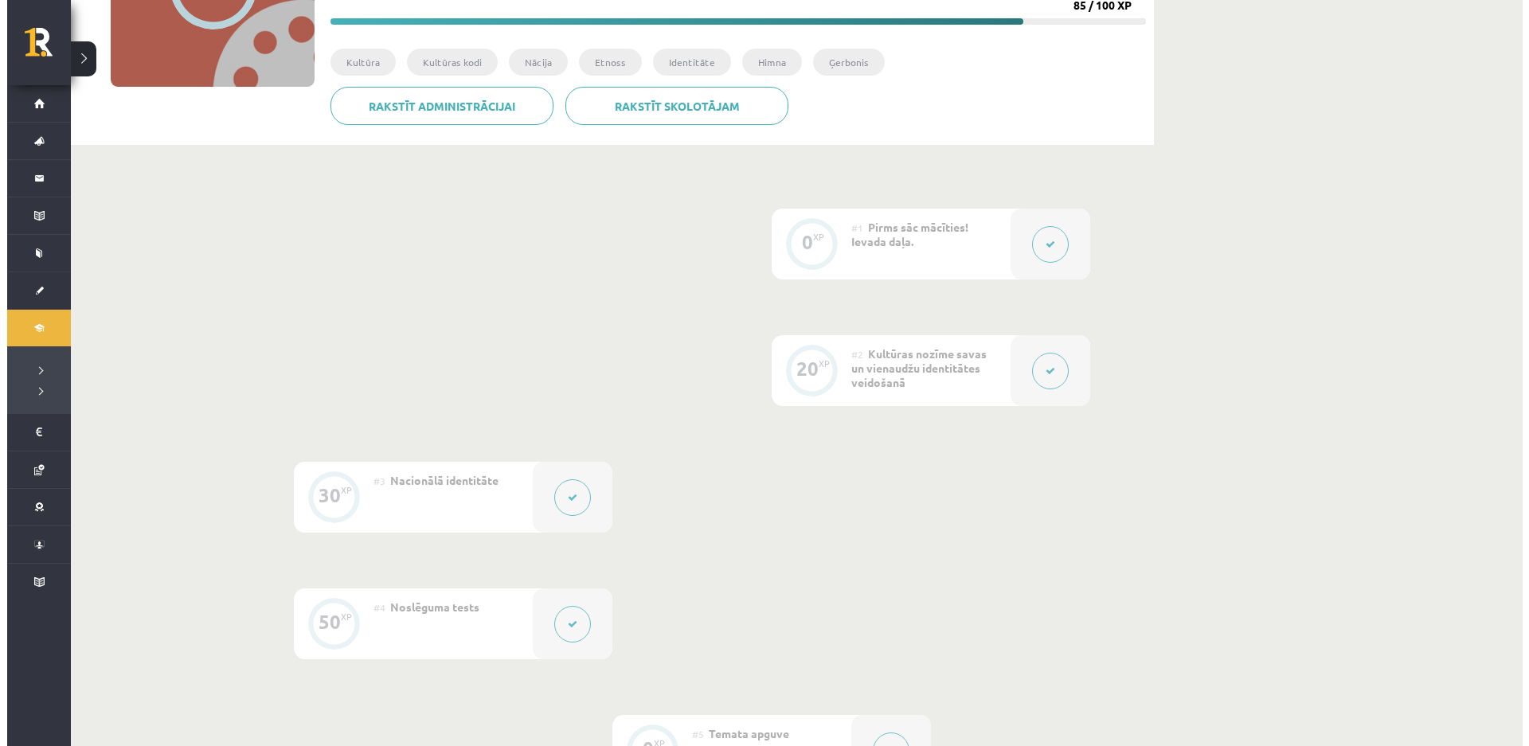
scroll to position [398, 0]
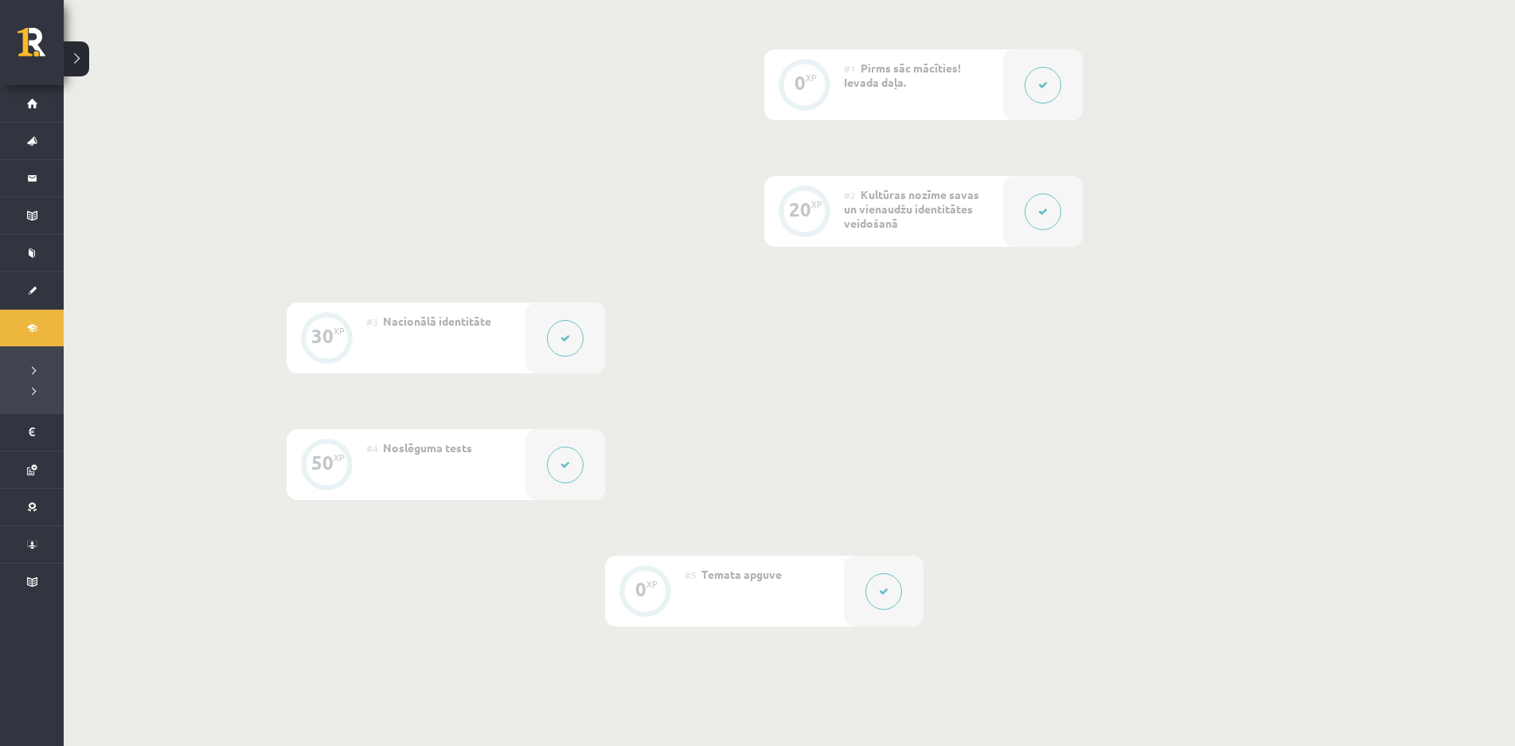
click at [444, 440] on span "Noslēguma tests" at bounding box center [427, 447] width 89 height 14
click at [566, 467] on icon at bounding box center [566, 465] width 10 height 10
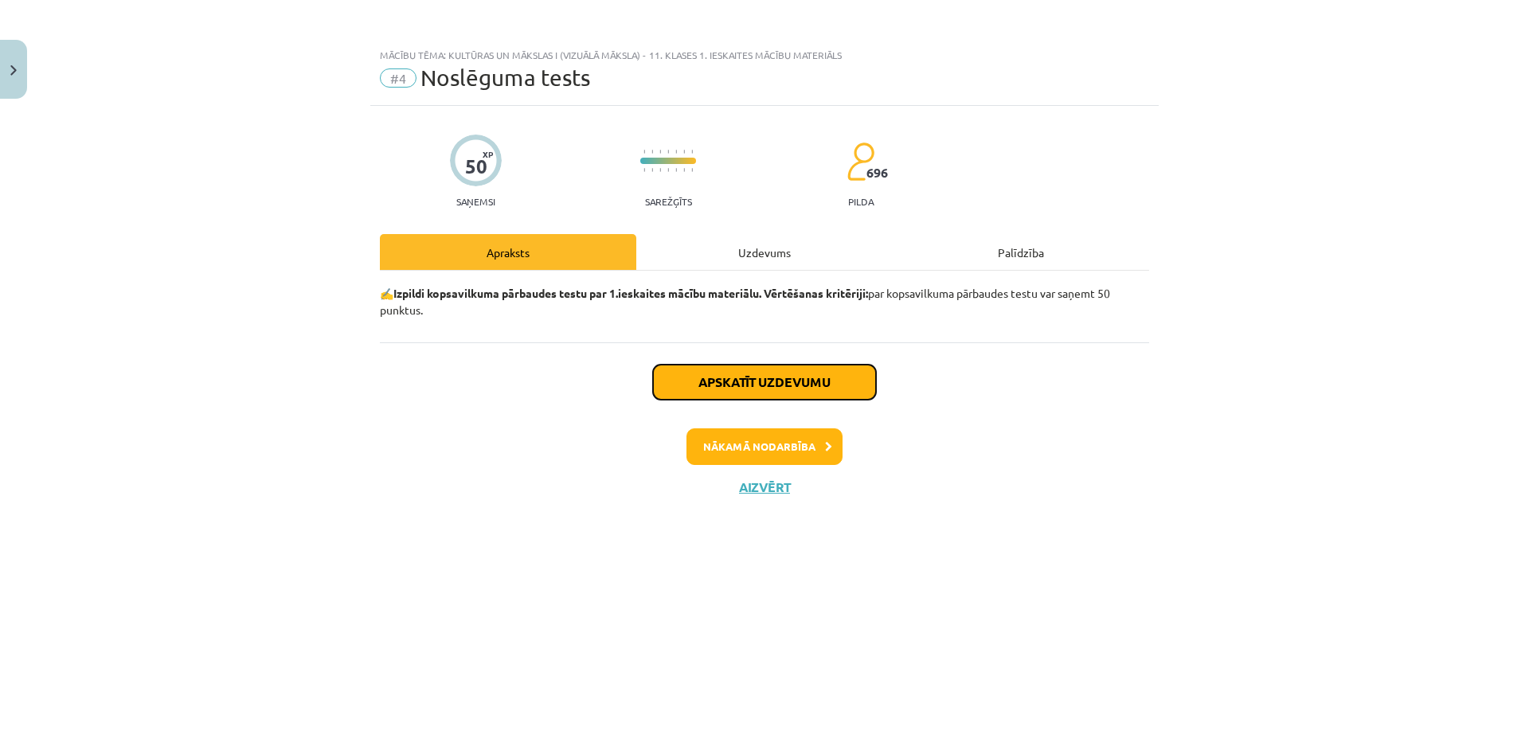
click at [788, 385] on button "Apskatīt uzdevumu" at bounding box center [764, 382] width 223 height 35
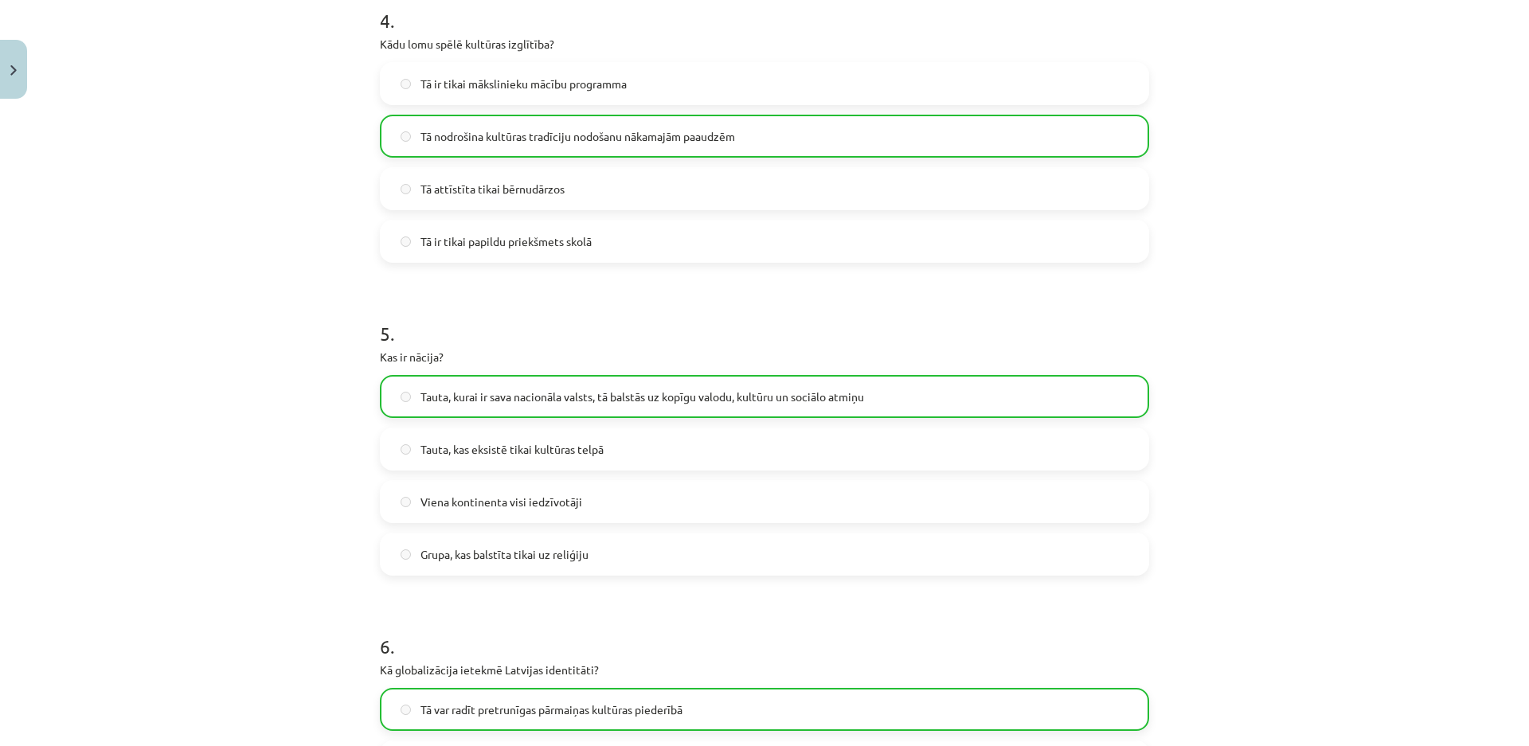
scroll to position [955, 0]
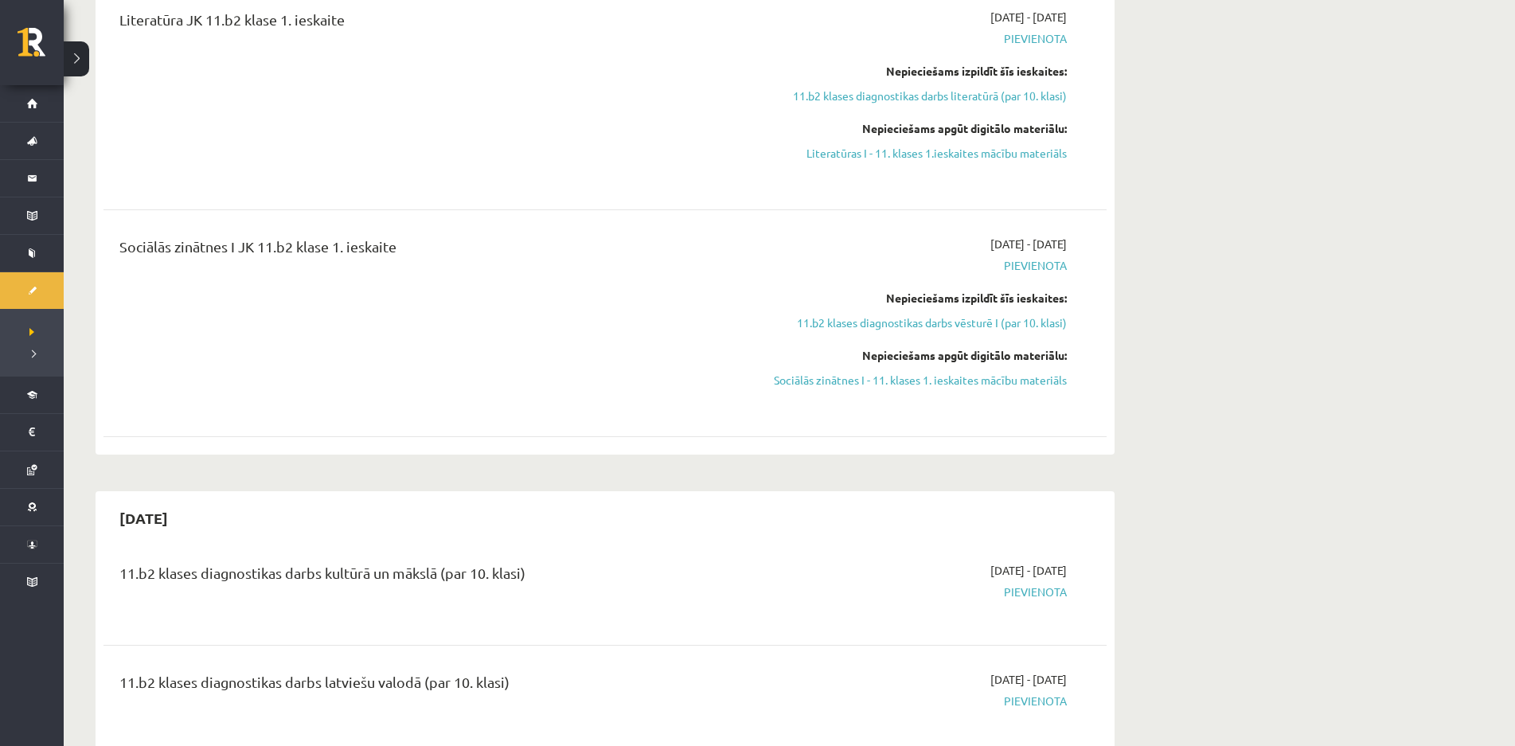
scroll to position [1274, 0]
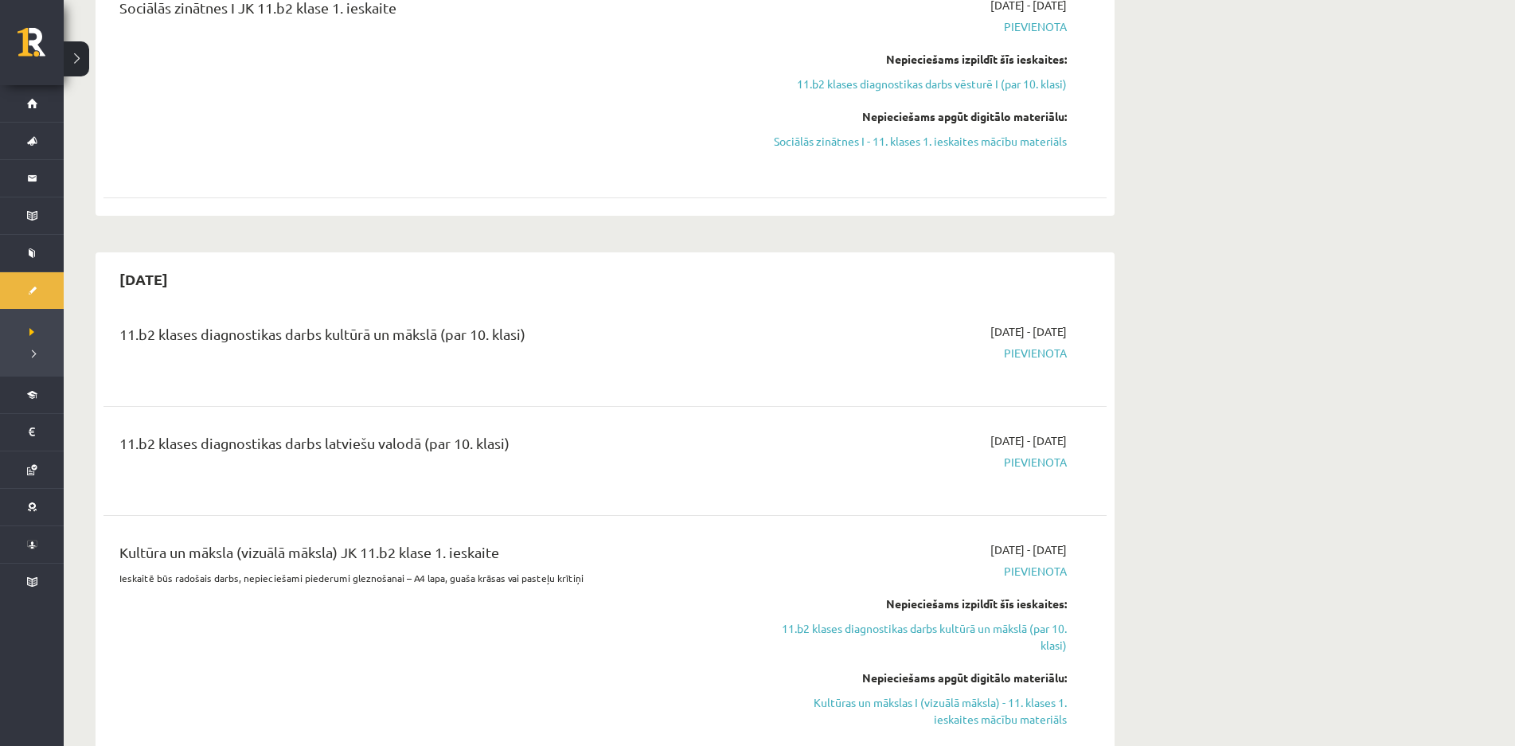
click at [397, 323] on div "11.b2 klases diagnostikas darbs kultūrā un mākslā (par 10. klasi)" at bounding box center [430, 337] width 623 height 29
click at [1040, 345] on div "2025-10-01 - 2025-10-15 Pievienota" at bounding box center [917, 351] width 324 height 57
click at [1041, 345] on span "Pievienota" at bounding box center [917, 353] width 300 height 17
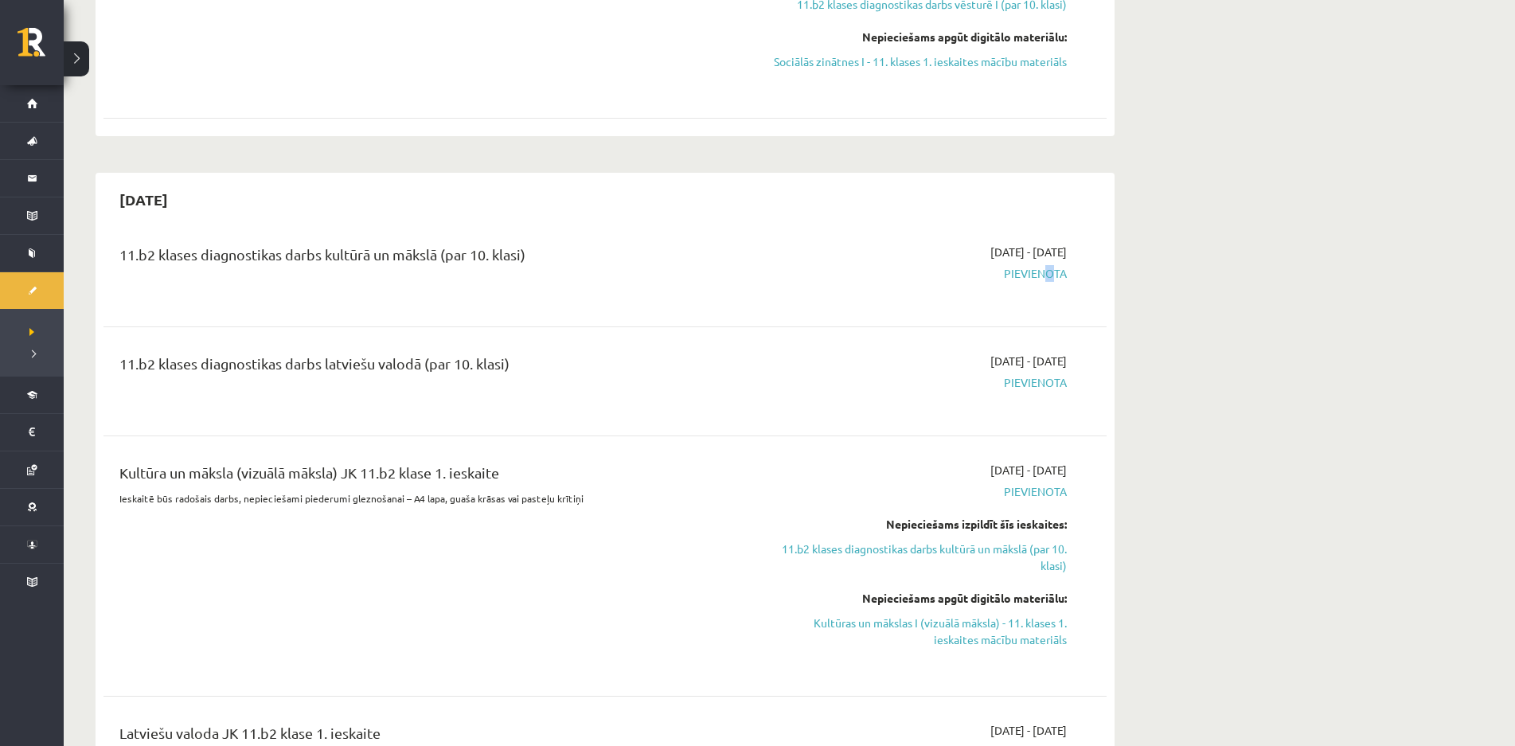
scroll to position [1433, 0]
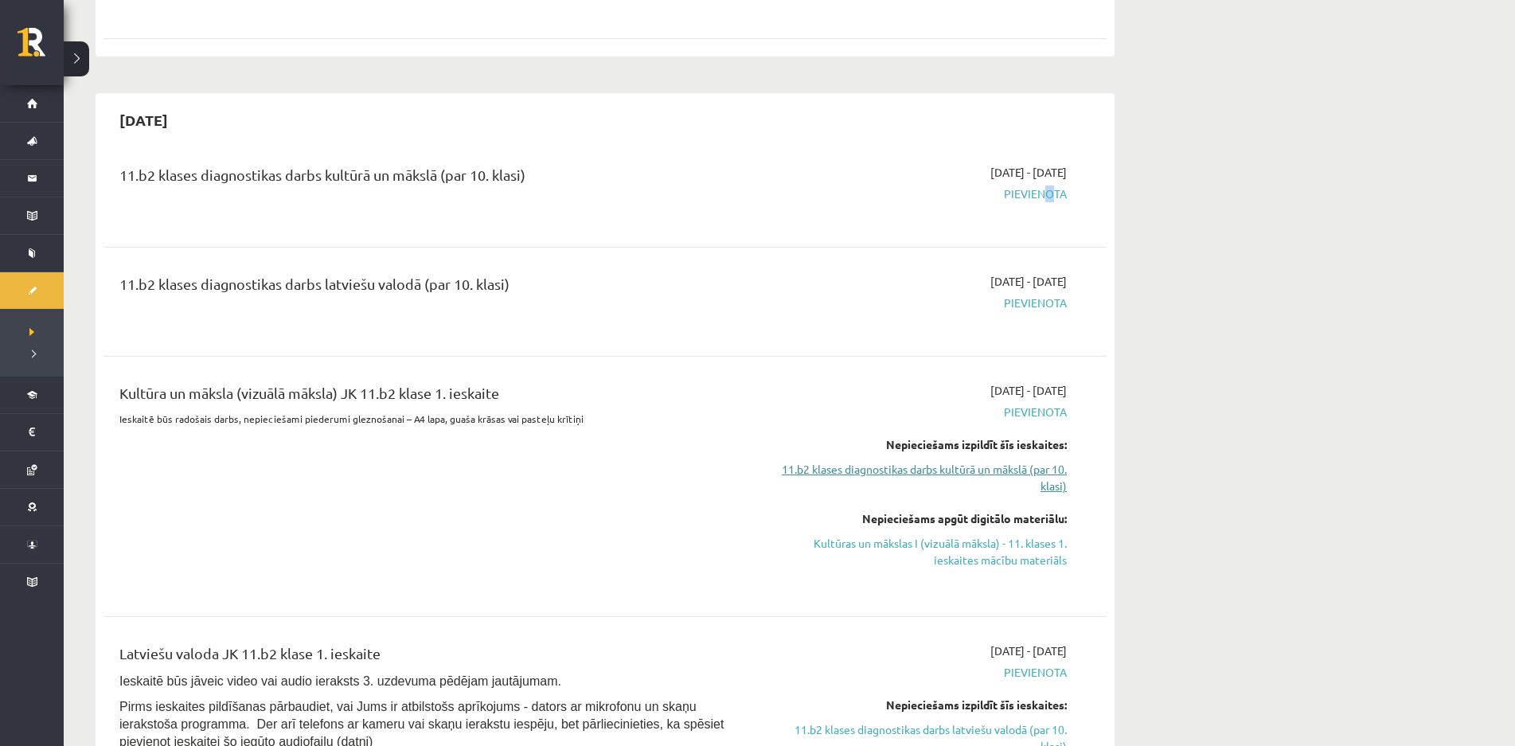
click at [952, 461] on link "11.b2 klases diagnostikas darbs kultūrā un mākslā (par 10. klasi)" at bounding box center [917, 477] width 300 height 33
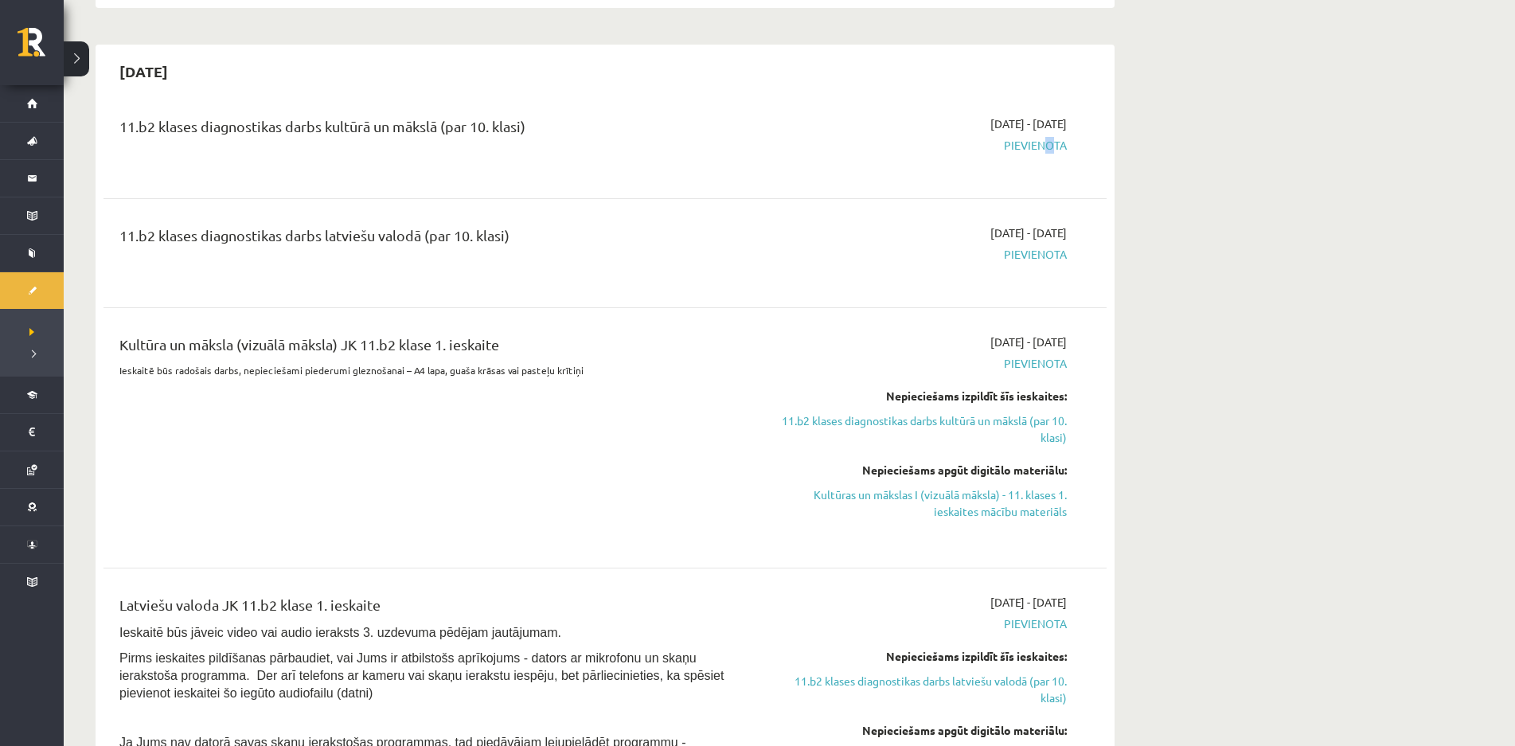
scroll to position [1322, 0]
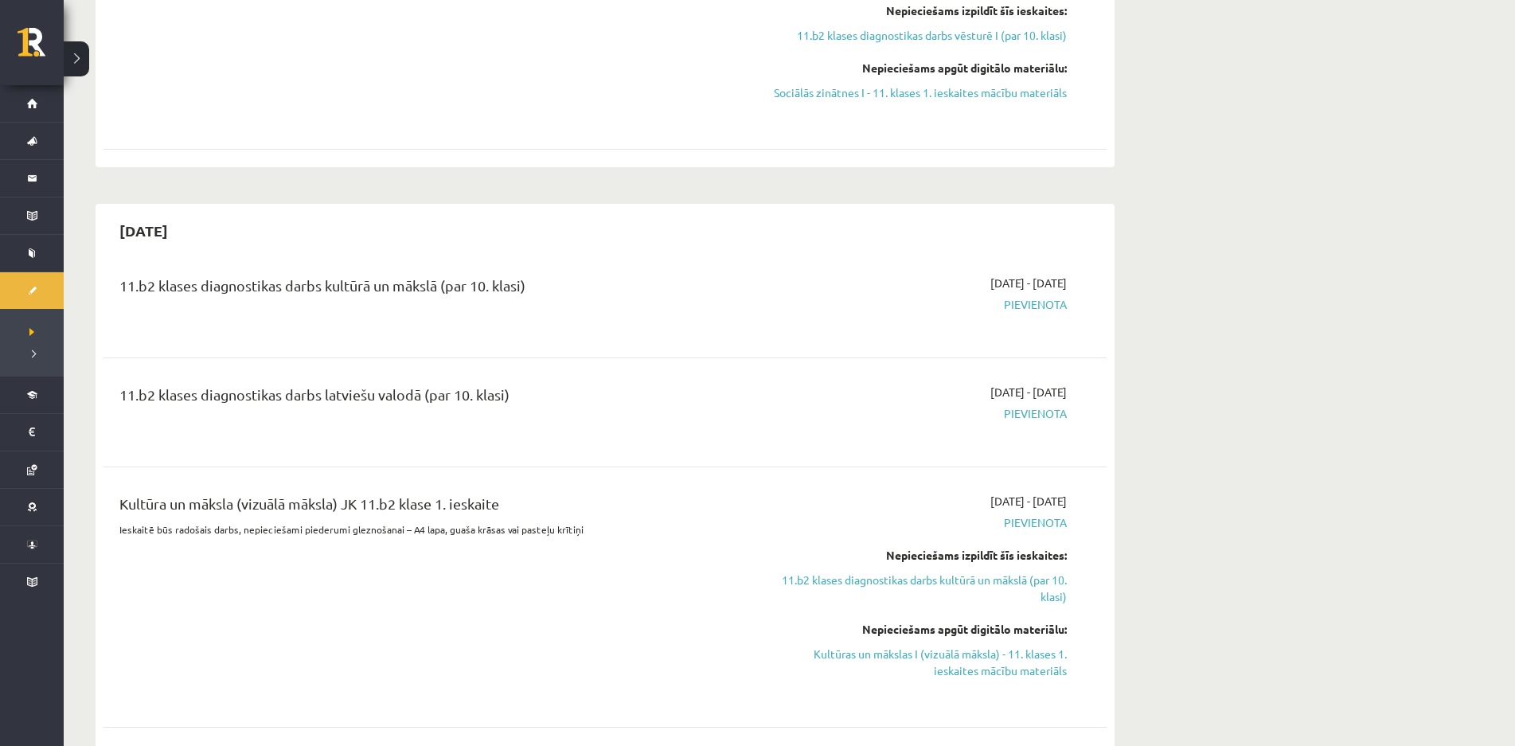
click at [360, 275] on div "11.b2 klases diagnostikas darbs kultūrā un mākslā (par 10. klasi)" at bounding box center [430, 289] width 623 height 29
click at [1038, 405] on span "Pievienota" at bounding box center [917, 413] width 300 height 17
click at [443, 384] on div "11.b2 klases diagnostikas darbs latviešu valodā (par 10. klasi)" at bounding box center [430, 398] width 623 height 29
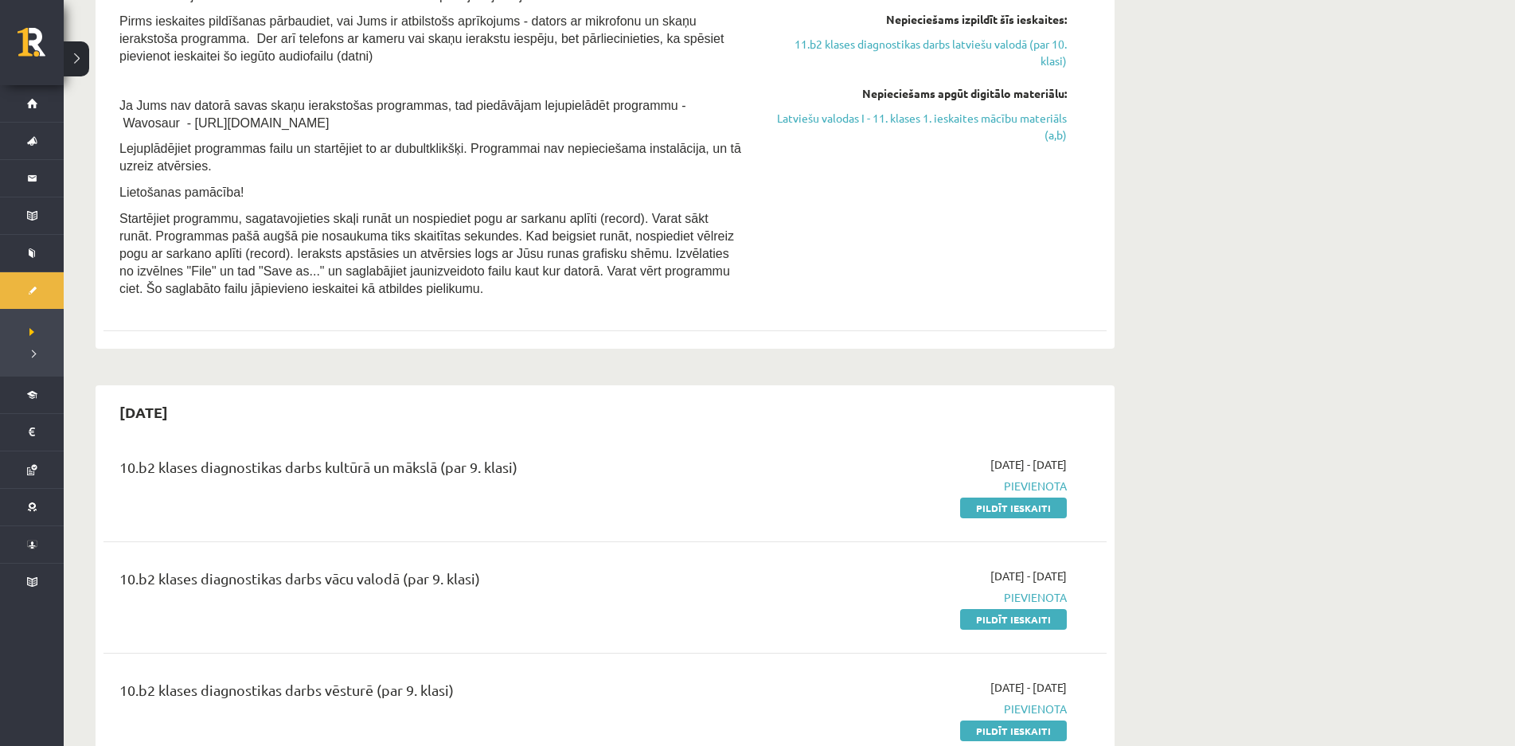
scroll to position [2278, 0]
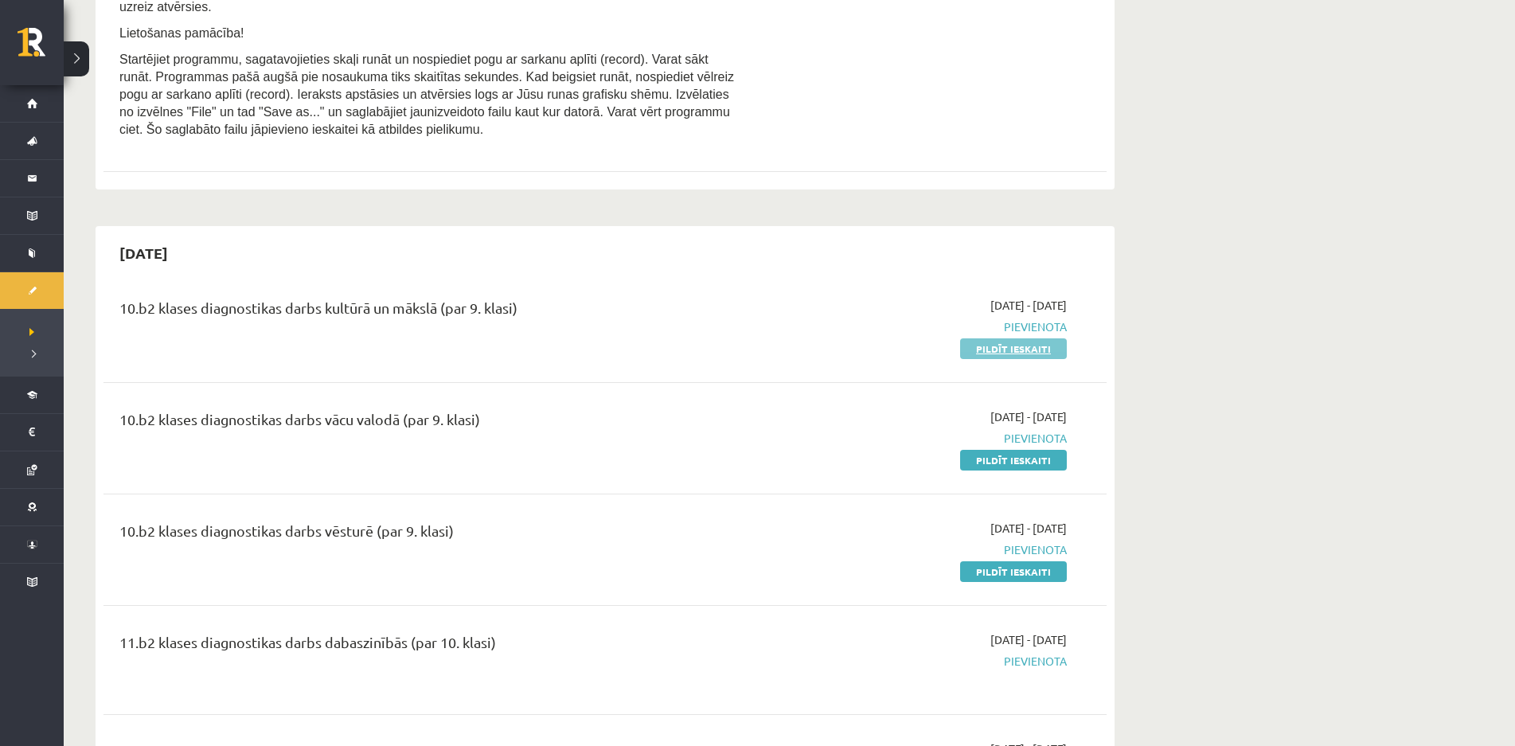
click at [1007, 338] on link "Pildīt ieskaiti" at bounding box center [1013, 348] width 107 height 21
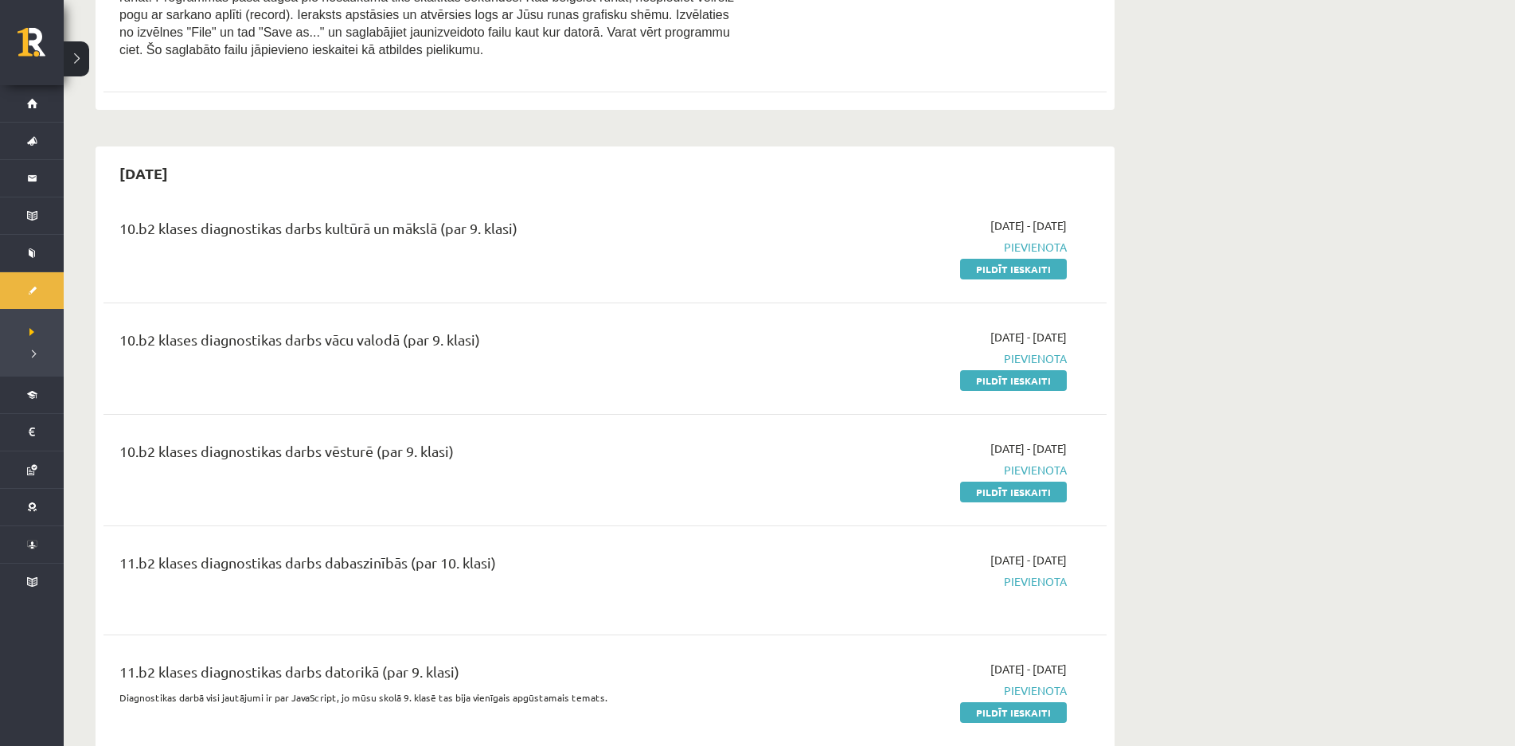
click at [1022, 572] on div "2025-10-16 - 2025-10-31 Pievienota" at bounding box center [917, 580] width 324 height 57
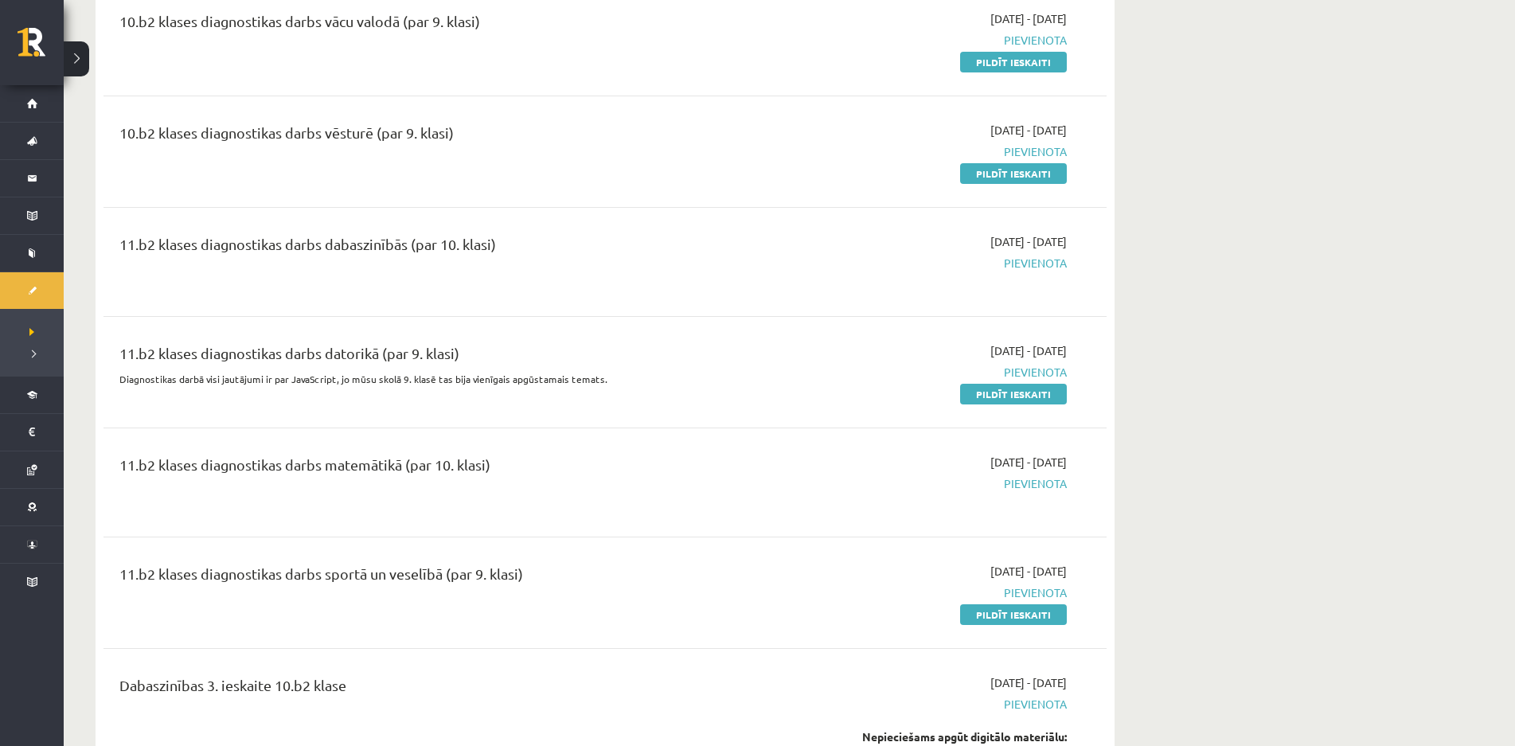
scroll to position [2756, 0]
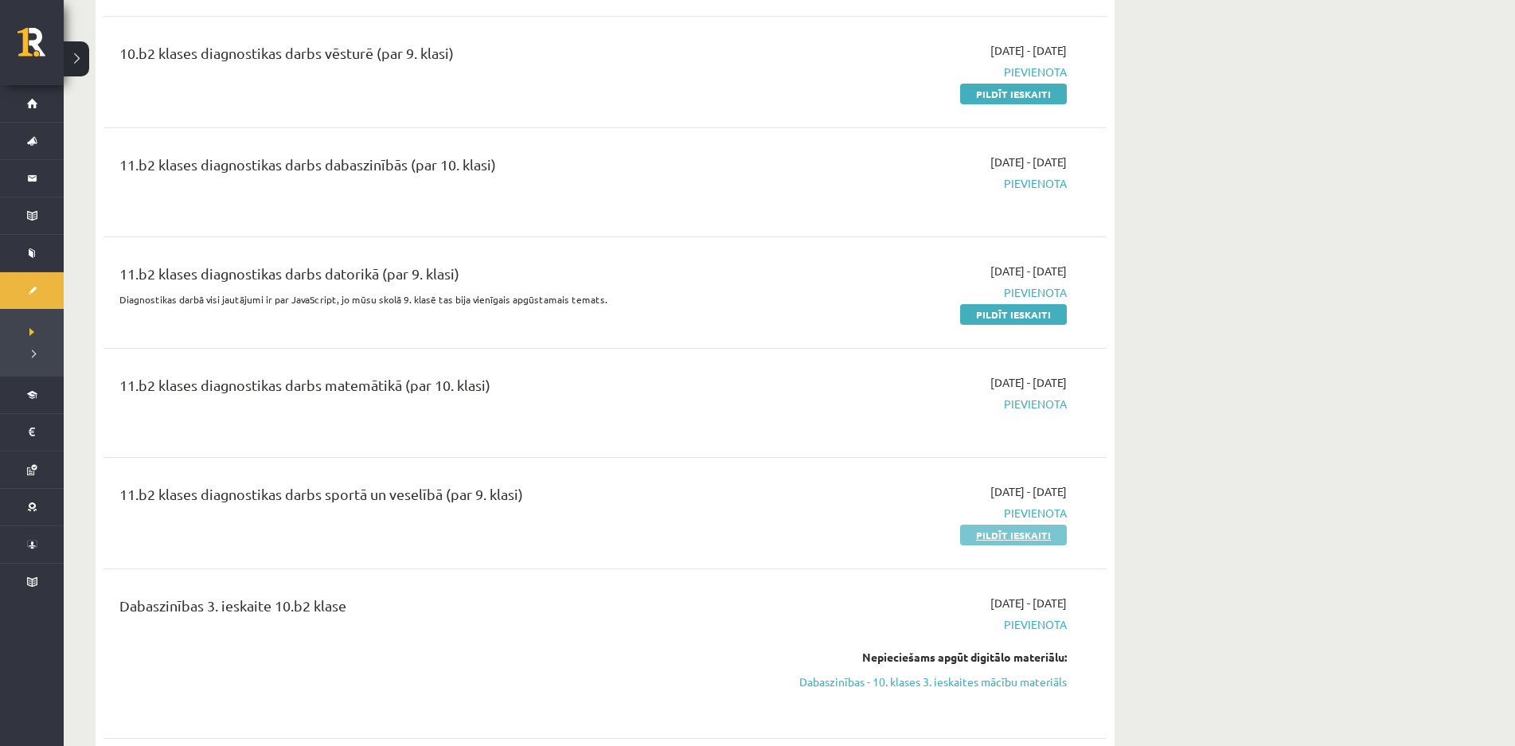
click at [992, 525] on link "Pildīt ieskaiti" at bounding box center [1013, 535] width 107 height 21
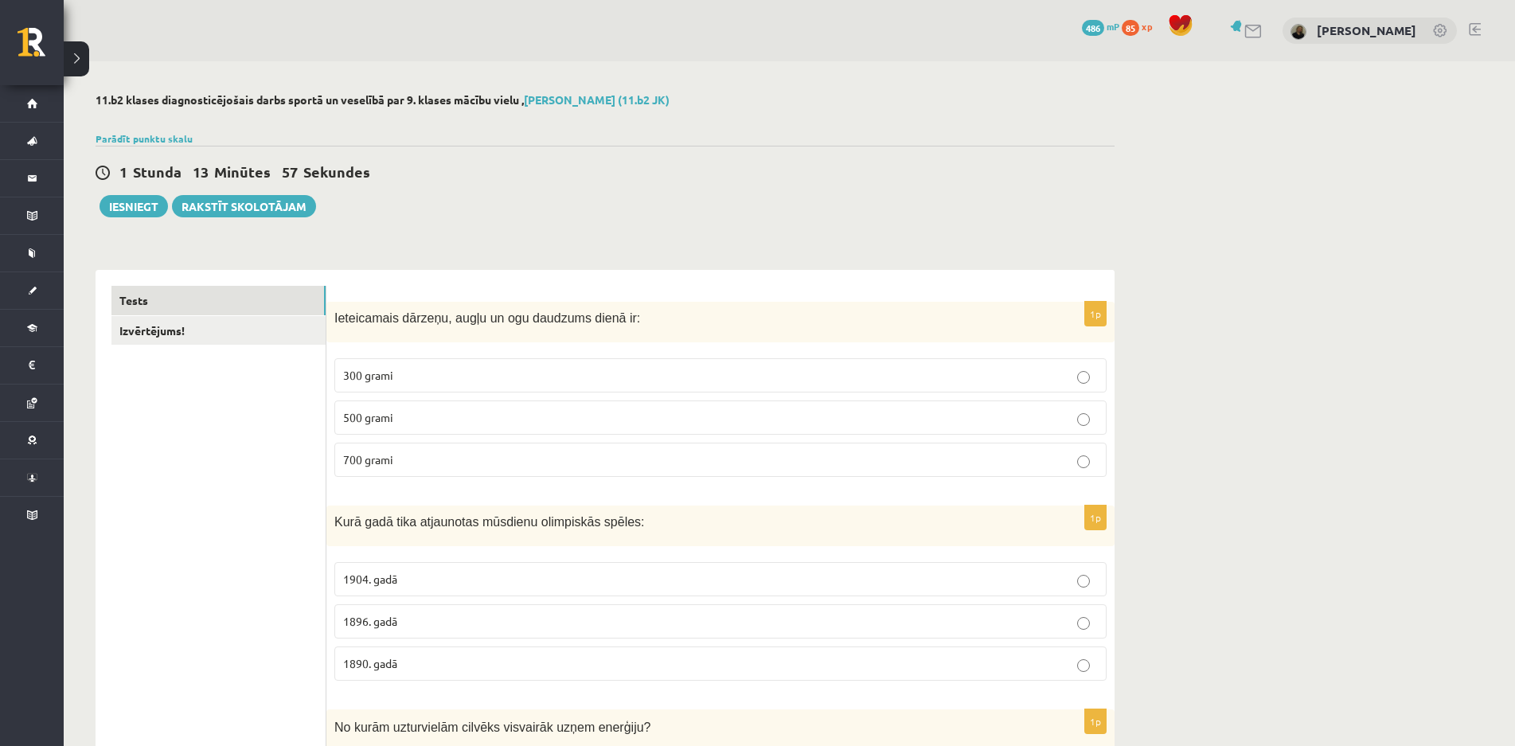
scroll to position [159, 0]
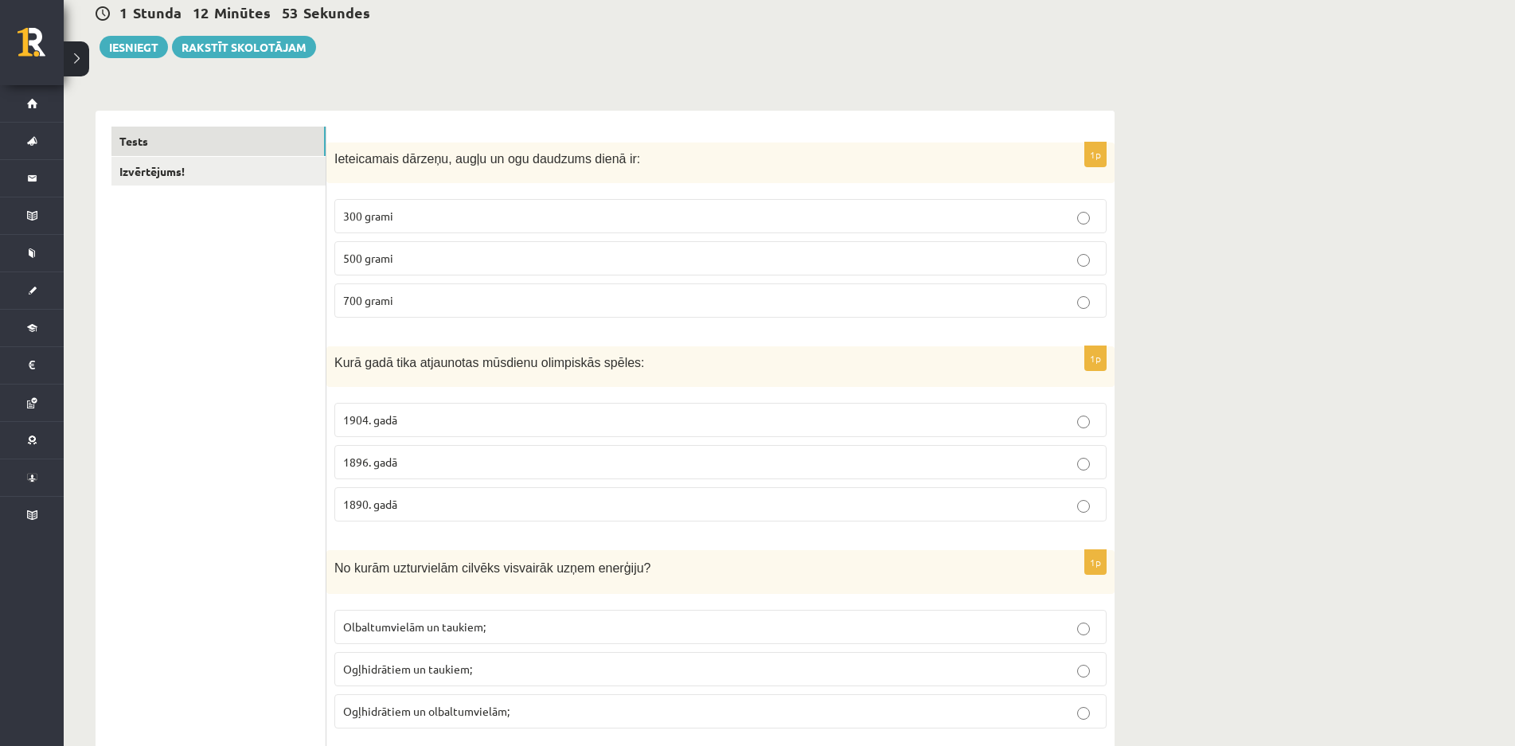
click at [371, 465] on span "1896. gadā" at bounding box center [370, 462] width 54 height 14
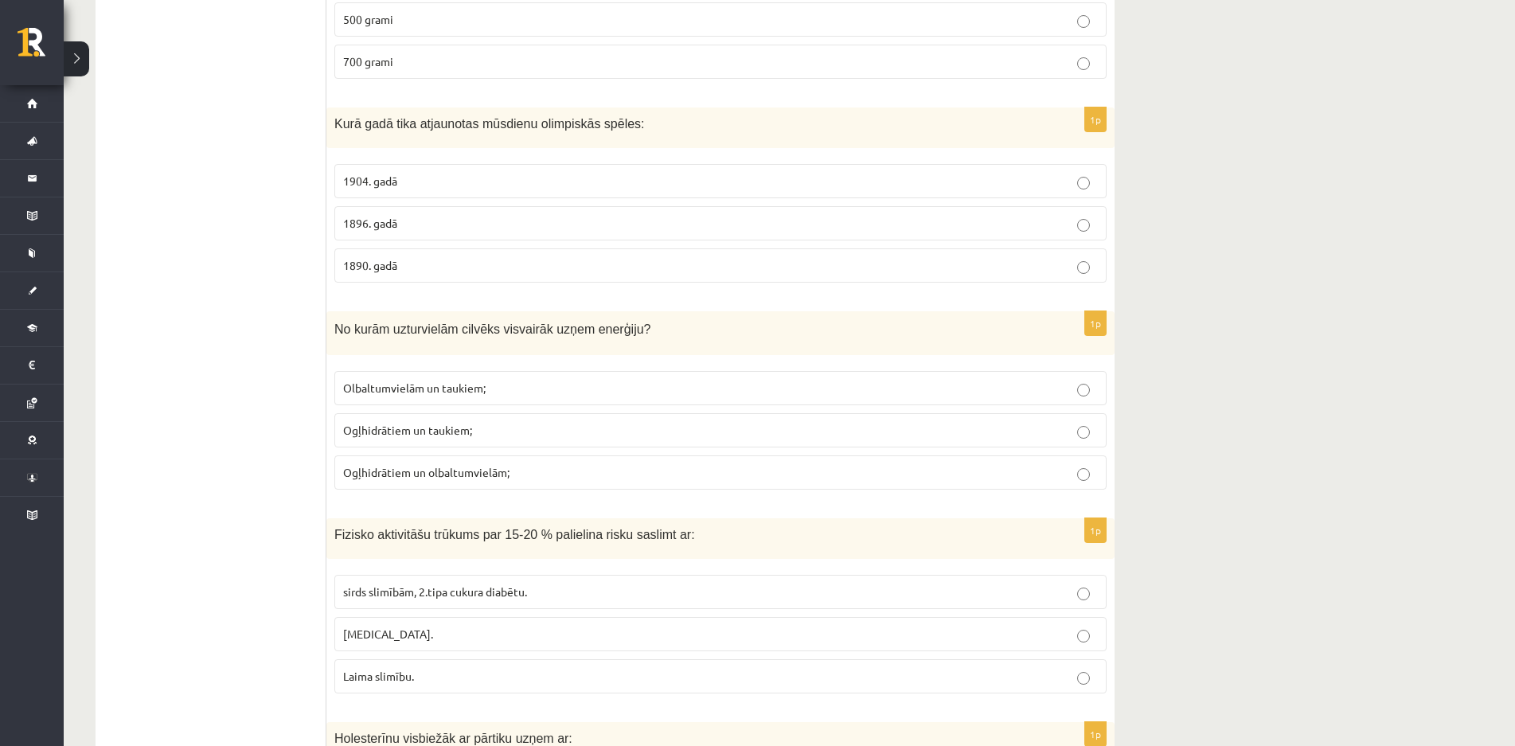
scroll to position [478, 0]
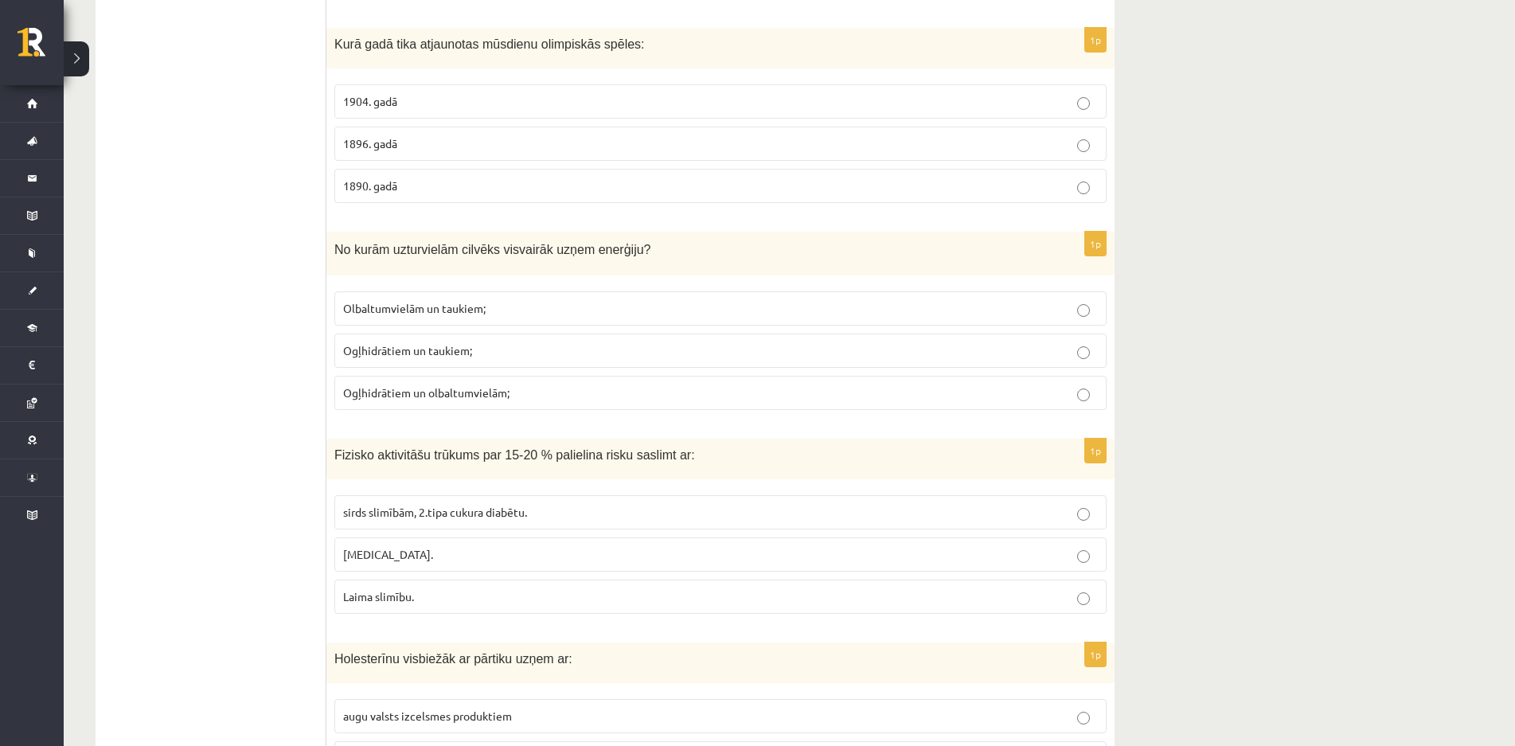
click at [1093, 394] on p "Ogļhidrātiem un olbaltumvielām;" at bounding box center [720, 393] width 755 height 17
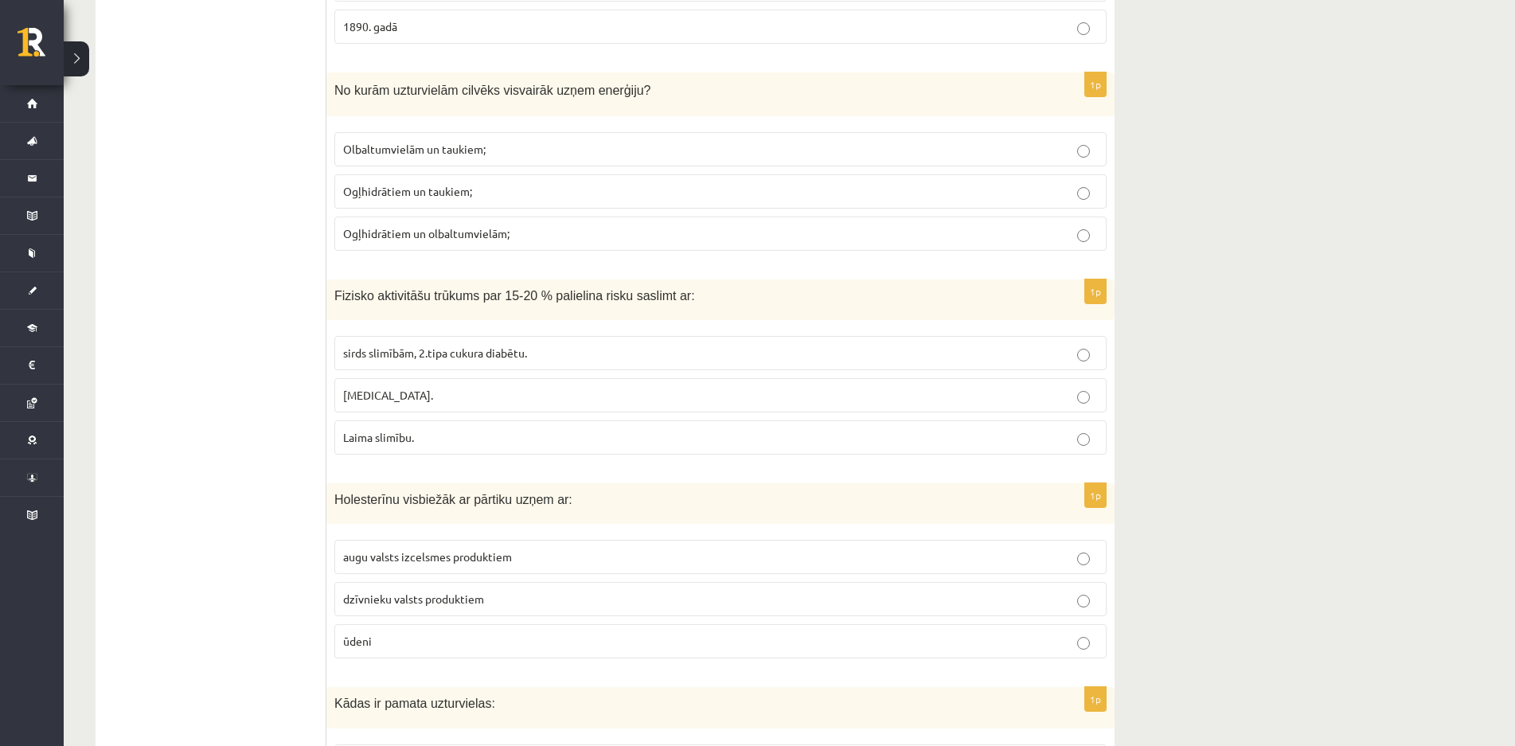
scroll to position [717, 0]
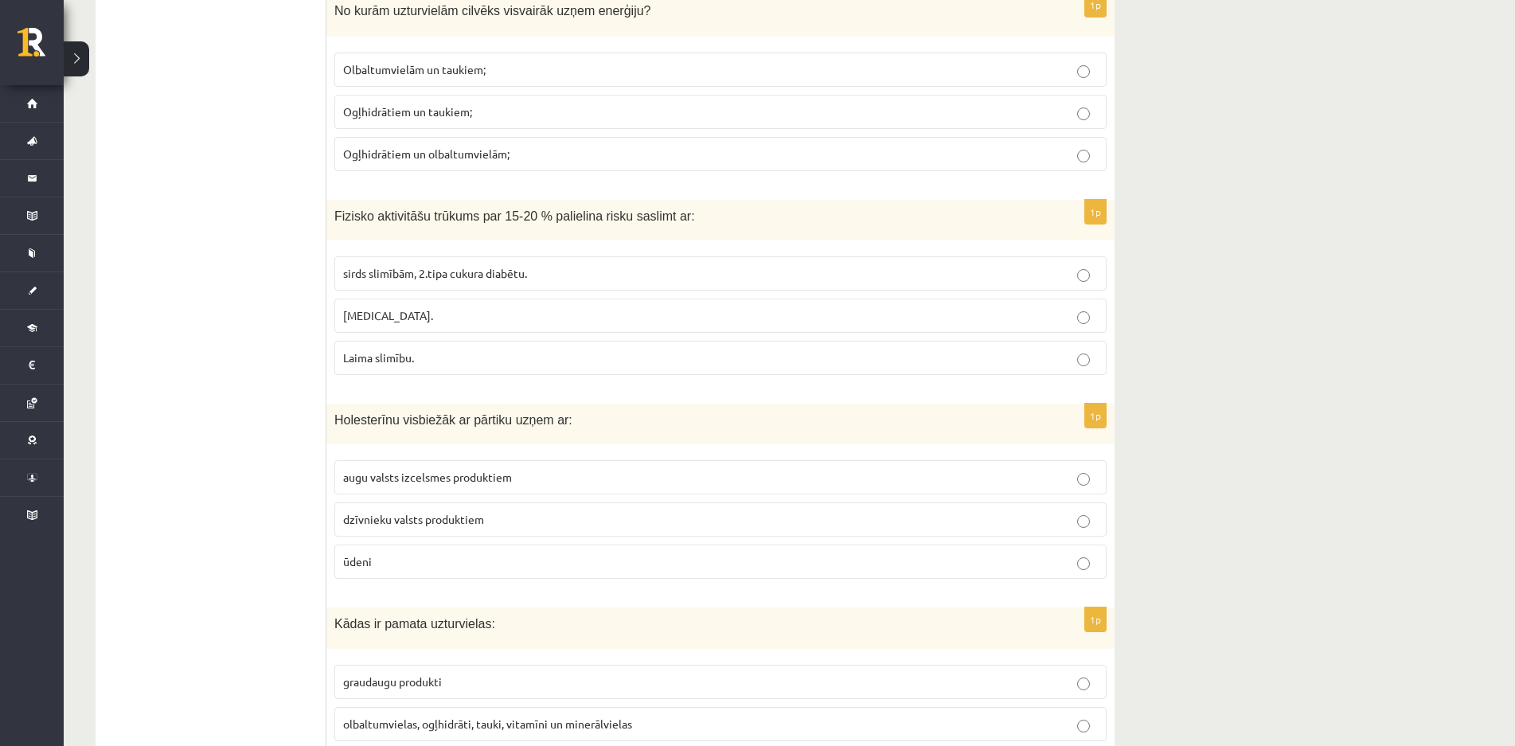
click at [1093, 518] on p "dzīvnieku valsts produktiem" at bounding box center [720, 519] width 755 height 17
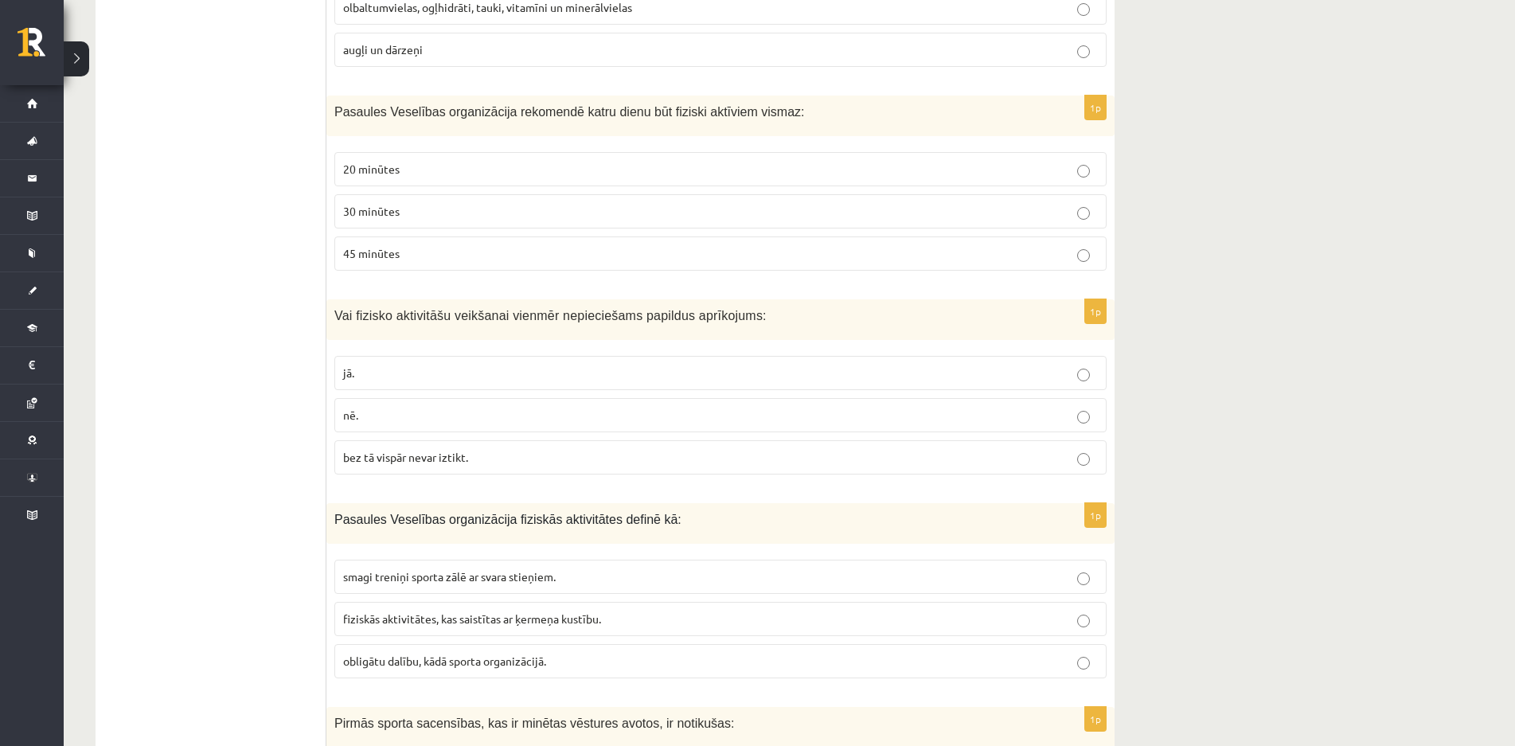
scroll to position [1513, 0]
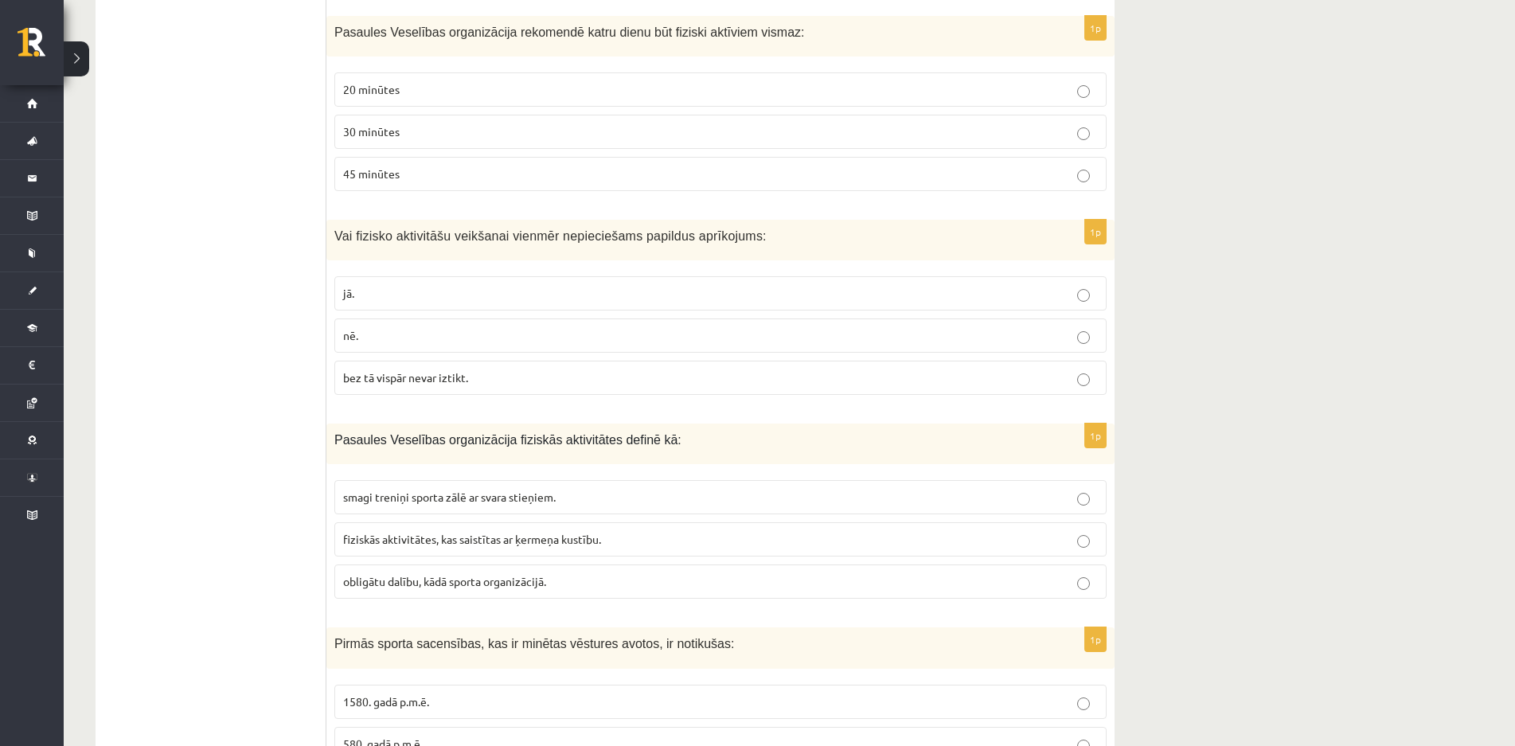
click at [1088, 533] on label "fiziskās aktivitātes, kas saistītas ar ķermeņa kustību." at bounding box center [720, 539] width 772 height 34
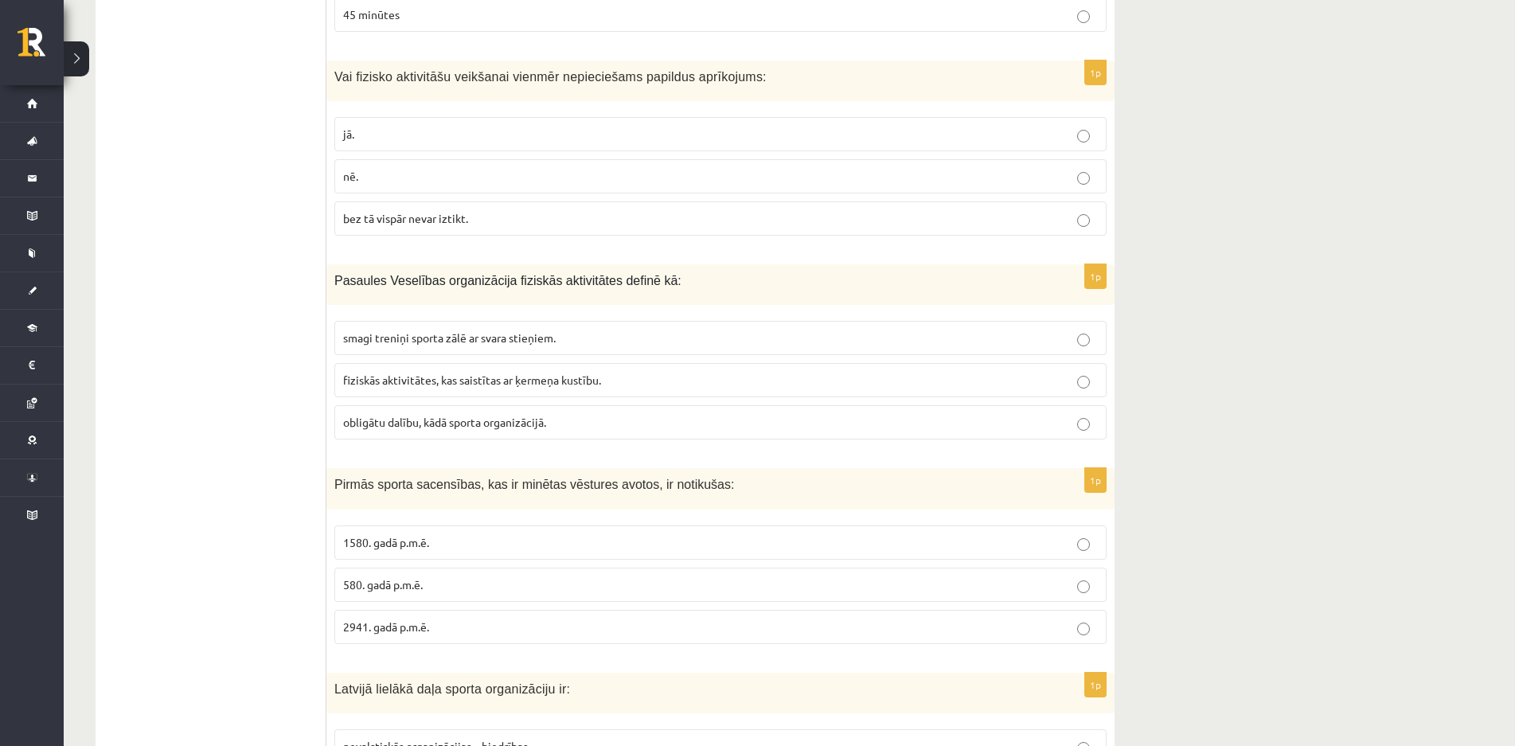
scroll to position [1752, 0]
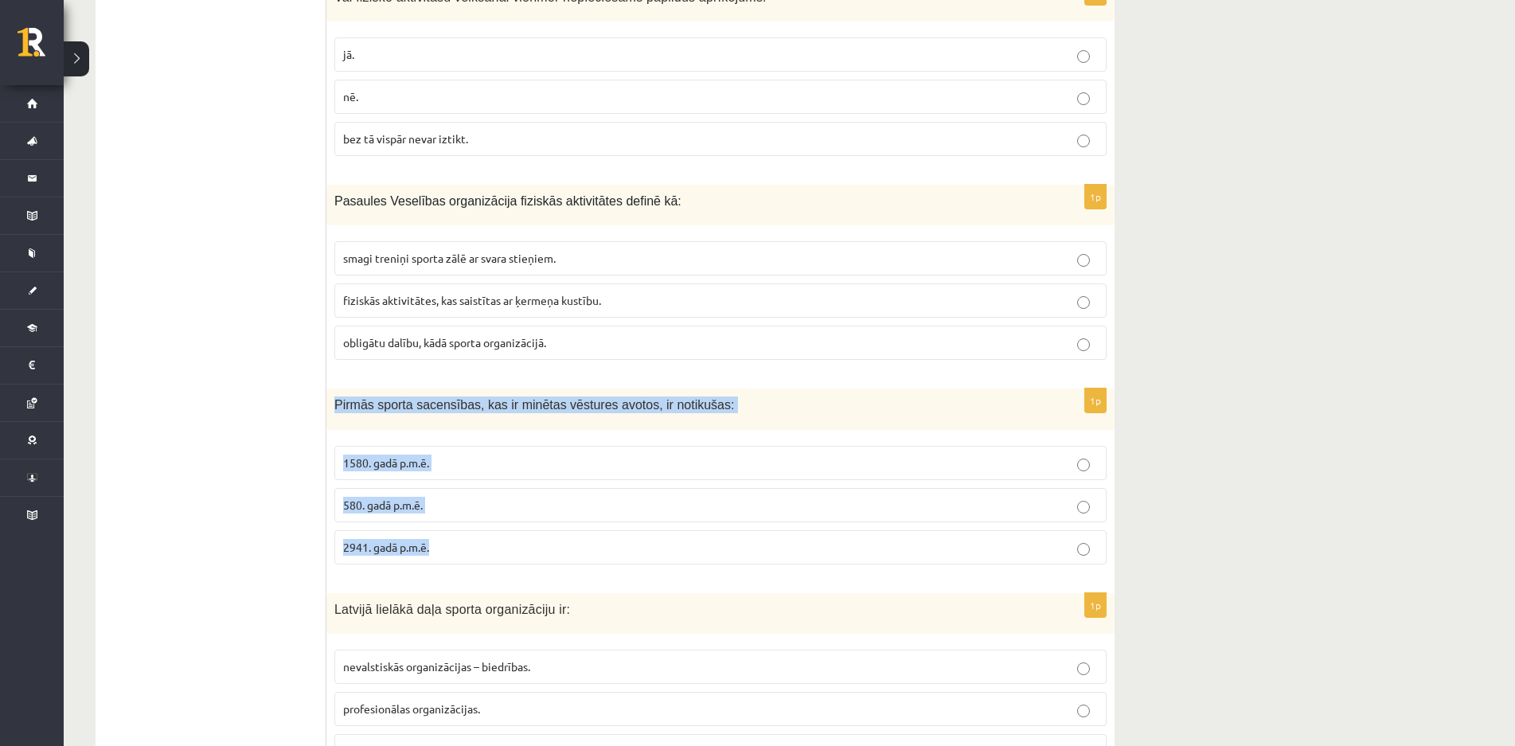
drag, startPoint x: 334, startPoint y: 400, endPoint x: 533, endPoint y: 556, distance: 252.4
click at [533, 556] on div "1p Pirmās sporta sacensības, kas ir minētas vēstures avotos, ir notikušas: 1580…" at bounding box center [720, 483] width 788 height 188
copy div "Pirmās sporta sacensības, kas ir minētas vēstures avotos, ir notikušas: 1580. g…"
click at [816, 400] on p "Pirmās sporta sacensības, kas ir minētas vēstures avotos, ir notikušas:" at bounding box center [680, 405] width 693 height 17
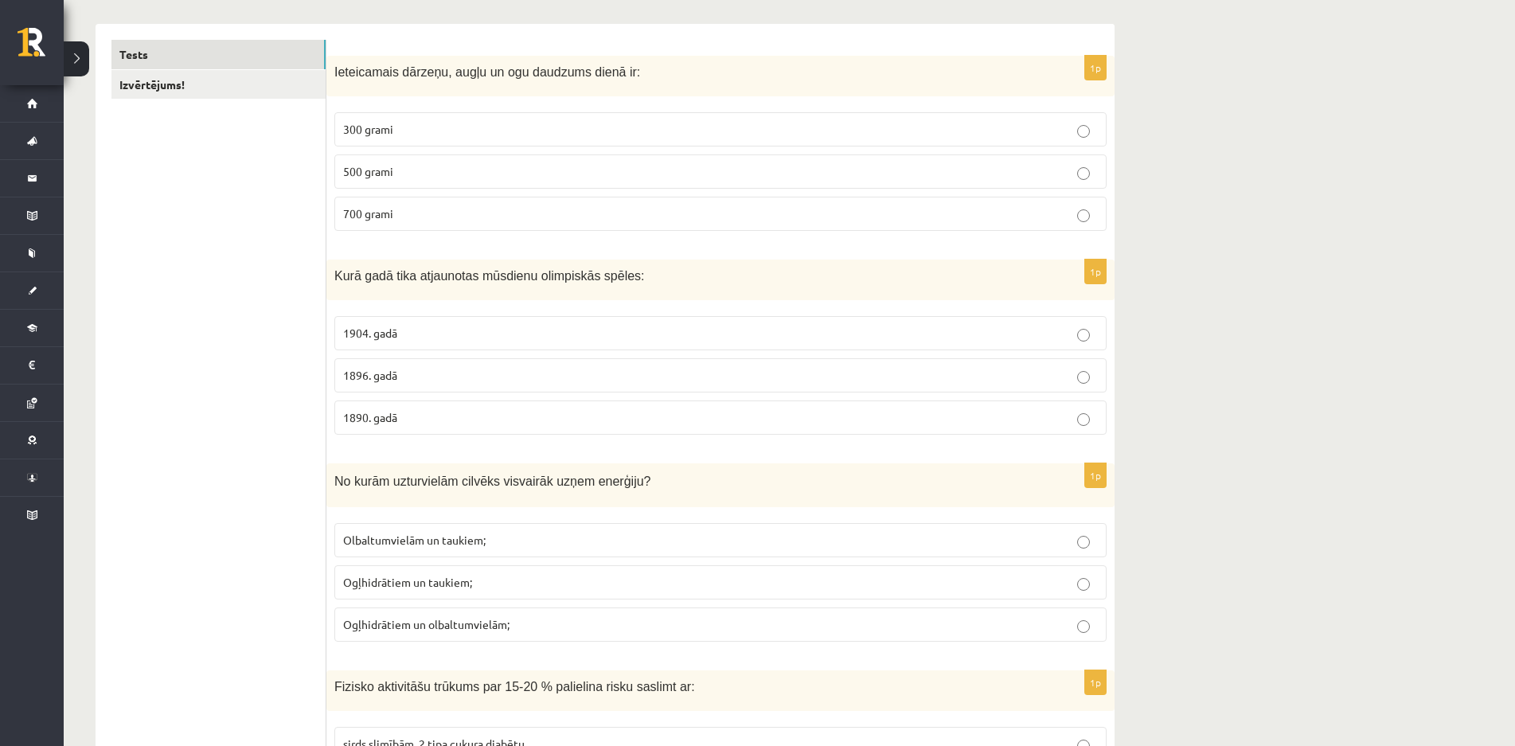
scroll to position [0, 0]
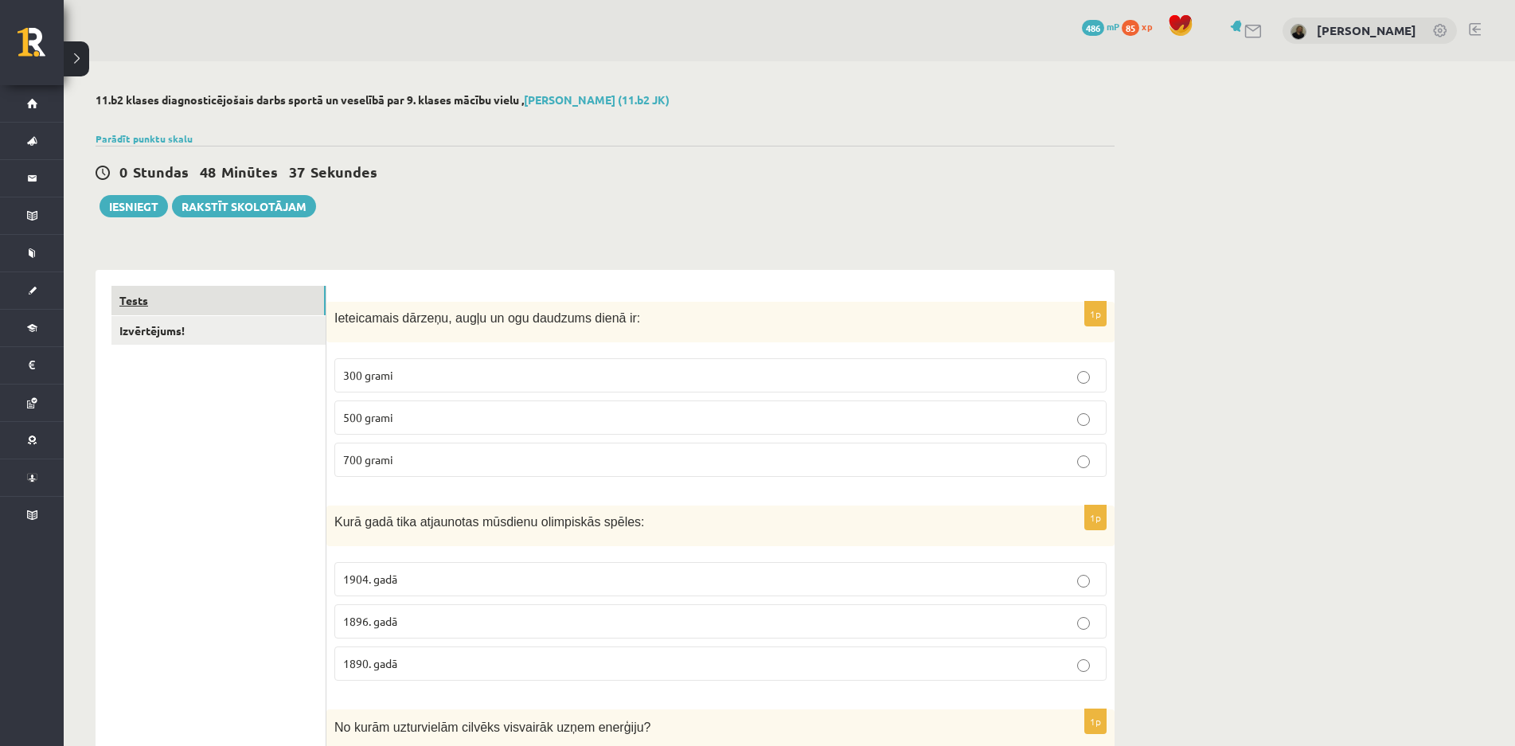
click at [145, 307] on link "Tests" at bounding box center [218, 300] width 214 height 29
click at [128, 322] on link "Izvērtējums!" at bounding box center [218, 330] width 214 height 29
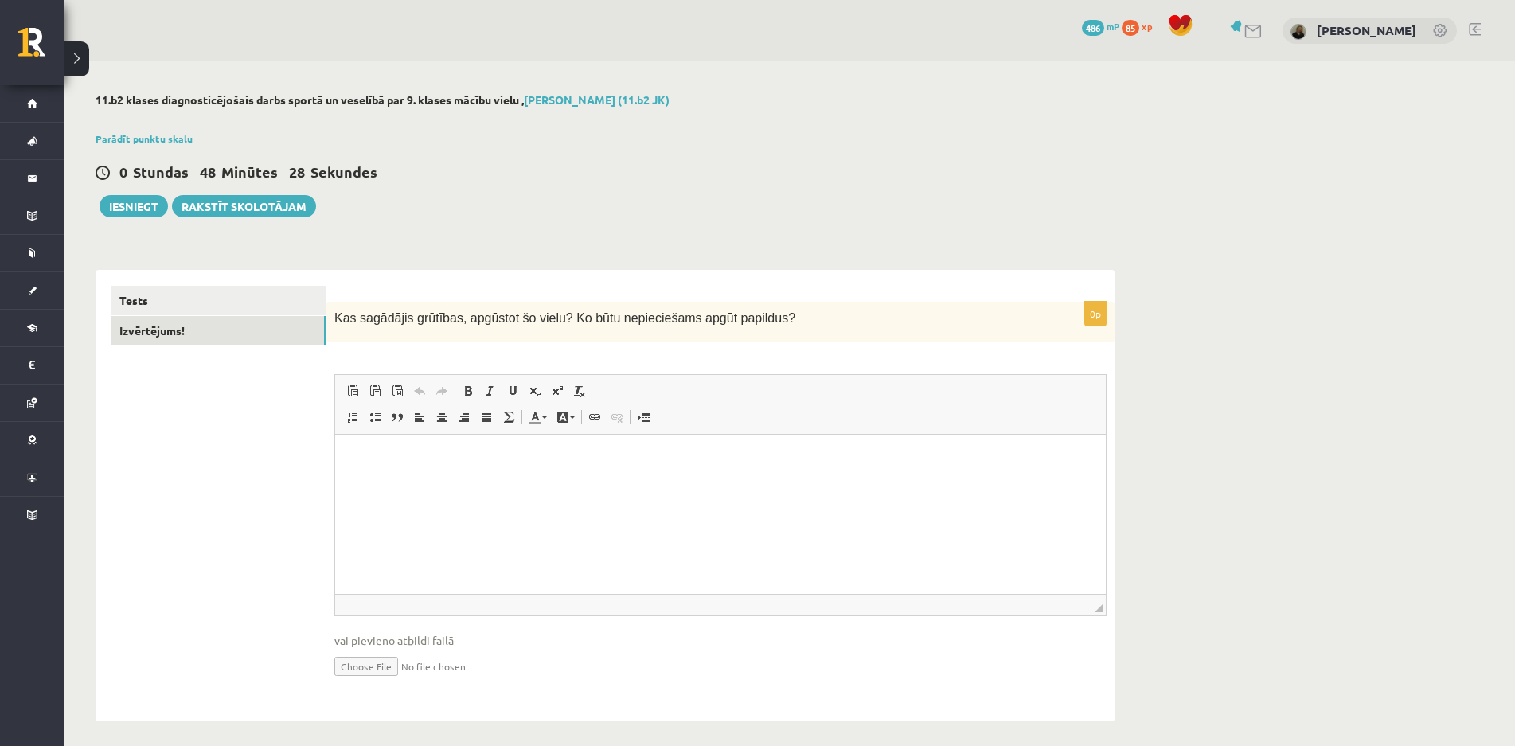
scroll to position [10, 0]
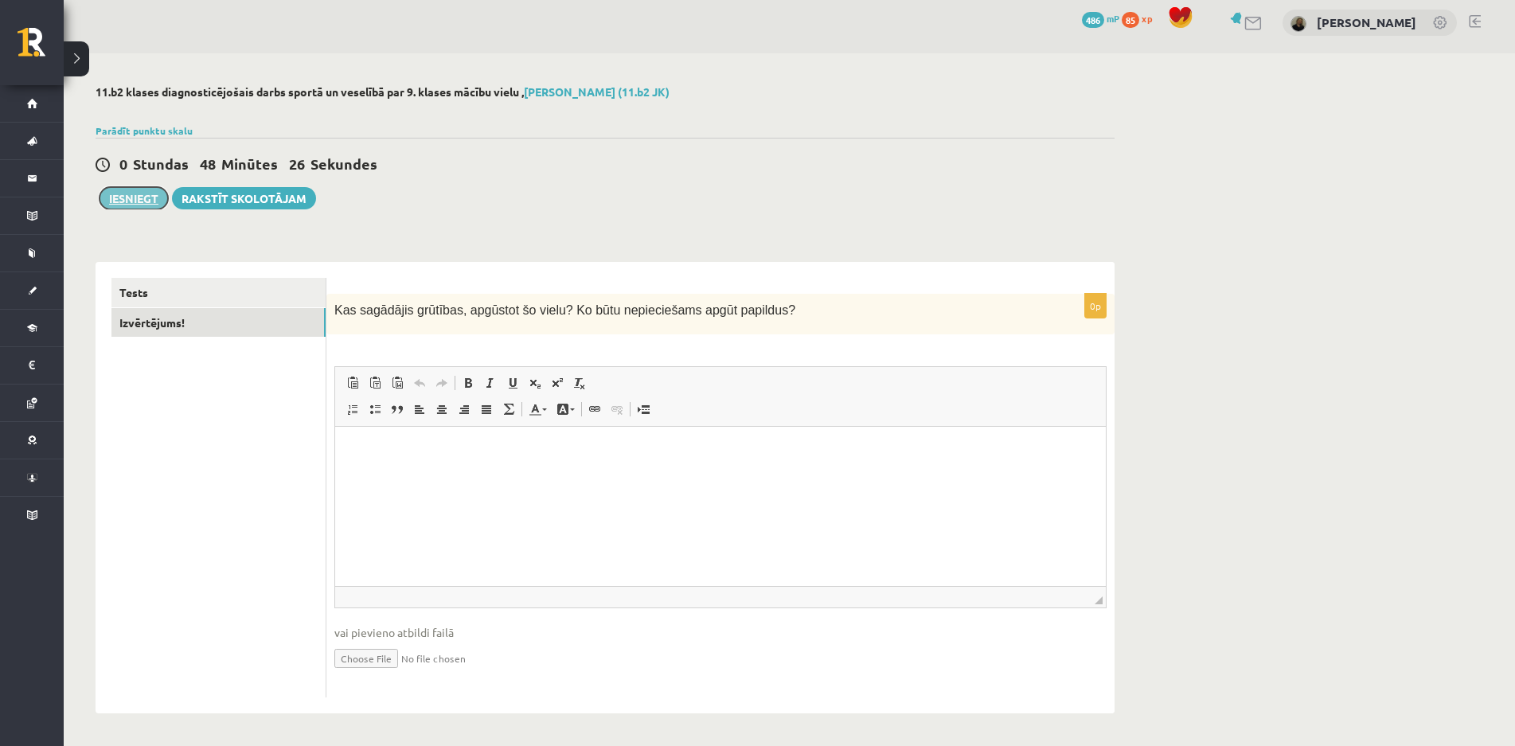
click at [144, 190] on button "Iesniegt" at bounding box center [134, 198] width 68 height 22
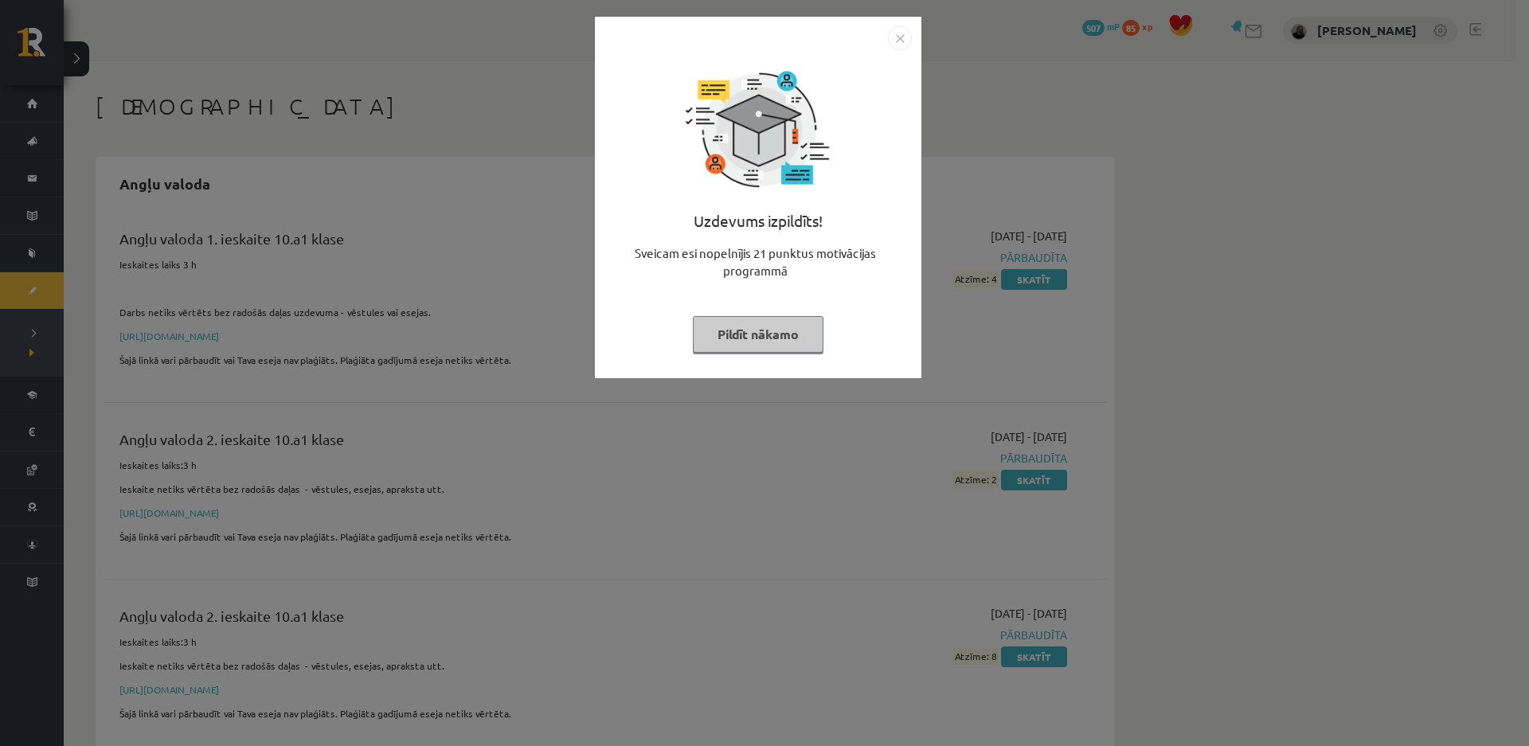
click at [742, 321] on button "Pildīt nākamo" at bounding box center [758, 334] width 131 height 37
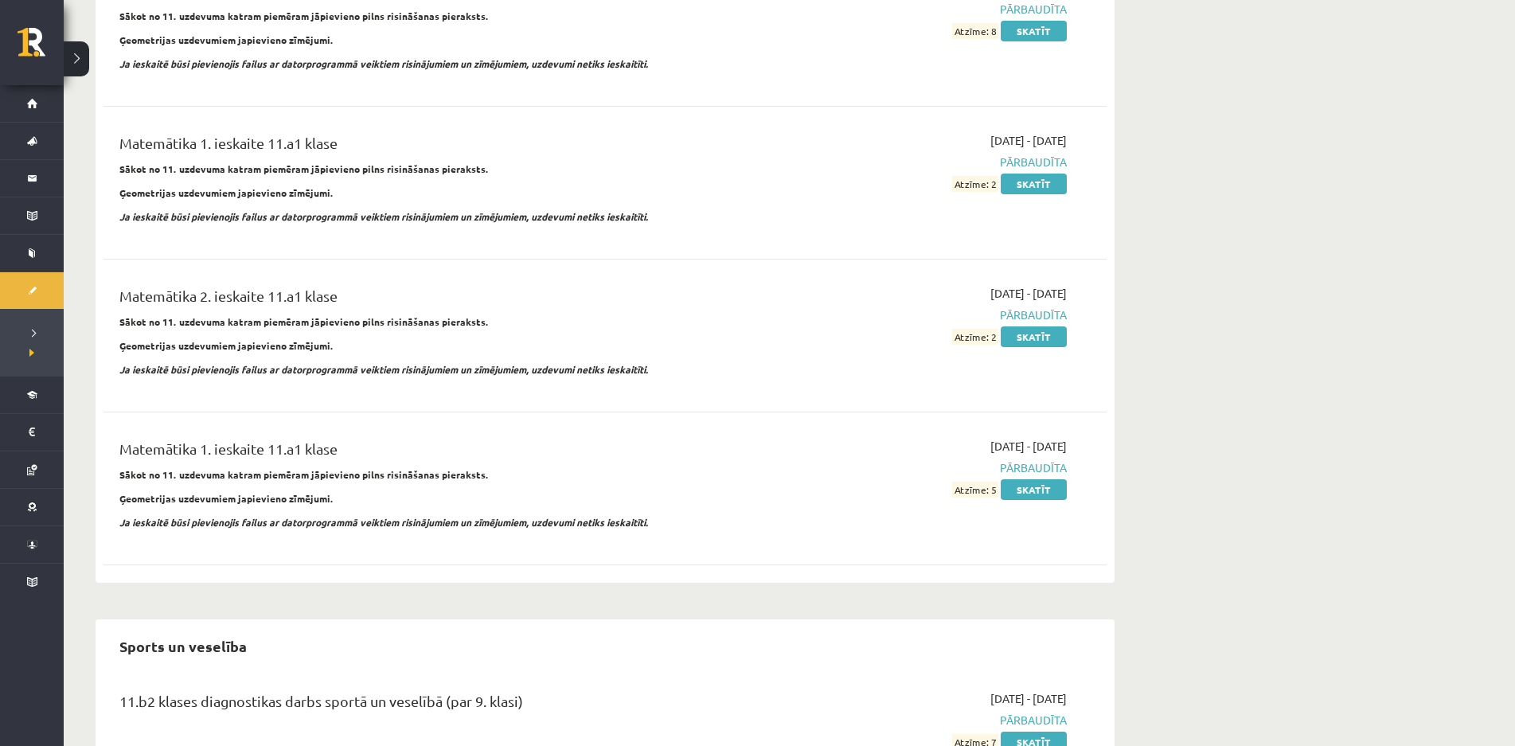
scroll to position [2627, 0]
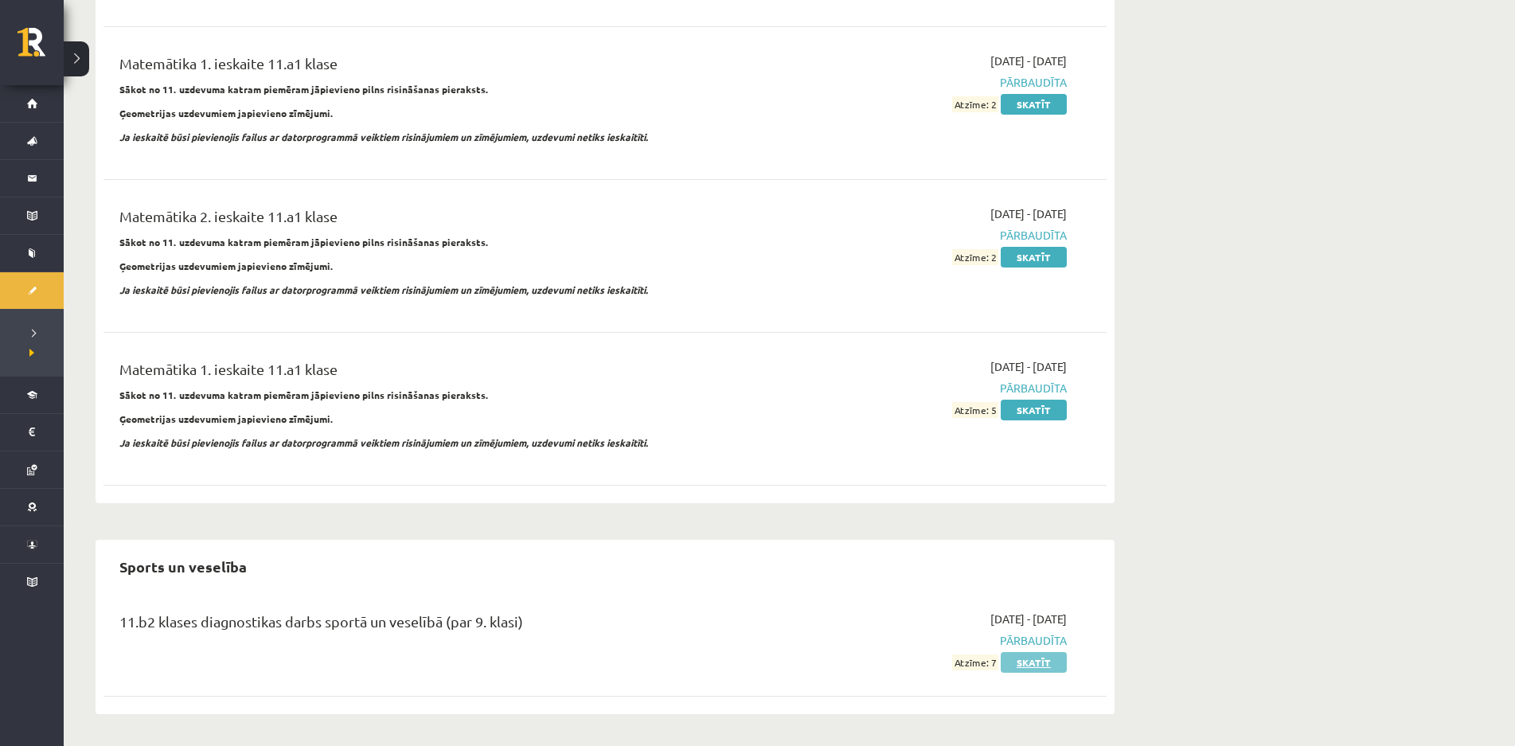
click at [1049, 659] on link "Skatīt" at bounding box center [1034, 662] width 66 height 21
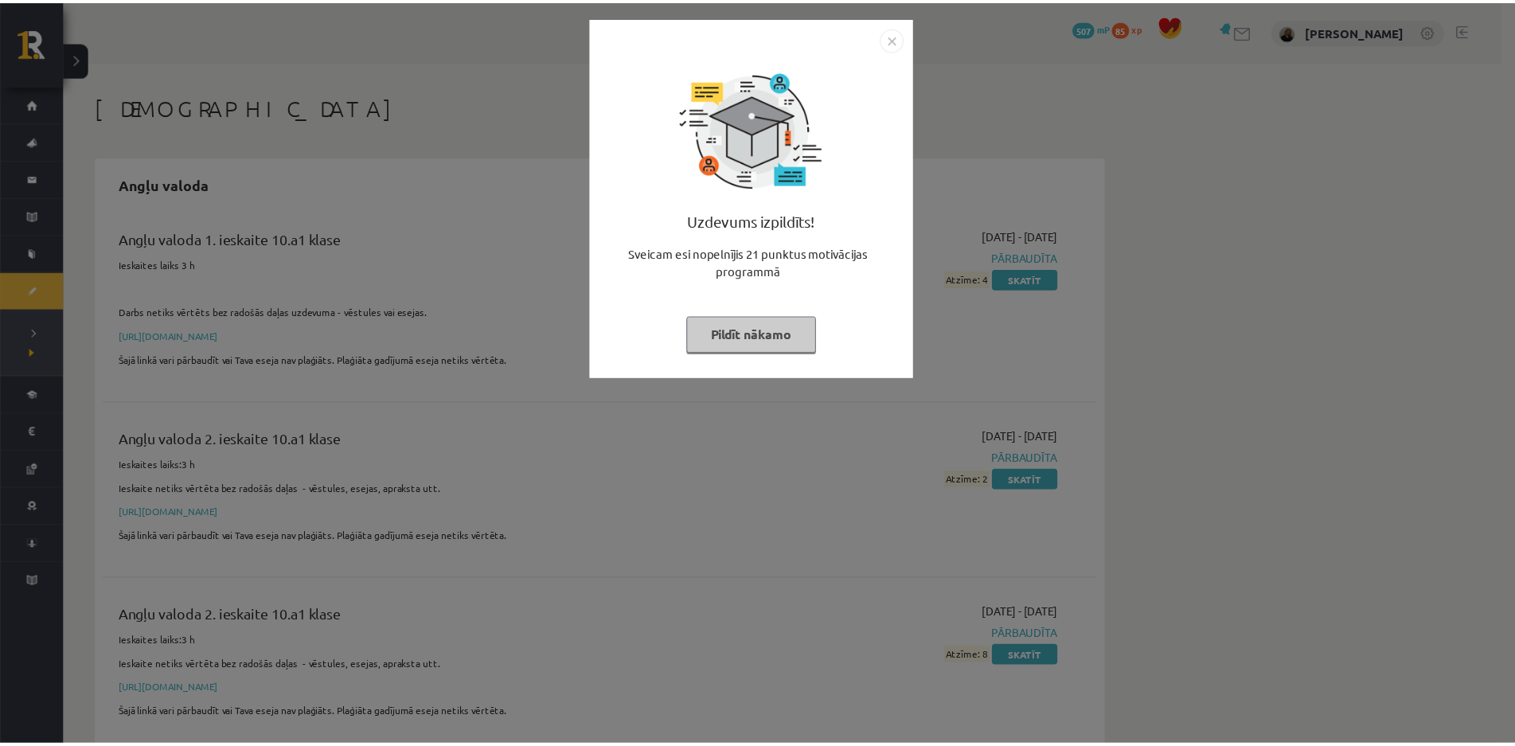
scroll to position [2627, 0]
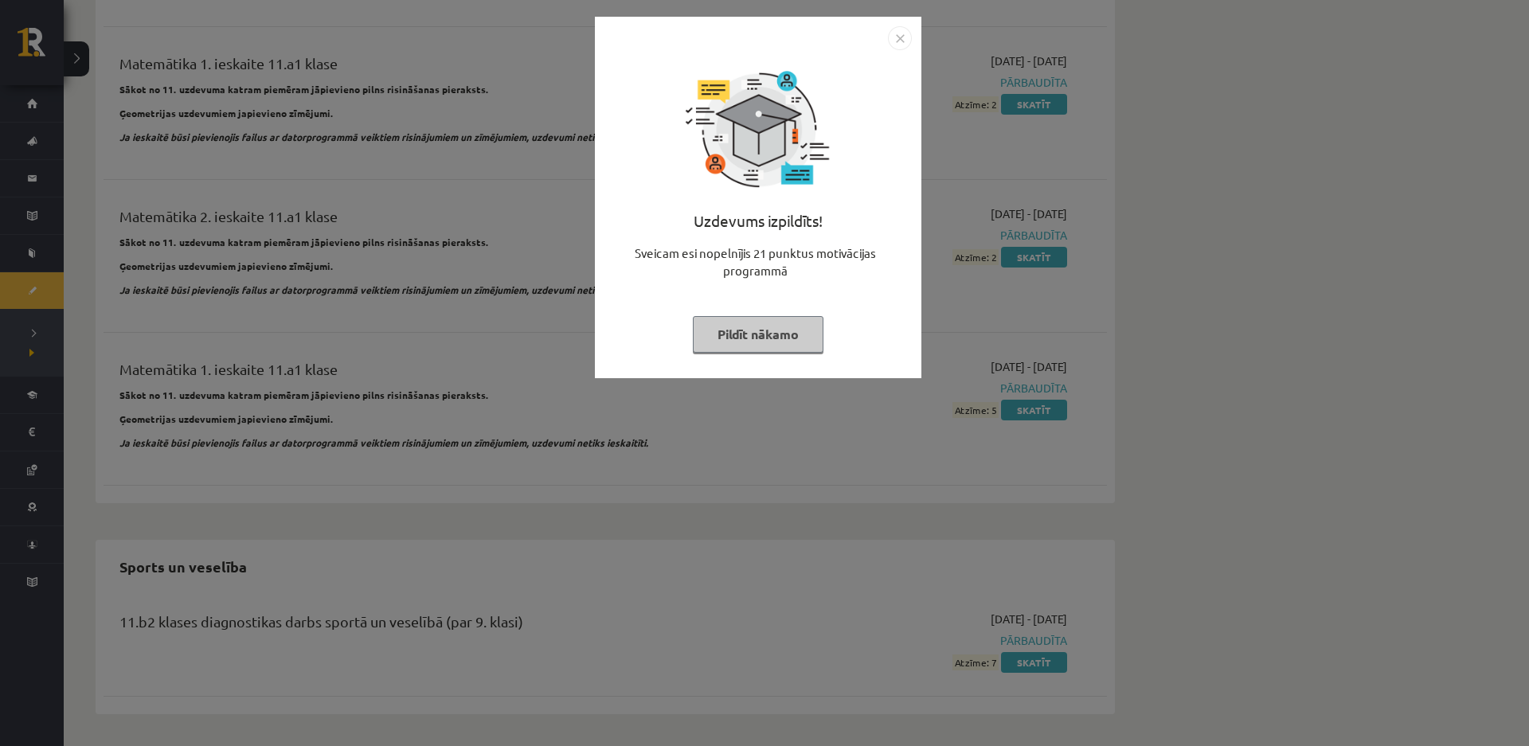
click at [803, 331] on button "Pildīt nākamo" at bounding box center [758, 334] width 131 height 37
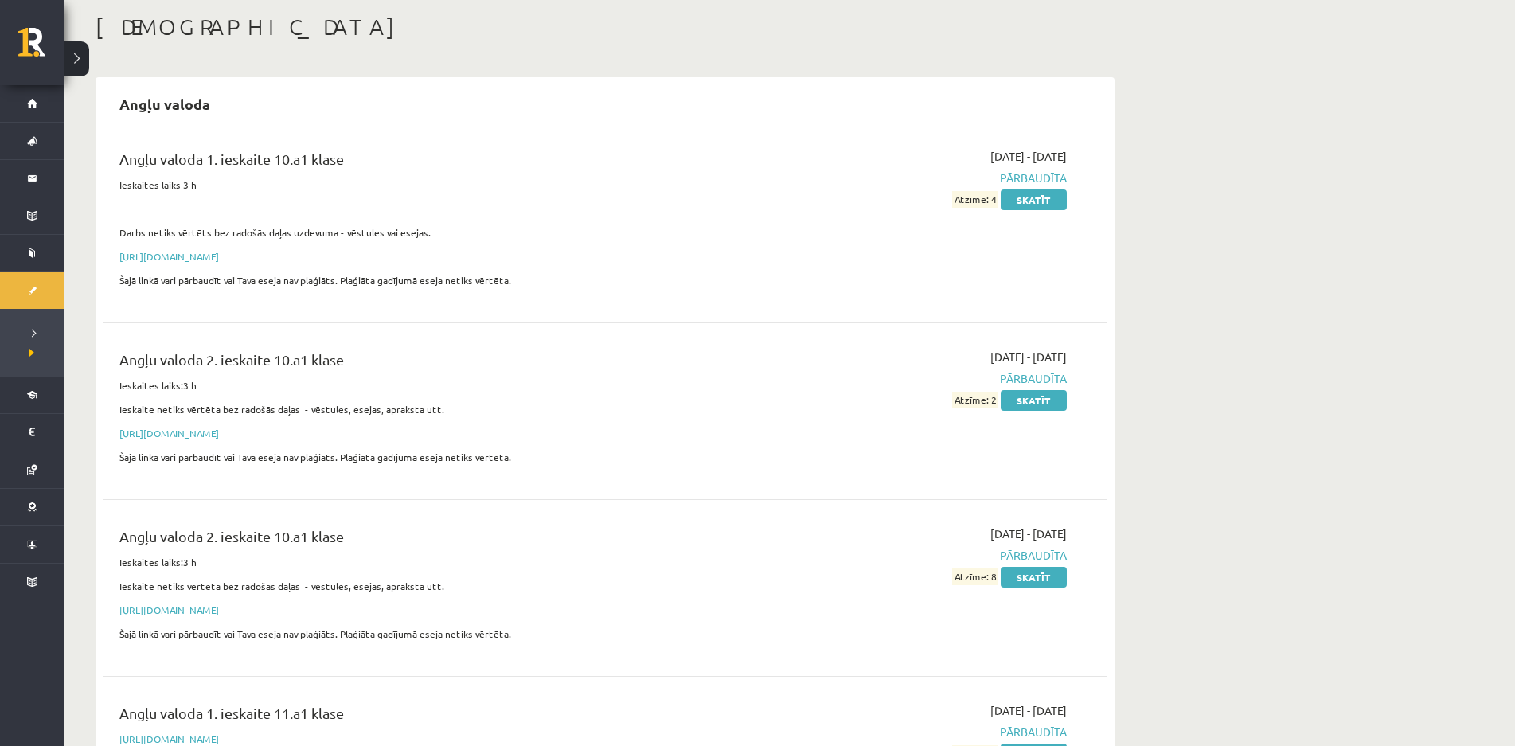
scroll to position [0, 0]
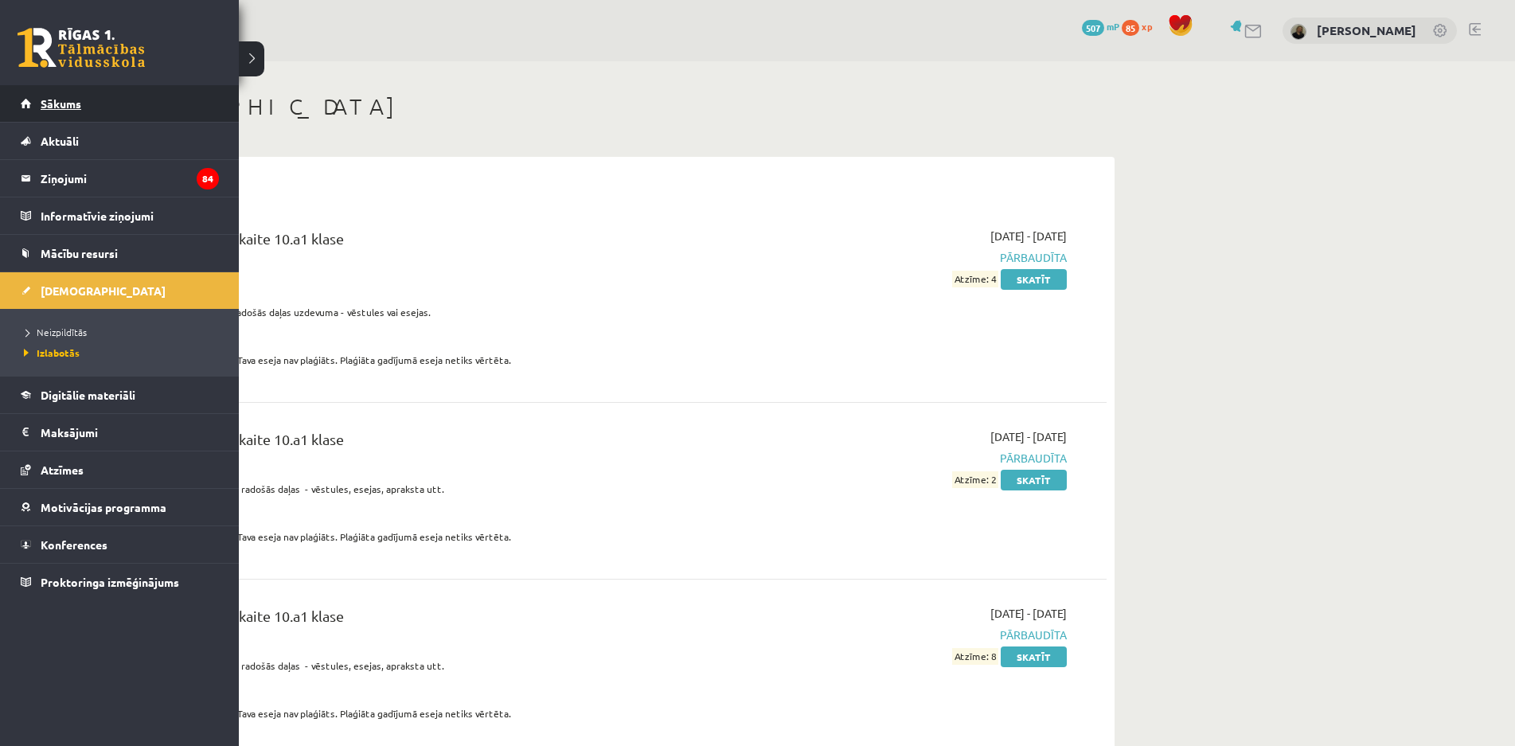
click at [68, 95] on link "Sākums" at bounding box center [120, 103] width 198 height 37
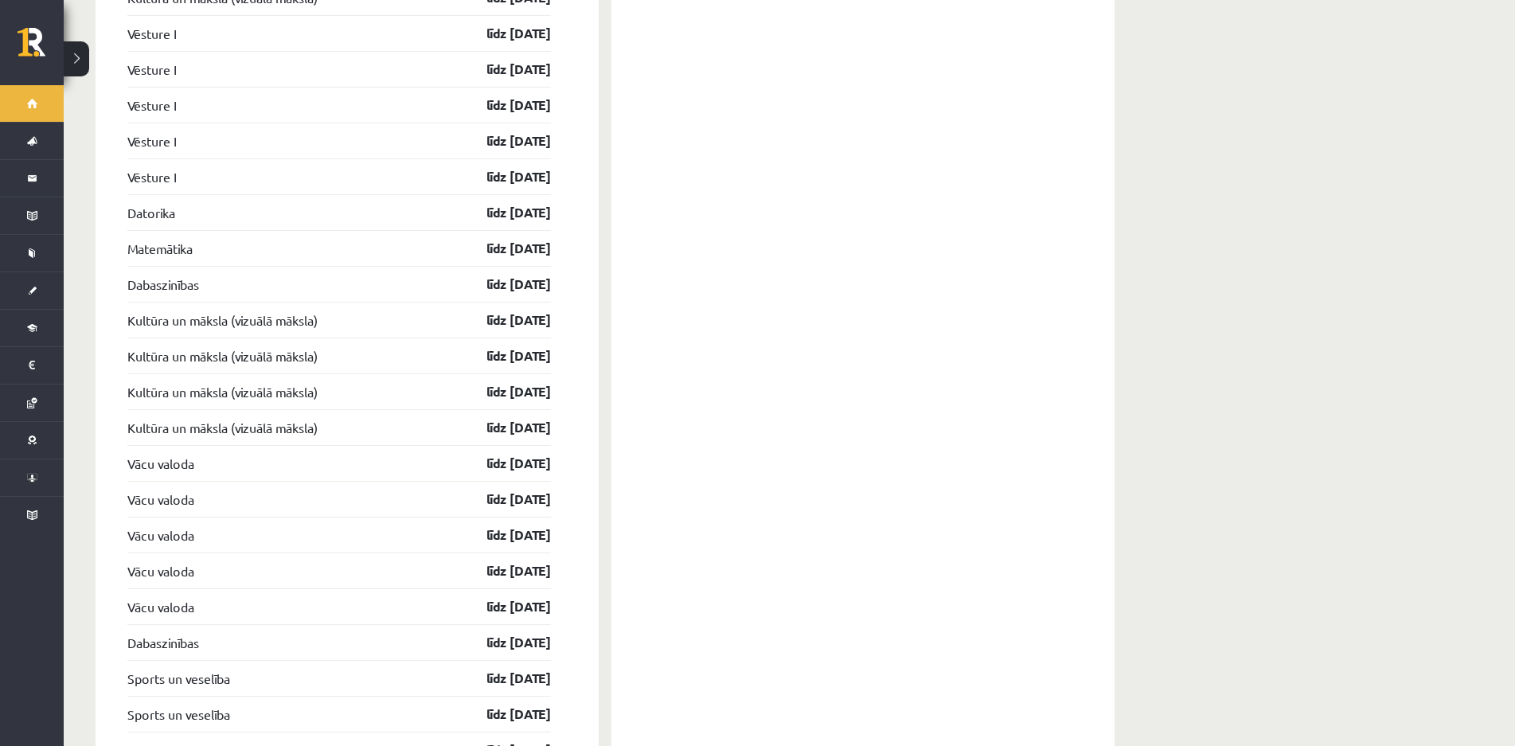
scroll to position [2150, 0]
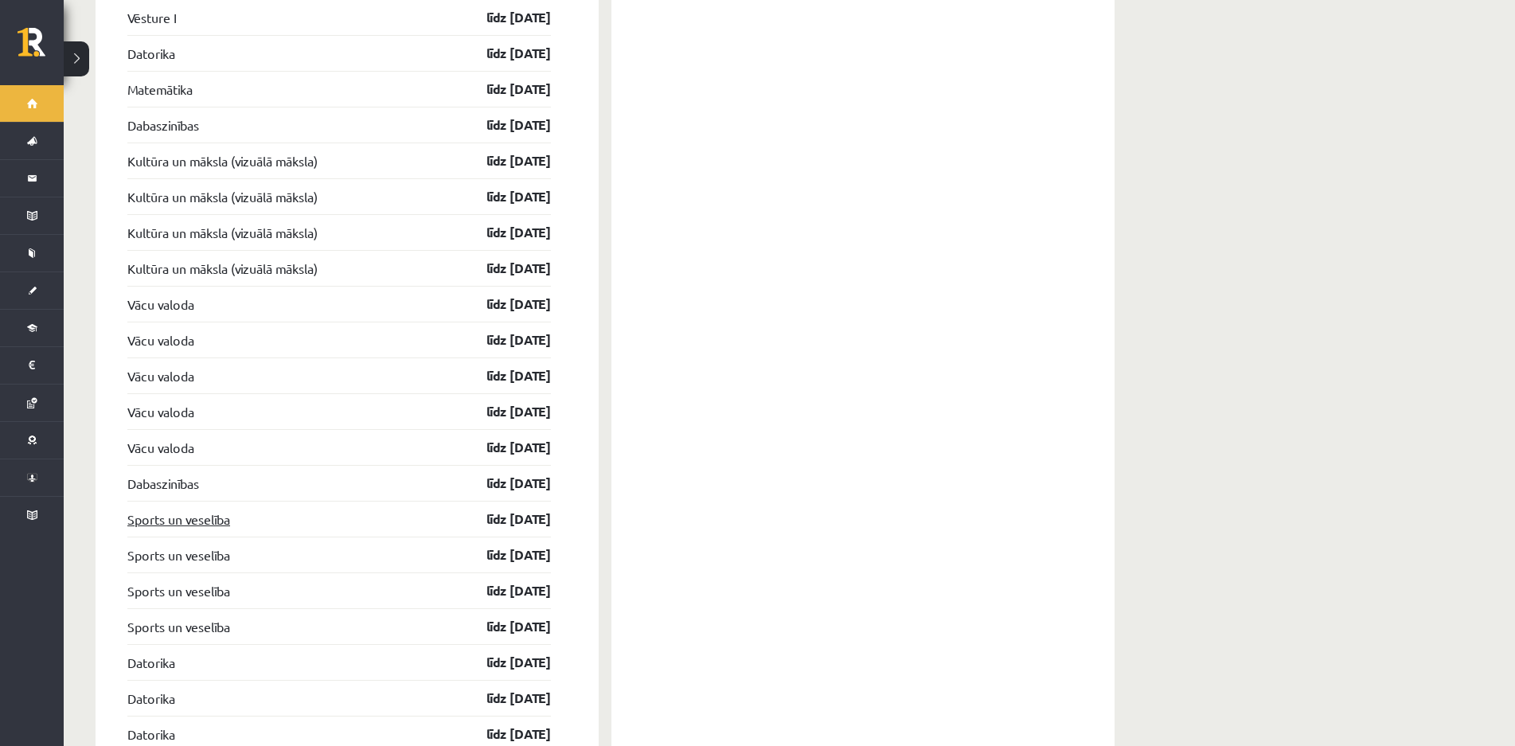
click at [197, 520] on link "Sports un veselība" at bounding box center [178, 519] width 103 height 19
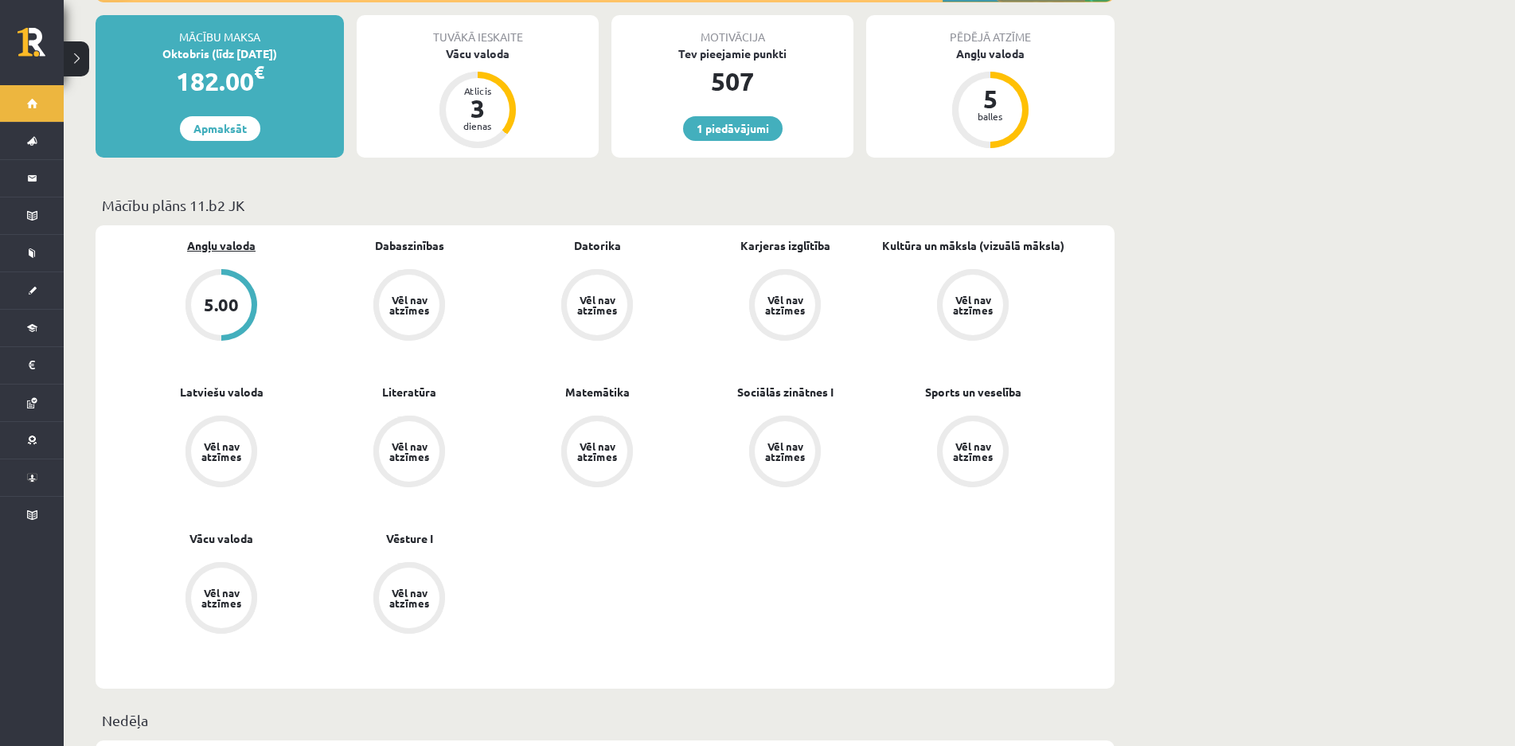
scroll to position [239, 0]
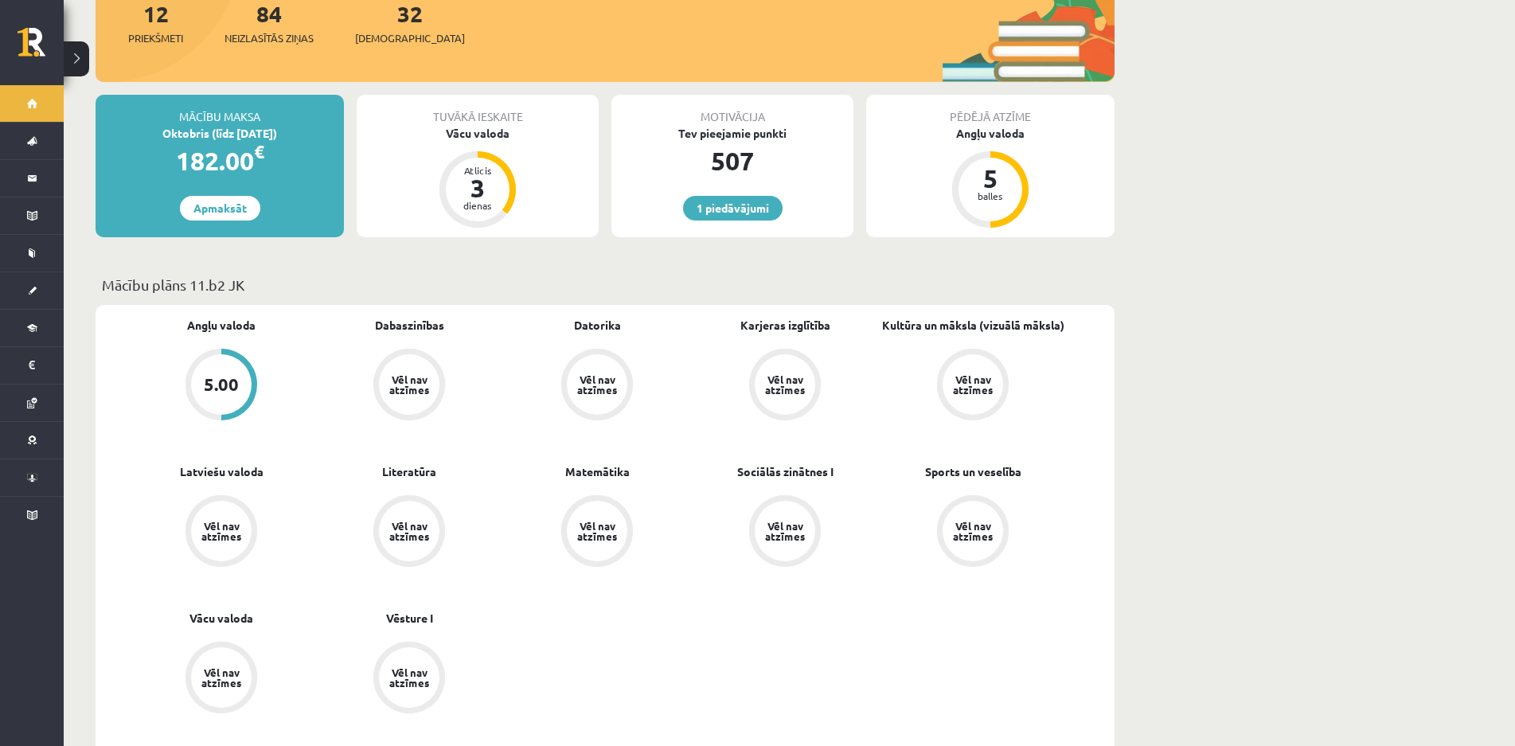
click at [977, 533] on div "Vēl nav atzīmes" at bounding box center [973, 531] width 45 height 21
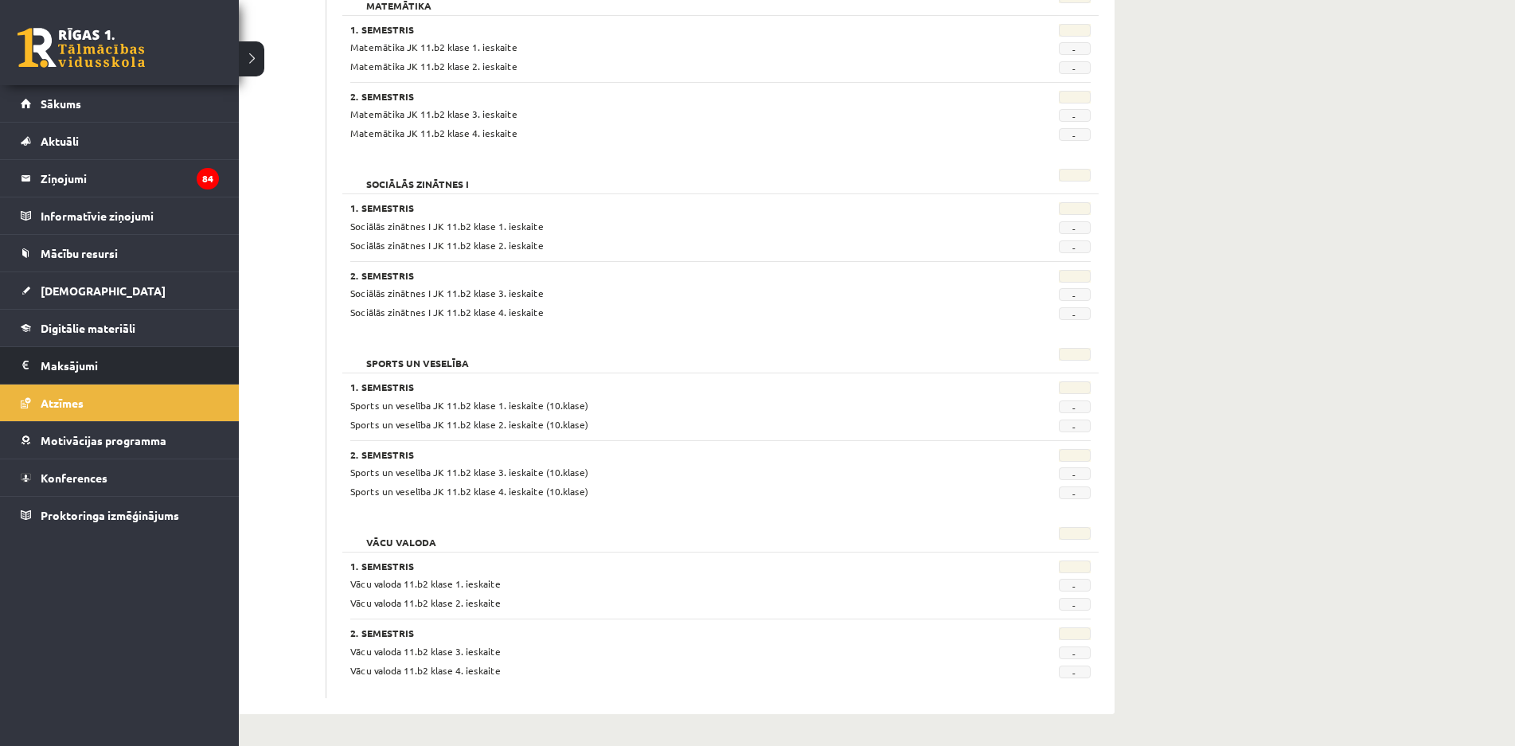
scroll to position [1027, 0]
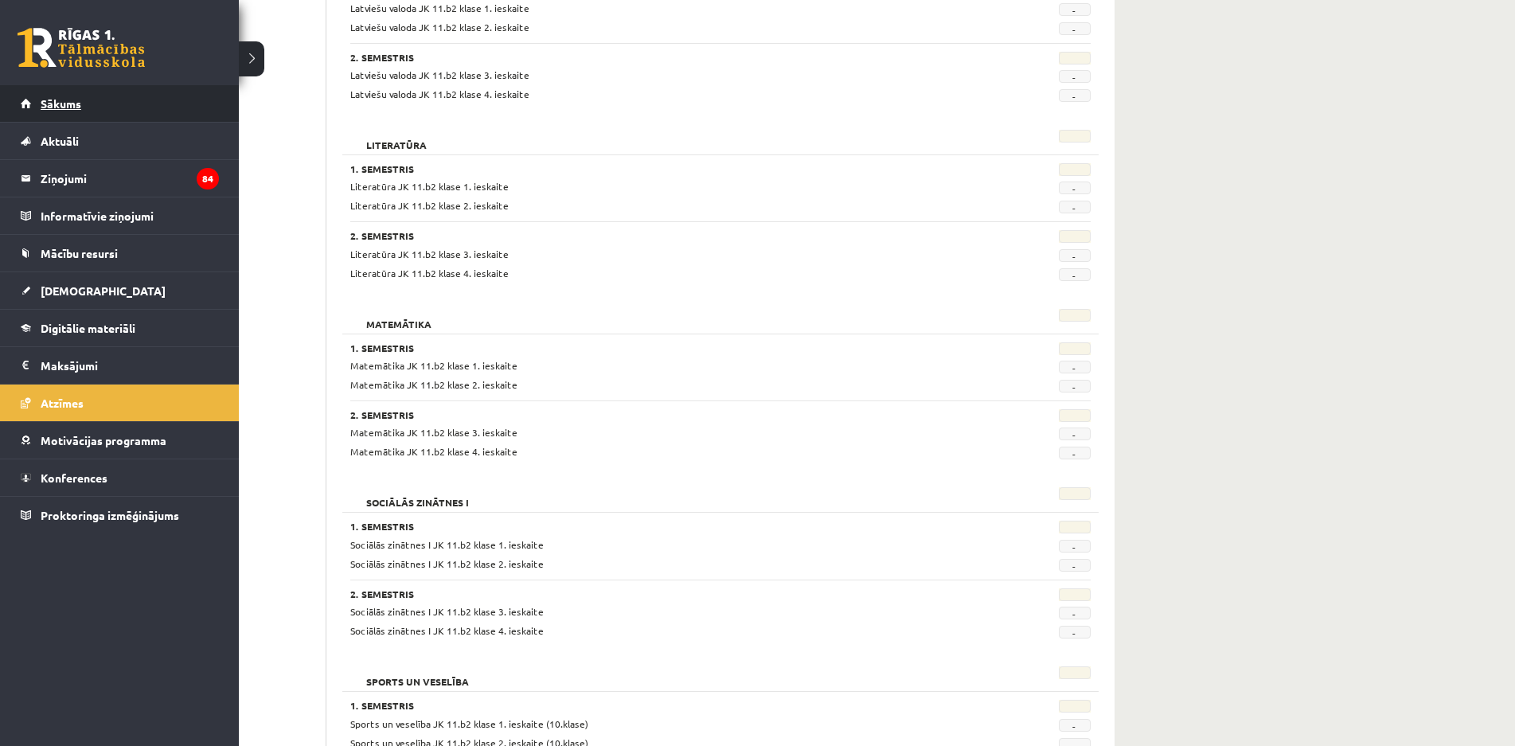
click at [92, 107] on link "Sākums" at bounding box center [120, 103] width 198 height 37
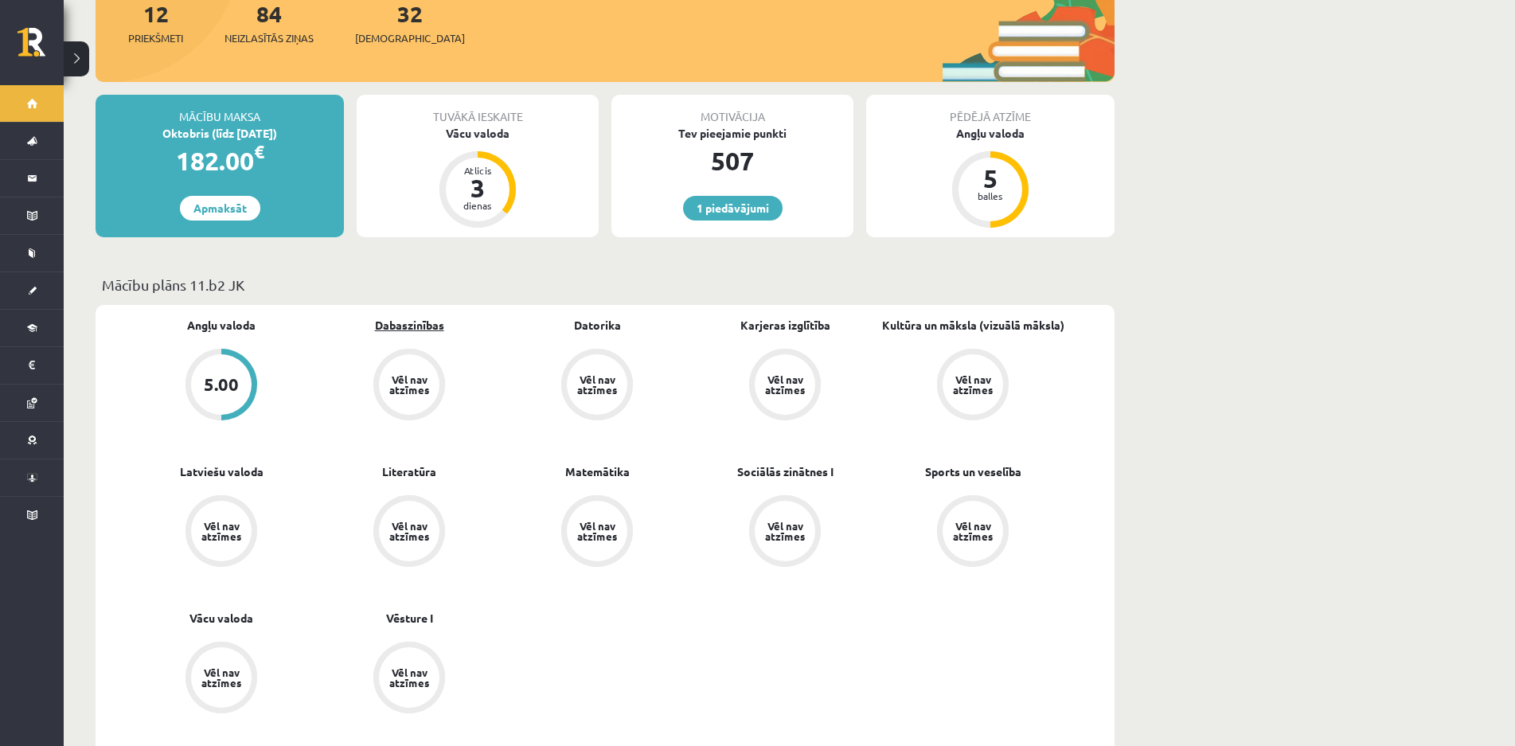
scroll to position [80, 0]
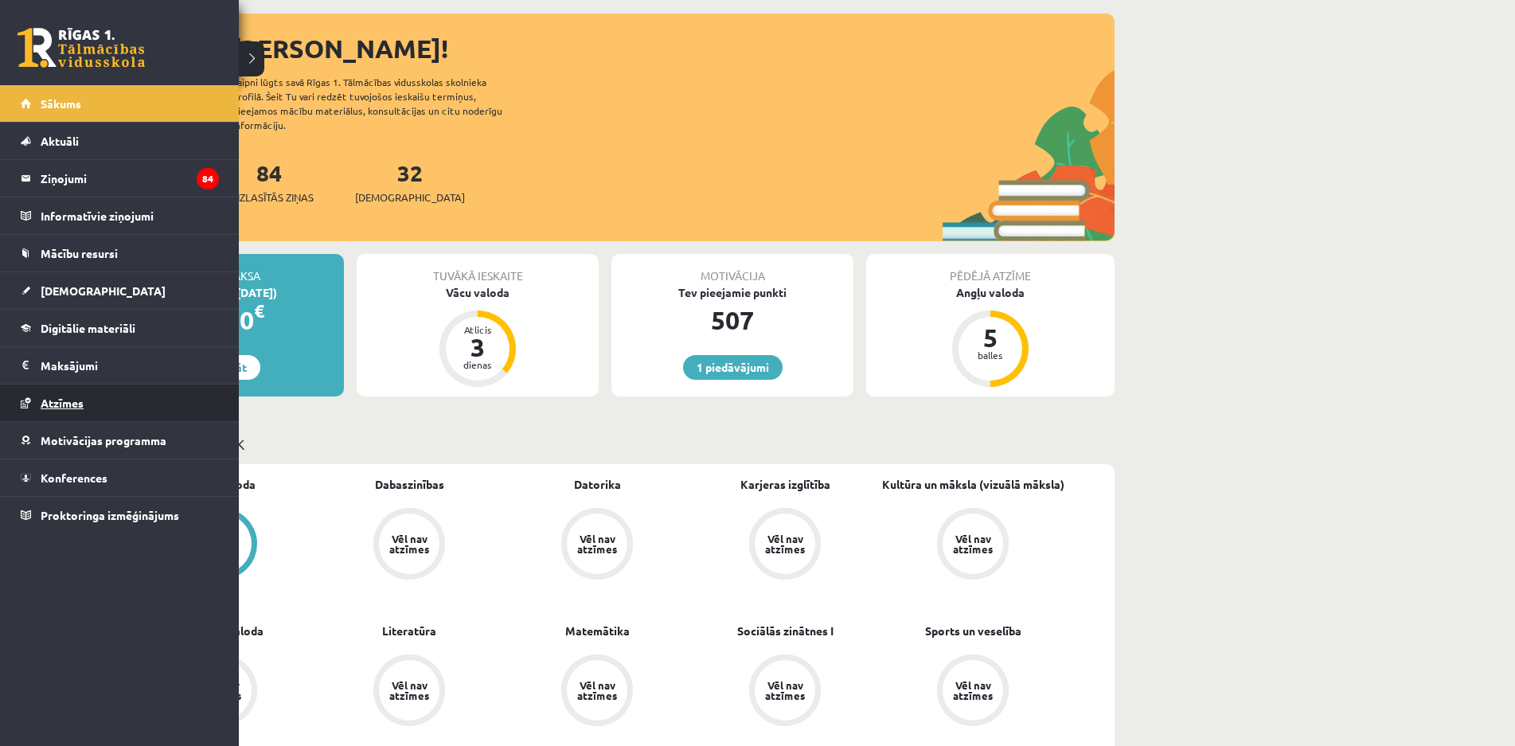
click at [77, 403] on span "Atzīmes" at bounding box center [62, 403] width 43 height 14
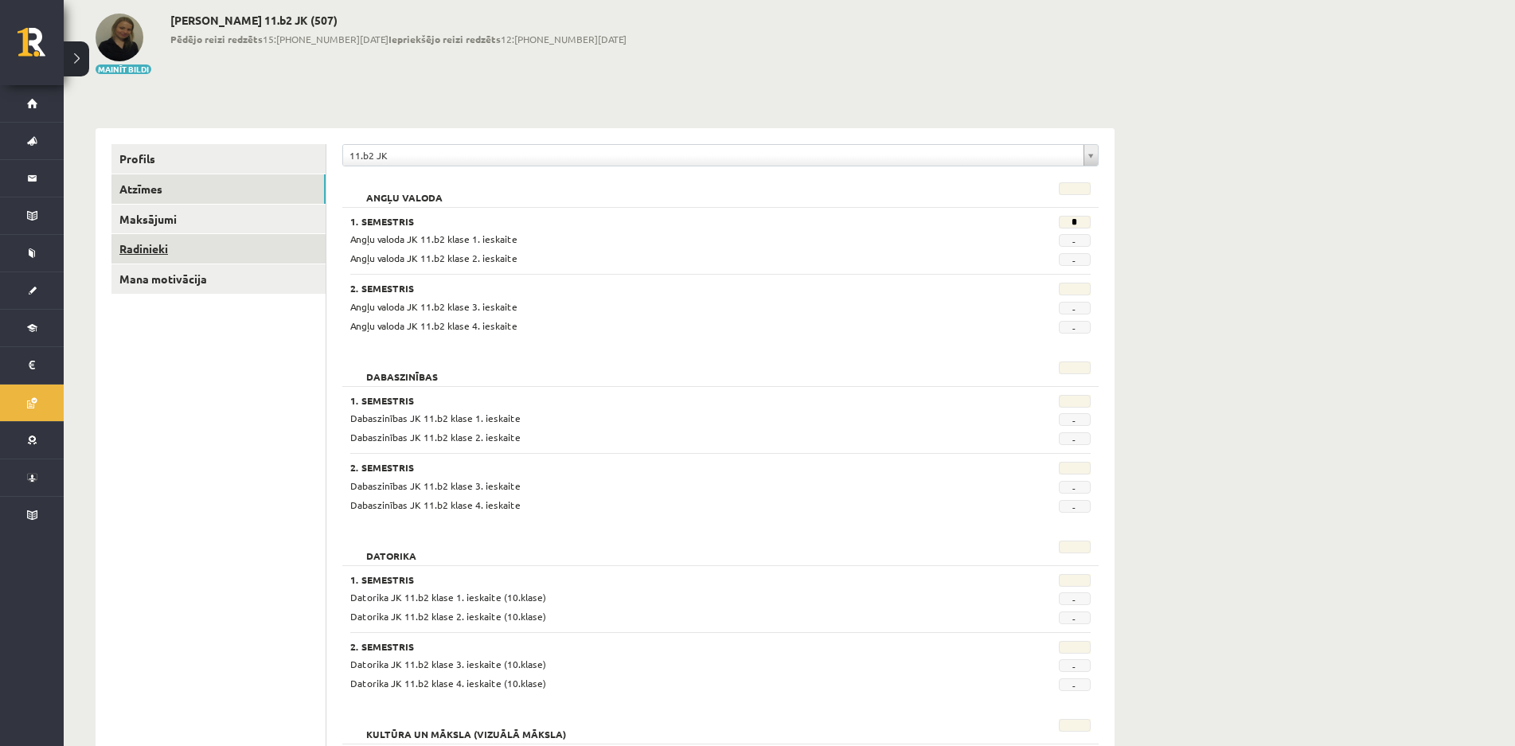
click at [274, 238] on link "Radinieki" at bounding box center [218, 248] width 214 height 29
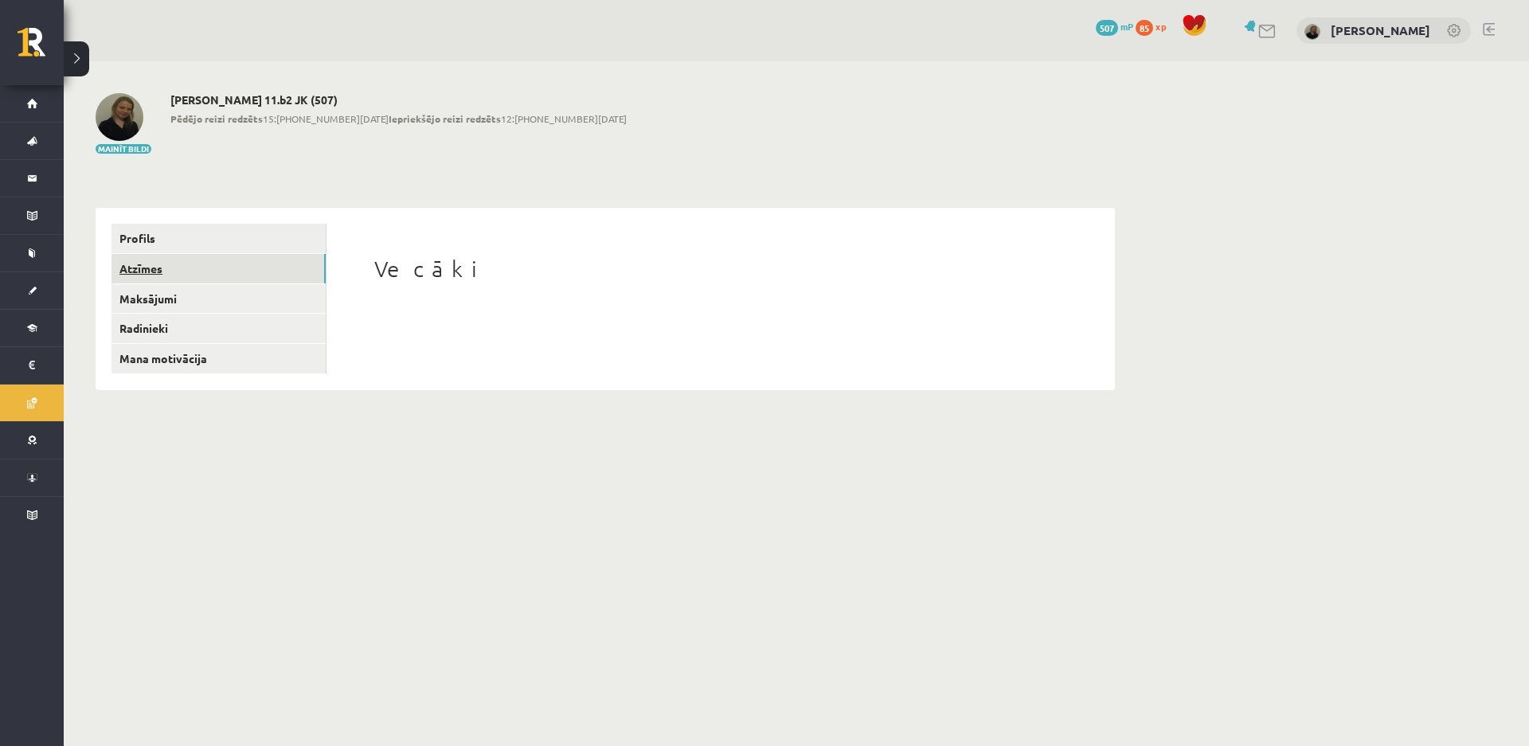
click at [189, 268] on link "Atzīmes" at bounding box center [218, 268] width 214 height 29
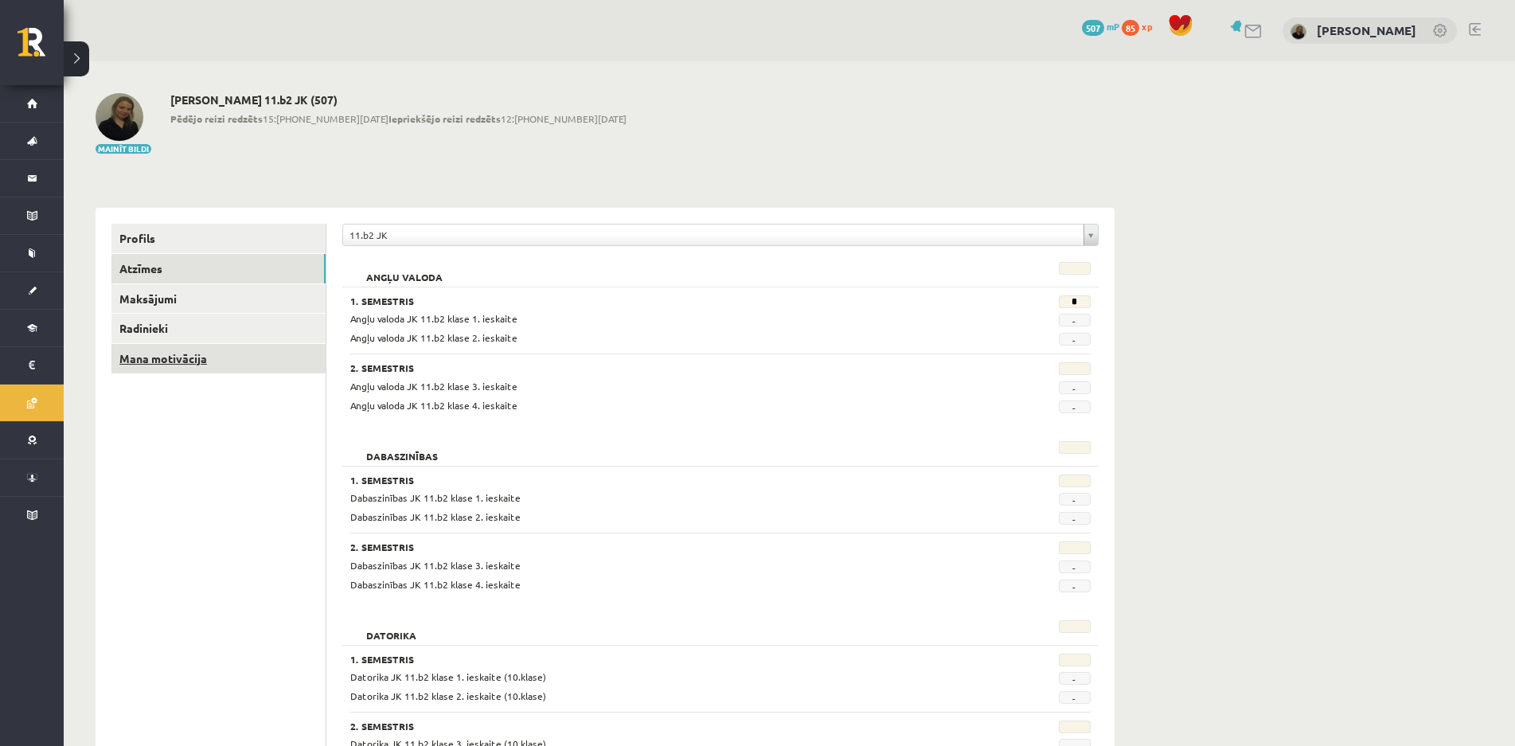
click at [168, 365] on link "Mana motivācija" at bounding box center [218, 358] width 214 height 29
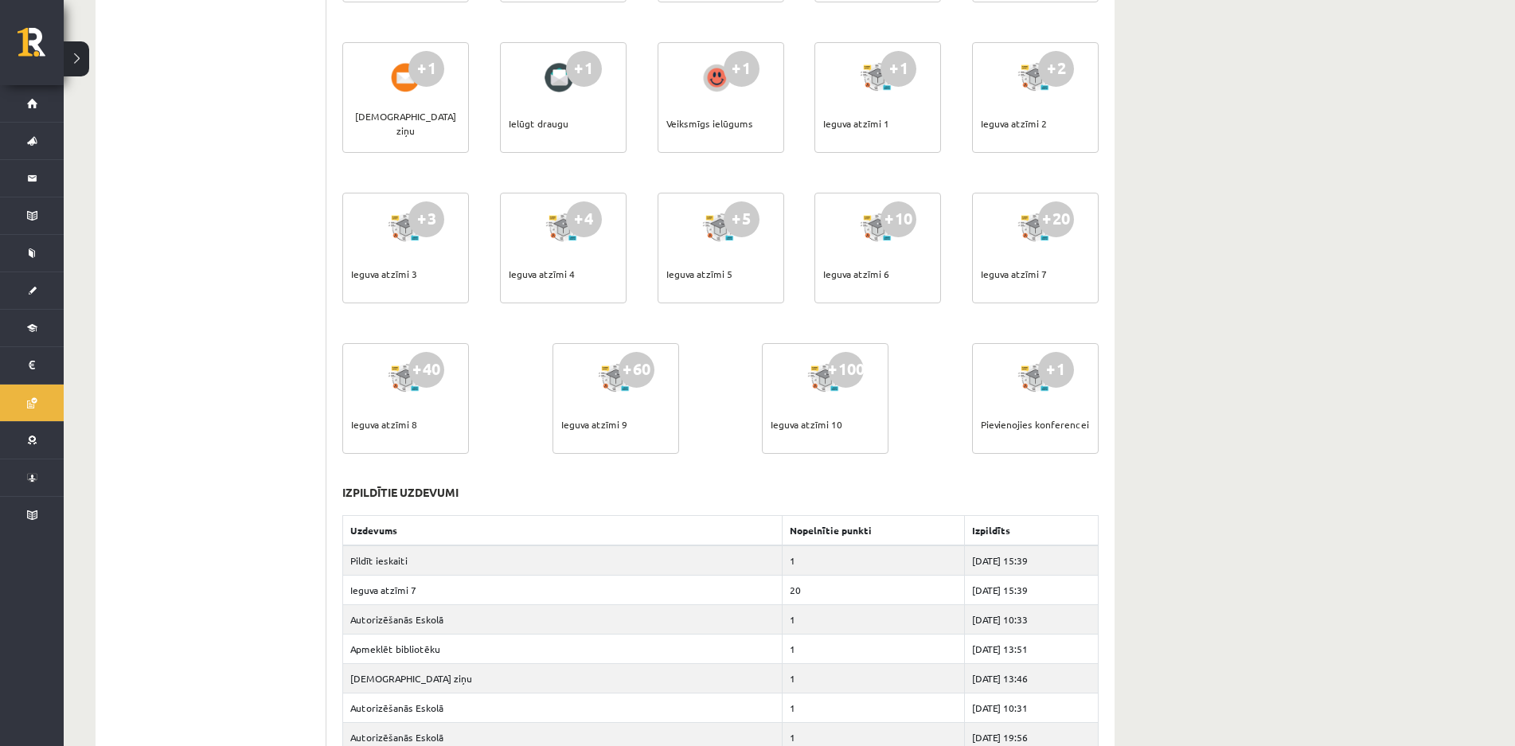
scroll to position [80, 0]
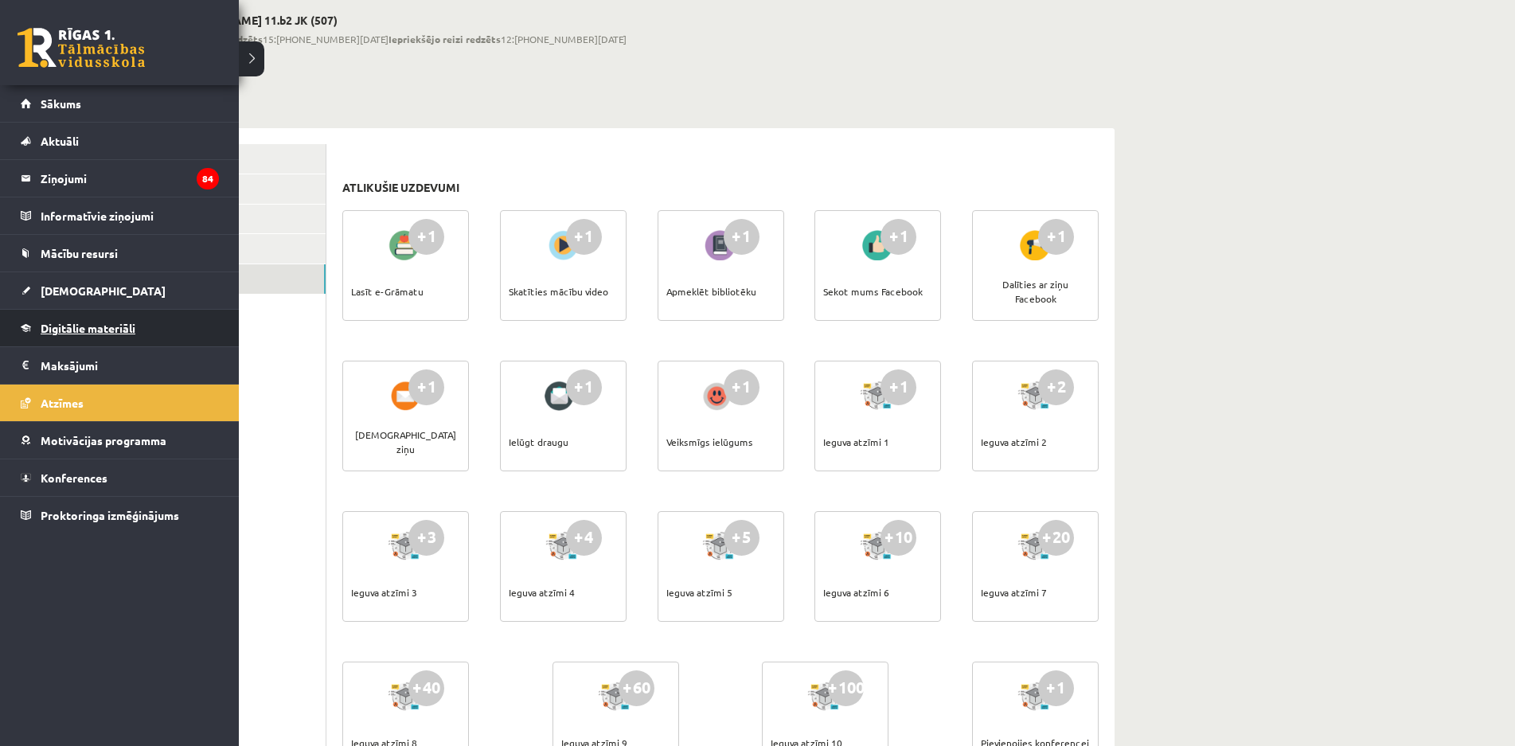
click at [108, 327] on span "Digitālie materiāli" at bounding box center [88, 328] width 95 height 14
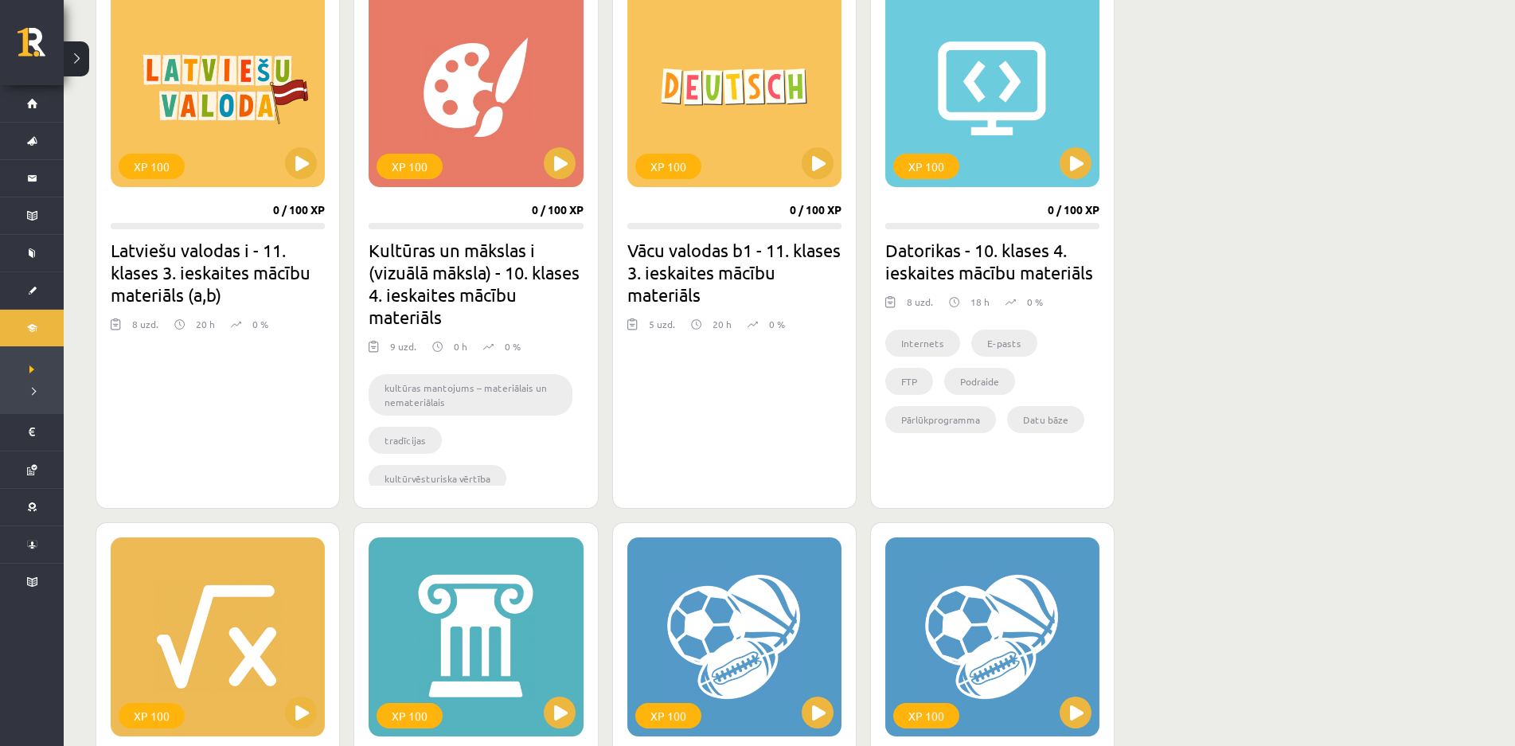
scroll to position [1592, 0]
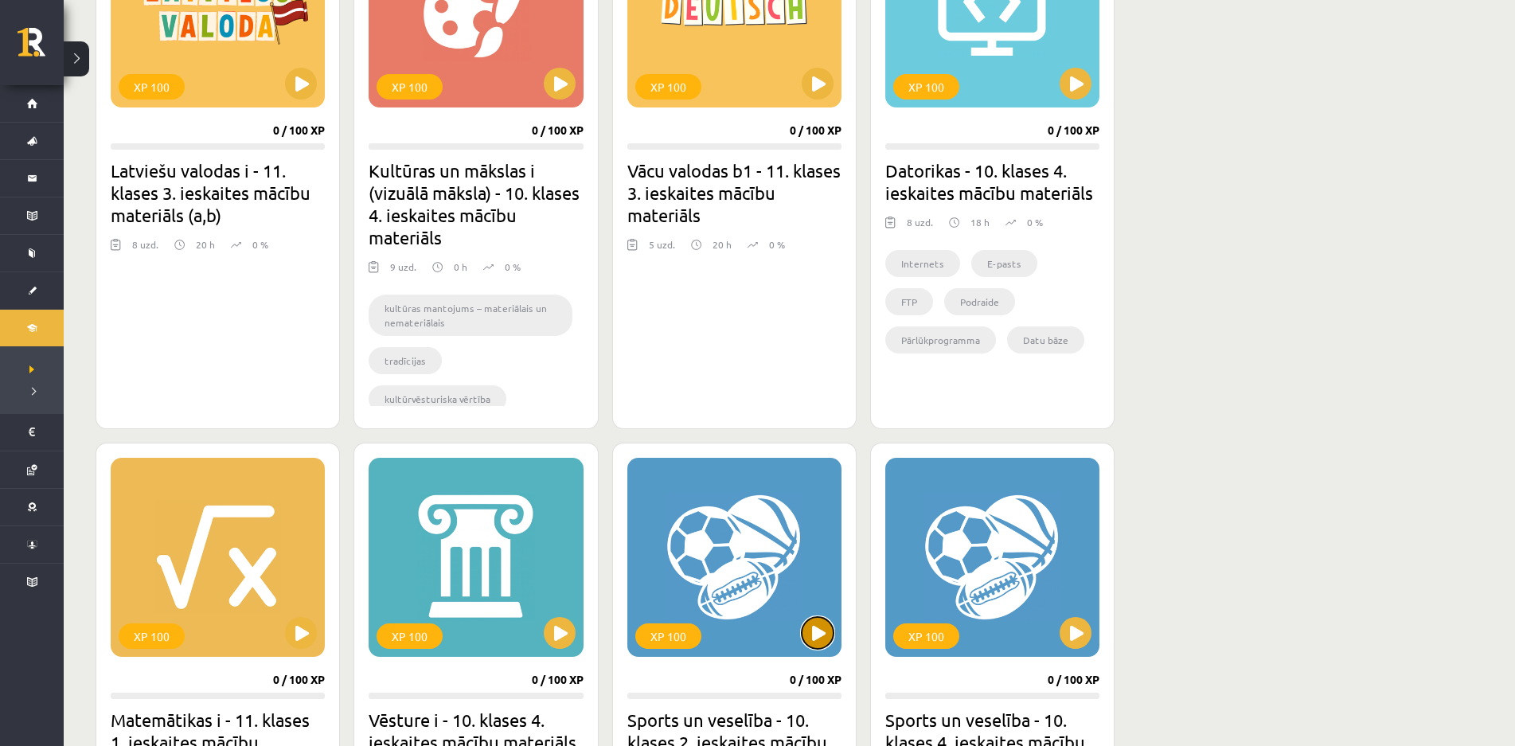
click at [814, 627] on button at bounding box center [818, 633] width 32 height 32
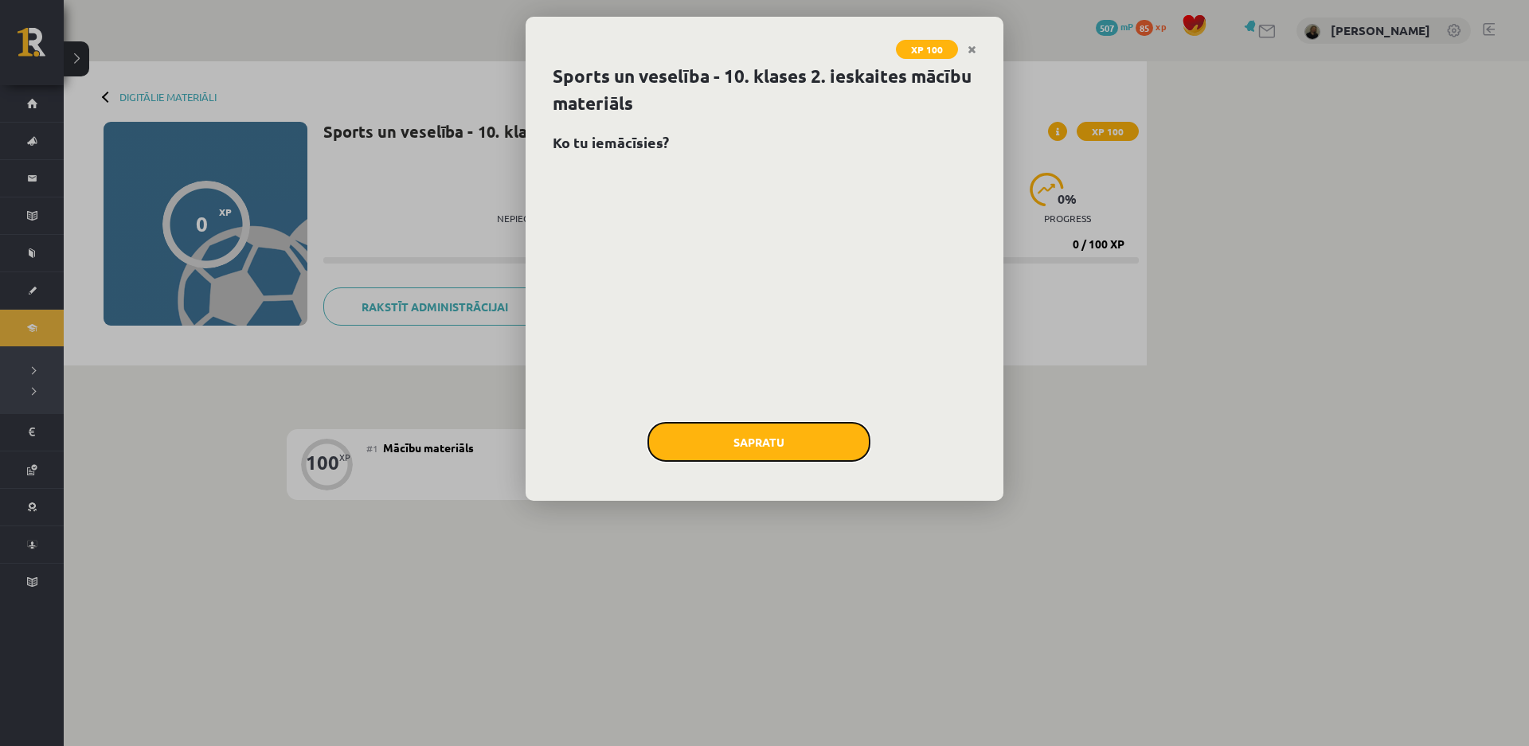
click at [796, 439] on button "Sapratu" at bounding box center [758, 442] width 223 height 40
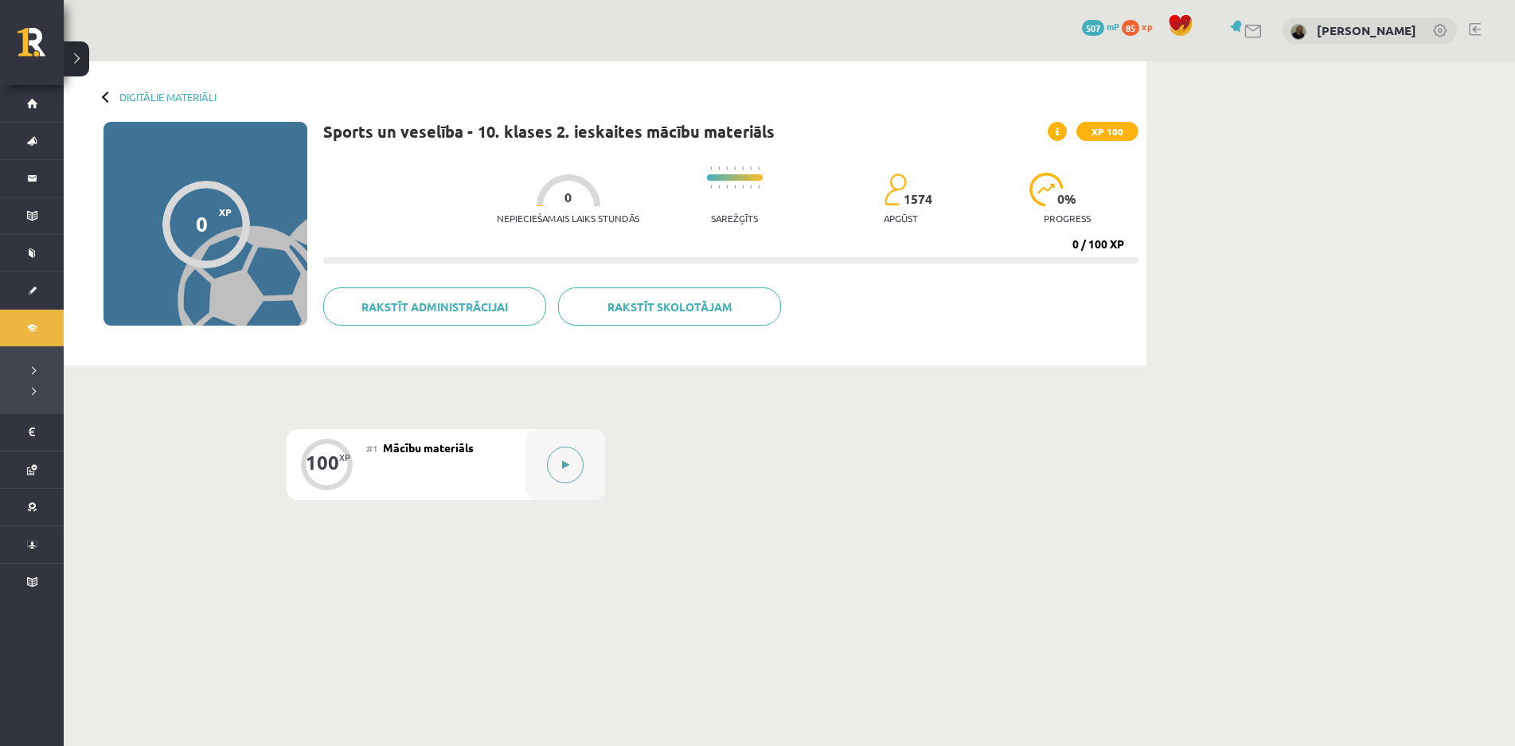
click at [563, 470] on button at bounding box center [565, 465] width 37 height 37
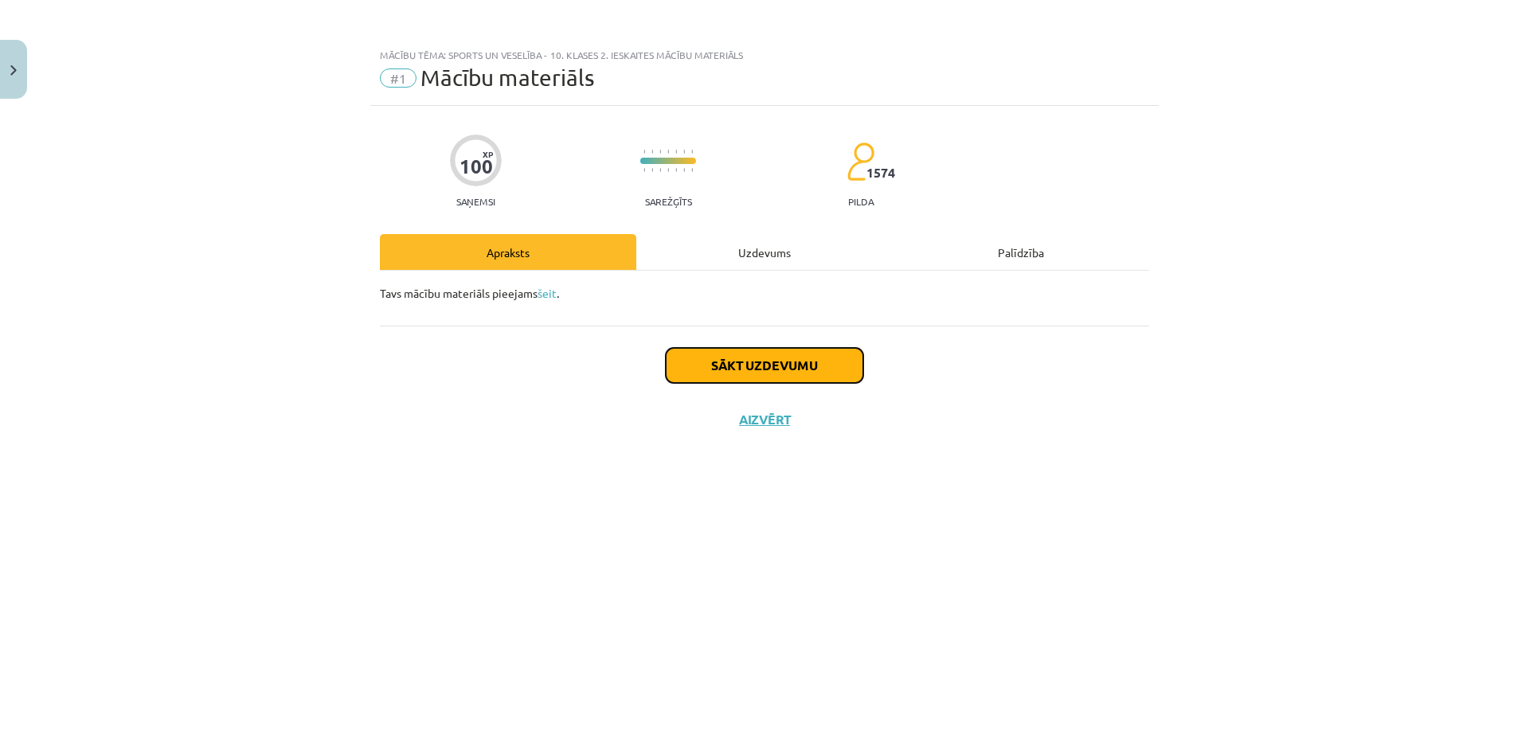
click at [739, 357] on button "Sākt uzdevumu" at bounding box center [764, 365] width 197 height 35
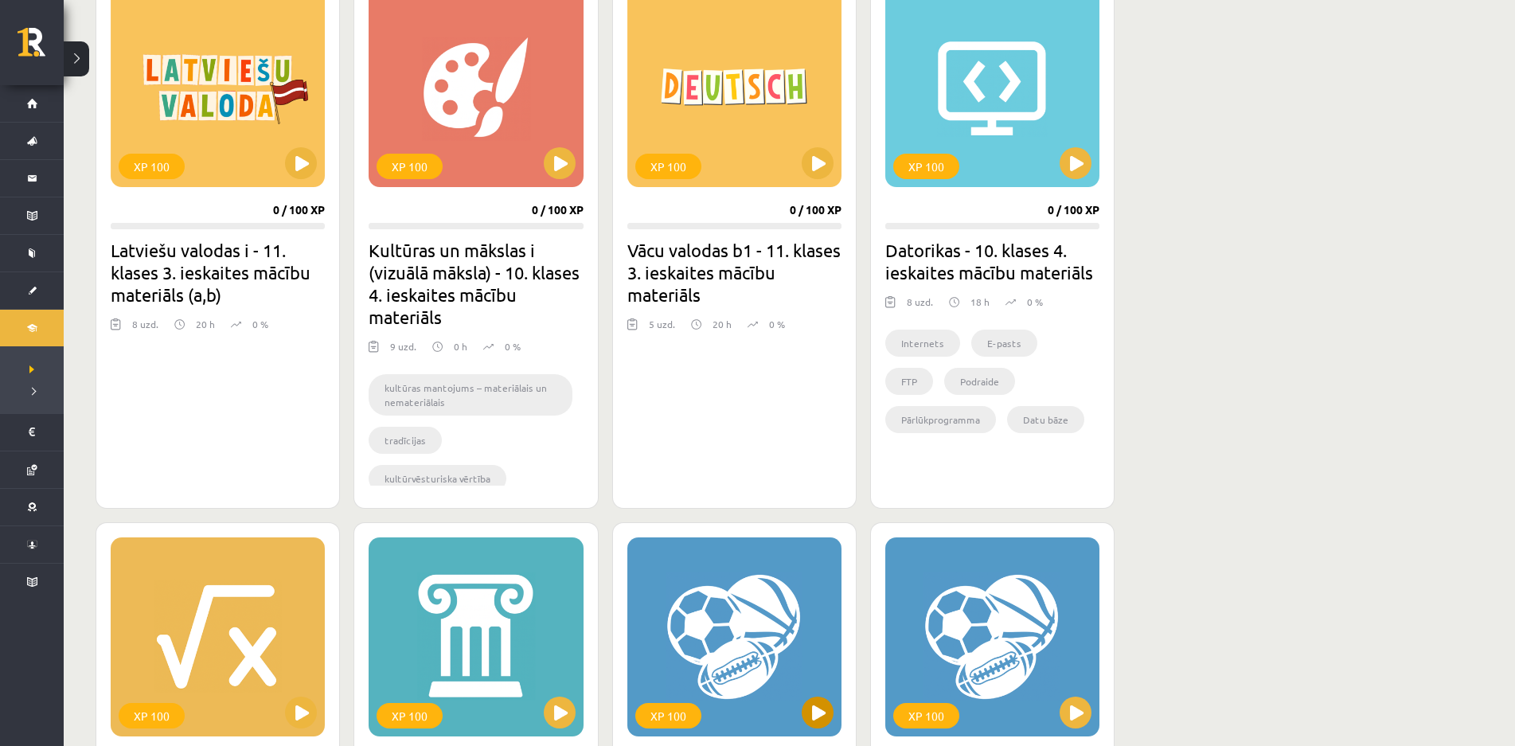
scroll to position [1672, 0]
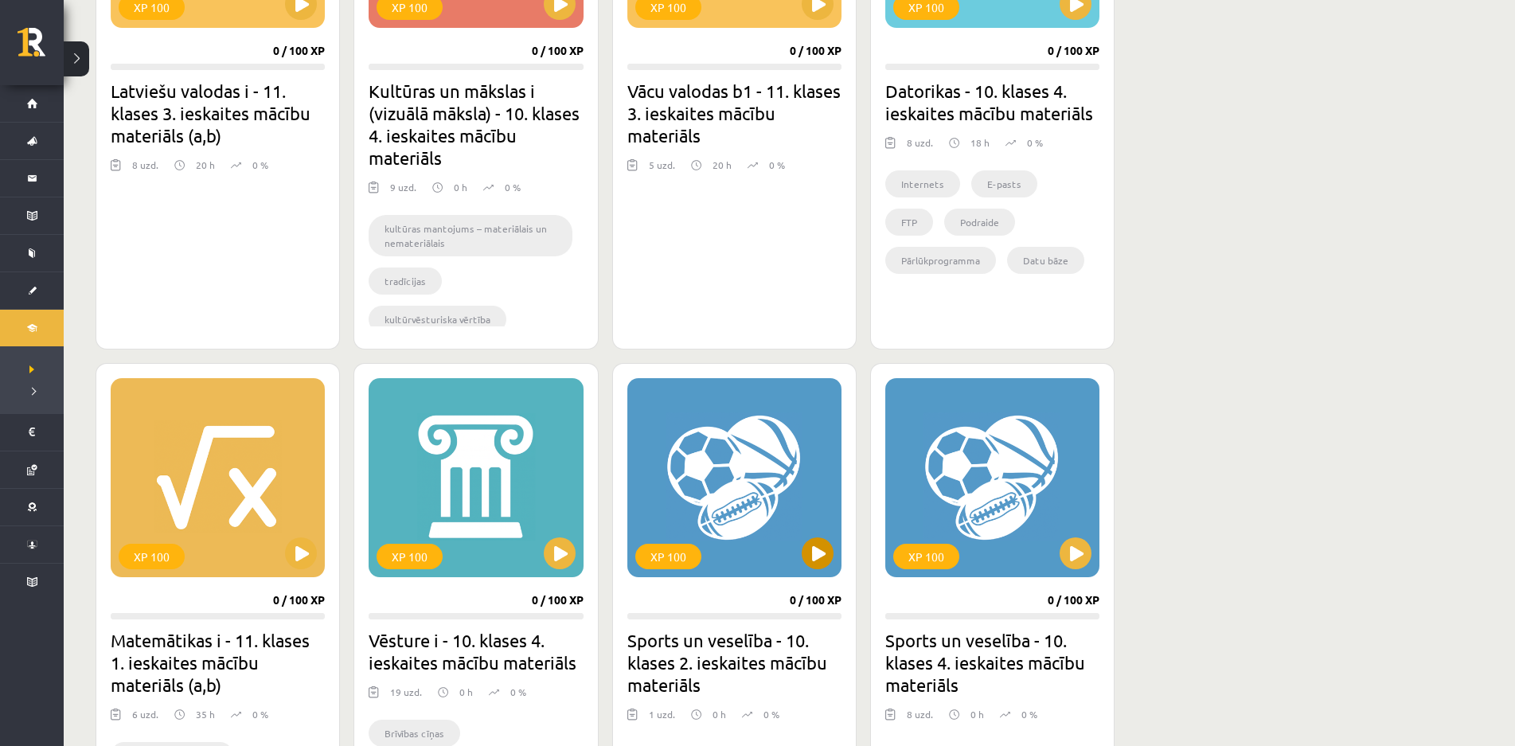
click at [693, 560] on div "XP 100" at bounding box center [668, 556] width 66 height 25
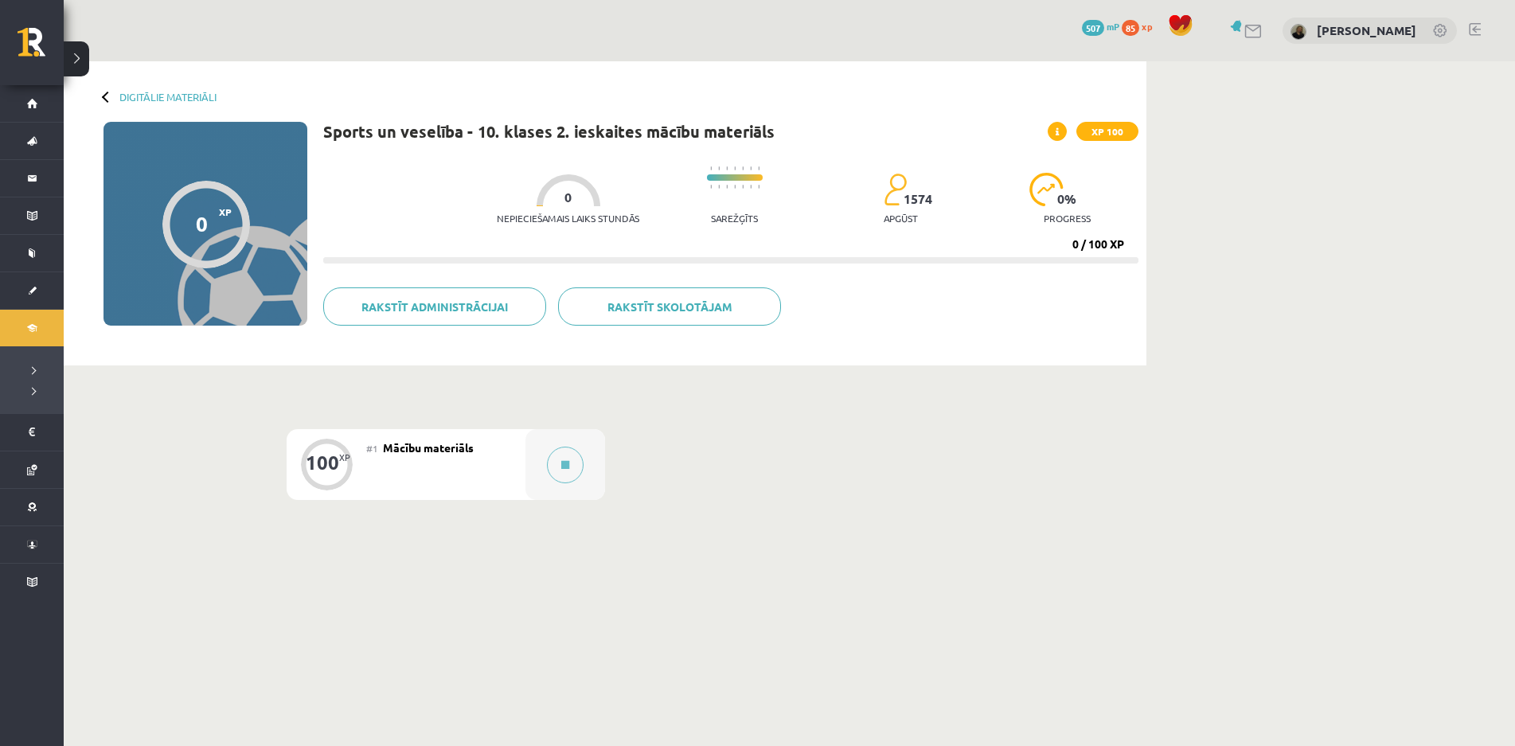
click at [479, 466] on div "#1 Mācību materiāls" at bounding box center [445, 464] width 159 height 71
click at [577, 464] on button at bounding box center [565, 465] width 37 height 37
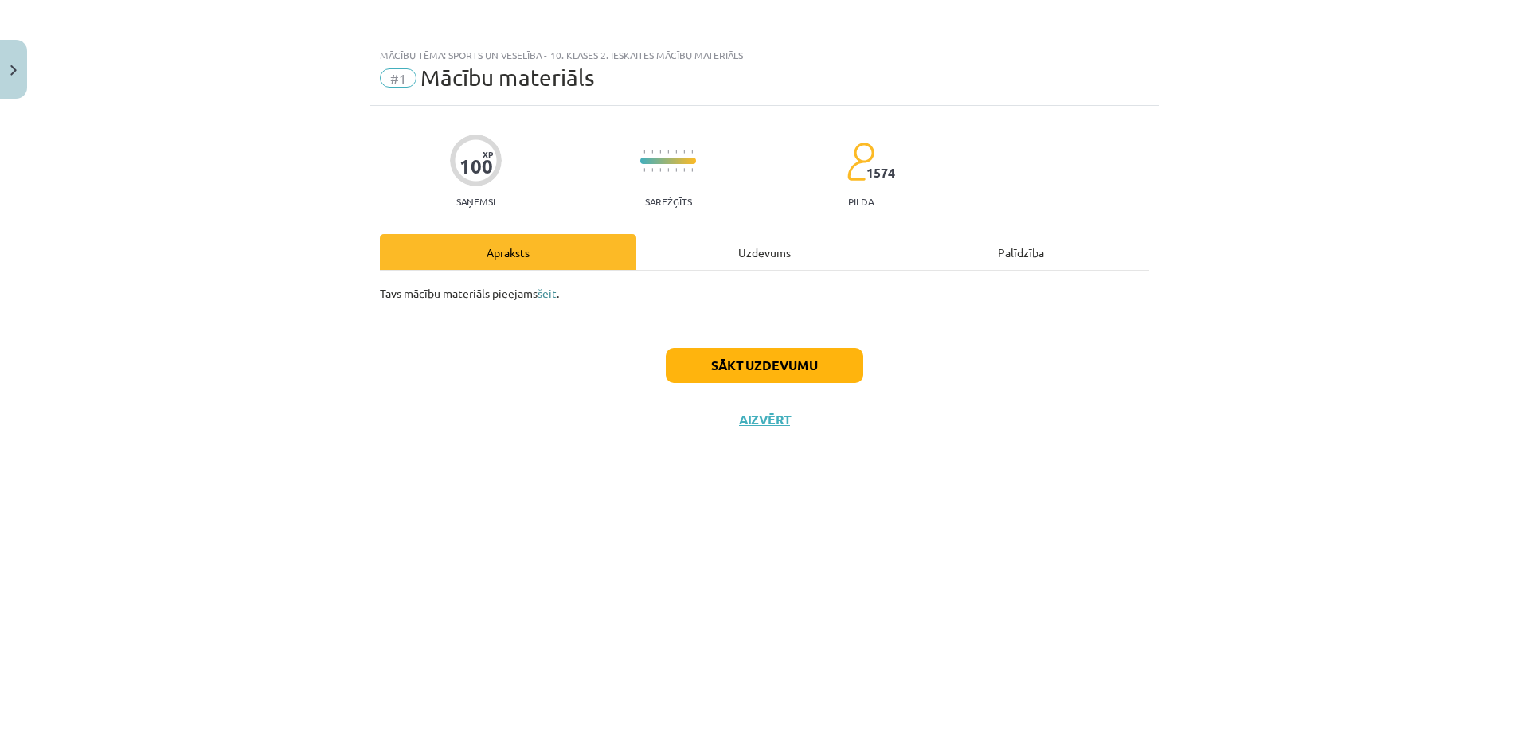
click at [545, 291] on link "šeit" at bounding box center [546, 293] width 19 height 14
